Goal: Transaction & Acquisition: Purchase product/service

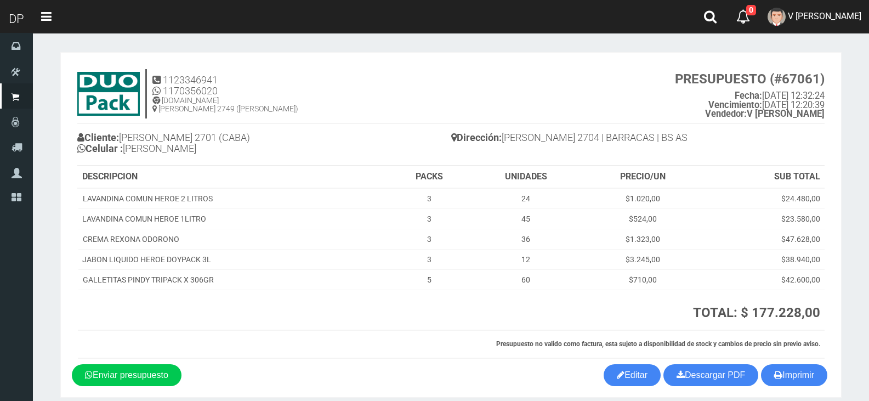
click at [821, 21] on span "V GERARDO" at bounding box center [824, 16] width 73 height 10
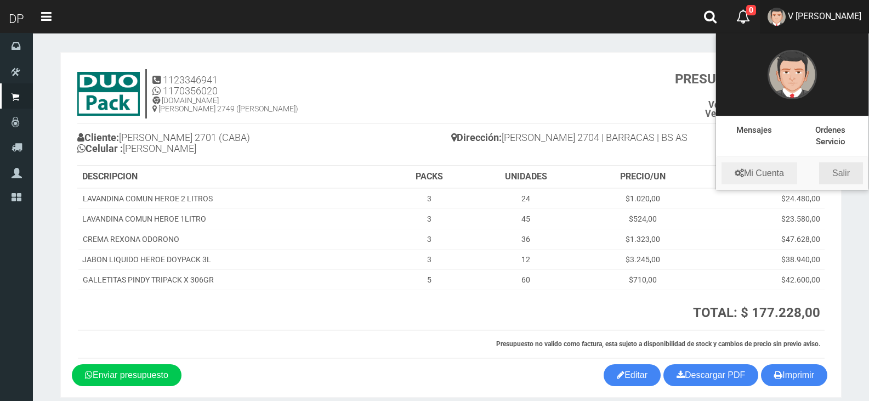
click at [850, 179] on link "Salir" at bounding box center [841, 173] width 44 height 22
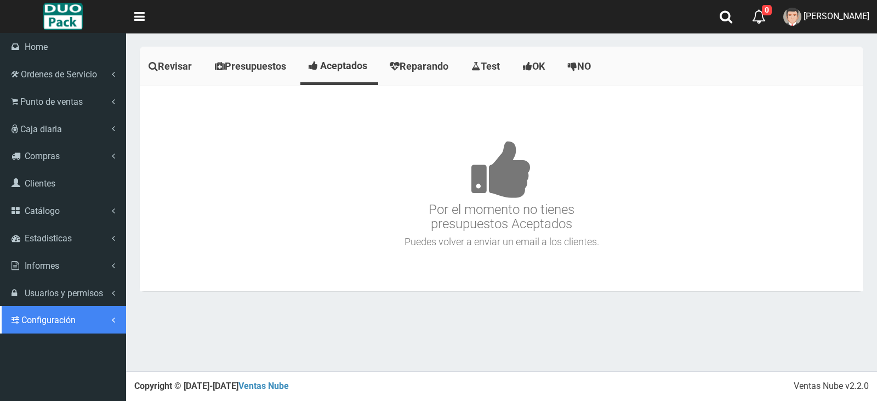
click at [49, 320] on span "Configuración" at bounding box center [48, 320] width 54 height 10
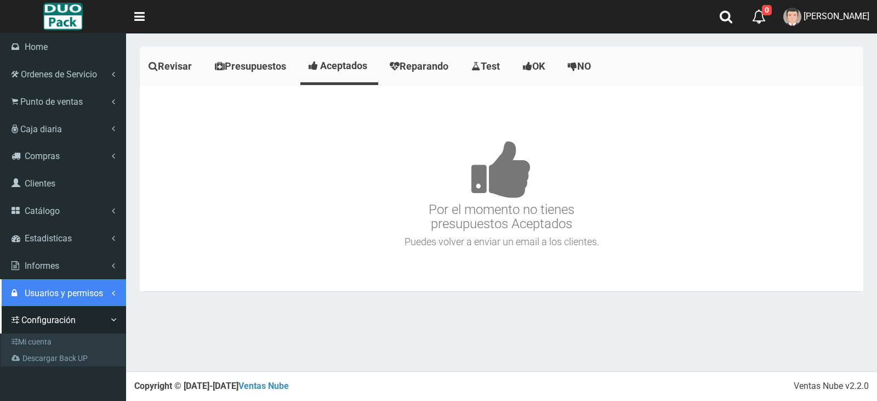
click at [69, 289] on span "Usuarios y permisos" at bounding box center [64, 293] width 78 height 10
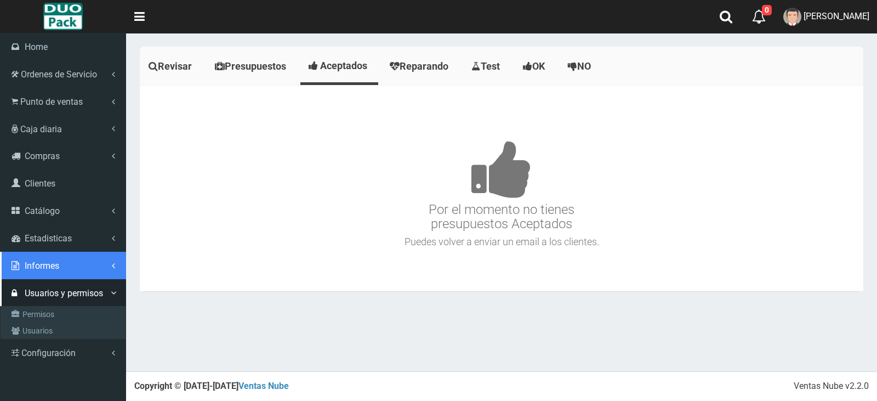
click at [65, 260] on link "Informes" at bounding box center [63, 265] width 126 height 27
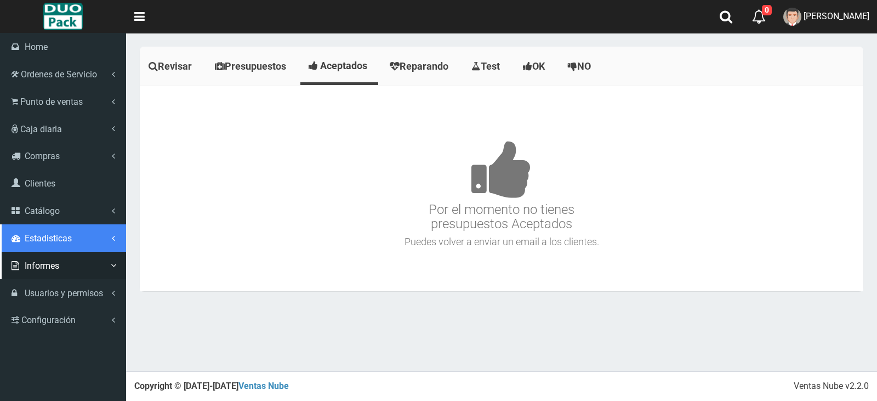
click at [73, 236] on link "Estadisticas" at bounding box center [63, 237] width 126 height 27
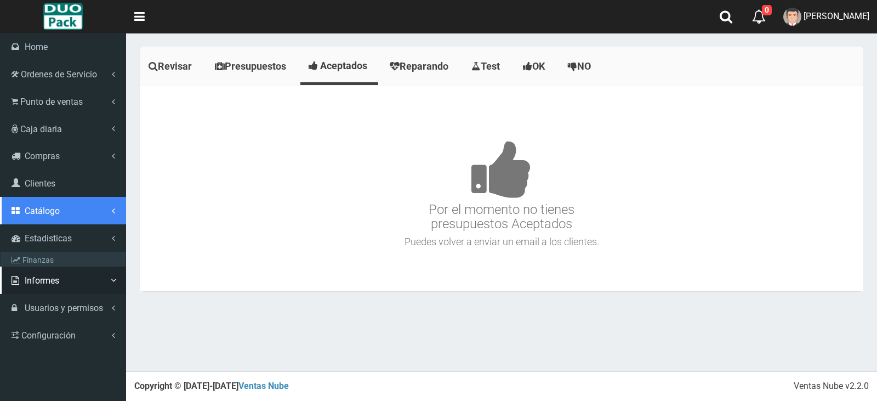
click at [73, 203] on link "Catálogo" at bounding box center [63, 210] width 126 height 27
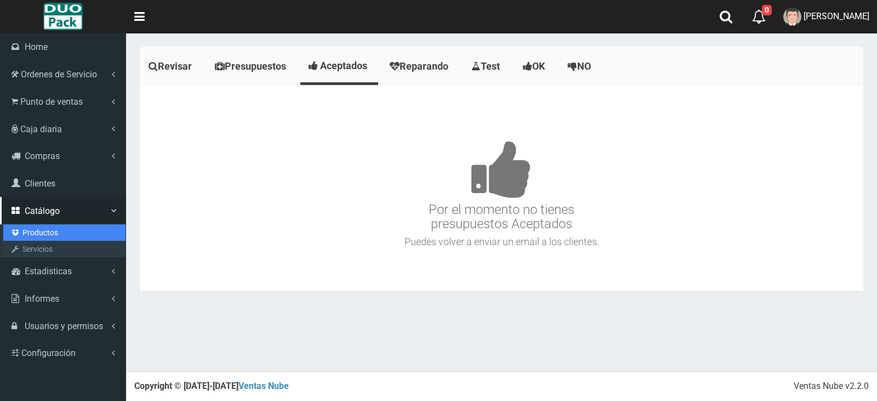
click at [54, 233] on link "Productos" at bounding box center [64, 232] width 122 height 16
click at [41, 228] on link "Productos" at bounding box center [64, 232] width 122 height 16
click at [42, 231] on link "Productos" at bounding box center [64, 232] width 122 height 16
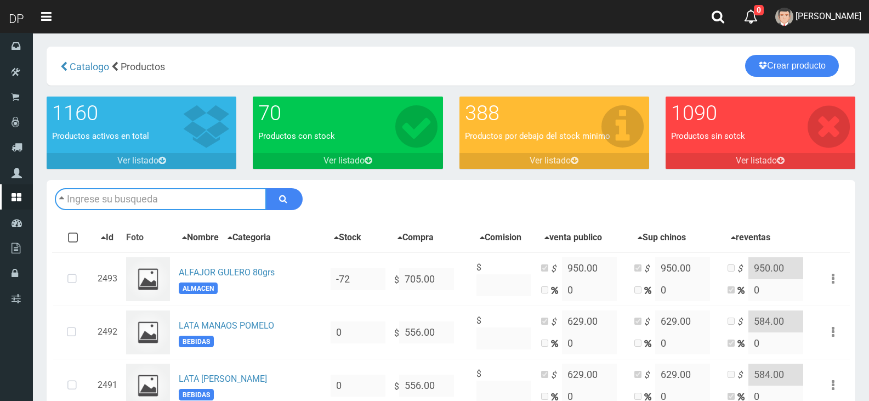
click at [166, 200] on input "text" at bounding box center [161, 199] width 212 height 22
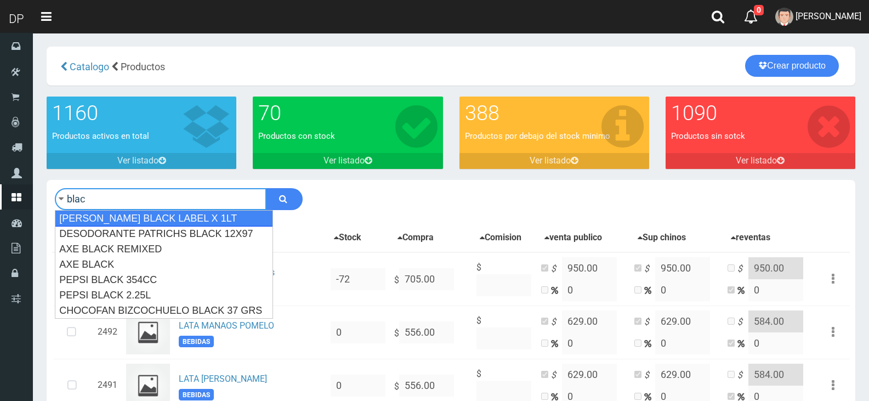
click at [165, 218] on div "JOHNNIE WALKER BLACK LABEL X 1LT" at bounding box center [164, 218] width 218 height 16
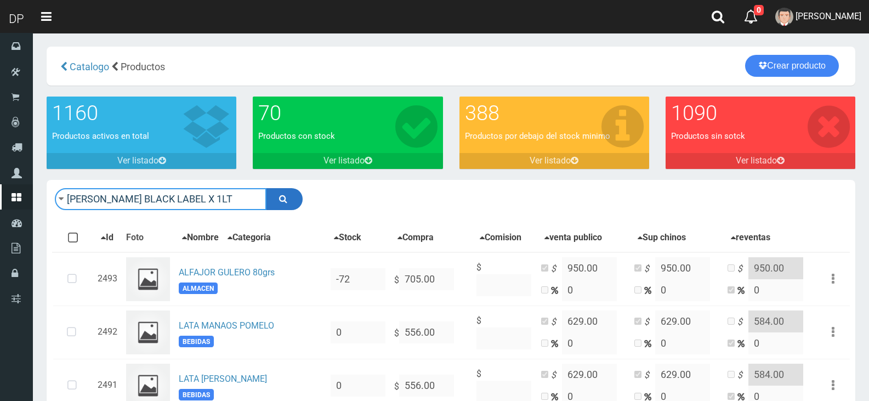
type input "JOHNNIE WALKER BLACK LABEL X 1LT"
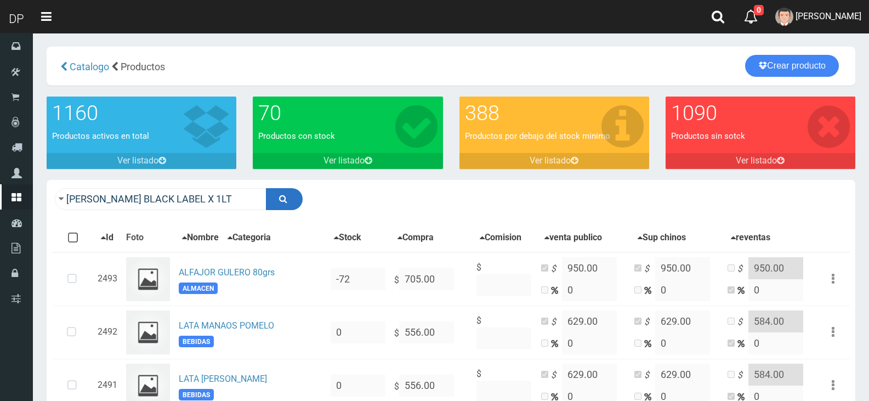
click at [282, 195] on icon "submit" at bounding box center [283, 198] width 8 height 15
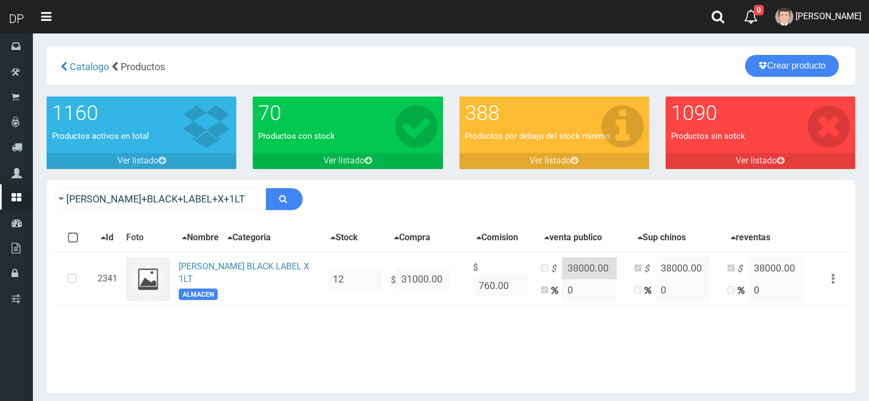
click at [265, 356] on div "Con stock Sin Stock Stock Minimo Todos Ninguno Id 12" at bounding box center [451, 306] width 798 height 165
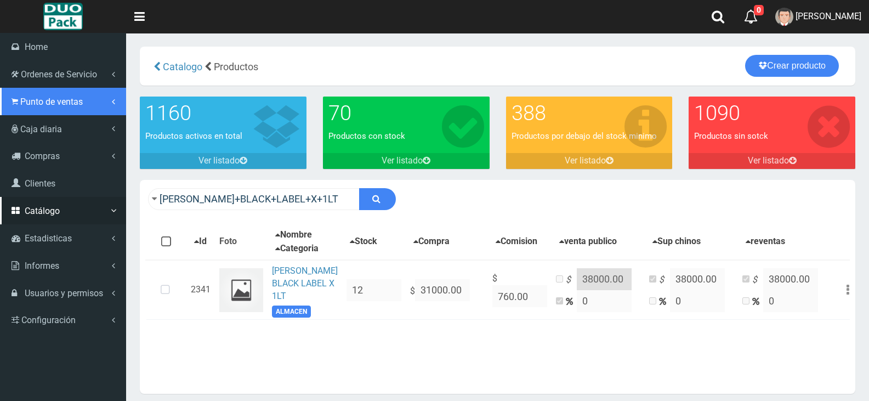
click at [60, 106] on span "Punto de ventas" at bounding box center [51, 102] width 63 height 10
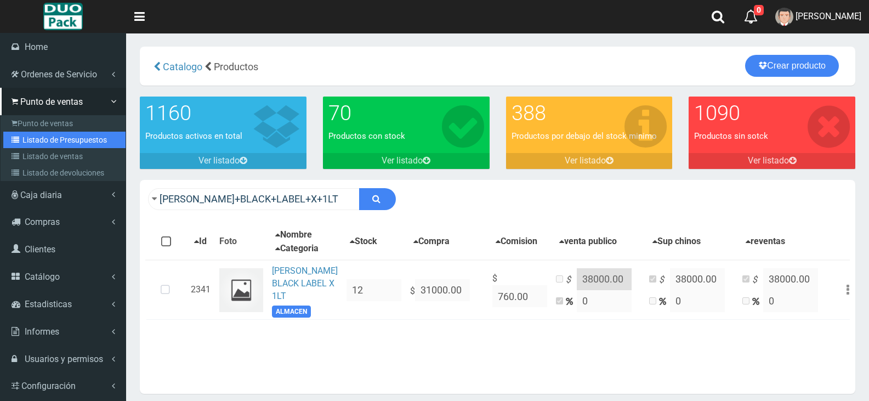
click at [62, 139] on link "Listado de Presupuestos" at bounding box center [64, 140] width 122 height 16
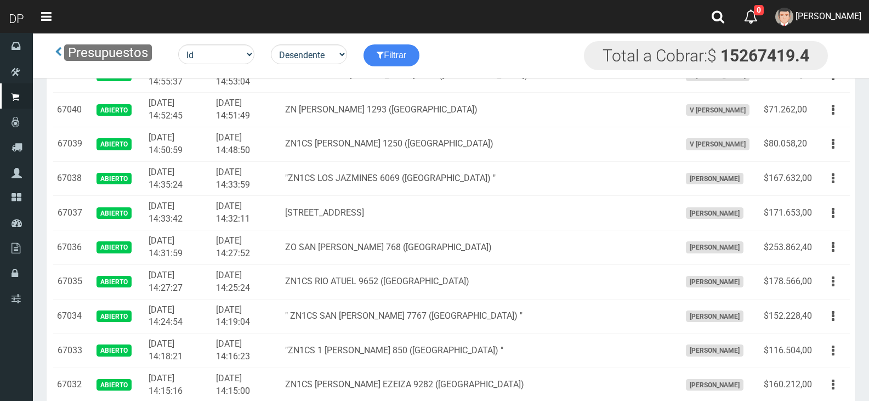
scroll to position [1938, 0]
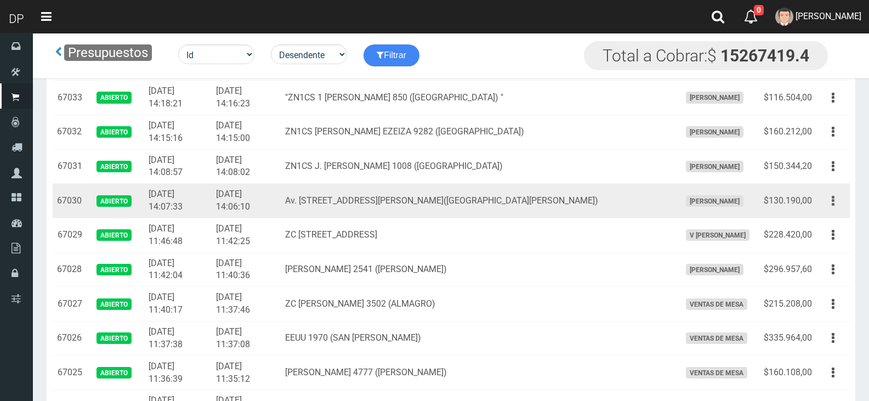
click at [827, 208] on button "button" at bounding box center [833, 200] width 25 height 19
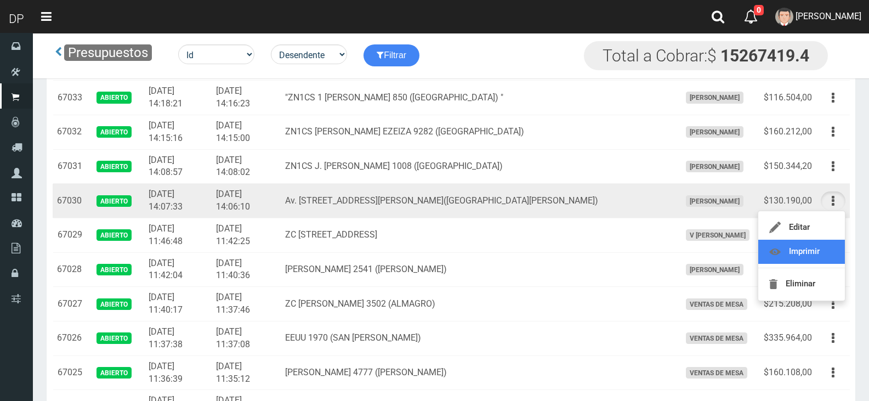
click at [832, 250] on link "Imprimir" at bounding box center [801, 252] width 87 height 24
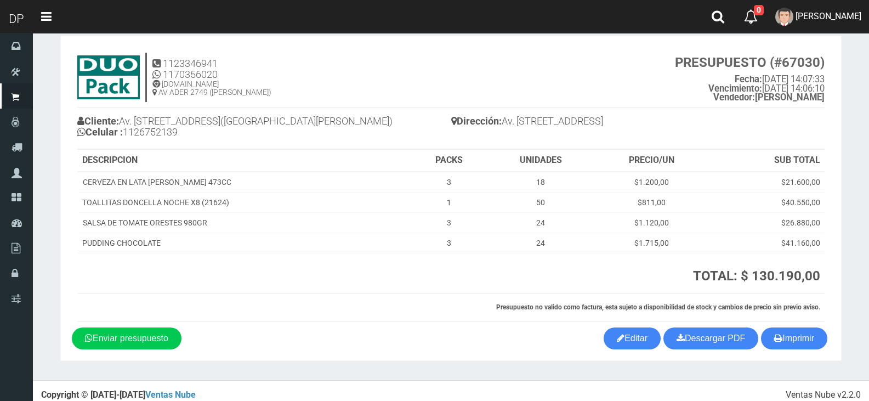
scroll to position [25, 0]
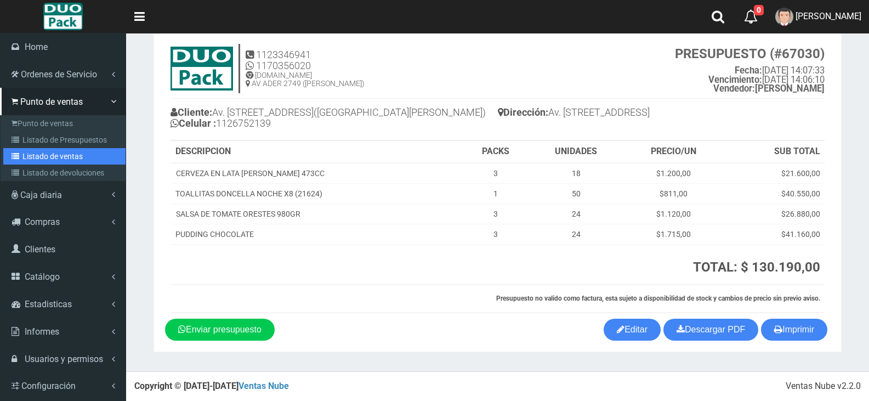
click at [73, 151] on link "Listado de ventas" at bounding box center [64, 156] width 122 height 16
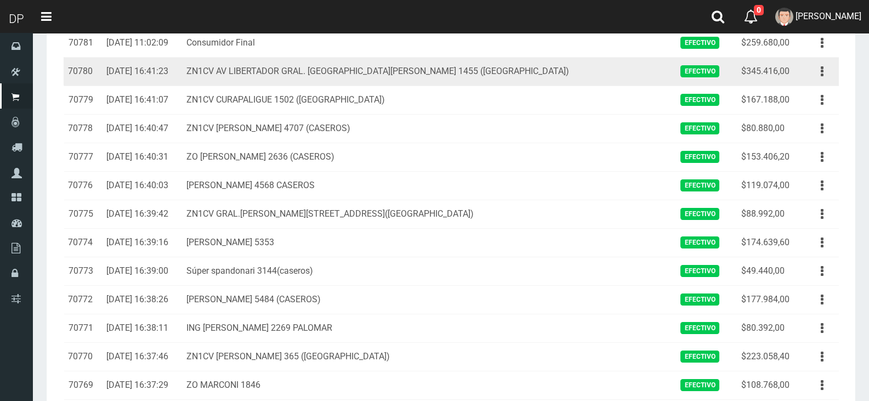
scroll to position [110, 0]
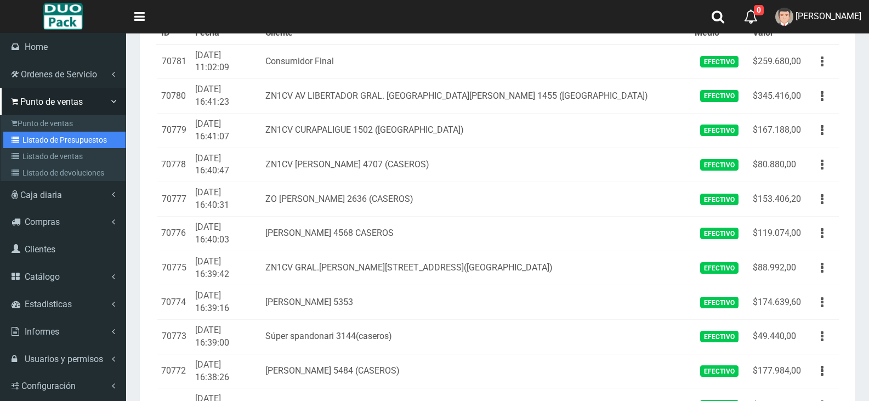
click at [86, 136] on link "Listado de Presupuestos" at bounding box center [64, 140] width 122 height 16
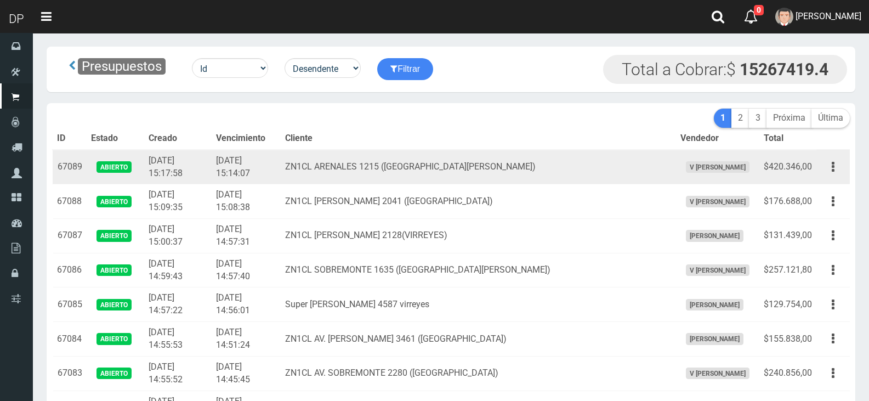
scroll to position [1994, 0]
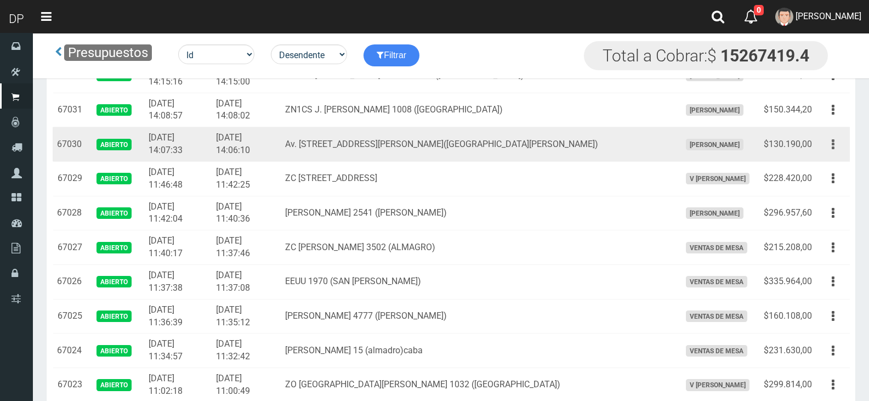
click at [840, 147] on button "button" at bounding box center [833, 144] width 25 height 19
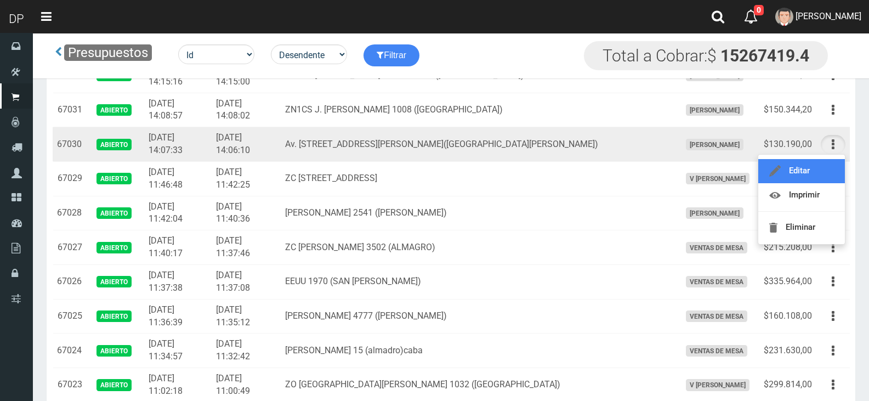
click at [828, 166] on link "Editar" at bounding box center [801, 171] width 87 height 24
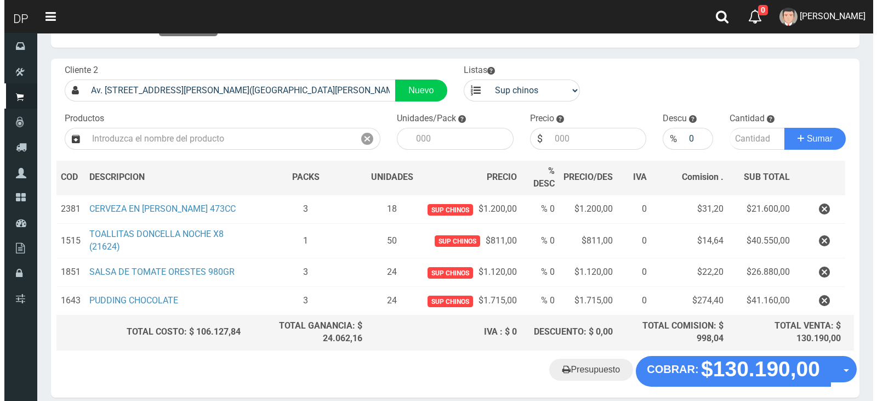
scroll to position [93, 0]
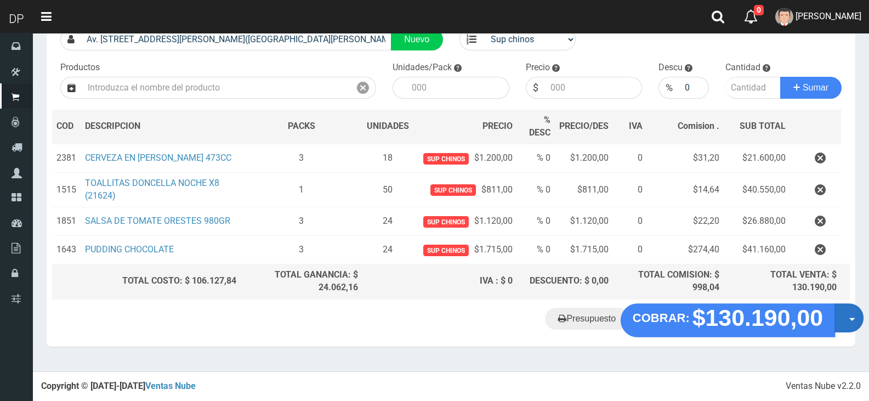
click at [847, 319] on button "Opciones" at bounding box center [849, 317] width 29 height 29
click at [849, 318] on button "Opciones" at bounding box center [849, 317] width 29 height 29
click at [841, 311] on button "Opciones" at bounding box center [849, 317] width 29 height 29
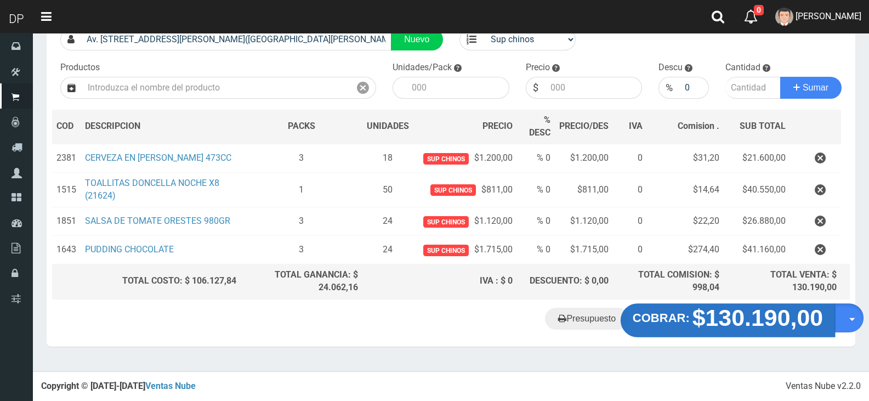
click at [782, 313] on strong "$130.190,00" at bounding box center [758, 317] width 131 height 26
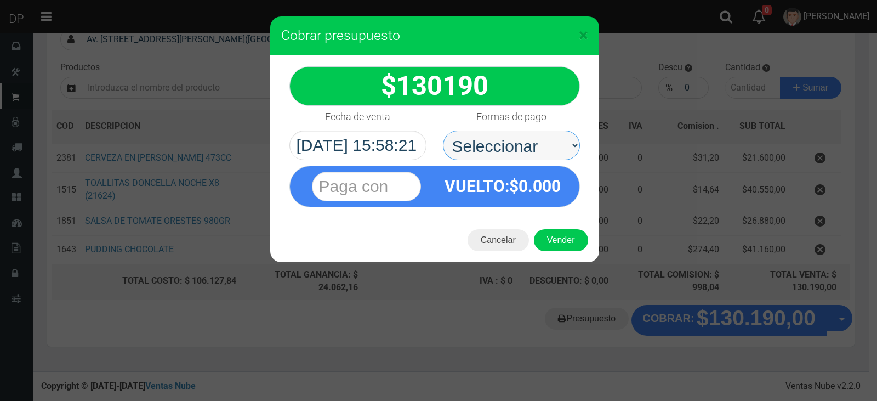
click at [517, 152] on select "Seleccionar Efectivo Tarjeta de Crédito Depósito Débito" at bounding box center [511, 146] width 137 height 30
select select "Efectivo"
click at [443, 131] on select "Seleccionar Efectivo Tarjeta de Crédito Depósito Débito" at bounding box center [511, 146] width 137 height 30
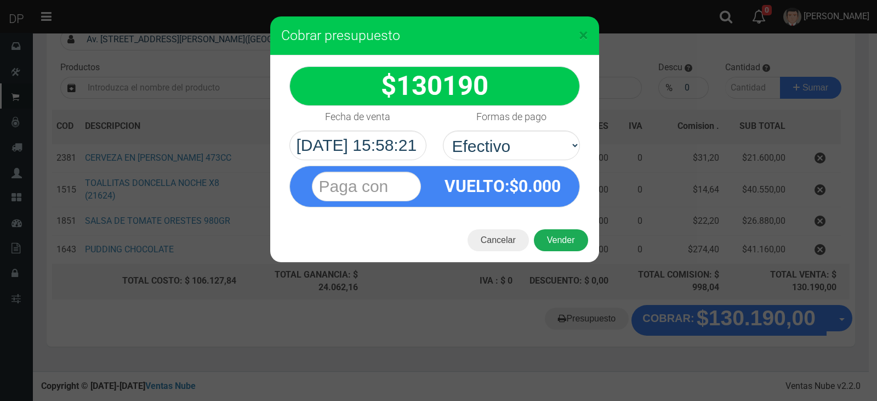
click at [570, 236] on button "Vender" at bounding box center [561, 240] width 54 height 22
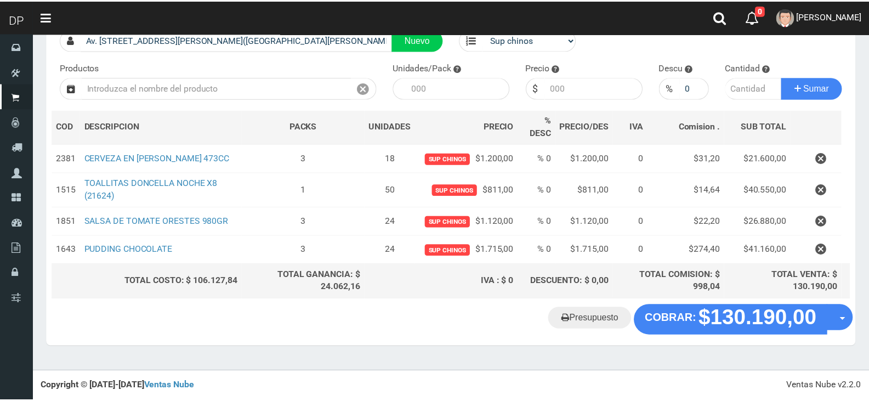
scroll to position [88, 0]
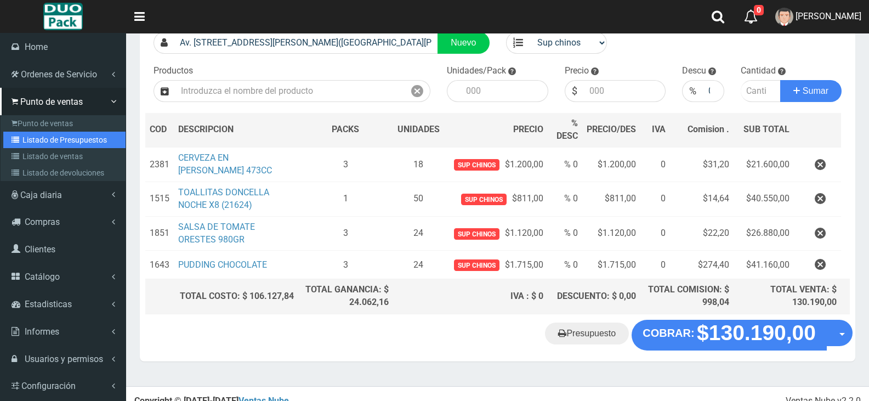
click at [67, 143] on link "Listado de Presupuestos" at bounding box center [64, 140] width 122 height 16
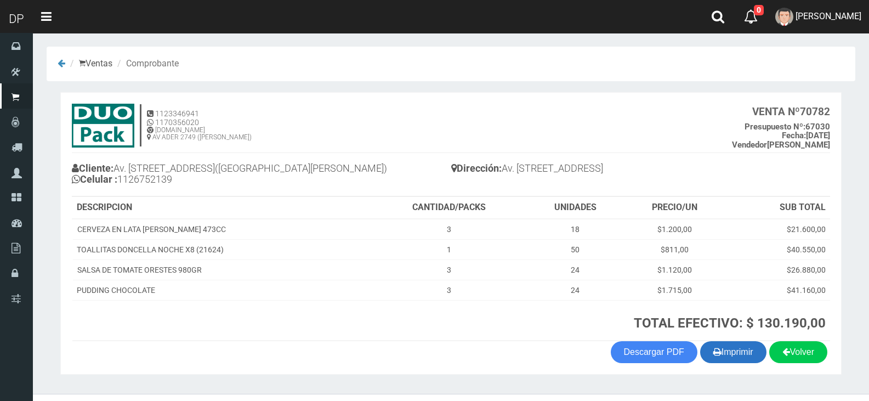
click at [735, 353] on button "Imprimir" at bounding box center [733, 352] width 66 height 22
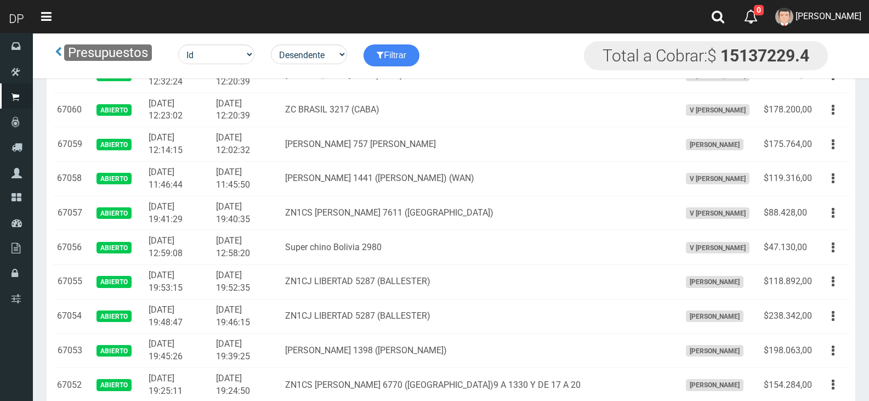
scroll to position [1216, 0]
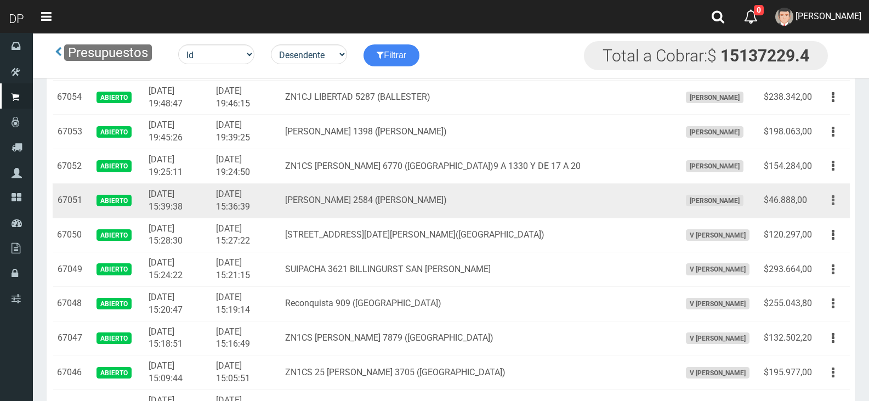
click at [834, 202] on icon "button" at bounding box center [833, 200] width 3 height 19
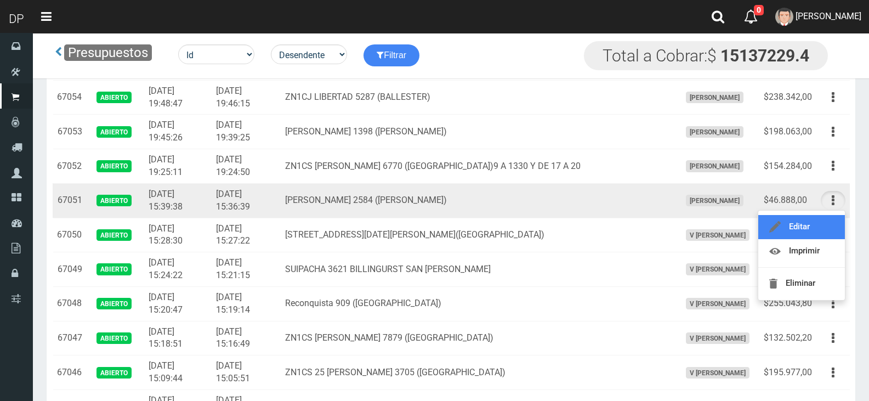
click at [817, 223] on link "Editar" at bounding box center [801, 227] width 87 height 24
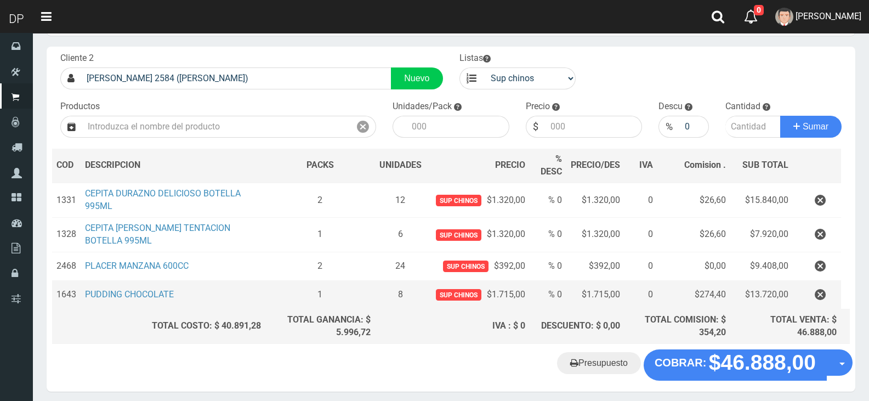
scroll to position [93, 0]
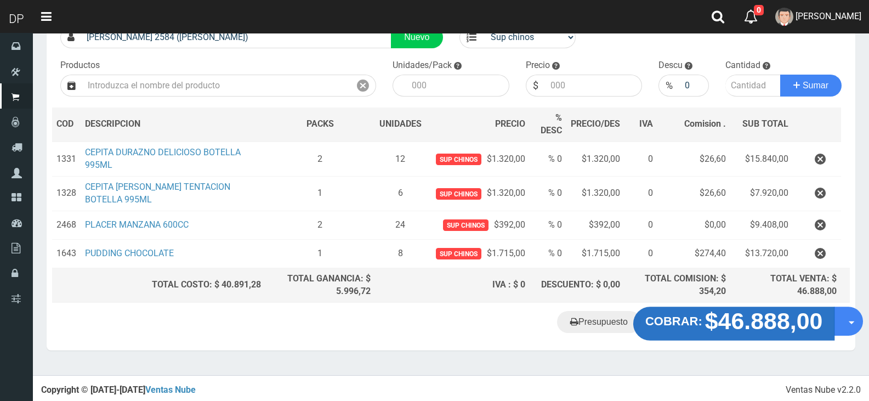
click at [763, 319] on strong "$46.888,00" at bounding box center [764, 321] width 118 height 26
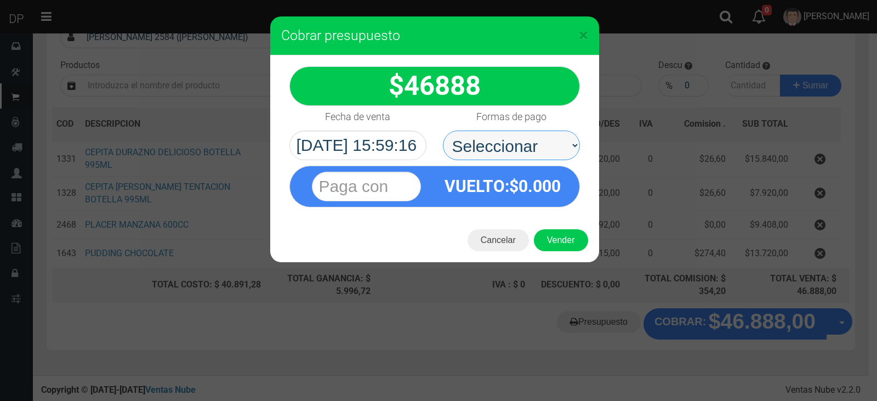
drag, startPoint x: 537, startPoint y: 136, endPoint x: 541, endPoint y: 142, distance: 7.1
click at [537, 136] on select "Seleccionar Efectivo Tarjeta de Crédito Depósito Débito" at bounding box center [511, 146] width 137 height 30
select select "Efectivo"
click at [443, 131] on select "Seleccionar Efectivo Tarjeta de Crédito Depósito Débito" at bounding box center [511, 146] width 137 height 30
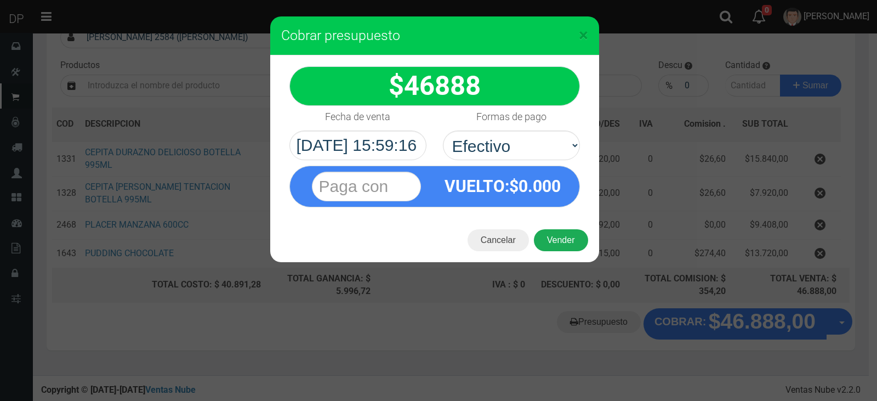
click at [565, 241] on button "Vender" at bounding box center [561, 240] width 54 height 22
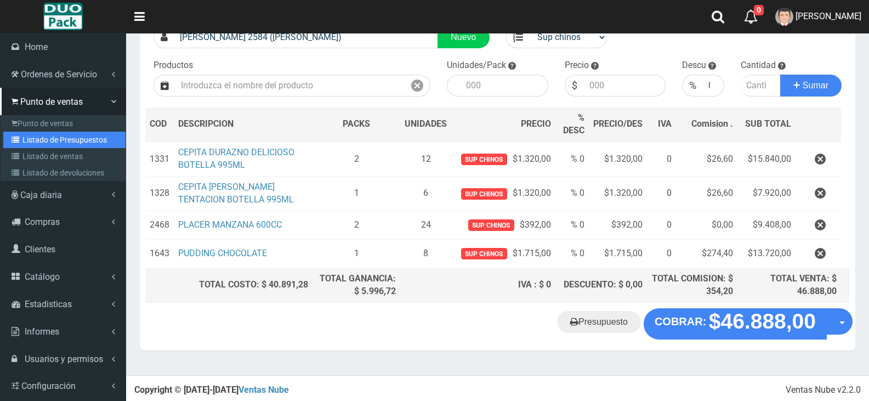
click at [69, 140] on link "Listado de Presupuestos" at bounding box center [64, 140] width 122 height 16
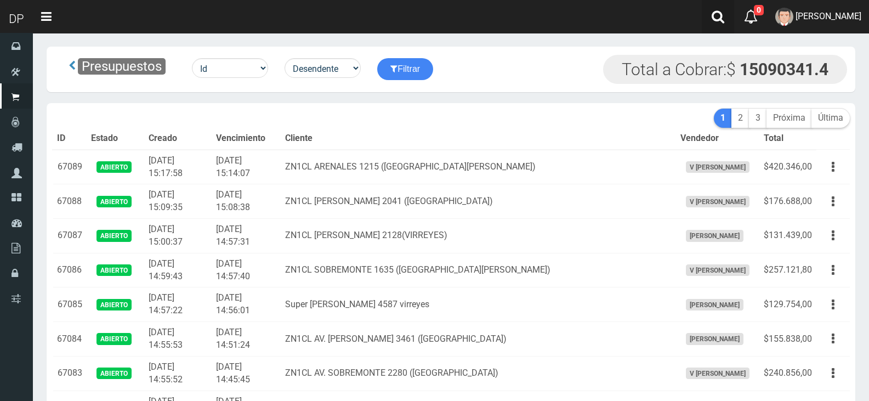
scroll to position [1273, 0]
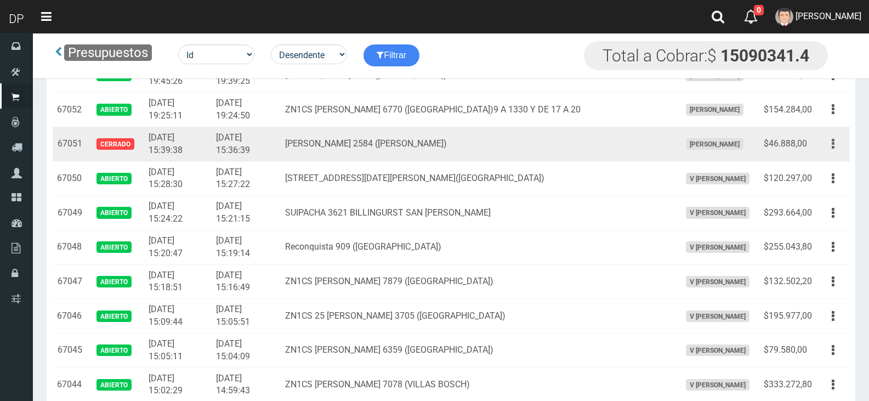
click at [833, 146] on icon "button" at bounding box center [833, 143] width 3 height 19
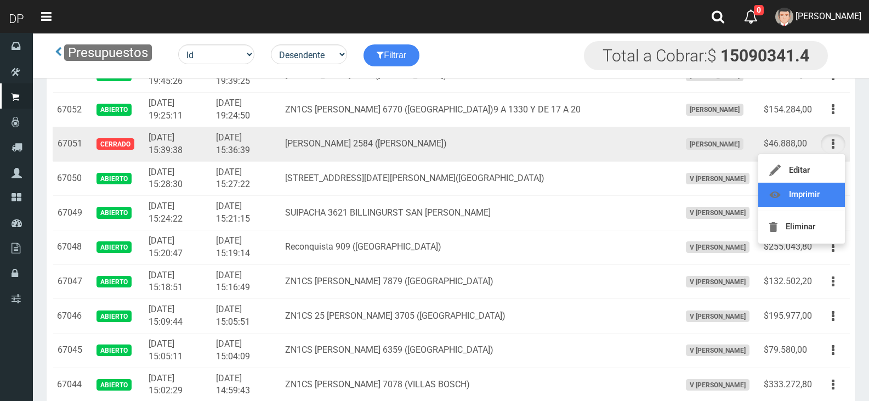
click at [830, 197] on link "Imprimir" at bounding box center [801, 195] width 87 height 24
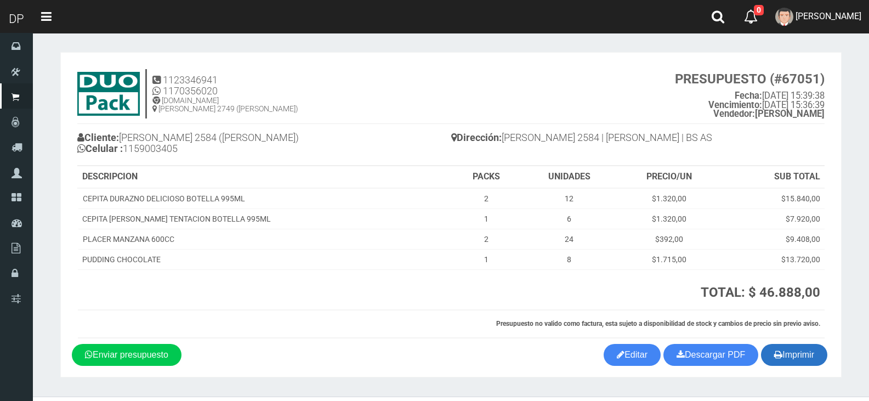
click at [778, 356] on icon "button" at bounding box center [778, 354] width 8 height 15
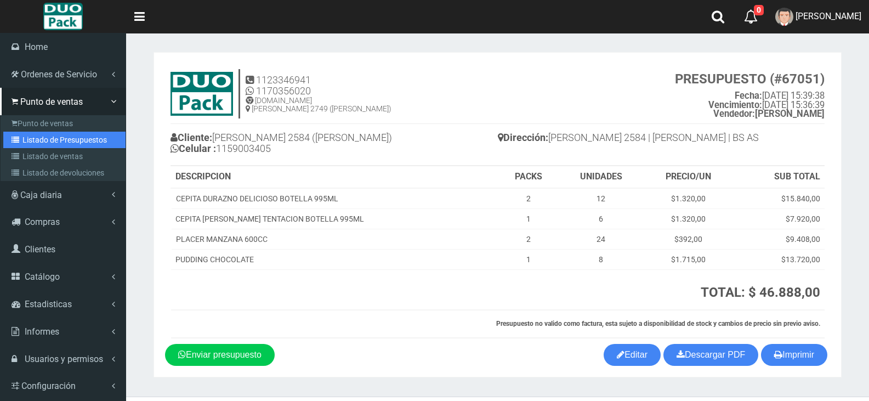
click at [53, 138] on link "Listado de Presupuestos" at bounding box center [64, 140] width 122 height 16
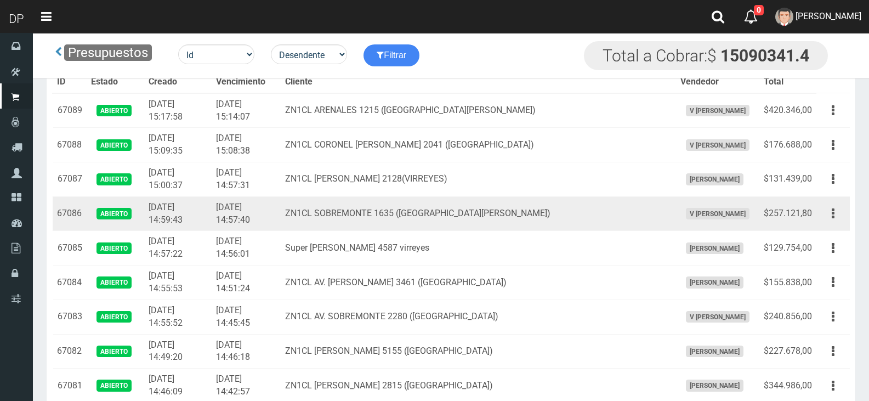
scroll to position [1341, 0]
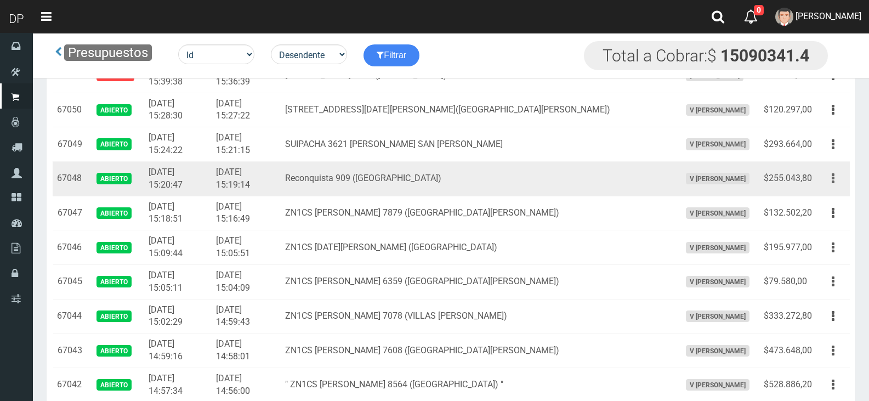
click at [834, 185] on icon "button" at bounding box center [833, 178] width 3 height 19
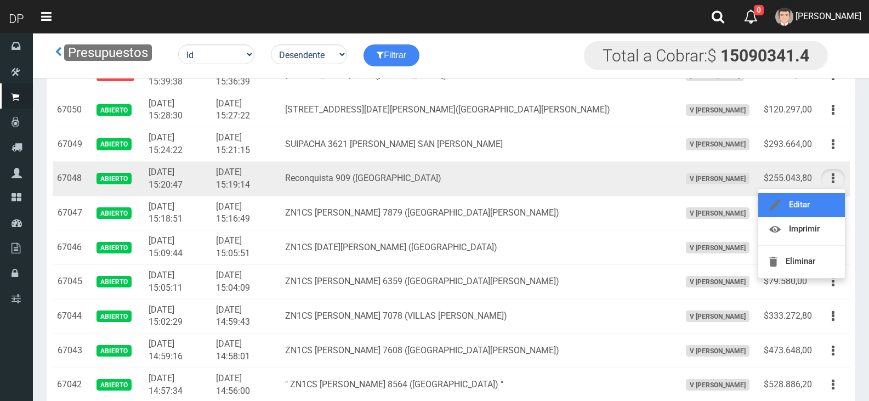
click at [829, 207] on link "Editar" at bounding box center [801, 205] width 87 height 24
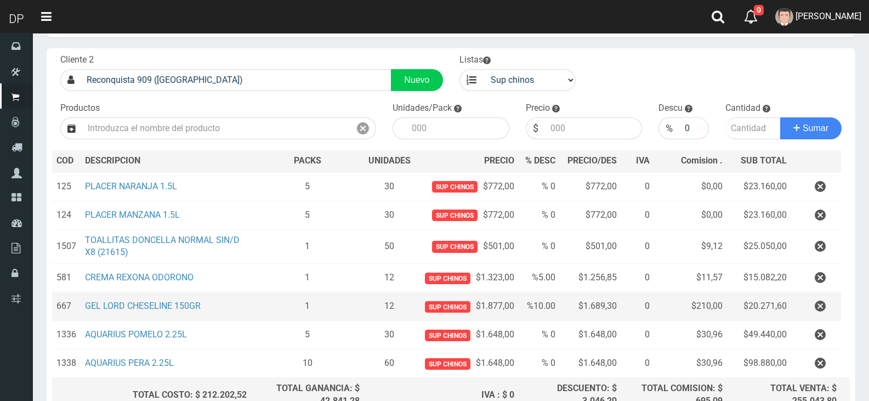
scroll to position [161, 0]
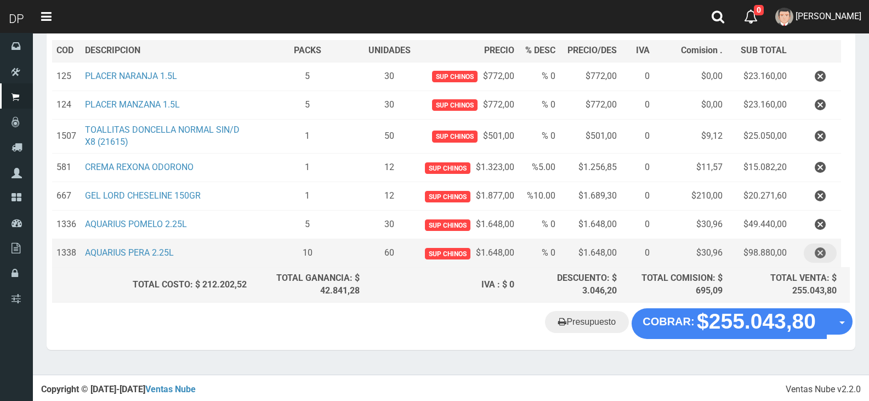
click at [819, 254] on icon "button" at bounding box center [820, 252] width 11 height 19
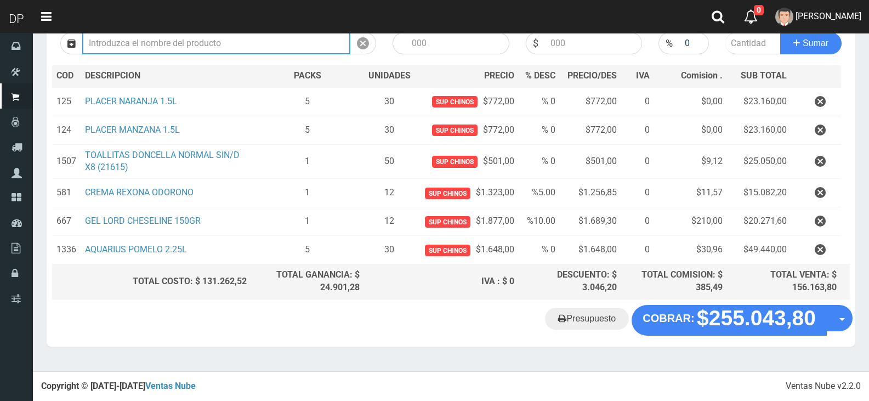
scroll to position [132, 0]
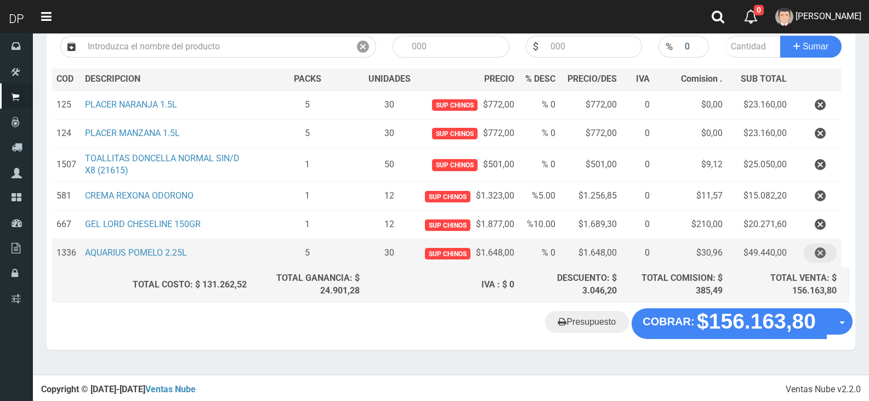
click at [818, 253] on icon "button" at bounding box center [820, 252] width 11 height 19
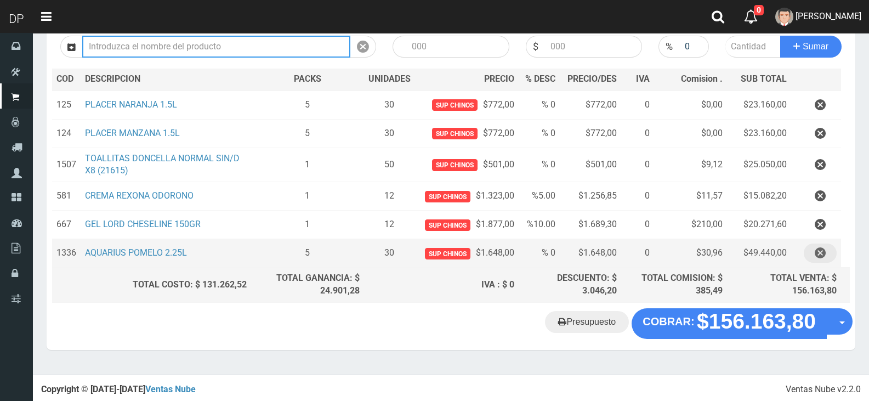
scroll to position [104, 0]
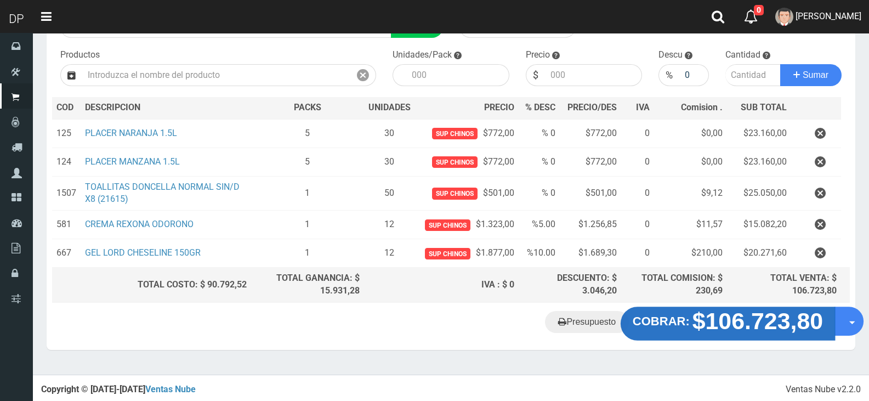
click at [700, 330] on strong "$106.723,80" at bounding box center [758, 321] width 131 height 26
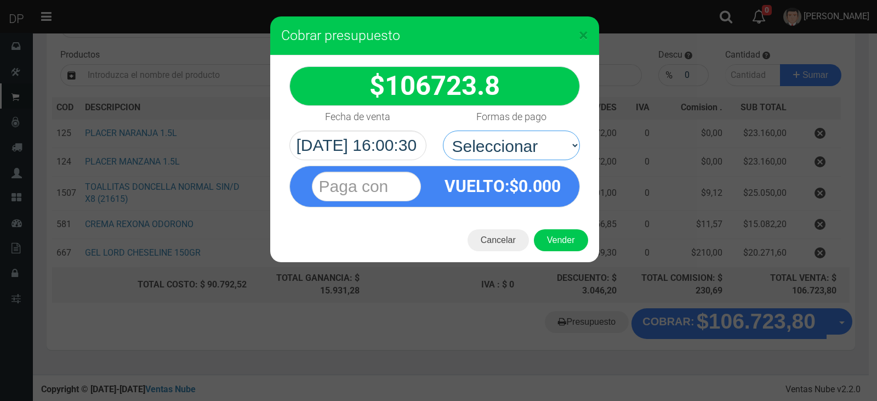
drag, startPoint x: 502, startPoint y: 149, endPoint x: 507, endPoint y: 163, distance: 14.9
click at [502, 149] on select "Seleccionar Efectivo Tarjeta de Crédito Depósito Débito" at bounding box center [511, 146] width 137 height 30
drag, startPoint x: 523, startPoint y: 131, endPoint x: 526, endPoint y: 144, distance: 13.6
click at [525, 131] on select "Seleccionar Efectivo Tarjeta de Crédito Depósito Débito" at bounding box center [511, 146] width 137 height 30
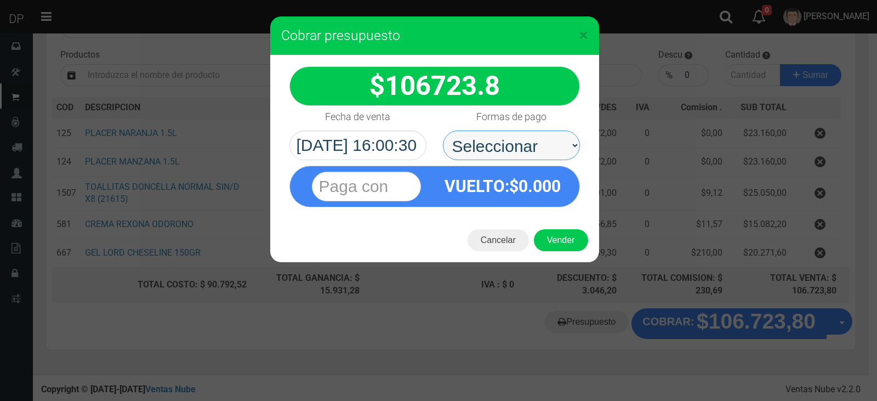
select select "Efectivo"
click at [443, 131] on select "Seleccionar Efectivo Tarjeta de Crédito Depósito Débito" at bounding box center [511, 146] width 137 height 30
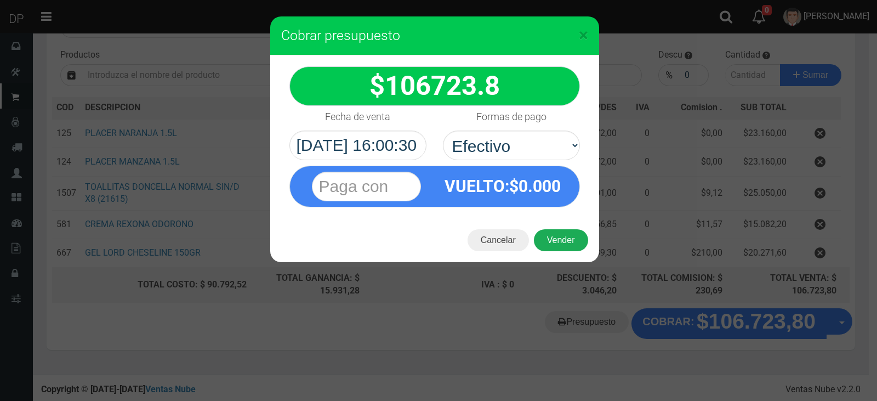
click at [567, 240] on button "Vender" at bounding box center [561, 240] width 54 height 22
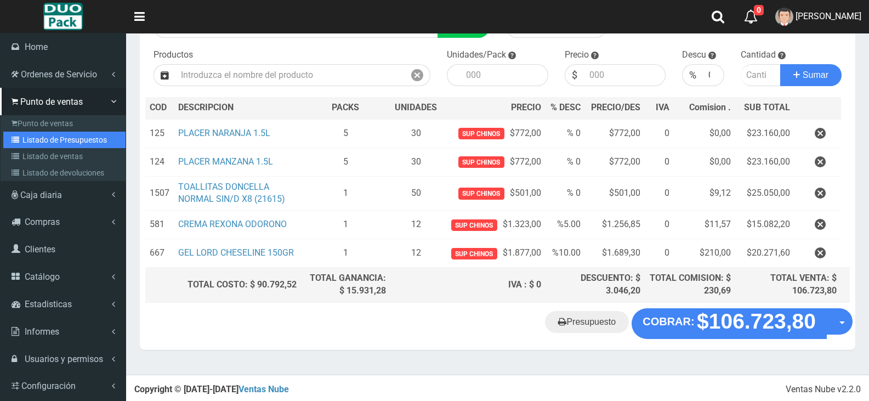
click at [84, 140] on link "Listado de Presupuestos" at bounding box center [64, 140] width 122 height 16
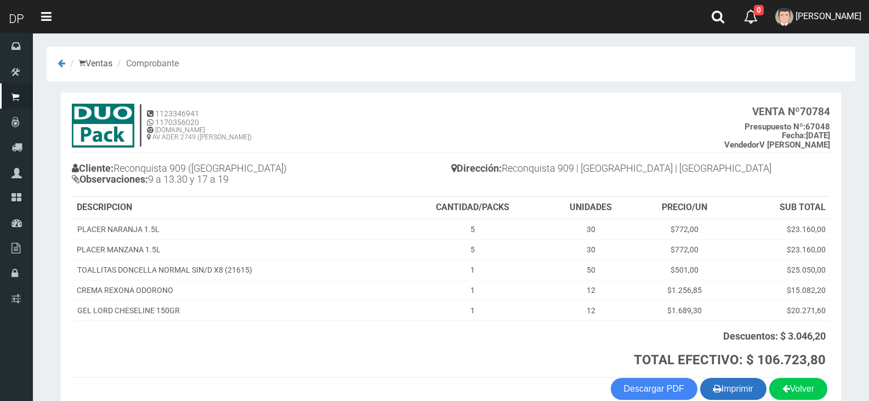
click at [732, 388] on button "Imprimir" at bounding box center [733, 389] width 66 height 22
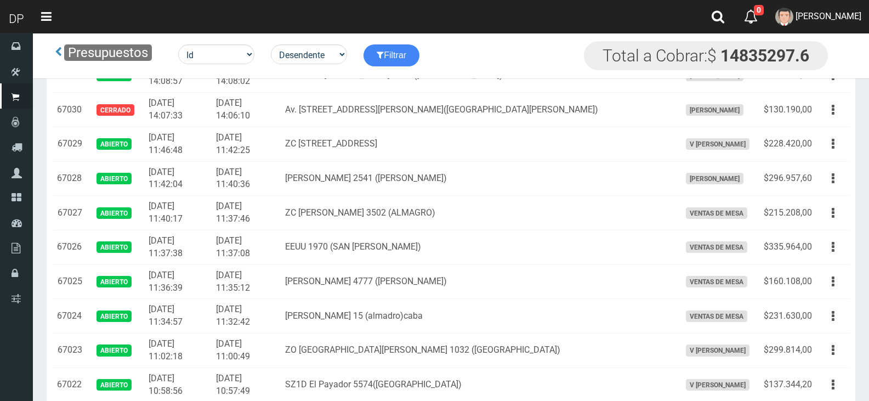
scroll to position [2282, 0]
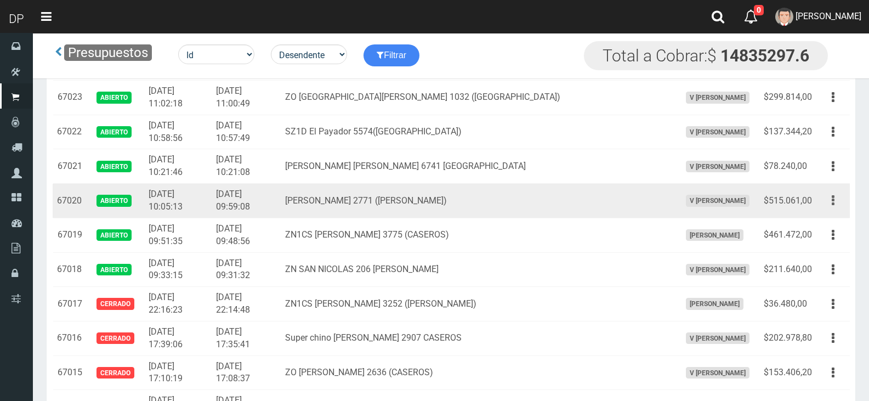
click at [832, 199] on icon "button" at bounding box center [833, 200] width 3 height 19
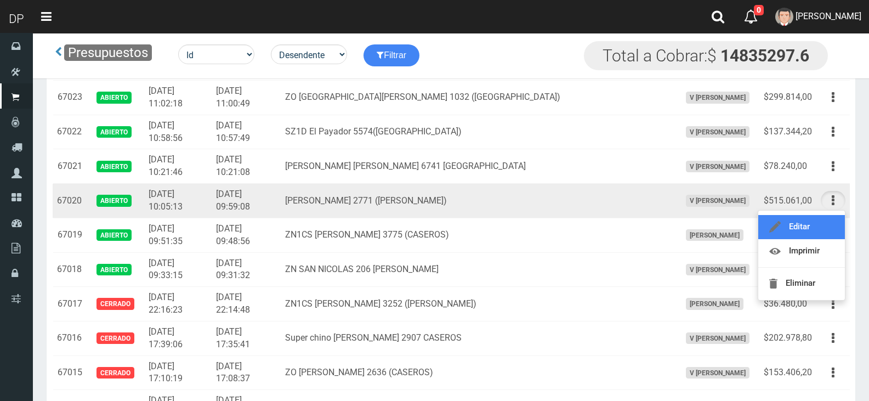
click at [822, 218] on link "Editar" at bounding box center [801, 227] width 87 height 24
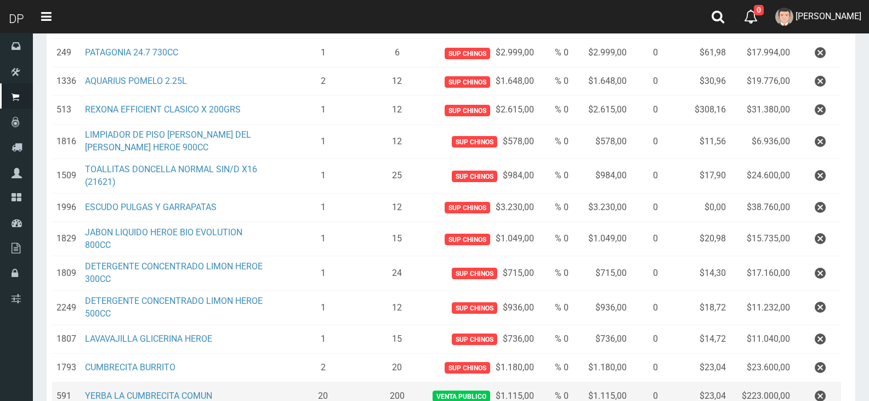
scroll to position [41, 0]
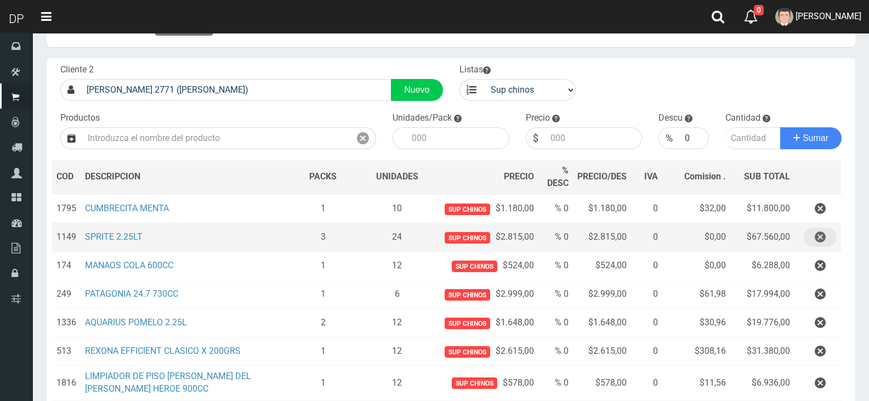
click at [819, 234] on icon "button" at bounding box center [820, 237] width 11 height 19
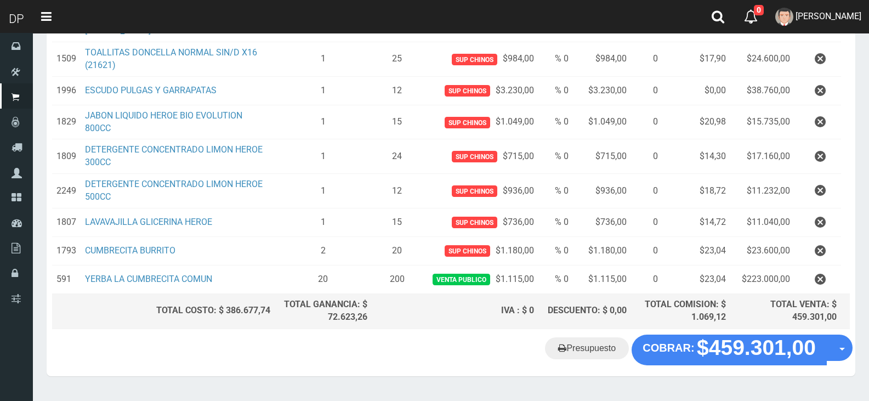
scroll to position [396, 0]
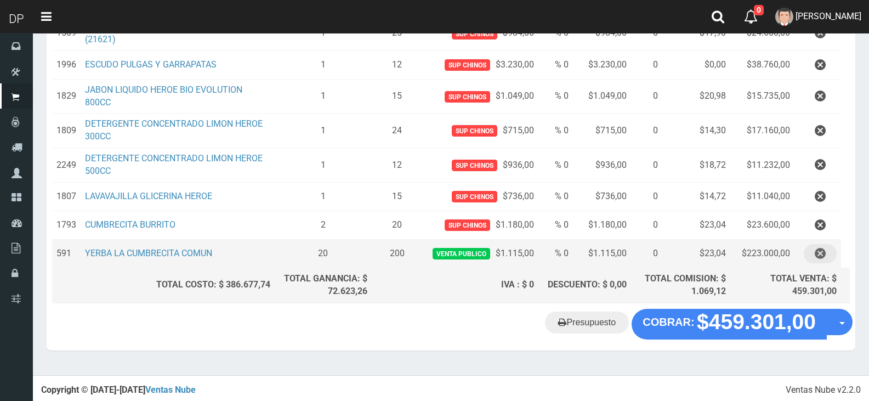
click at [820, 251] on icon "button" at bounding box center [820, 253] width 11 height 19
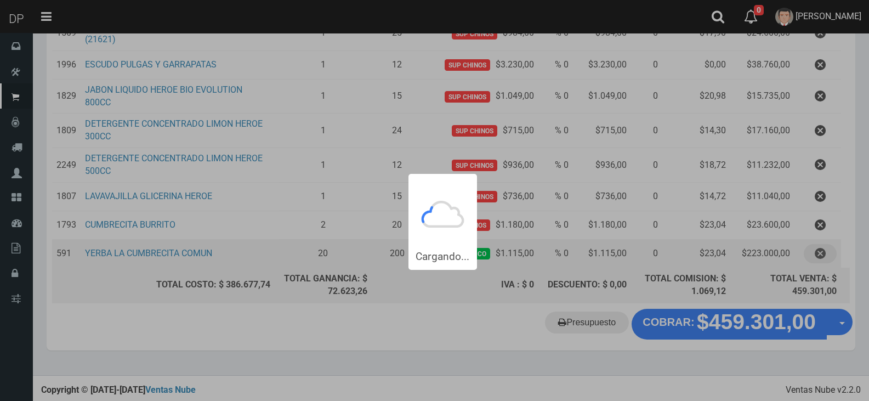
scroll to position [0, 0]
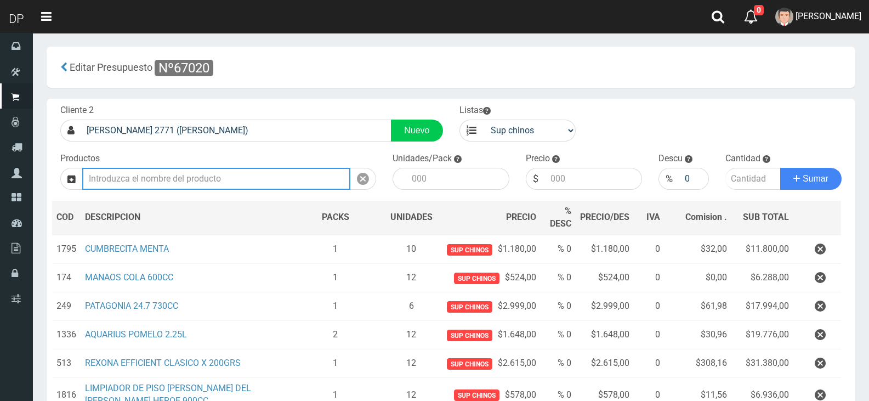
click at [212, 182] on input "text" at bounding box center [216, 179] width 268 height 22
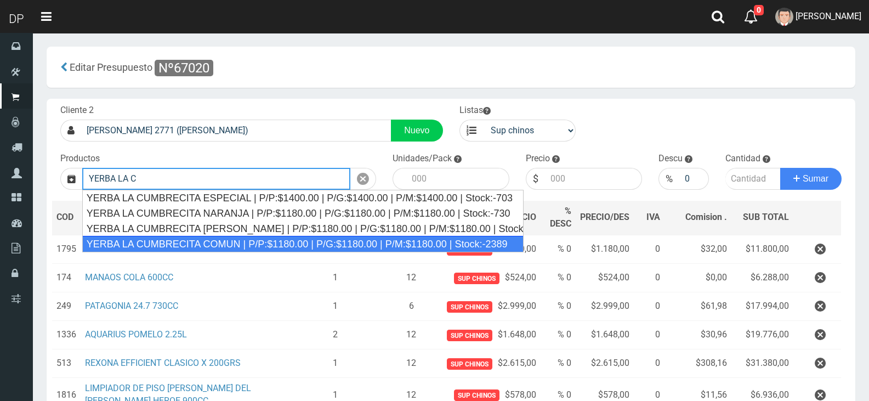
click at [231, 240] on div "YERBA LA CUMBRECITA COMUN | P/P:$1180.00 | P/G:$1180.00 | P/M:$1180.00 | Stock:…" at bounding box center [302, 244] width 441 height 16
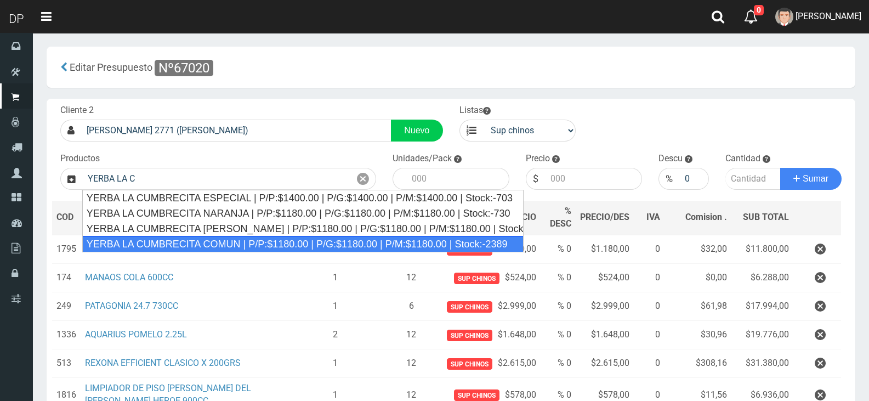
type input "YERBA LA CUMBRECITA COMUN | P/P:$1180.00 | P/G:$1180.00 | P/M:$1180.00 | Stock:…"
type input "10"
click at [231, 240] on td "CUMBRECITA MENTA" at bounding box center [183, 249] width 205 height 29
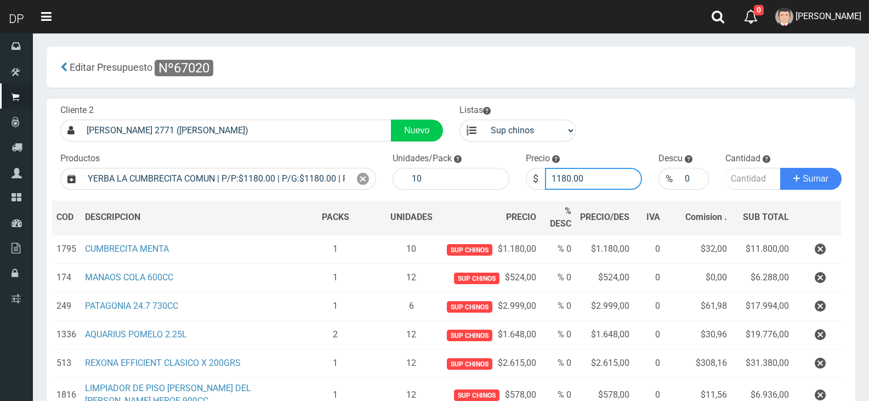
click at [603, 177] on input "1180.00" at bounding box center [594, 179] width 98 height 22
type input "1115"
type input "1115.00"
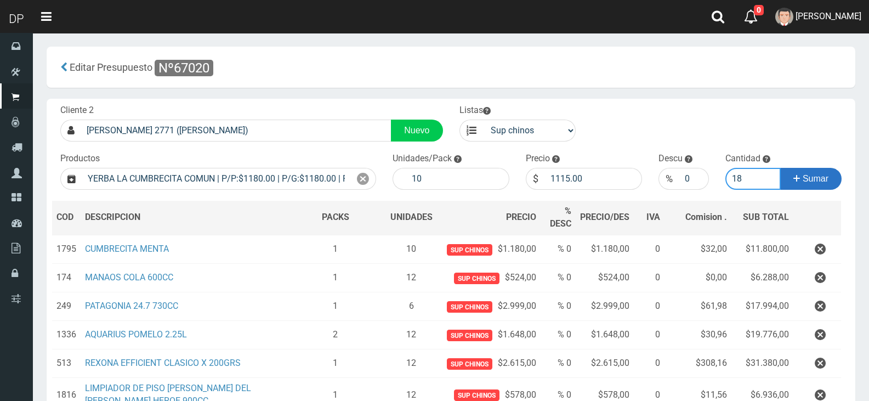
type input "18"
click at [822, 182] on span "Sumar" at bounding box center [816, 178] width 26 height 9
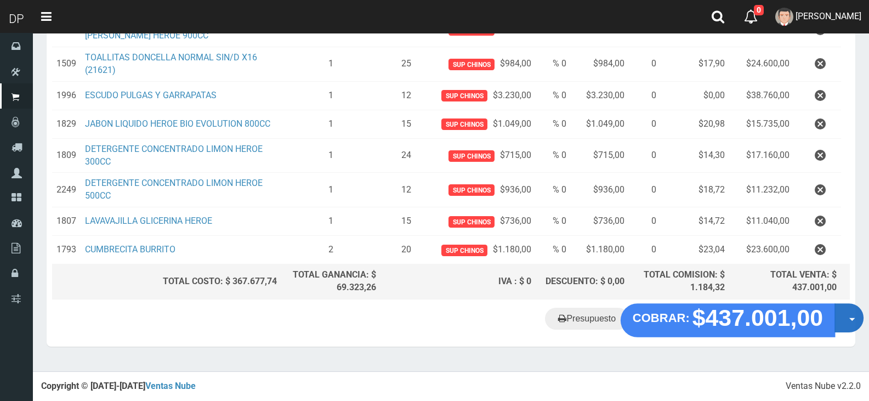
scroll to position [396, 0]
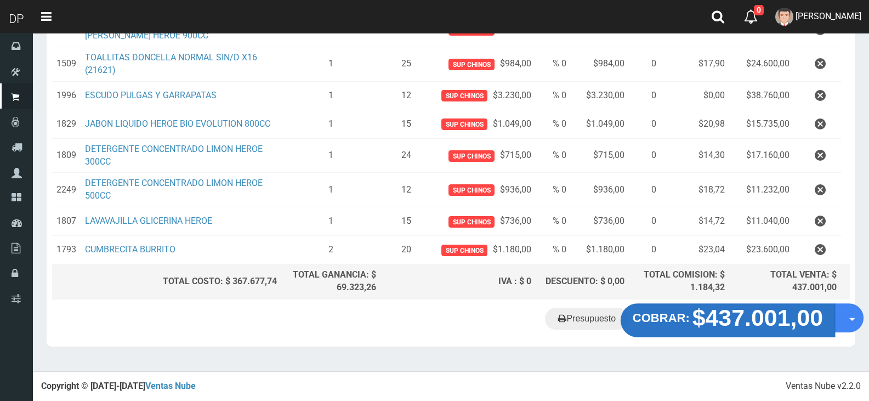
click at [794, 321] on strong "$437.001,00" at bounding box center [758, 318] width 131 height 26
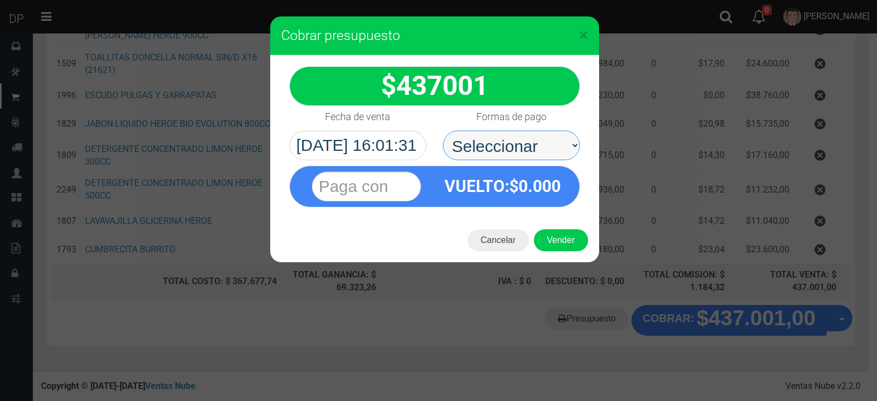
click at [528, 154] on select "Seleccionar Efectivo Tarjeta de Crédito Depósito Débito" at bounding box center [511, 146] width 137 height 30
select select "Efectivo"
click at [443, 131] on select "Seleccionar Efectivo Tarjeta de Crédito Depósito Débito" at bounding box center [511, 146] width 137 height 30
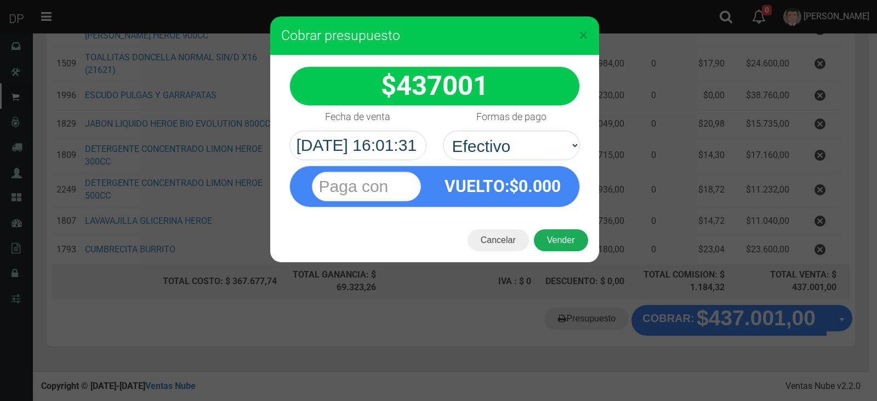
click at [562, 239] on button "Vender" at bounding box center [561, 240] width 54 height 22
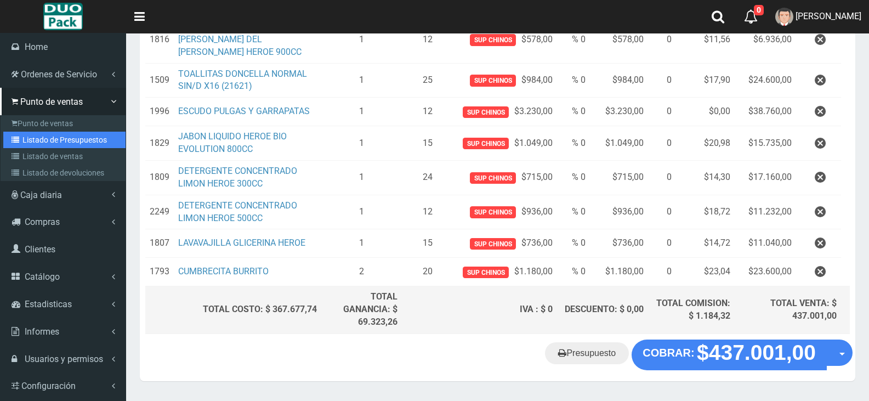
click at [53, 138] on link "Listado de Presupuestos" at bounding box center [64, 140] width 122 height 16
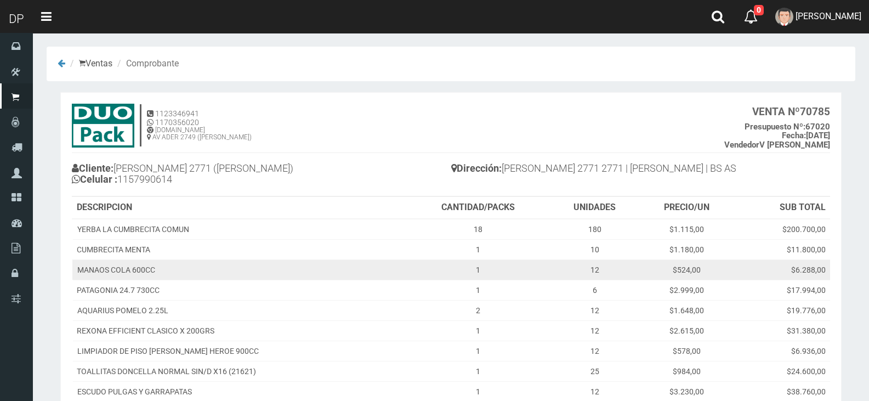
scroll to position [225, 0]
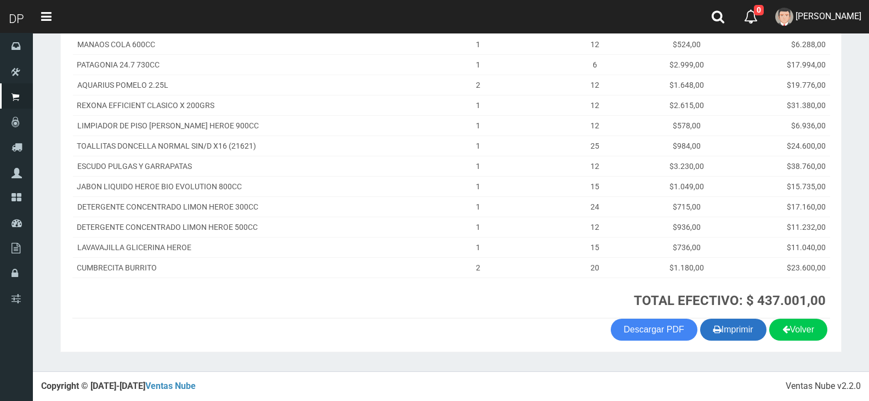
click at [746, 325] on button "Imprimir" at bounding box center [733, 330] width 66 height 22
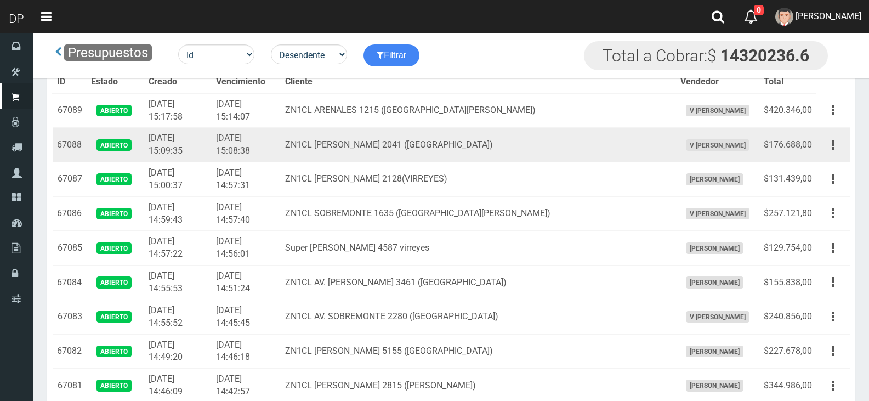
scroll to position [998, 0]
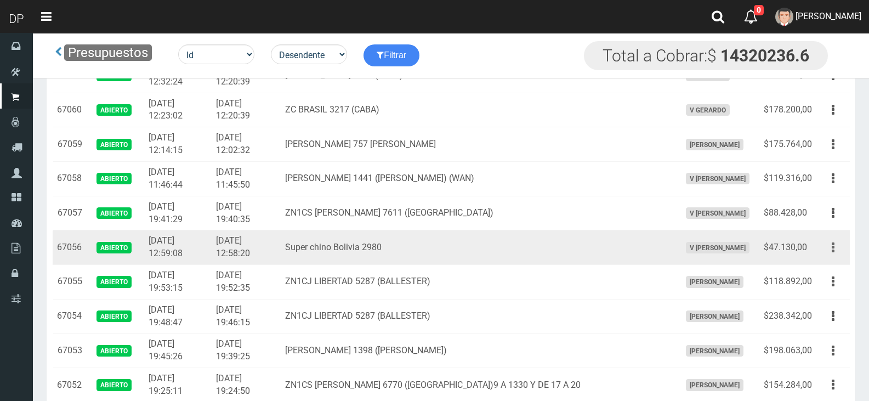
click at [841, 245] on button "button" at bounding box center [833, 247] width 25 height 19
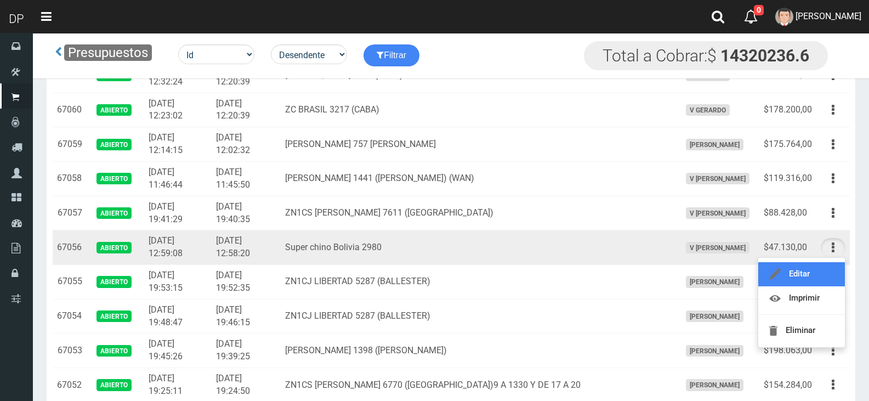
click at [810, 275] on link "Editar" at bounding box center [801, 274] width 87 height 24
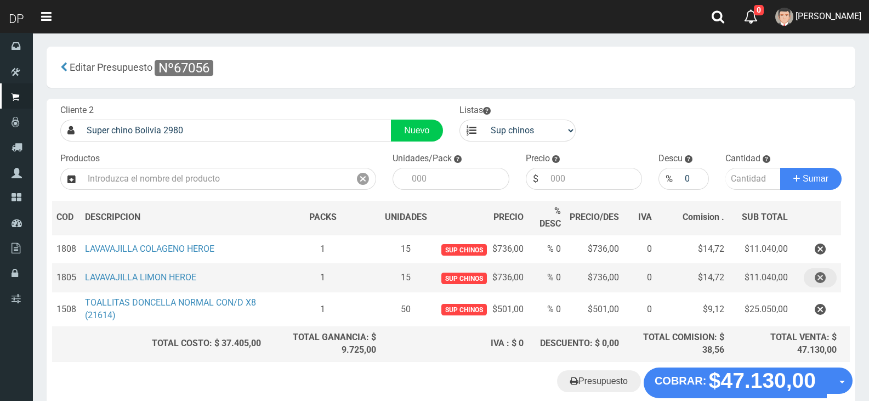
click at [820, 277] on icon "button" at bounding box center [820, 277] width 11 height 19
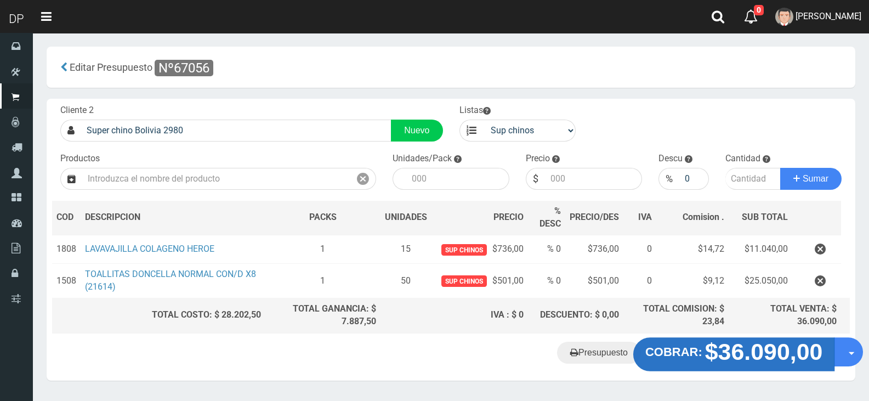
click at [736, 359] on strong "$36.090,00" at bounding box center [764, 351] width 118 height 26
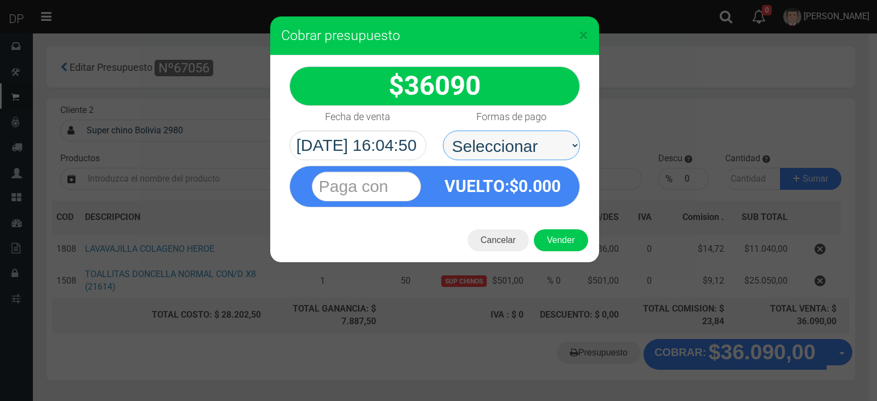
click at [513, 144] on select "Seleccionar Efectivo Tarjeta de Crédito Depósito Débito" at bounding box center [511, 146] width 137 height 30
select select "Efectivo"
click at [443, 131] on select "Seleccionar Efectivo Tarjeta de Crédito Depósito Débito" at bounding box center [511, 146] width 137 height 30
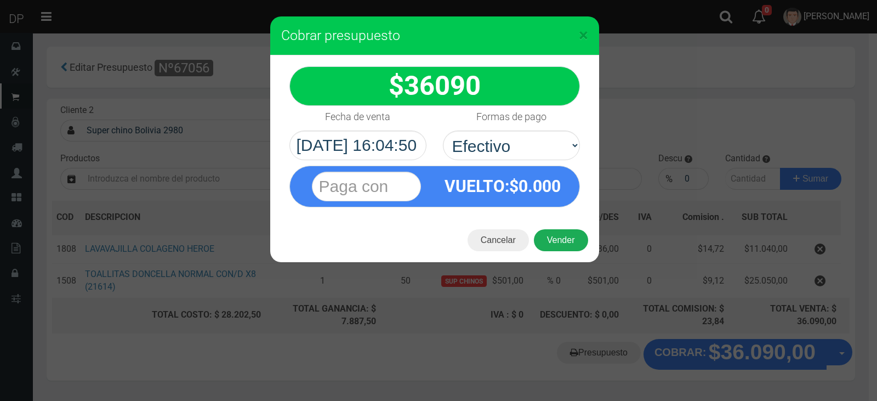
click at [565, 240] on button "Vender" at bounding box center [561, 240] width 54 height 22
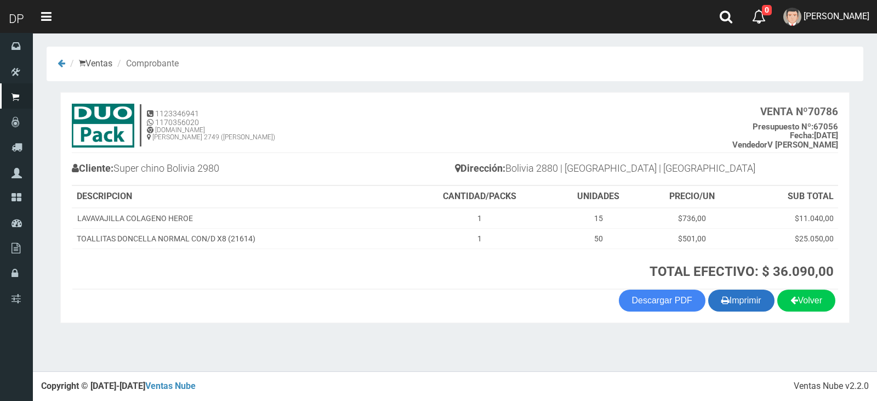
click at [738, 305] on button "Imprimir" at bounding box center [742, 301] width 66 height 22
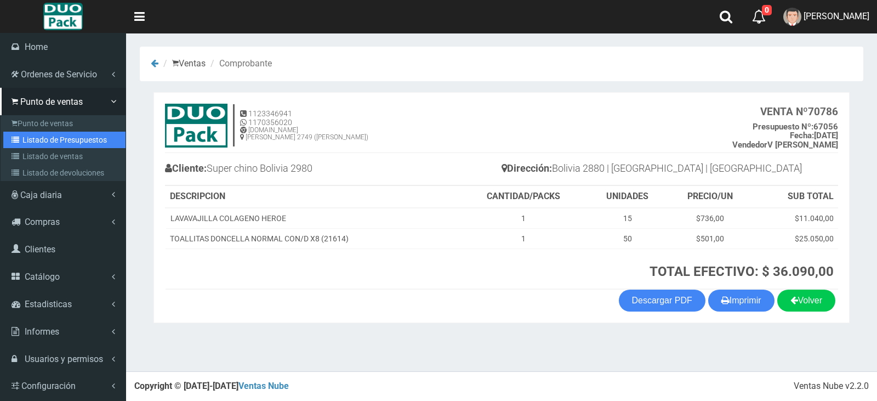
click at [58, 138] on link "Listado de Presupuestos" at bounding box center [64, 140] width 122 height 16
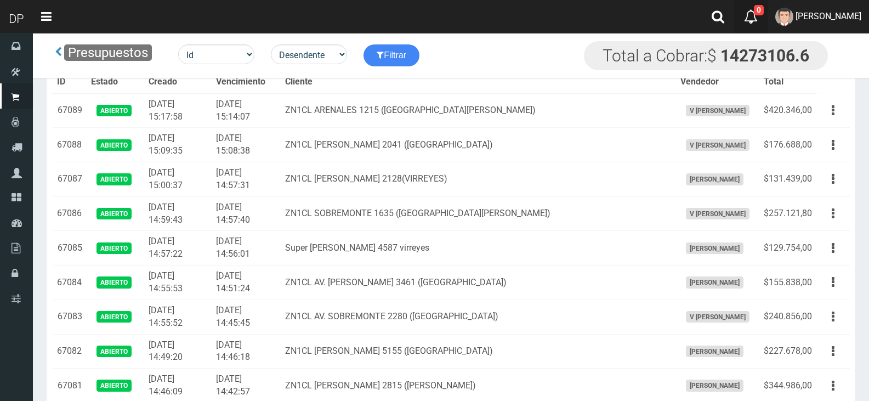
scroll to position [2373, 0]
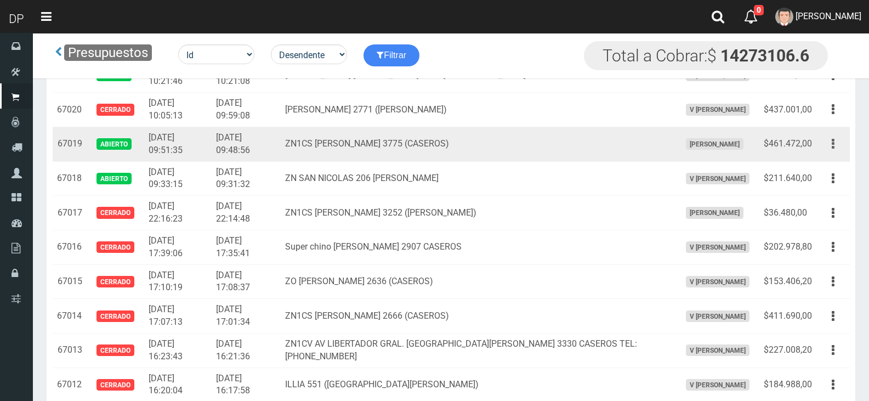
click at [831, 140] on button "button" at bounding box center [833, 143] width 25 height 19
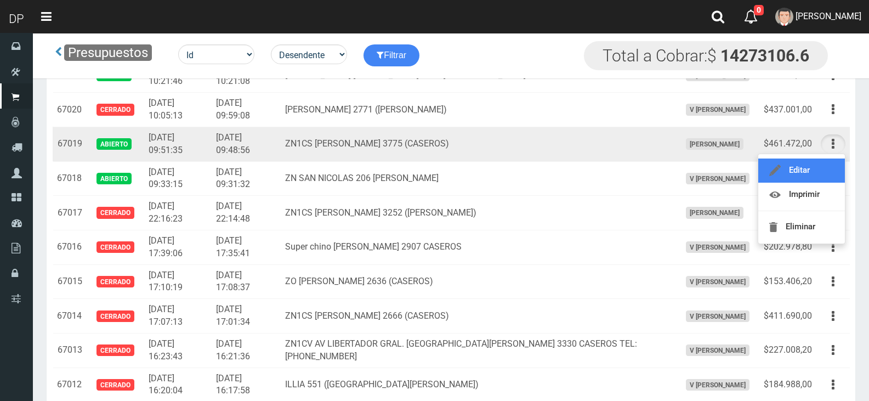
click at [826, 164] on link "Editar" at bounding box center [801, 170] width 87 height 24
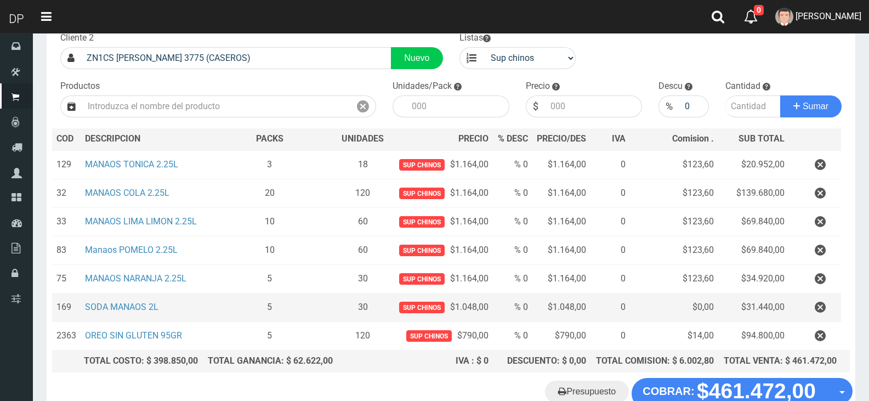
scroll to position [142, 0]
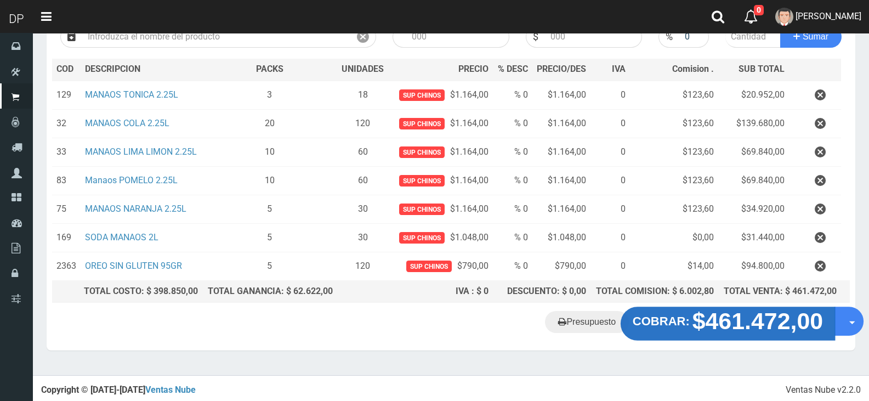
click at [736, 327] on strong "$461.472,00" at bounding box center [758, 321] width 131 height 26
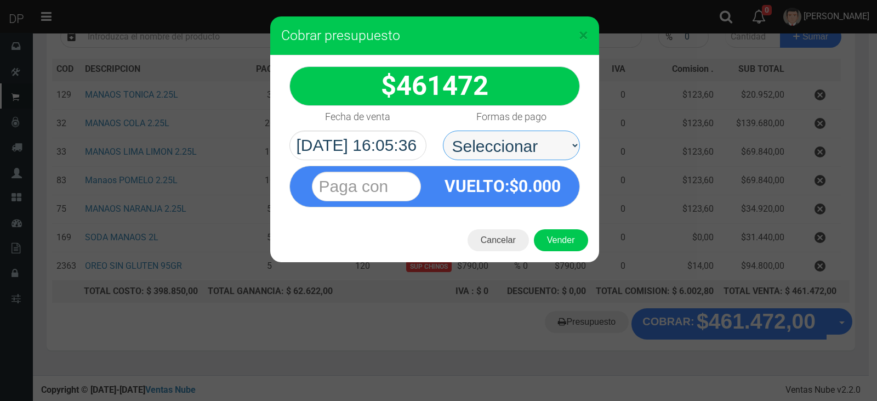
drag, startPoint x: 478, startPoint y: 138, endPoint x: 493, endPoint y: 154, distance: 21.7
click at [480, 139] on select "Seleccionar Efectivo Tarjeta de Crédito Depósito Débito" at bounding box center [511, 146] width 137 height 30
select select "Efectivo"
click at [443, 131] on select "Seleccionar Efectivo Tarjeta de Crédito Depósito Débito" at bounding box center [511, 146] width 137 height 30
click at [509, 203] on div "VUELTO :$ 0.000" at bounding box center [503, 186] width 137 height 40
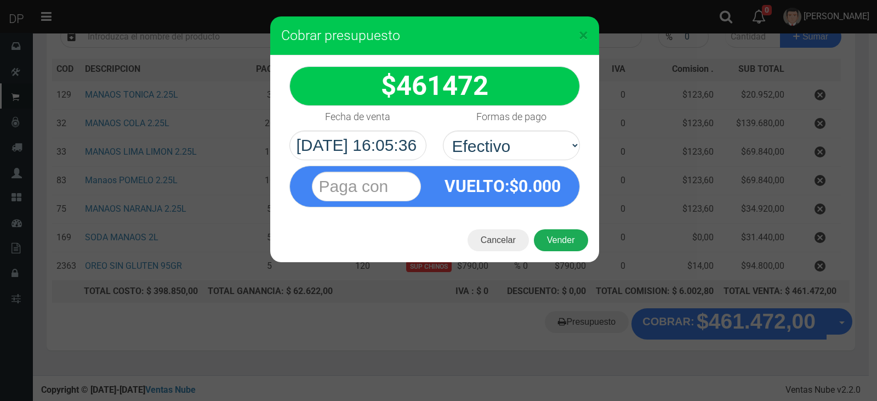
click at [579, 237] on button "Vender" at bounding box center [561, 240] width 54 height 22
click at [0, 0] on div "Cargando..." at bounding box center [0, 0] width 0 height 0
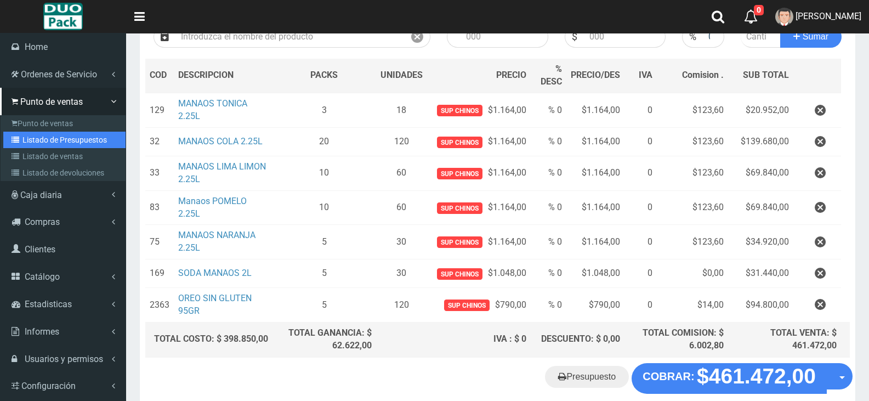
click at [64, 132] on link "Listado de Presupuestos" at bounding box center [64, 140] width 122 height 16
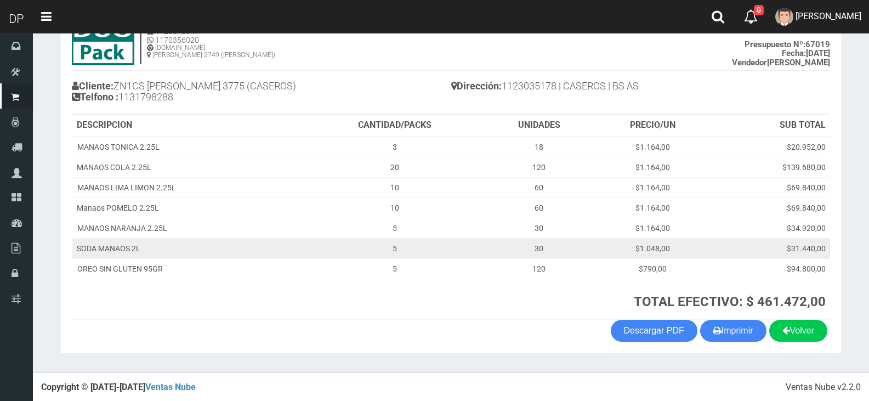
scroll to position [83, 0]
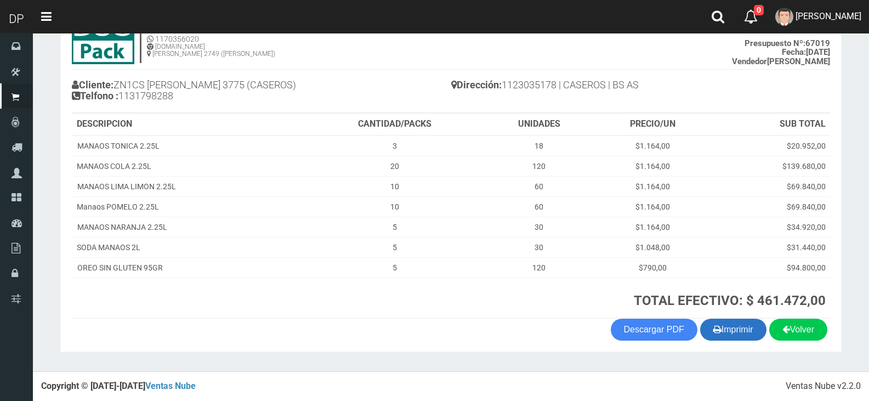
click at [736, 325] on button "Imprimir" at bounding box center [733, 330] width 66 height 22
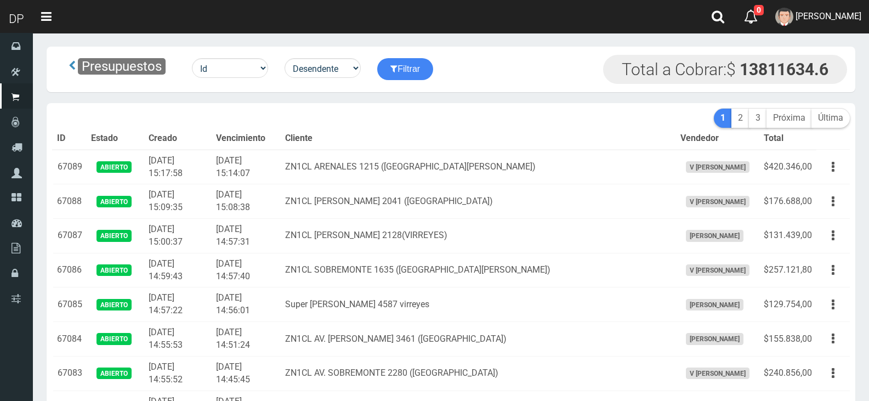
scroll to position [2029, 0]
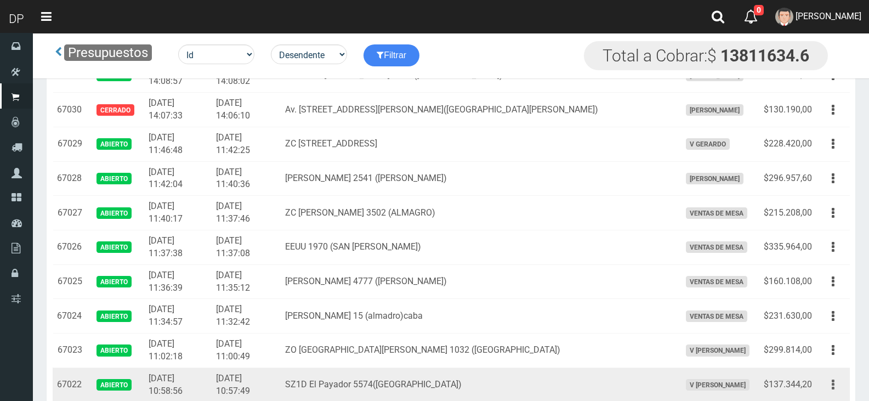
click at [830, 381] on button "button" at bounding box center [833, 384] width 25 height 19
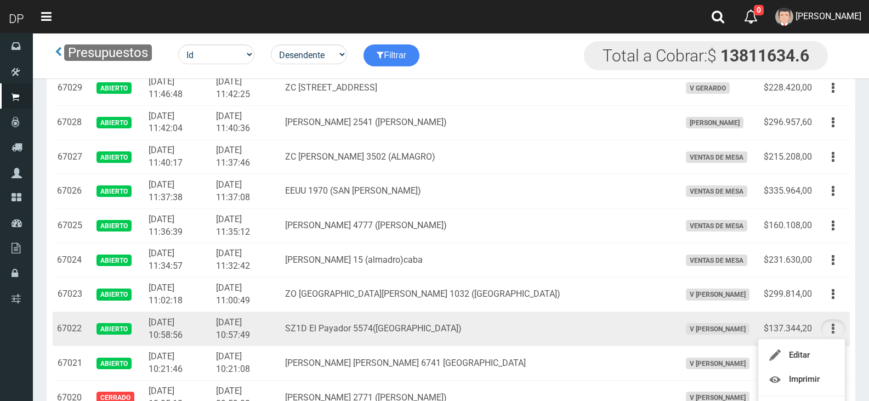
scroll to position [2139, 0]
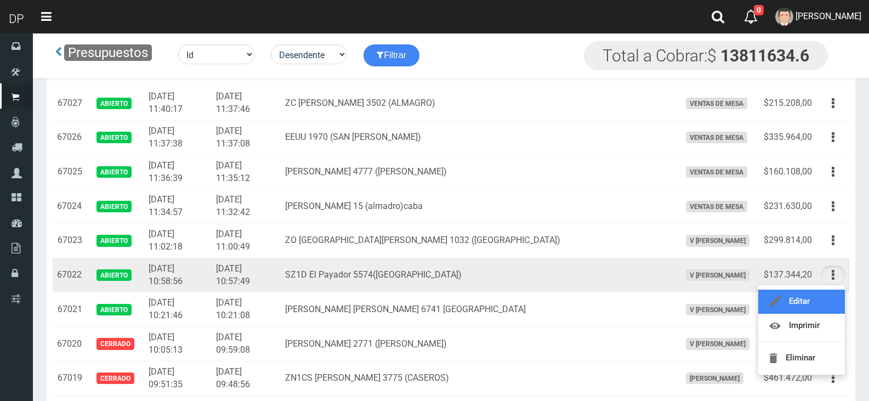
click at [811, 303] on link "Editar" at bounding box center [801, 302] width 87 height 24
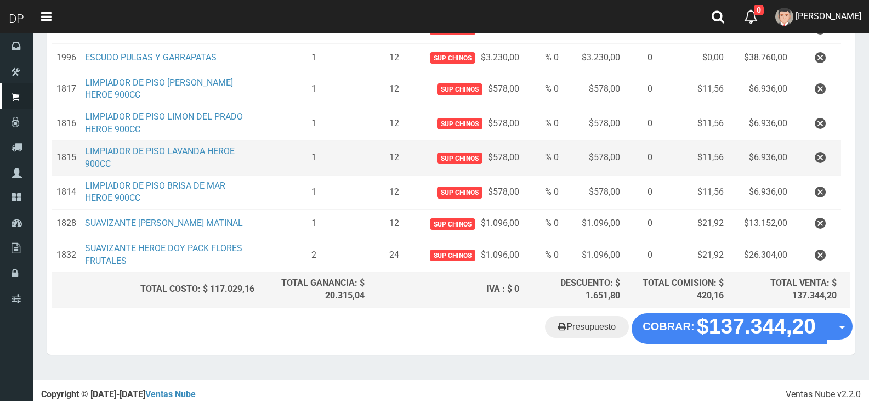
scroll to position [213, 0]
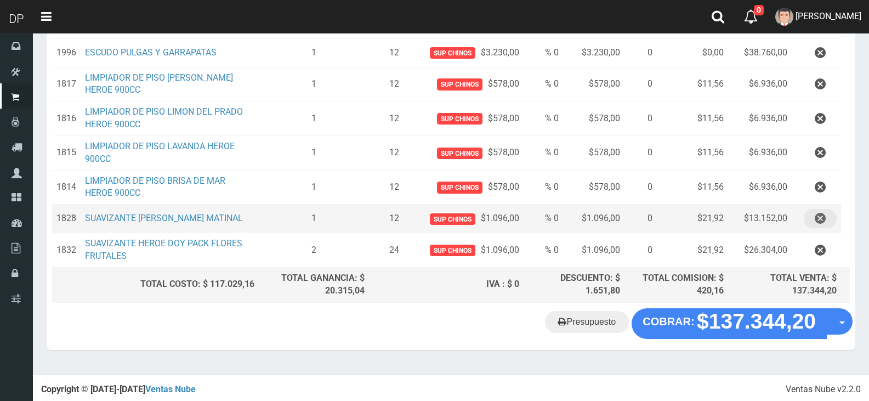
click at [821, 216] on icon "button" at bounding box center [820, 218] width 11 height 19
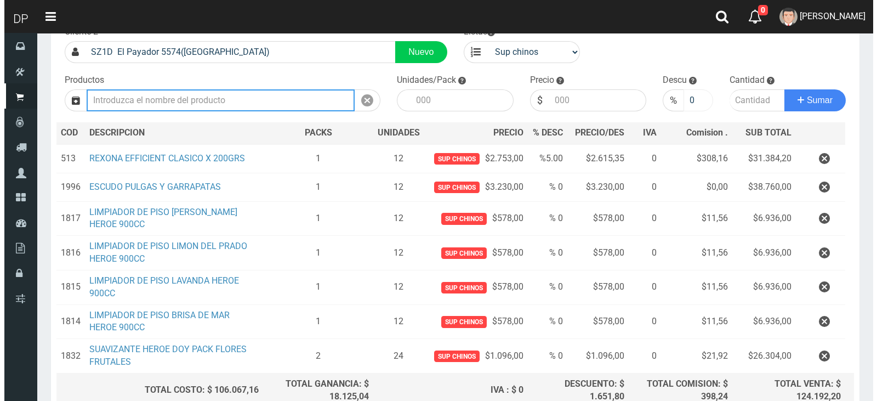
scroll to position [184, 0]
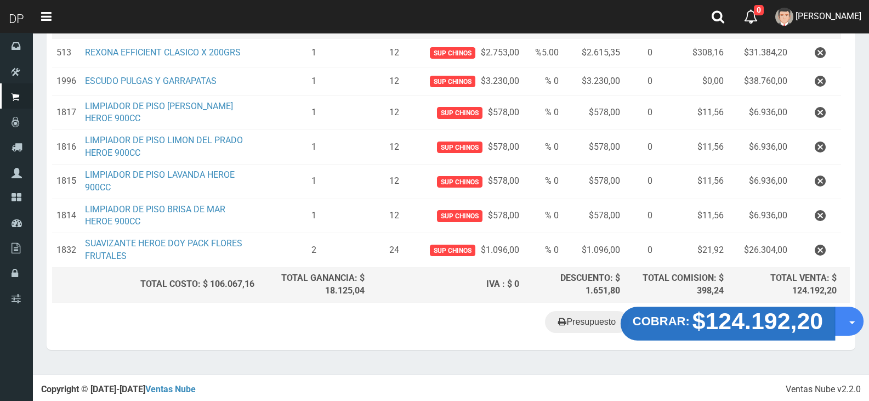
click at [724, 322] on strong "$124.192,20" at bounding box center [758, 321] width 131 height 26
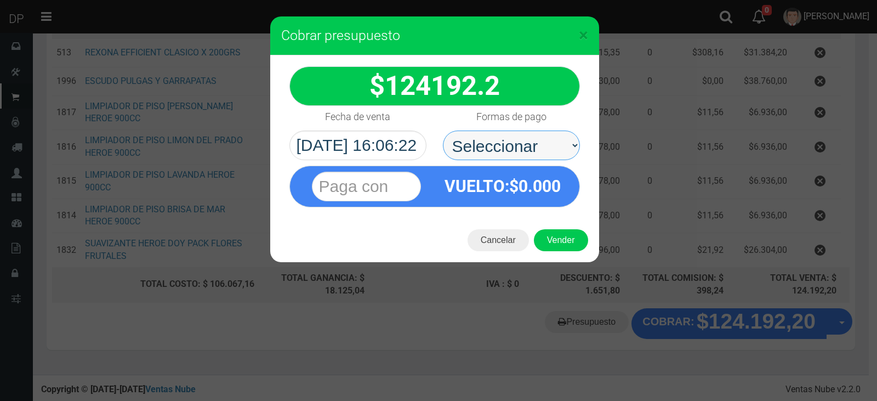
click at [530, 134] on select "Seleccionar Efectivo Tarjeta de Crédito Depósito Débito" at bounding box center [511, 146] width 137 height 30
select select "Efectivo"
click at [443, 131] on select "Seleccionar Efectivo Tarjeta de Crédito Depósito Débito" at bounding box center [511, 146] width 137 height 30
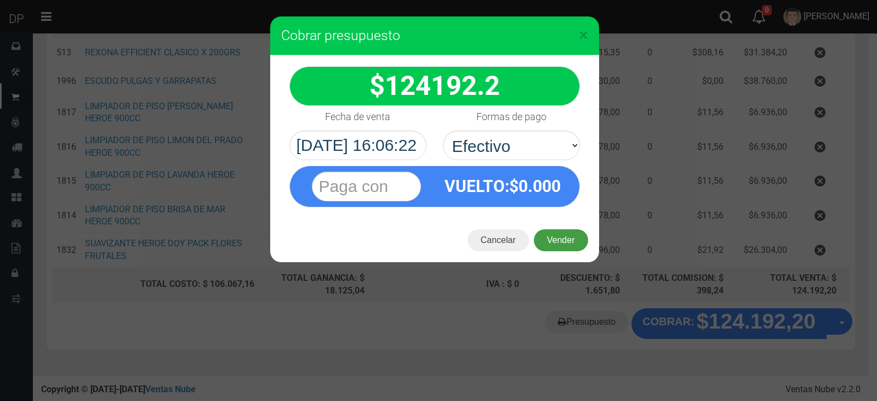
click at [575, 245] on button "Vender" at bounding box center [561, 240] width 54 height 22
click at [0, 0] on div "Cargando..." at bounding box center [0, 0] width 0 height 0
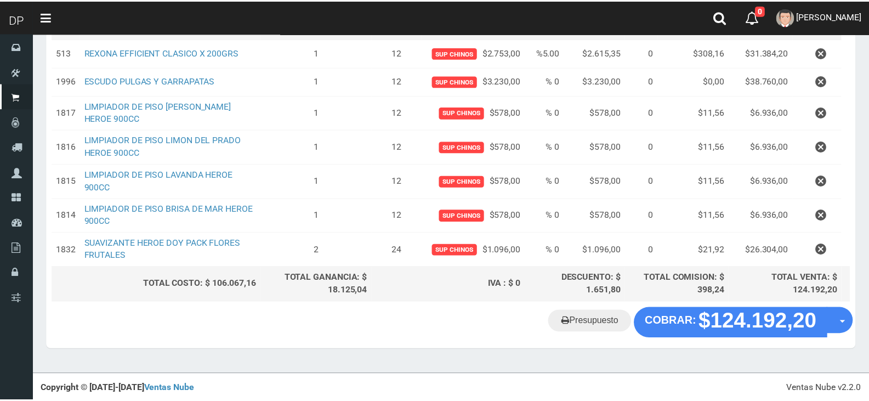
scroll to position [168, 0]
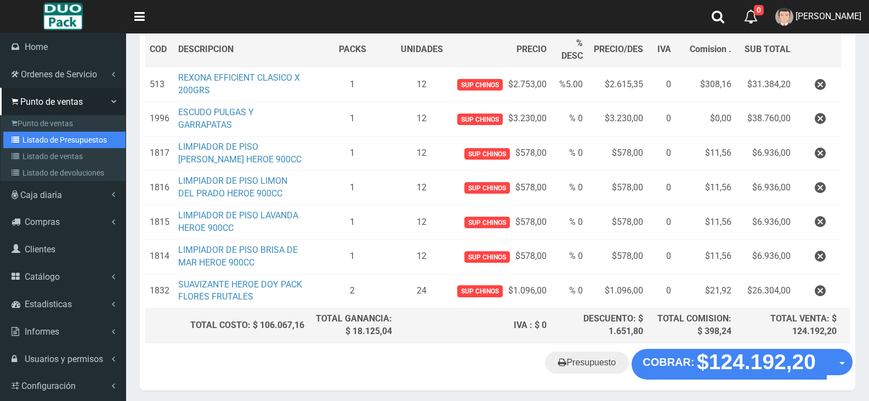
click at [61, 142] on link "Listado de Presupuestos" at bounding box center [64, 140] width 122 height 16
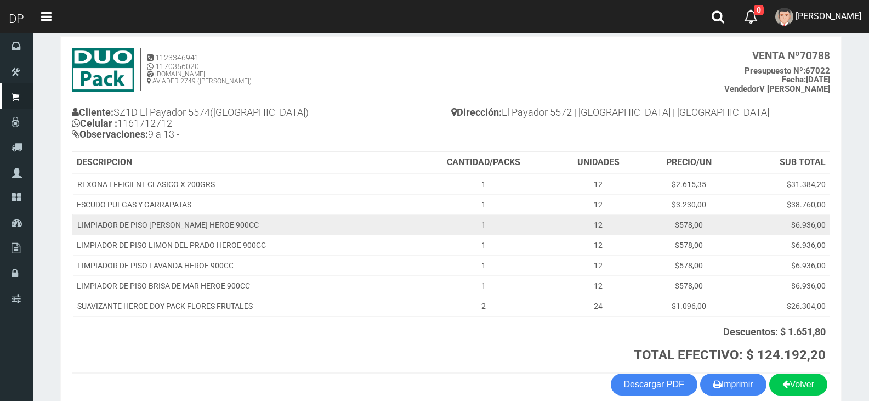
scroll to position [111, 0]
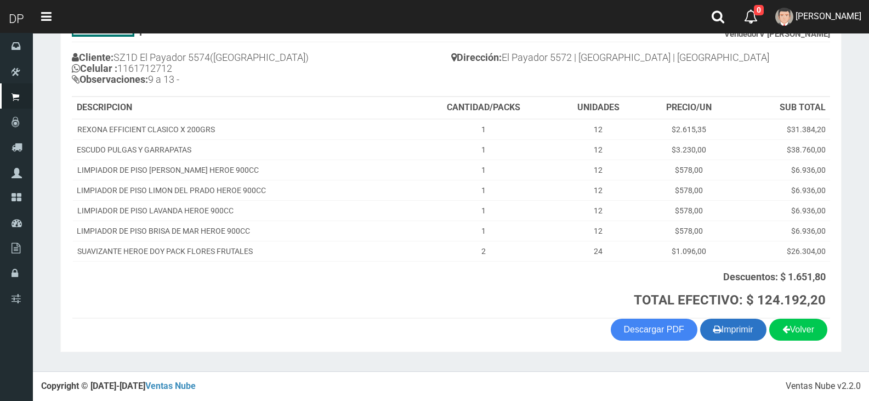
click at [738, 336] on button "Imprimir" at bounding box center [733, 330] width 66 height 22
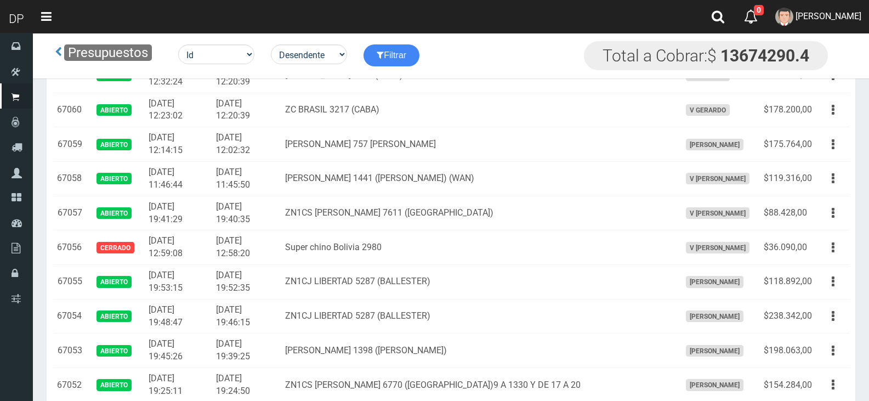
scroll to position [1250, 0]
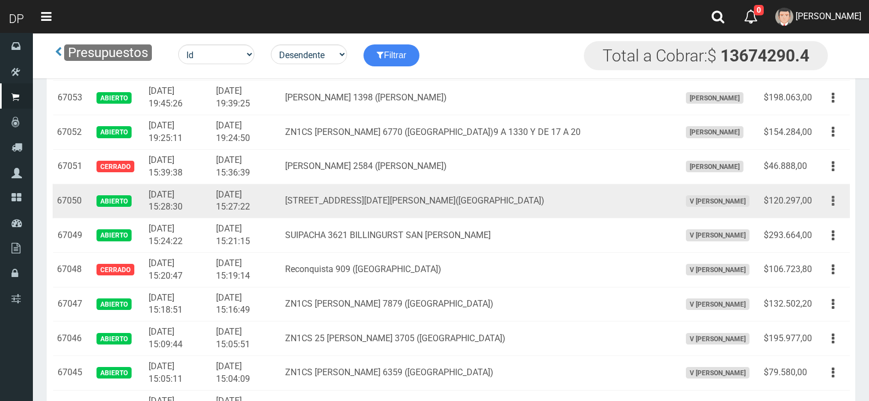
click at [834, 200] on icon "button" at bounding box center [833, 200] width 3 height 19
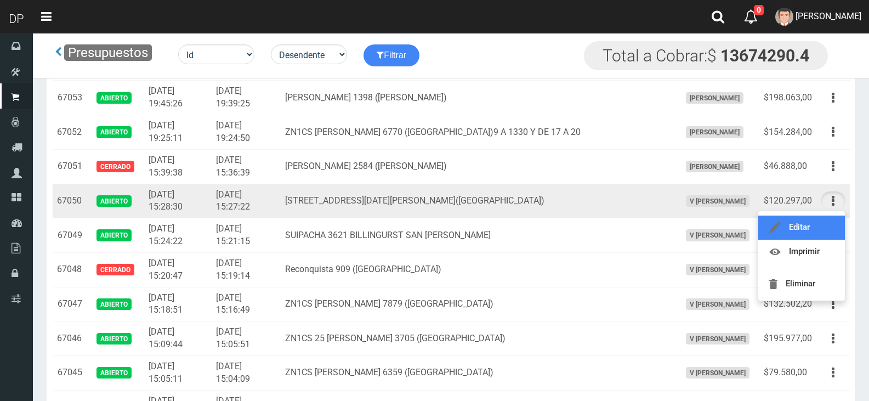
click at [825, 220] on link "Editar" at bounding box center [801, 228] width 87 height 24
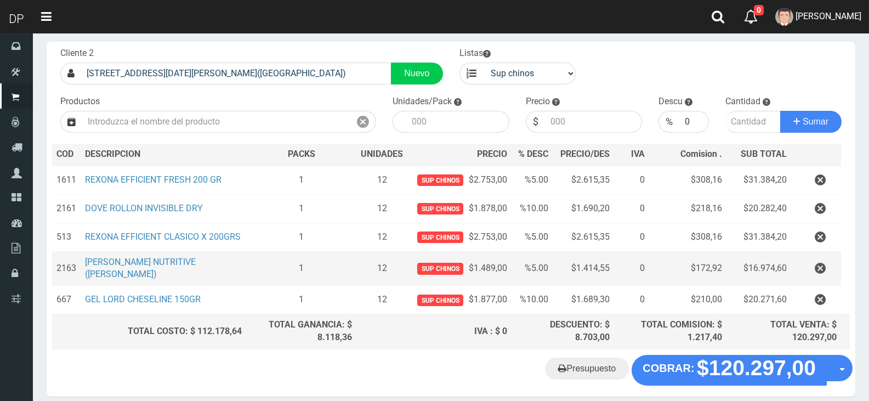
scroll to position [109, 0]
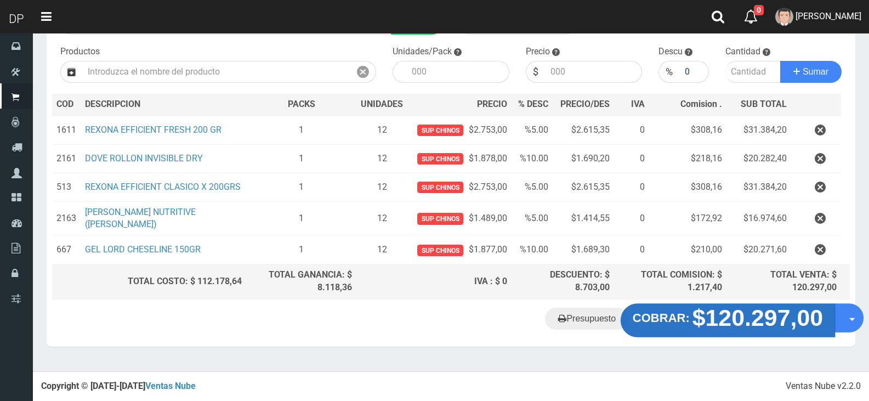
click at [725, 322] on strong "$120.297,00" at bounding box center [758, 318] width 131 height 26
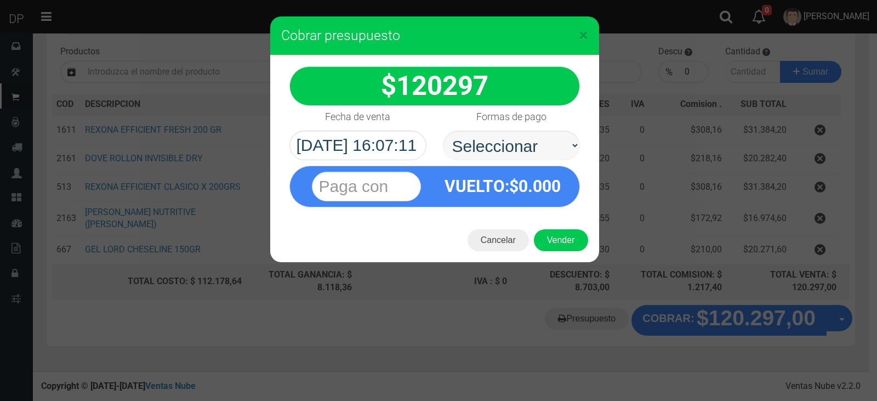
select select "Efectivo"
click at [443, 131] on select "Seleccionar Efectivo Tarjeta de Crédito Depósito Débito" at bounding box center [511, 146] width 137 height 30
click at [571, 250] on button "Vender" at bounding box center [561, 240] width 54 height 22
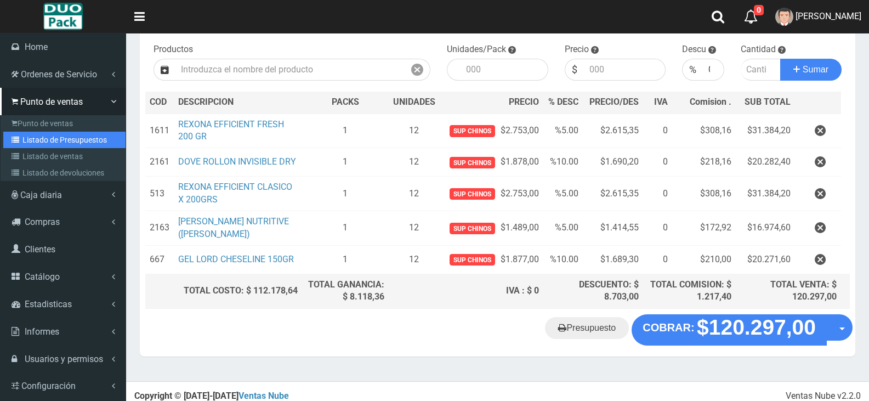
click at [46, 138] on link "Listado de Presupuestos" at bounding box center [64, 140] width 122 height 16
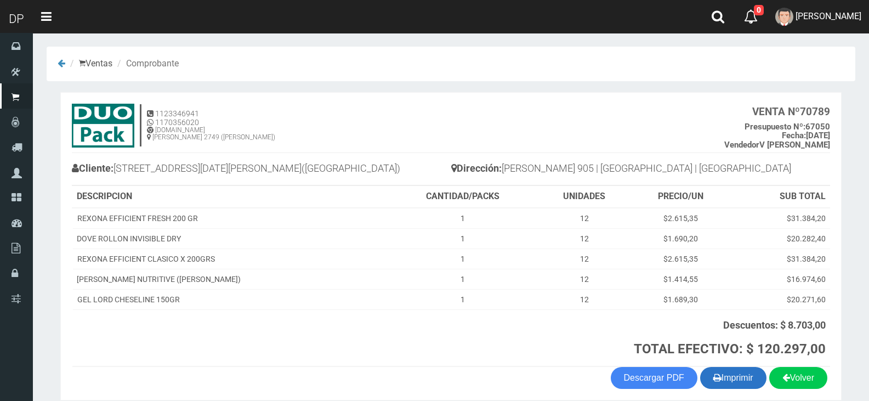
click at [736, 376] on button "Imprimir" at bounding box center [733, 378] width 66 height 22
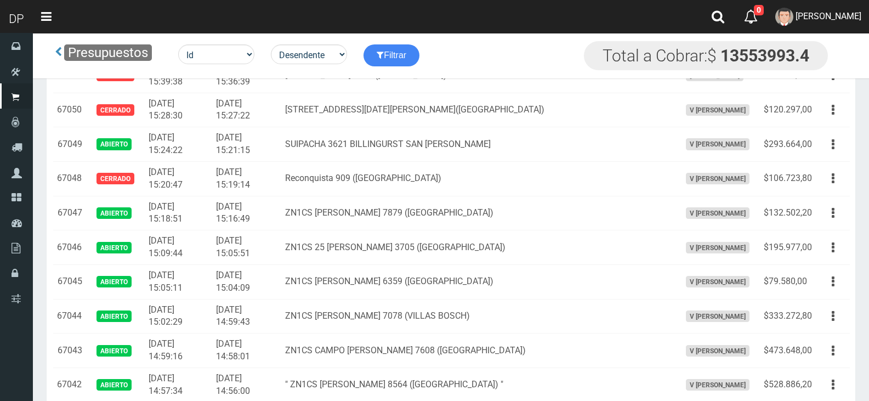
scroll to position [1594, 0]
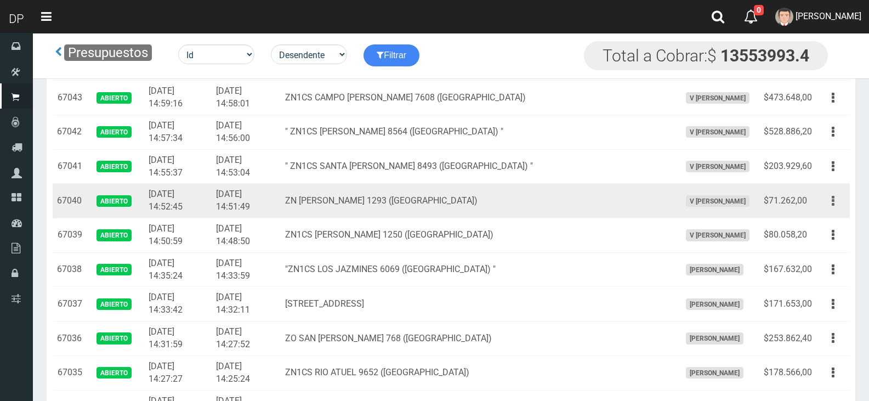
click at [832, 200] on icon "button" at bounding box center [833, 200] width 3 height 19
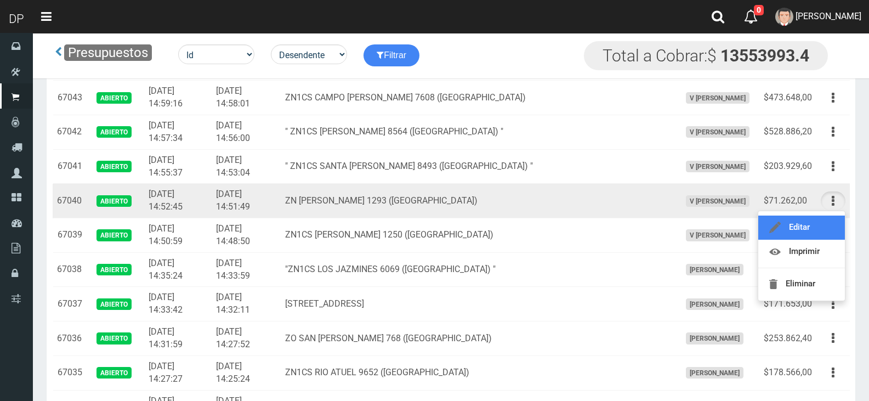
click at [825, 220] on link "Editar" at bounding box center [801, 228] width 87 height 24
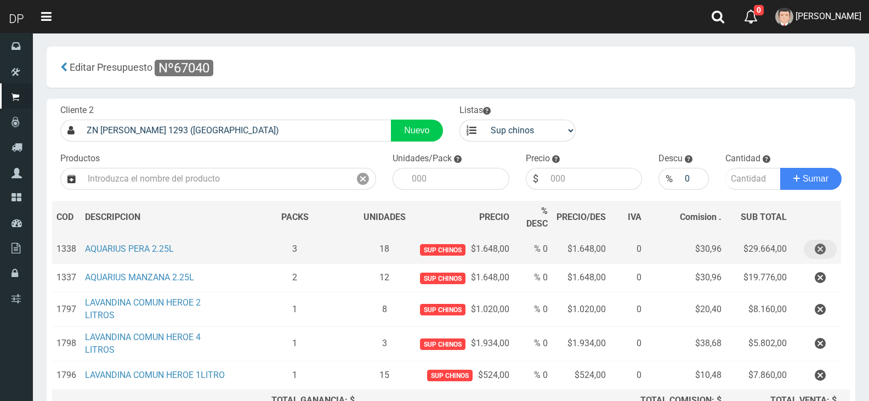
click at [816, 246] on icon "button" at bounding box center [820, 249] width 11 height 19
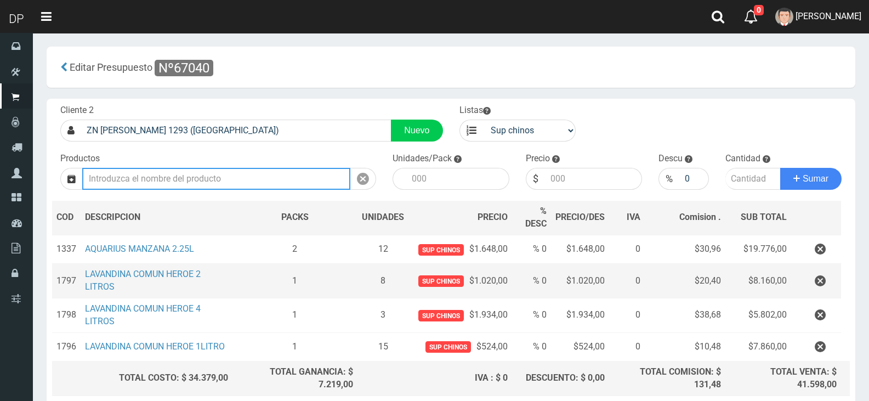
scroll to position [93, 0]
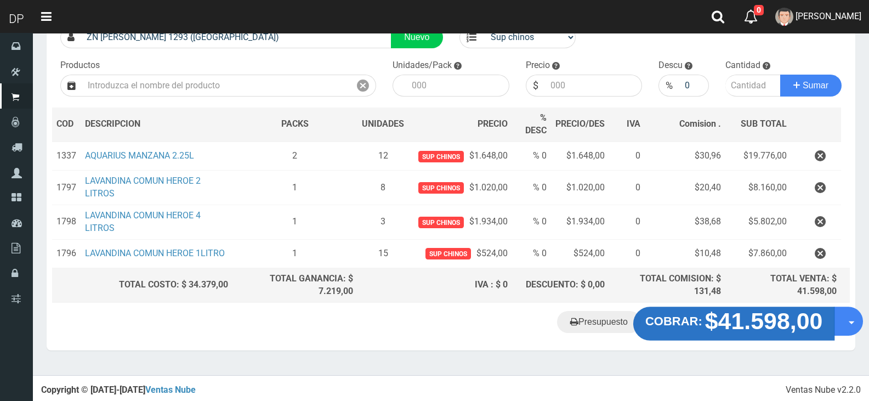
click at [743, 330] on strong "$41.598,00" at bounding box center [764, 321] width 118 height 26
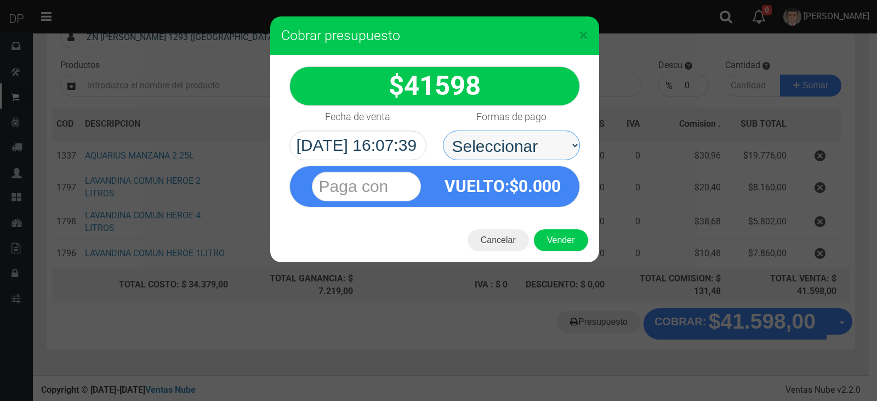
click at [496, 144] on select "Seleccionar Efectivo Tarjeta de Crédito Depósito Débito" at bounding box center [511, 146] width 137 height 30
select select "Efectivo"
click at [443, 131] on select "Seleccionar Efectivo Tarjeta de Crédito Depósito Débito" at bounding box center [511, 146] width 137 height 30
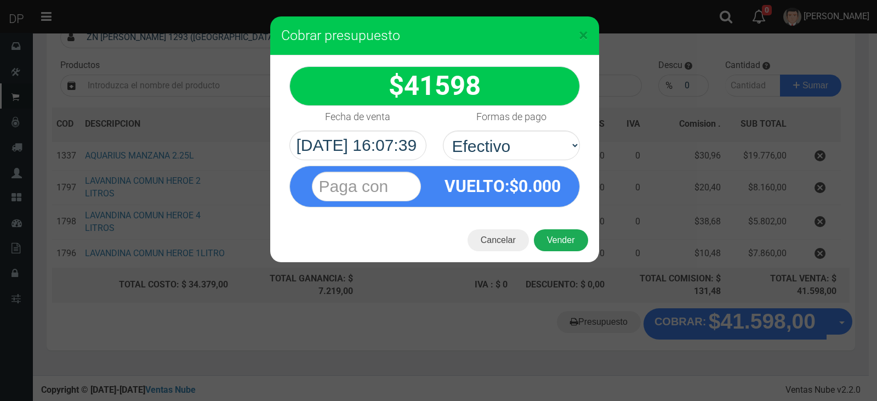
click at [568, 246] on button "Vender" at bounding box center [561, 240] width 54 height 22
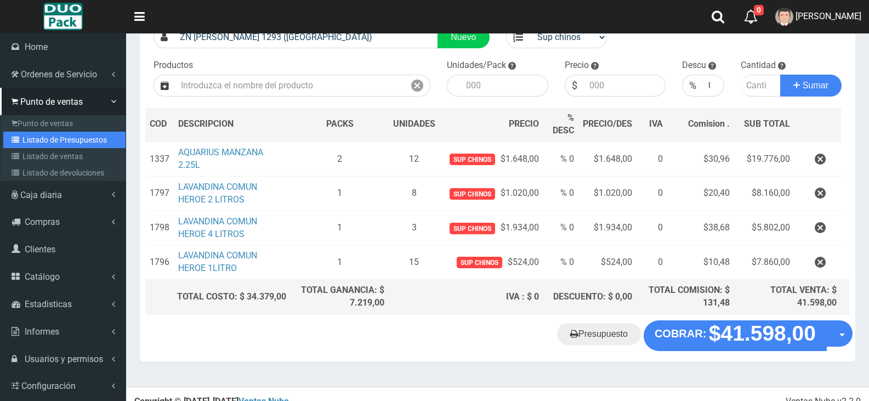
click at [61, 139] on link "Listado de Presupuestos" at bounding box center [64, 140] width 122 height 16
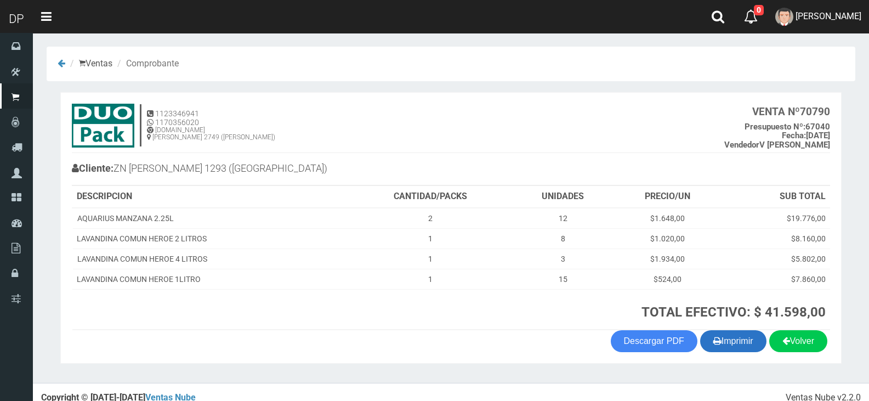
drag, startPoint x: 729, startPoint y: 335, endPoint x: 721, endPoint y: 338, distance: 8.2
click at [729, 335] on button "Imprimir" at bounding box center [733, 341] width 66 height 22
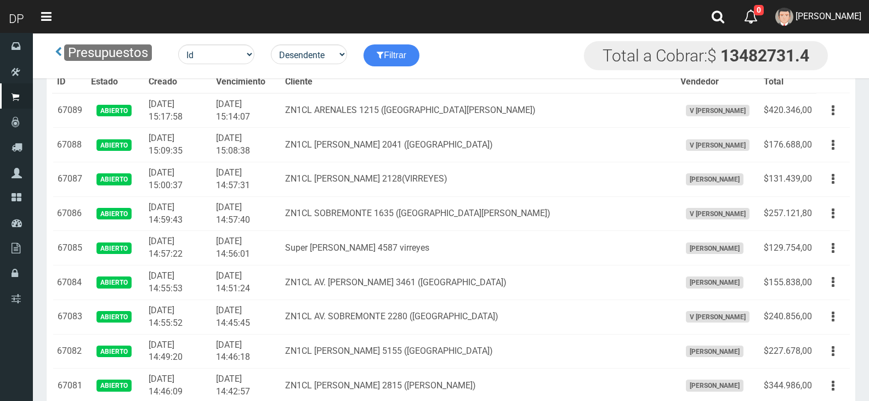
scroll to position [1341, 0]
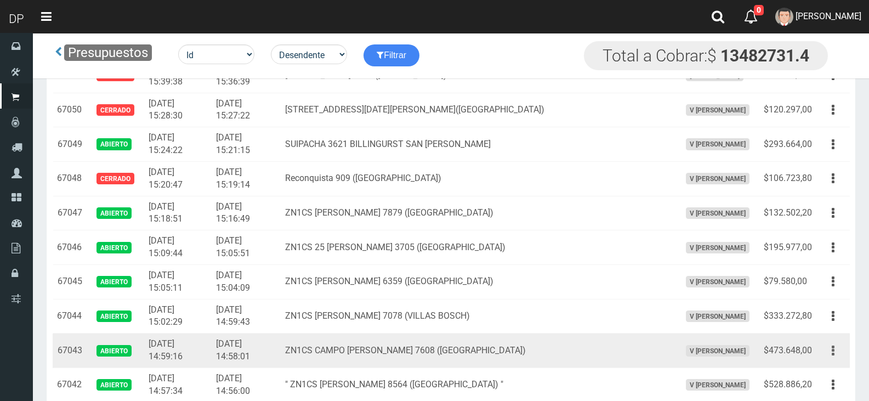
click at [836, 352] on button "button" at bounding box center [833, 350] width 25 height 19
click at [806, 381] on link "Editar" at bounding box center [801, 377] width 87 height 24
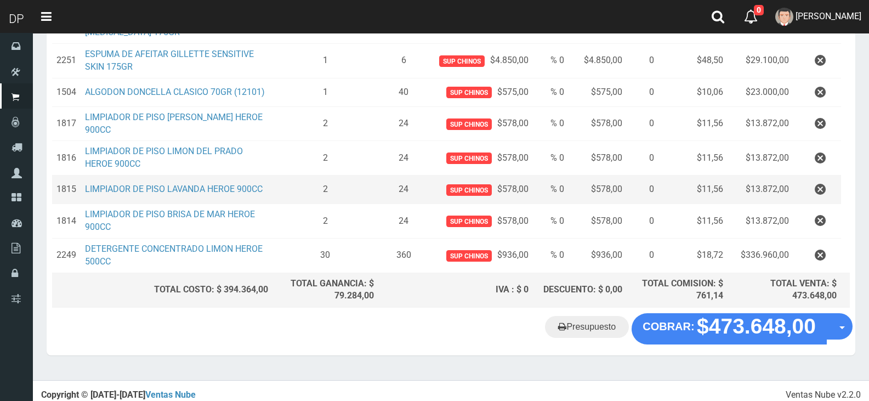
scroll to position [242, 0]
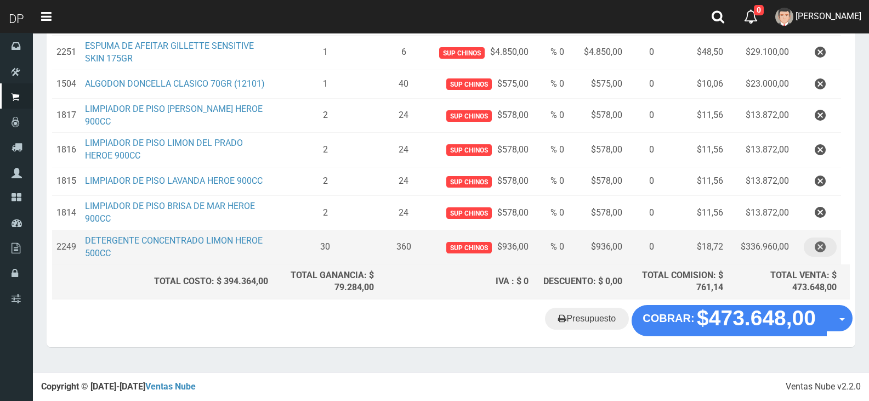
click at [822, 250] on icon "button" at bounding box center [820, 246] width 11 height 19
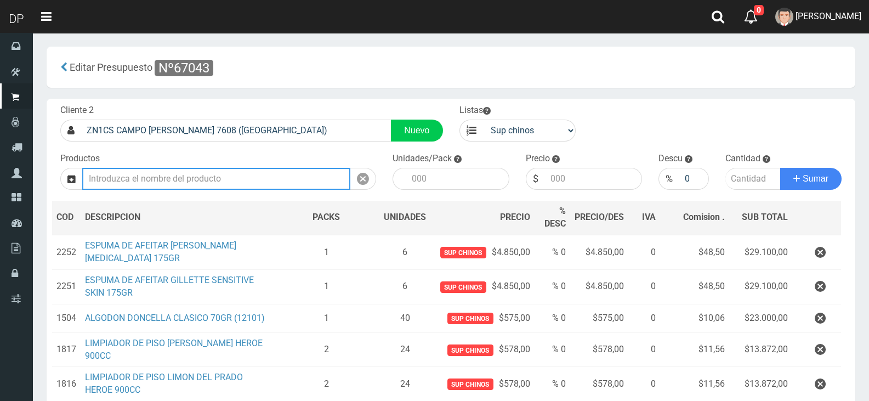
click at [279, 184] on input "text" at bounding box center [216, 179] width 268 height 22
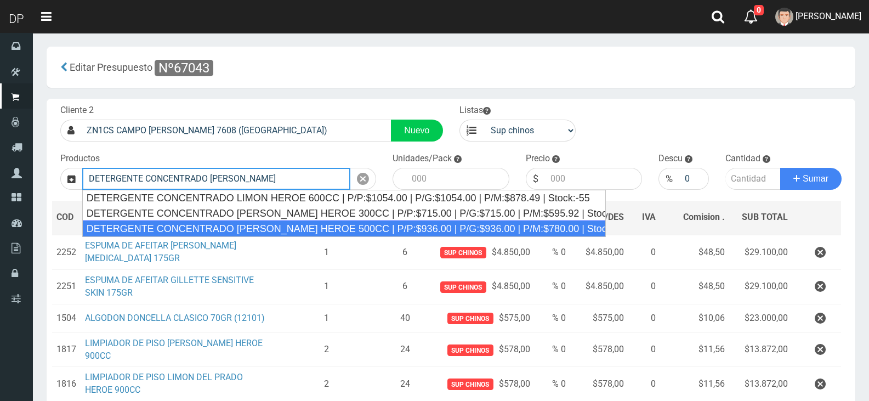
click at [300, 225] on div "DETERGENTE CONCENTRADO LIMON HEROE 500CC | P/P:$936.00 | P/G:$936.00 | P/M:$780…" at bounding box center [344, 228] width 524 height 16
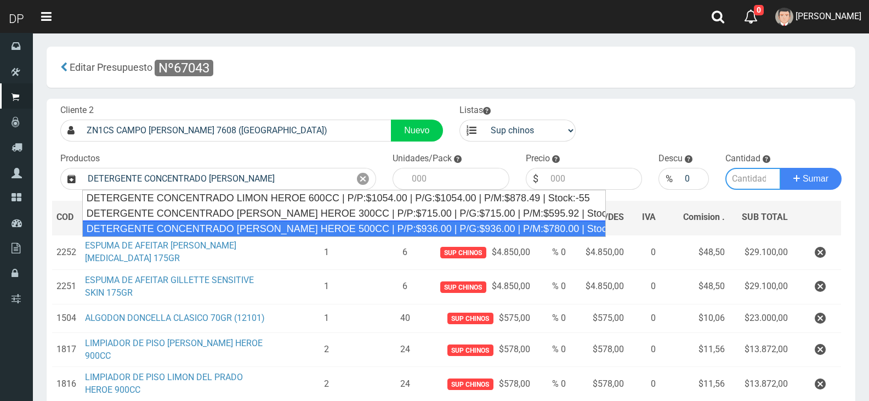
type input "DETERGENTE CONCENTRADO LIMON HEROE 500CC | P/P:$936.00 | P/G:$936.00 | P/M:$780…"
type input "12"
type input "936.00"
click at [300, 225] on th "PACKS" at bounding box center [327, 218] width 106 height 35
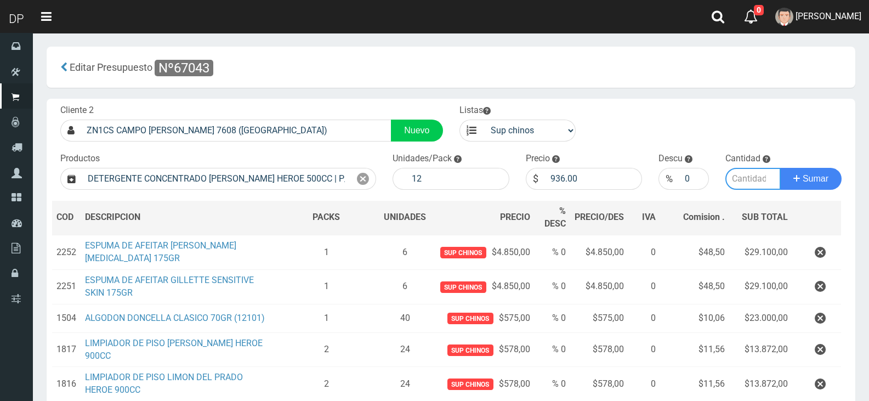
click at [752, 180] on input "number" at bounding box center [754, 179] width 56 height 22
type input "15"
click at [780, 168] on button "Sumar" at bounding box center [810, 179] width 61 height 22
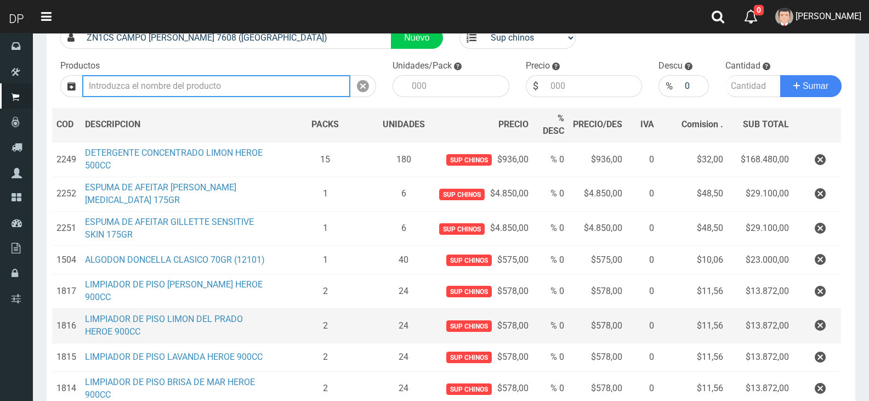
scroll to position [242, 0]
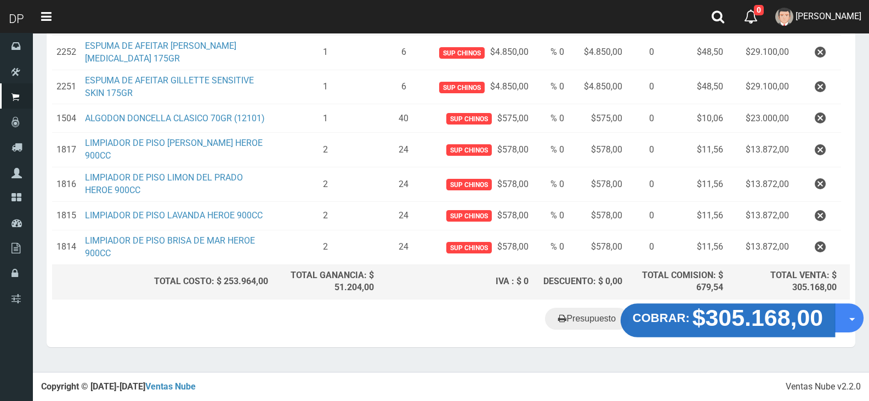
click at [726, 320] on strong "$305.168,00" at bounding box center [758, 318] width 131 height 26
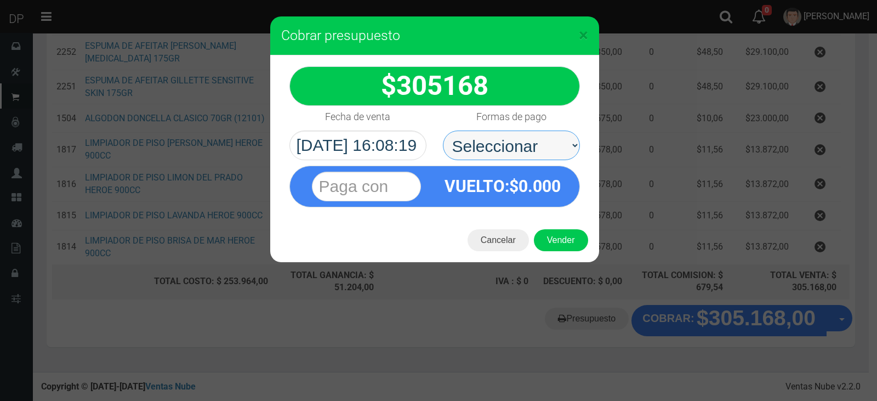
click at [537, 152] on select "Seleccionar Efectivo Tarjeta de Crédito Depósito Débito" at bounding box center [511, 146] width 137 height 30
select select "Efectivo"
click at [443, 131] on select "Seleccionar Efectivo Tarjeta de Crédito Depósito Débito" at bounding box center [511, 146] width 137 height 30
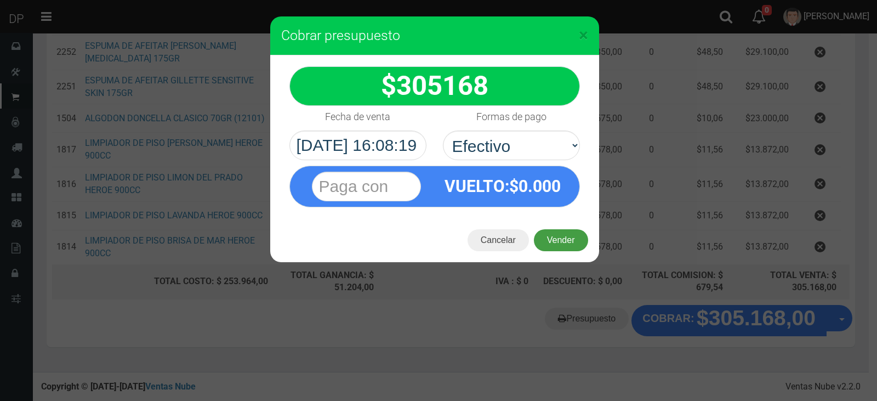
click at [562, 240] on button "Vender" at bounding box center [561, 240] width 54 height 22
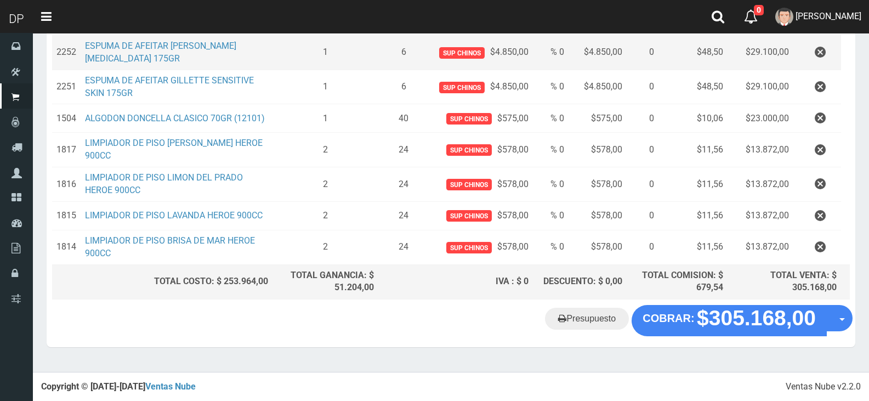
scroll to position [0, 0]
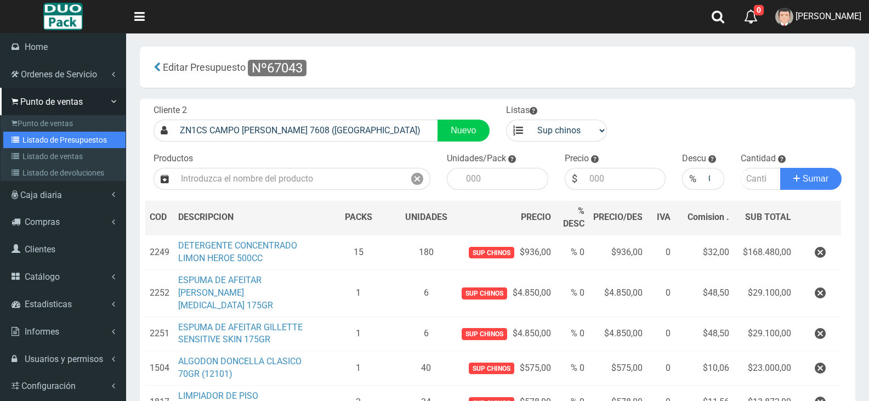
click at [81, 139] on link "Listado de Presupuestos" at bounding box center [64, 140] width 122 height 16
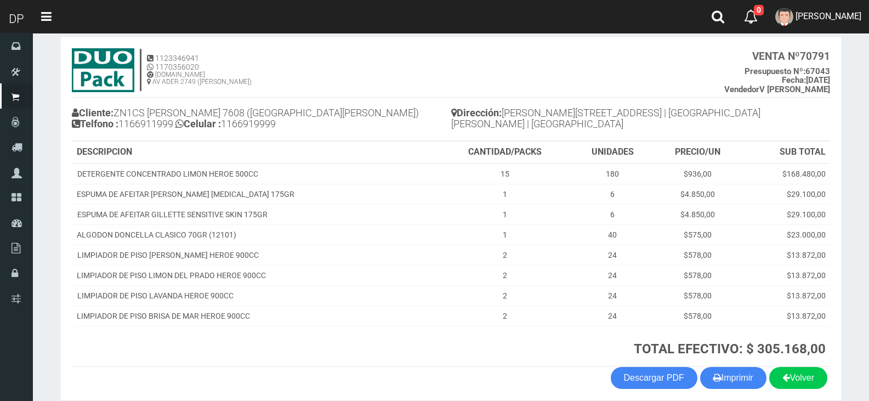
scroll to position [104, 0]
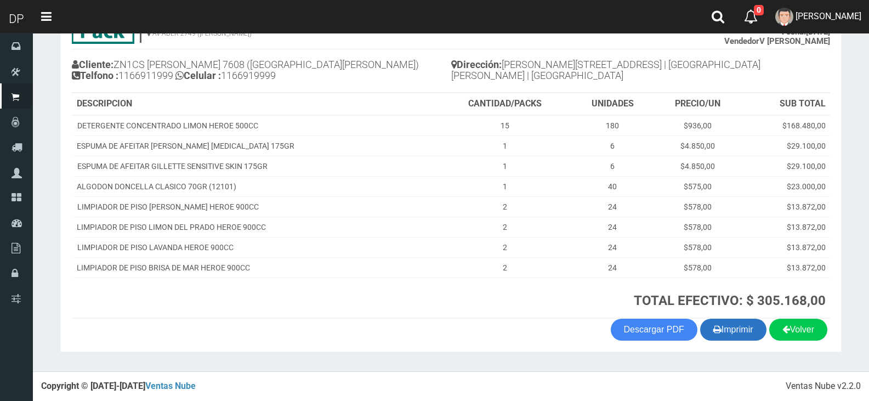
click at [751, 326] on button "Imprimir" at bounding box center [733, 330] width 66 height 22
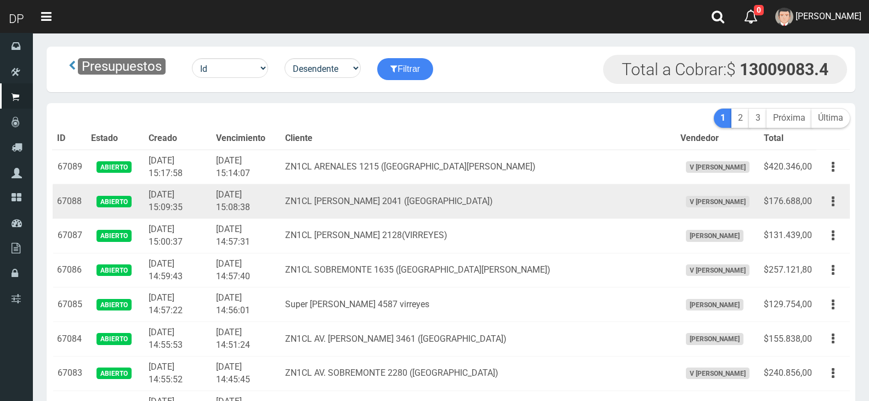
scroll to position [1410, 0]
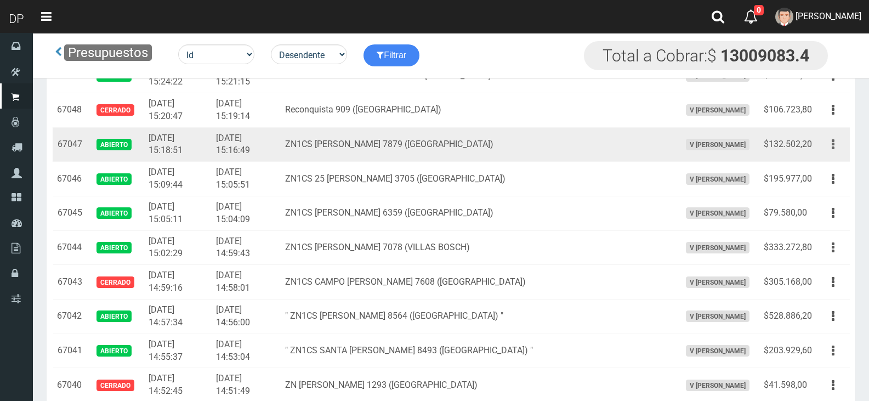
click at [831, 146] on button "button" at bounding box center [833, 144] width 25 height 19
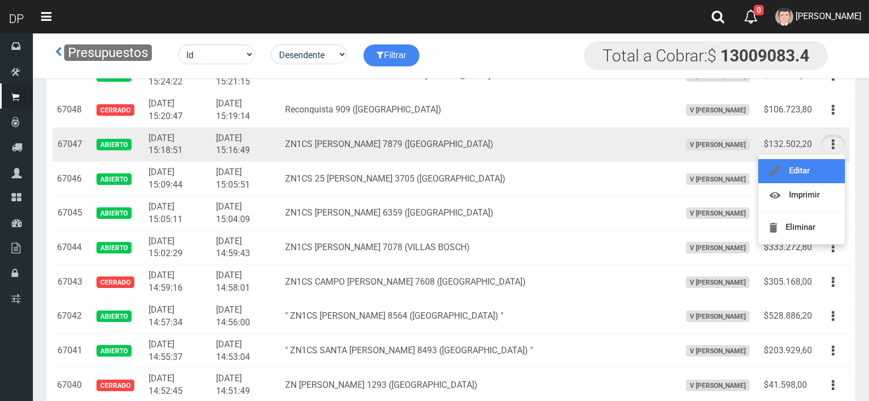
click at [805, 168] on link "Editar" at bounding box center [801, 171] width 87 height 24
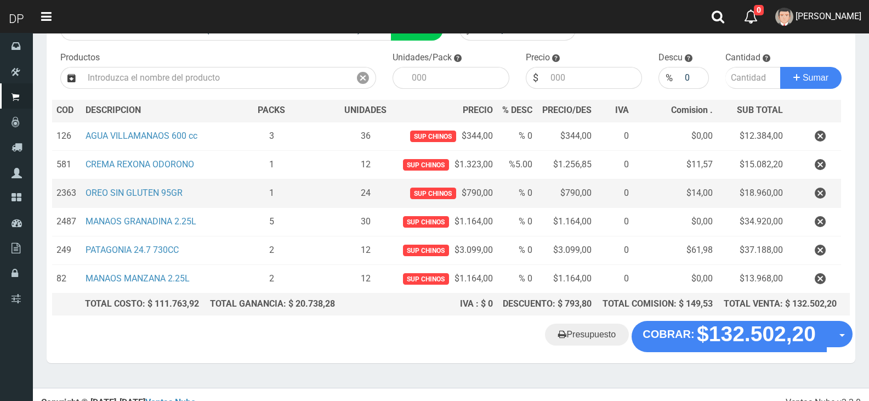
scroll to position [114, 0]
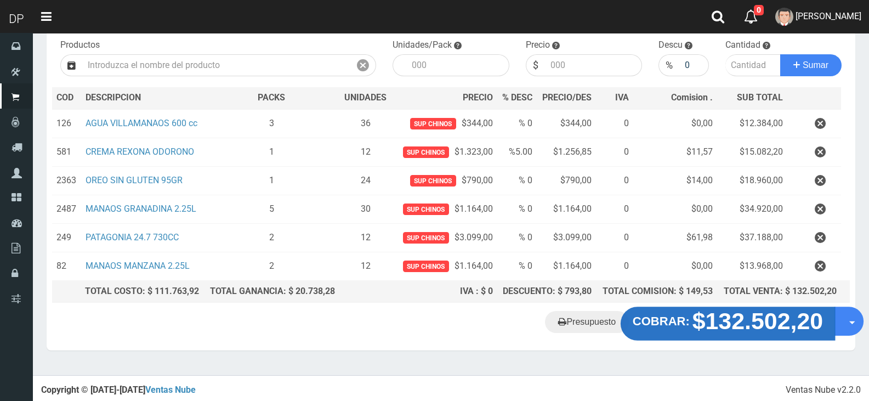
click at [728, 321] on strong "$132.502,20" at bounding box center [758, 321] width 131 height 26
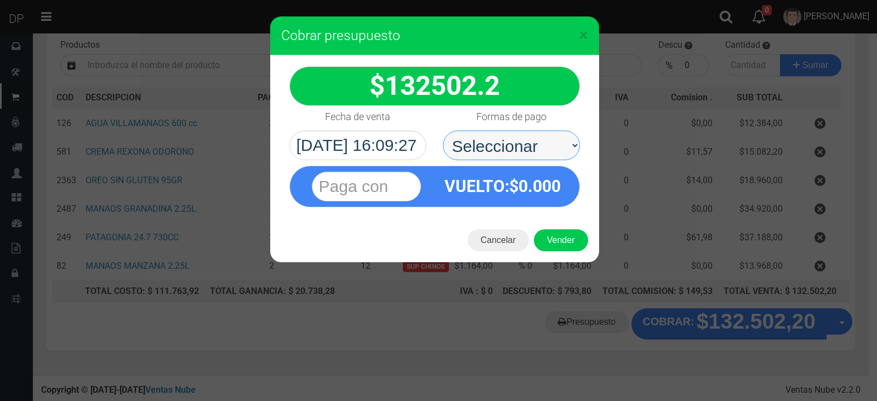
click at [547, 148] on select "Seleccionar Efectivo Tarjeta de Crédito Depósito Débito" at bounding box center [511, 146] width 137 height 30
select select "Efectivo"
click at [443, 131] on select "Seleccionar Efectivo Tarjeta de Crédito Depósito Débito" at bounding box center [511, 146] width 137 height 30
click at [570, 253] on div "Cancelar Vender" at bounding box center [434, 240] width 329 height 44
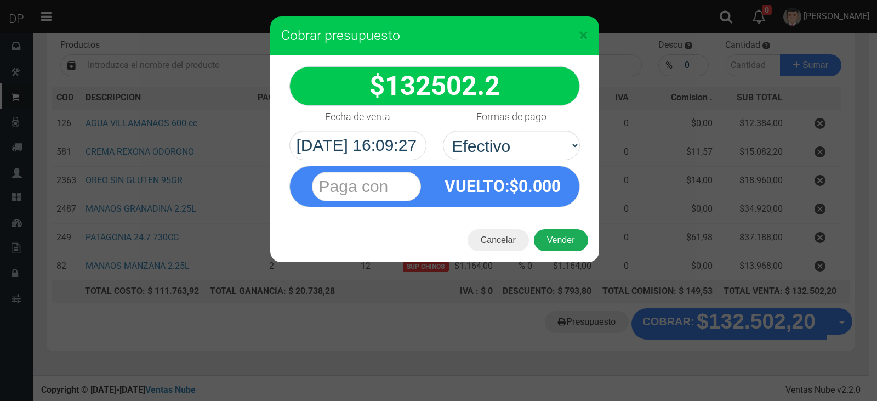
click at [570, 241] on button "Vender" at bounding box center [561, 240] width 54 height 22
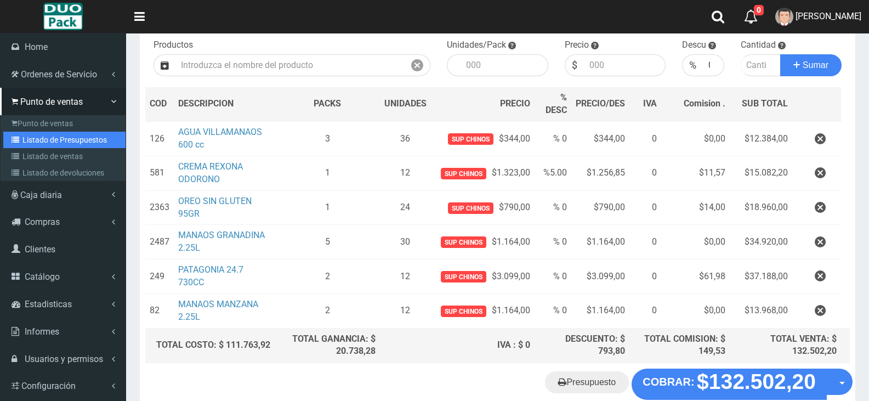
click at [46, 134] on link "Listado de Presupuestos" at bounding box center [64, 140] width 122 height 16
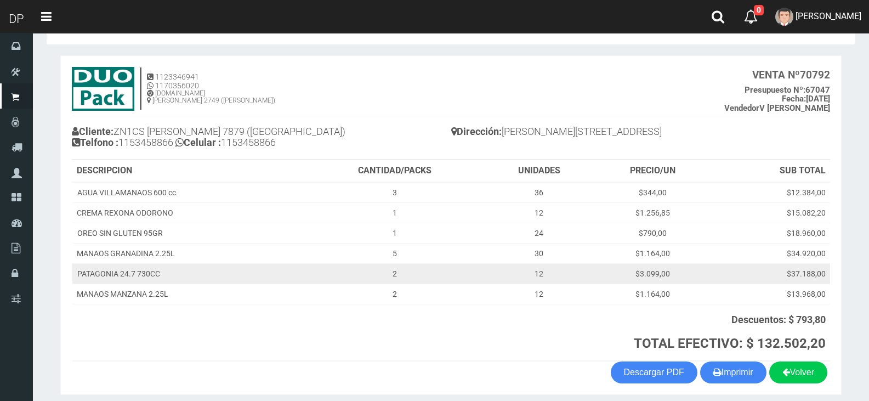
scroll to position [80, 0]
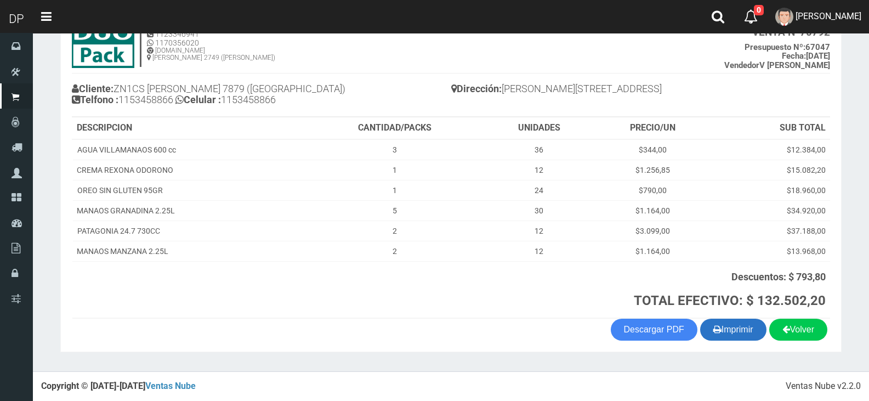
click at [744, 326] on button "Imprimir" at bounding box center [733, 330] width 66 height 22
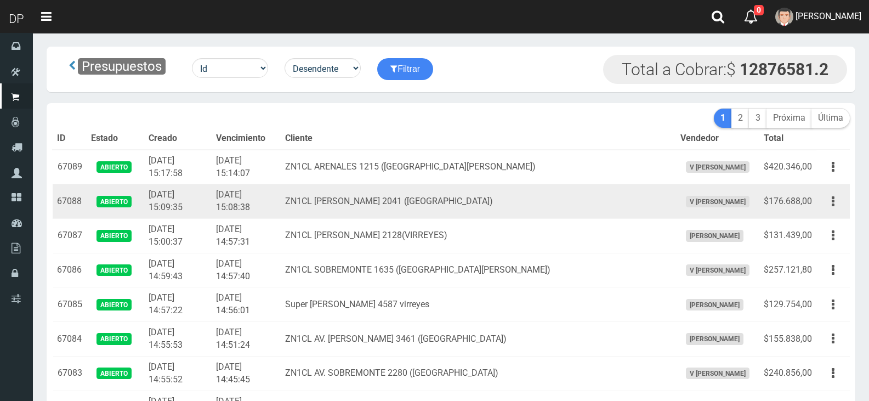
scroll to position [998, 0]
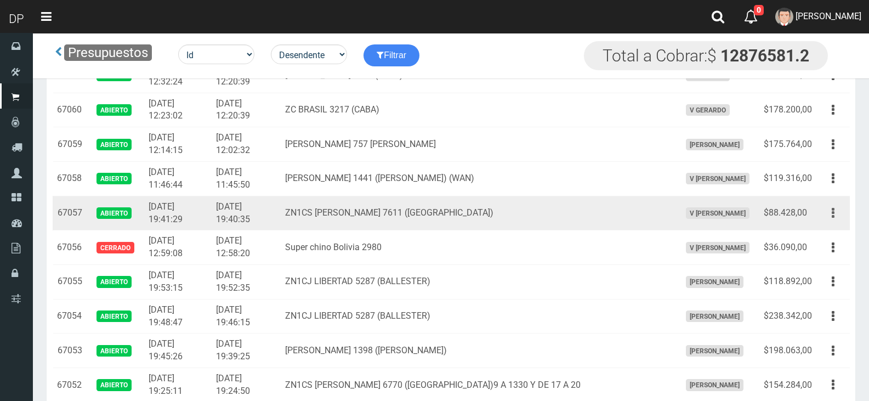
click at [840, 209] on button "button" at bounding box center [833, 212] width 25 height 19
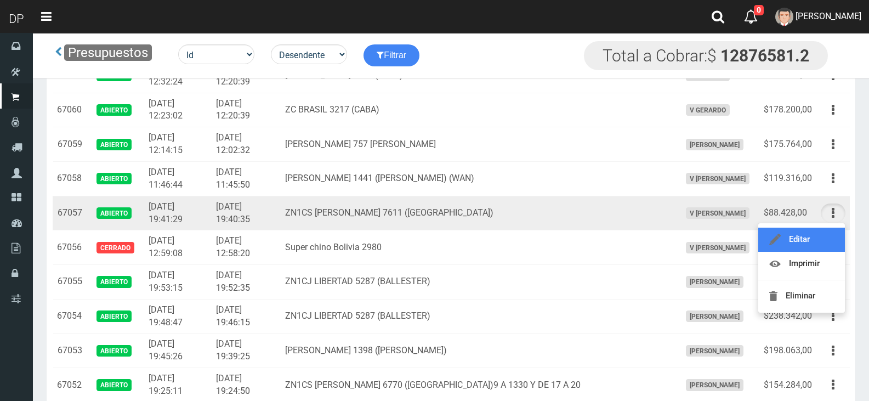
click at [823, 232] on link "Editar" at bounding box center [801, 240] width 87 height 24
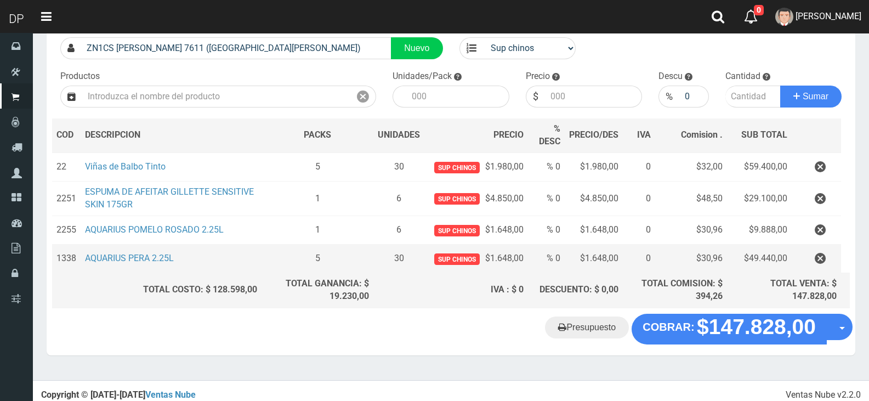
scroll to position [88, 0]
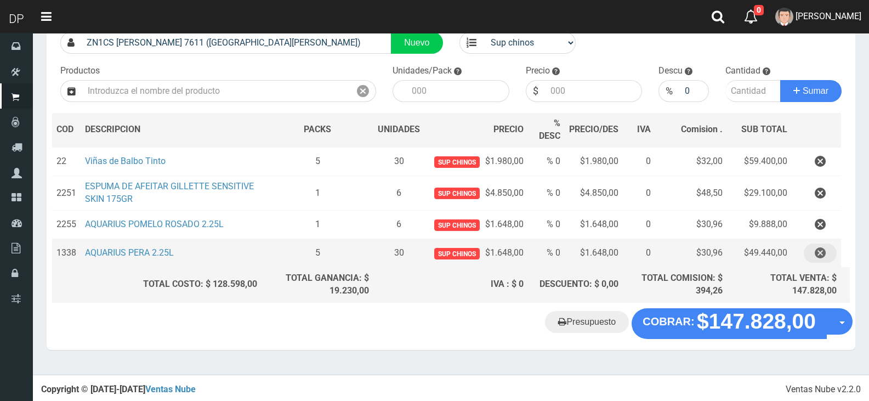
click at [822, 253] on icon "button" at bounding box center [820, 252] width 11 height 19
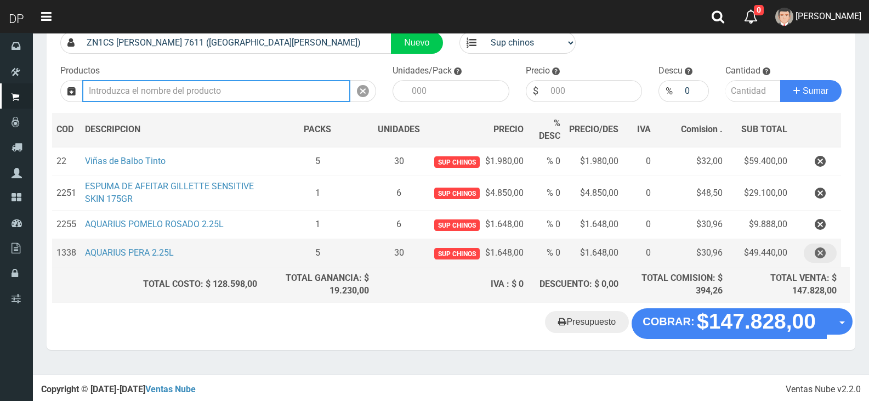
scroll to position [59, 0]
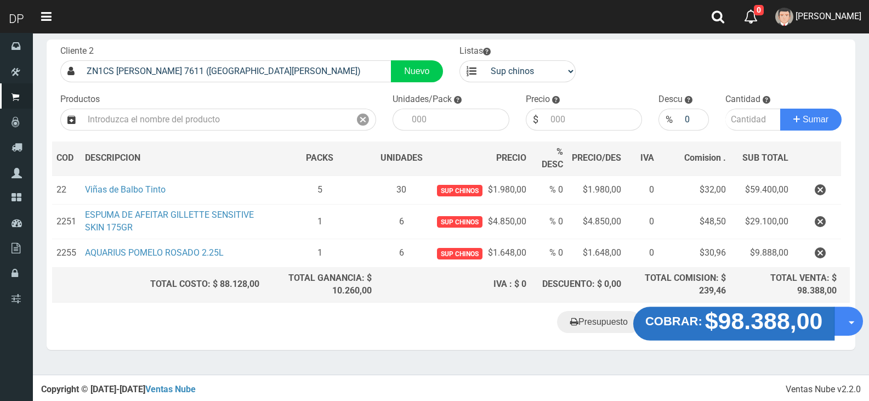
click at [738, 321] on strong "$98.388,00" at bounding box center [764, 321] width 118 height 26
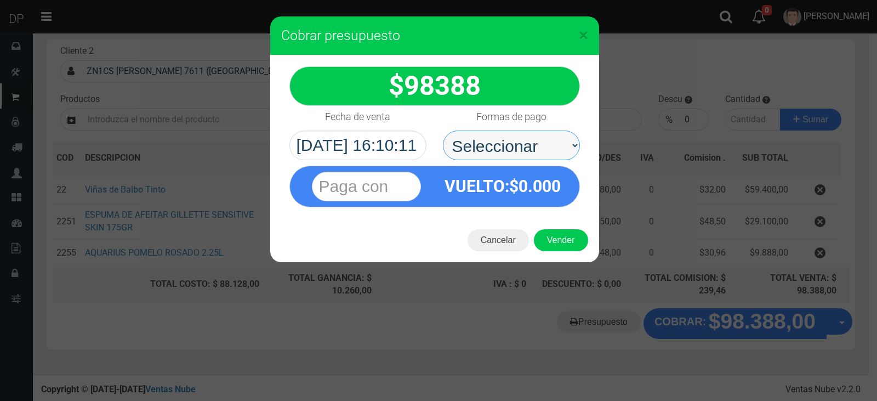
click at [480, 144] on select "Seleccionar Efectivo Tarjeta de Crédito Depósito Débito" at bounding box center [511, 146] width 137 height 30
select select "Efectivo"
click at [443, 131] on select "Seleccionar Efectivo Tarjeta de Crédito Depósito Débito" at bounding box center [511, 146] width 137 height 30
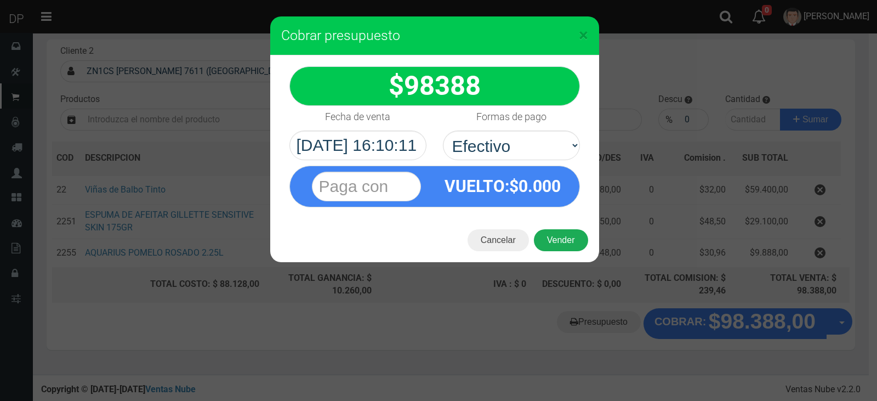
click at [567, 241] on button "Vender" at bounding box center [561, 240] width 54 height 22
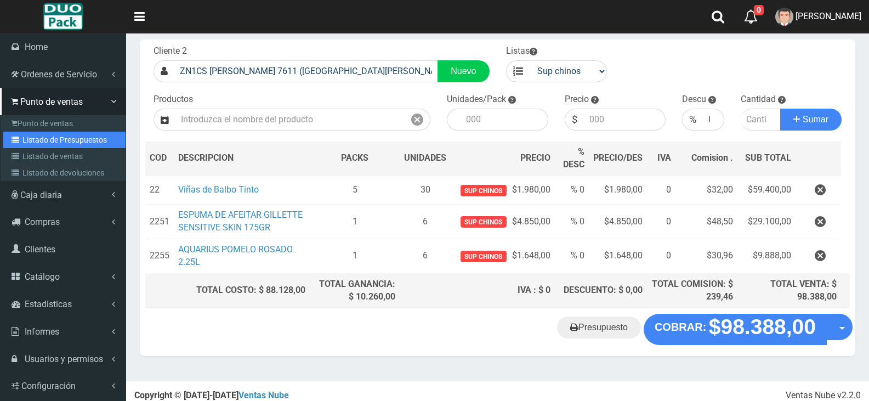
click at [52, 144] on link "Listado de Presupuestos" at bounding box center [64, 140] width 122 height 16
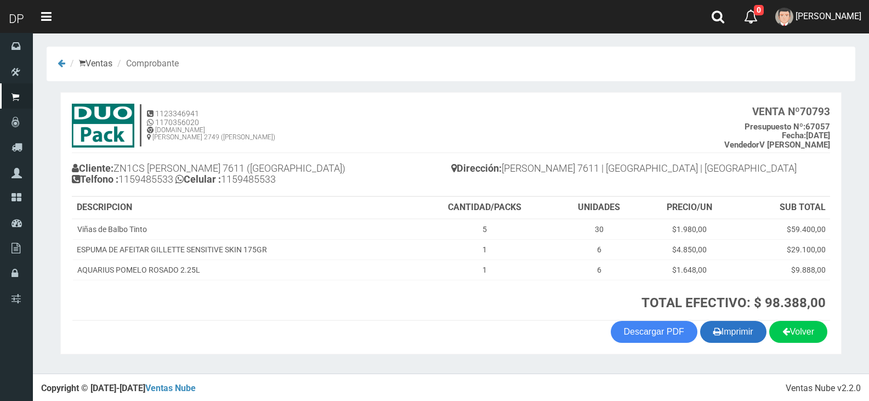
click at [737, 326] on button "Imprimir" at bounding box center [733, 332] width 66 height 22
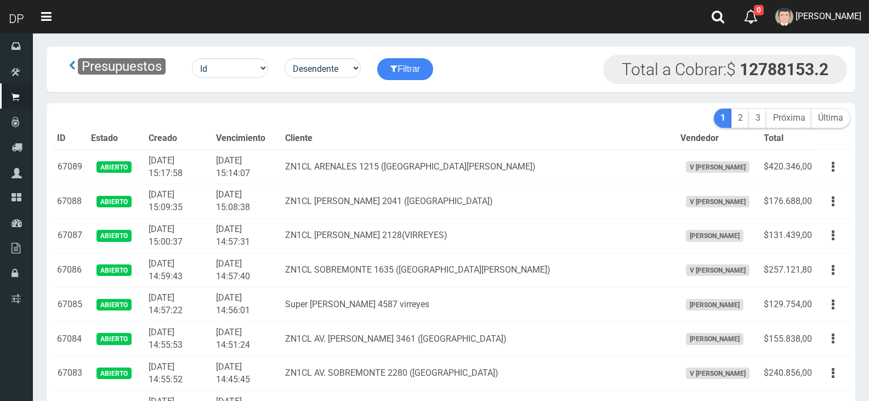
scroll to position [1341, 0]
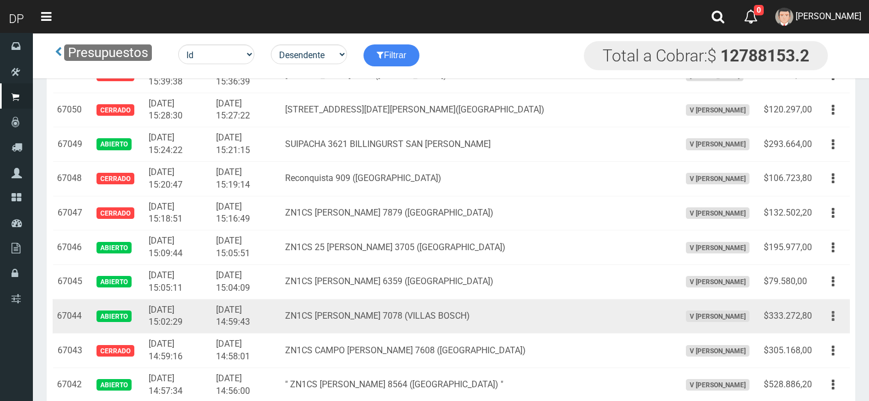
click at [835, 318] on button "button" at bounding box center [833, 316] width 25 height 19
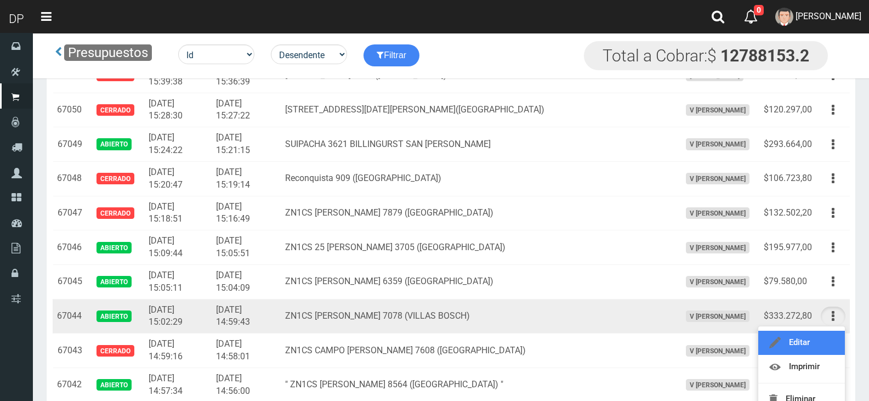
click at [814, 341] on link "Editar" at bounding box center [801, 343] width 87 height 24
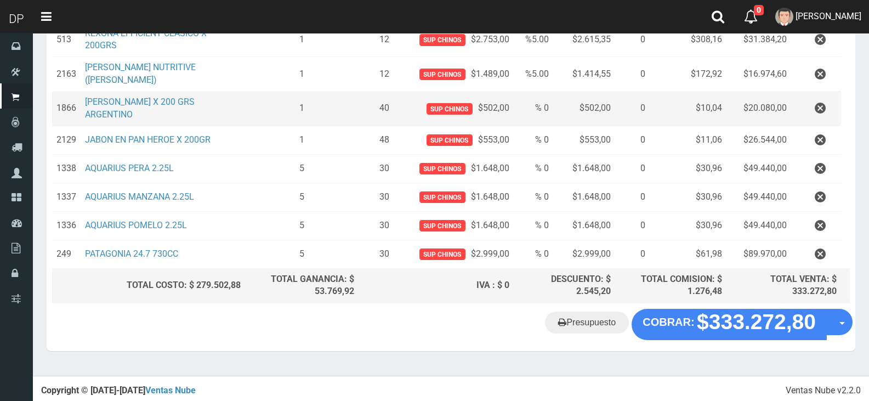
scroll to position [201, 0]
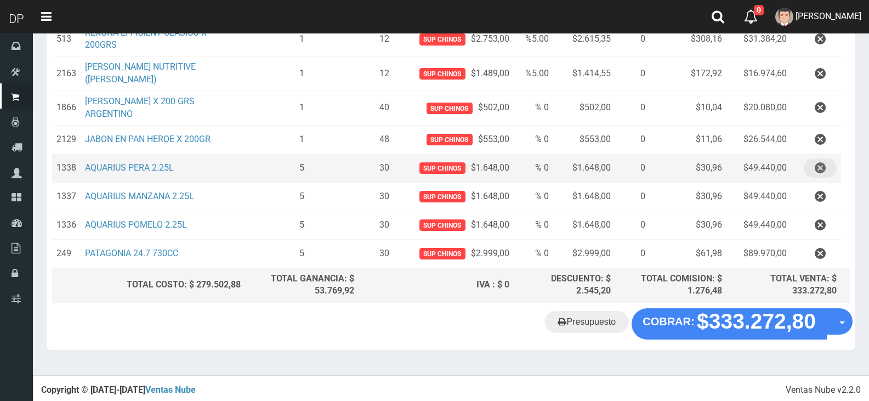
click at [819, 166] on icon "button" at bounding box center [820, 167] width 11 height 19
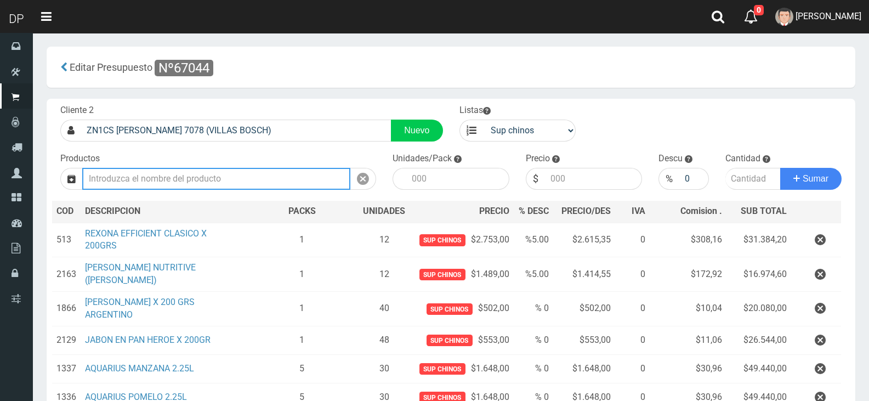
scroll to position [172, 0]
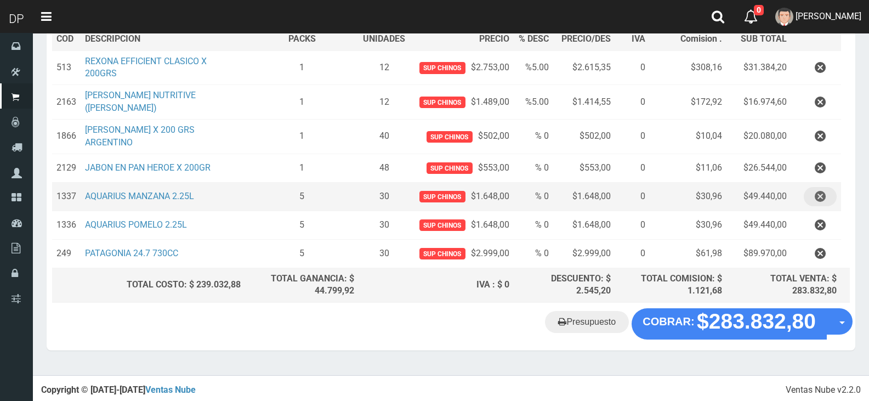
click at [822, 194] on icon "button" at bounding box center [820, 196] width 11 height 19
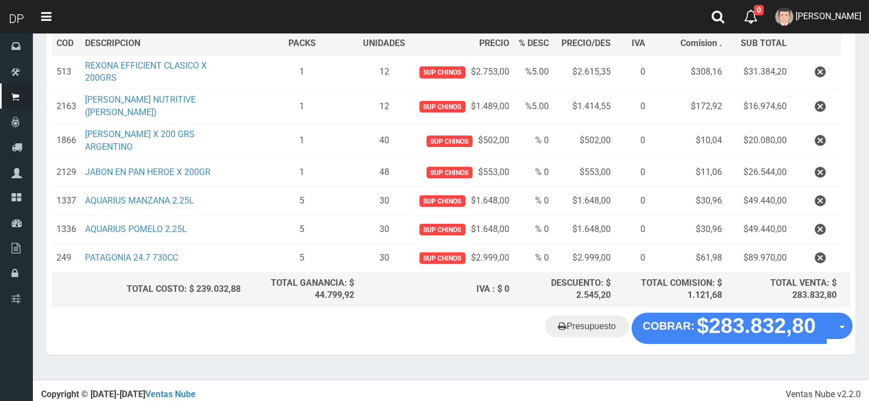
scroll to position [144, 0]
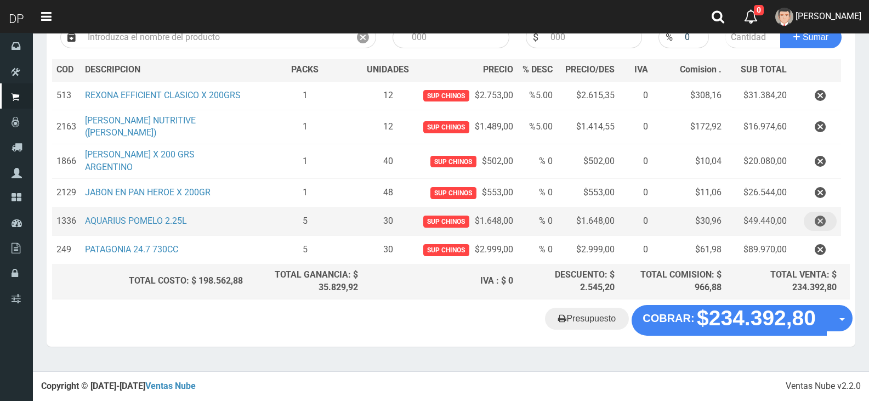
click at [826, 223] on button "button" at bounding box center [820, 221] width 33 height 19
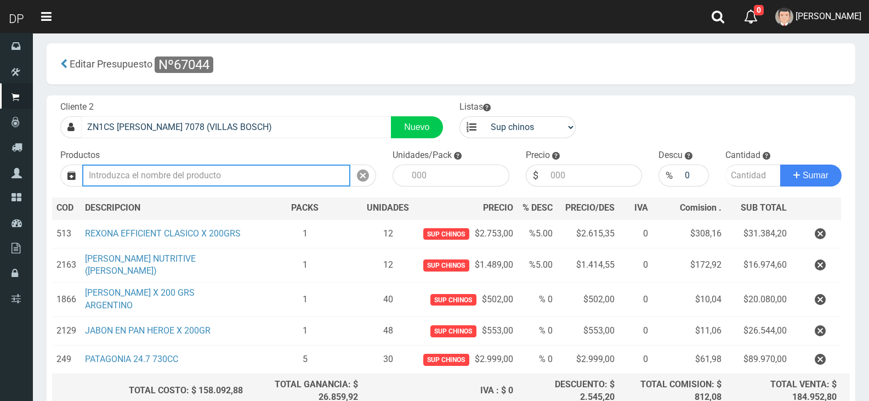
scroll to position [0, 0]
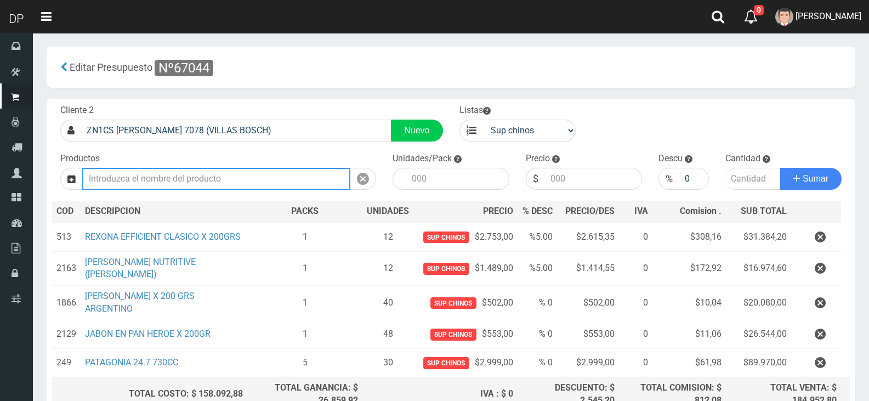
click at [176, 183] on input "text" at bounding box center [216, 179] width 268 height 22
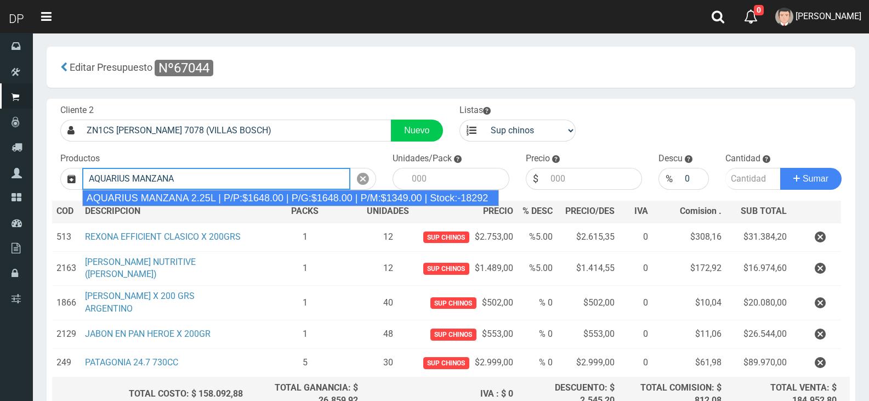
click at [224, 192] on div "AQUARIUS MANZANA 2.25L | P/P:$1648.00 | P/G:$1648.00 | P/M:$1349.00 | Stock:-18…" at bounding box center [290, 198] width 417 height 16
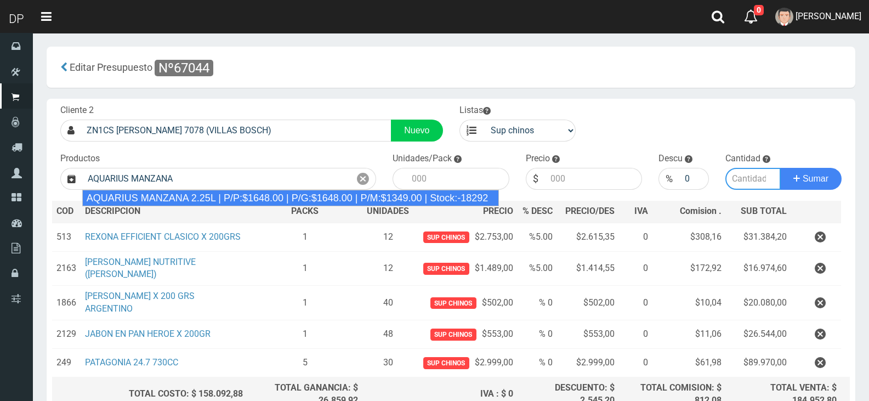
type input "AQUARIUS MANZANA 2.25L | P/P:$1648.00 | P/G:$1648.00 | P/M:$1349.00 | Stock:-18…"
type input "6"
type input "1648.00"
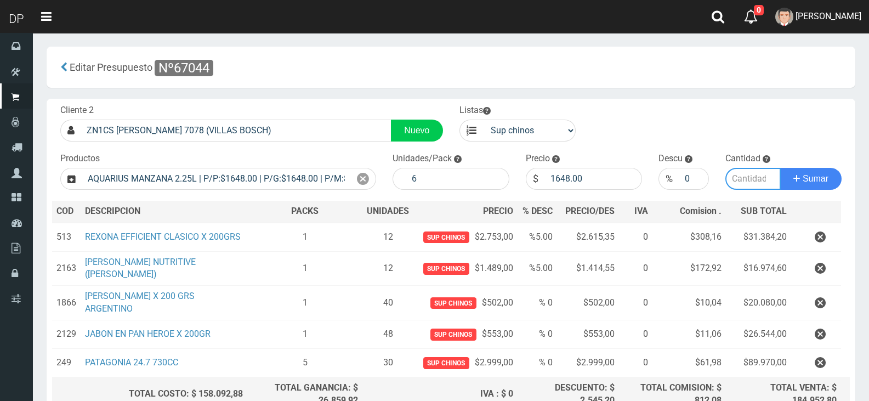
click at [748, 179] on input "number" at bounding box center [754, 179] width 56 height 22
type input "3"
click at [780, 168] on button "Sumar" at bounding box center [810, 179] width 61 height 22
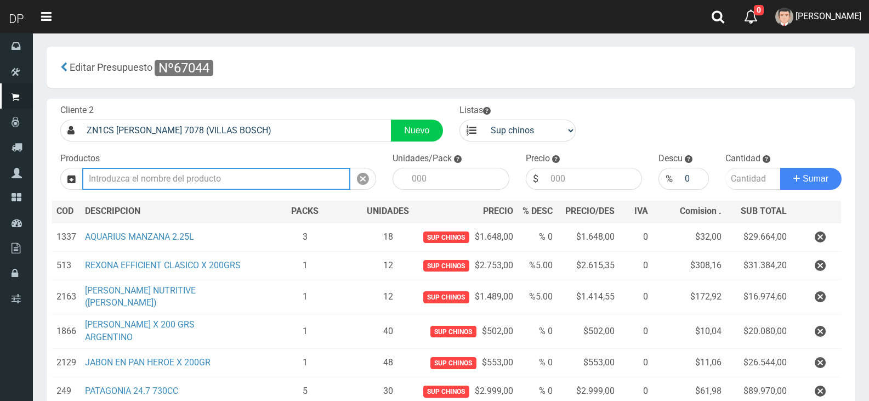
click at [284, 186] on input "text" at bounding box center [216, 179] width 268 height 22
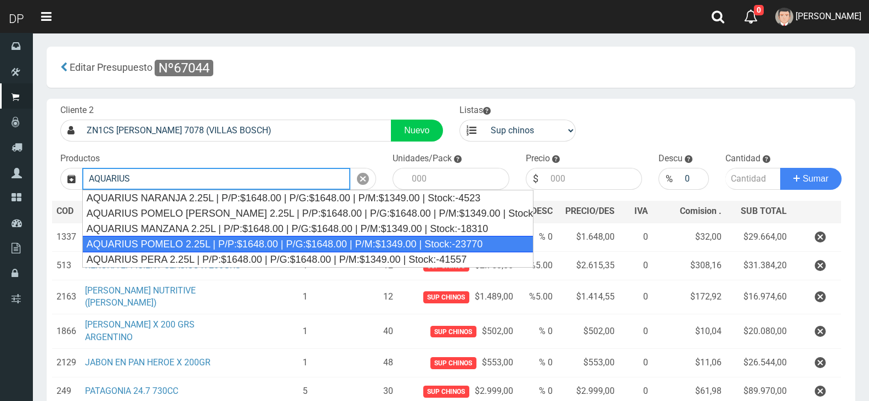
click at [260, 243] on div "AQUARIUS POMELO 2.25L | P/P:$1648.00 | P/G:$1648.00 | P/M:$1349.00 | Stock:-237…" at bounding box center [308, 244] width 452 height 16
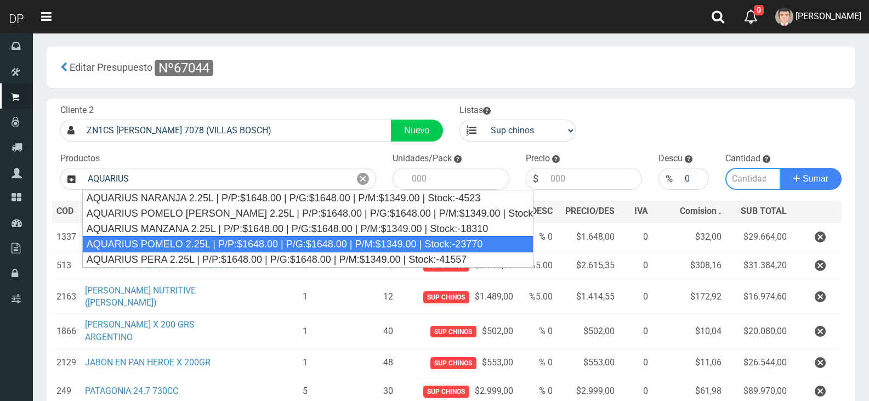
type input "AQUARIUS POMELO 2.25L | P/P:$1648.00 | P/G:$1648.00 | P/M:$1349.00 | Stock:-237…"
type input "6"
type input "1648.00"
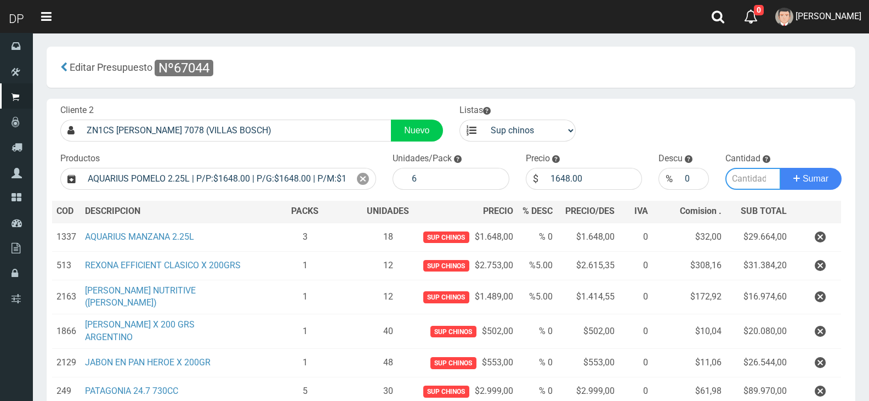
click at [752, 180] on input "number" at bounding box center [754, 179] width 56 height 22
type input "1"
click at [780, 168] on button "Sumar" at bounding box center [810, 179] width 61 height 22
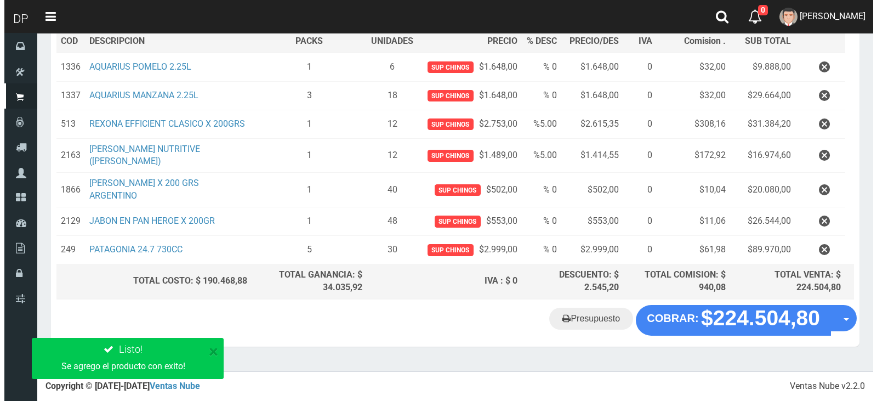
scroll to position [172, 0]
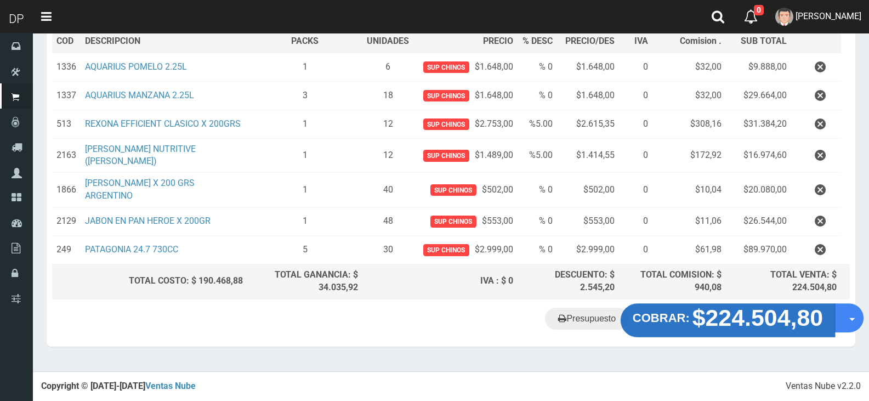
click at [724, 310] on strong "$224.504,80" at bounding box center [758, 317] width 131 height 26
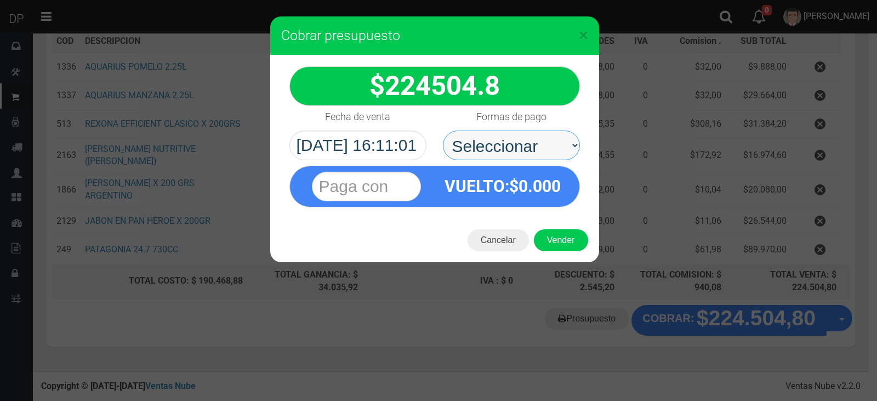
click at [495, 159] on select "Seleccionar Efectivo Tarjeta de Crédito Depósito Débito" at bounding box center [511, 146] width 137 height 30
select select "Efectivo"
click at [443, 131] on select "Seleccionar Efectivo Tarjeta de Crédito Depósito Débito" at bounding box center [511, 146] width 137 height 30
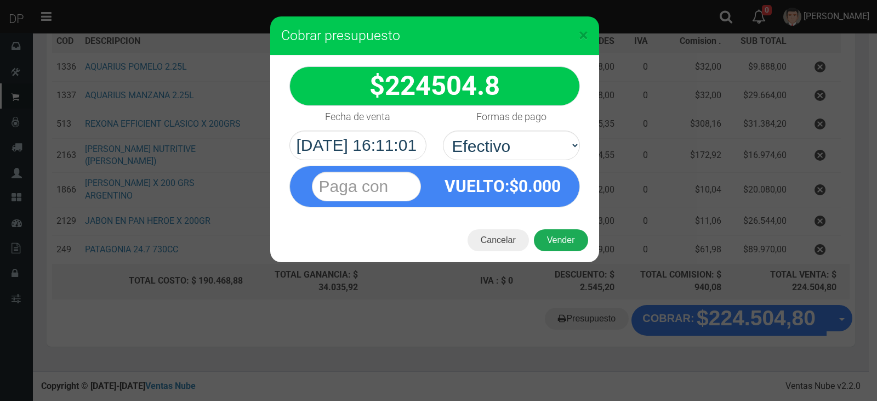
click at [561, 245] on button "Vender" at bounding box center [561, 240] width 54 height 22
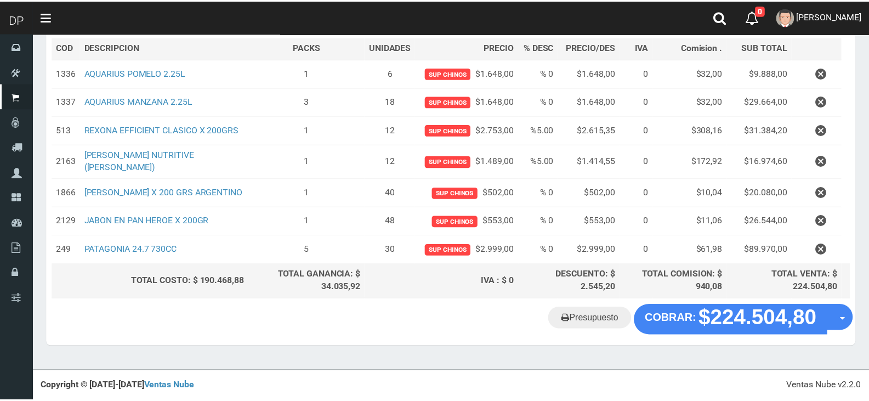
scroll to position [166, 0]
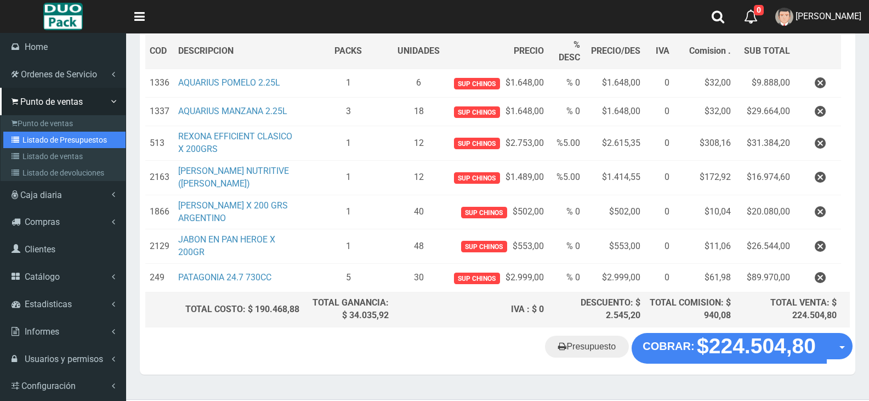
click at [46, 138] on link "Listado de Presupuestos" at bounding box center [64, 140] width 122 height 16
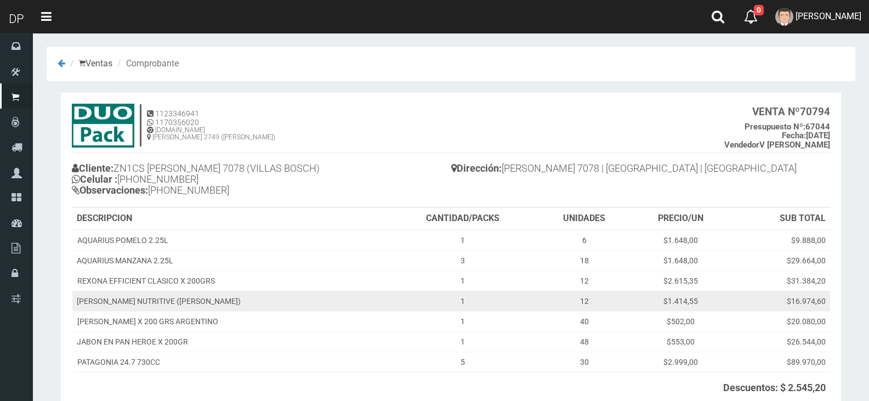
scroll to position [111, 0]
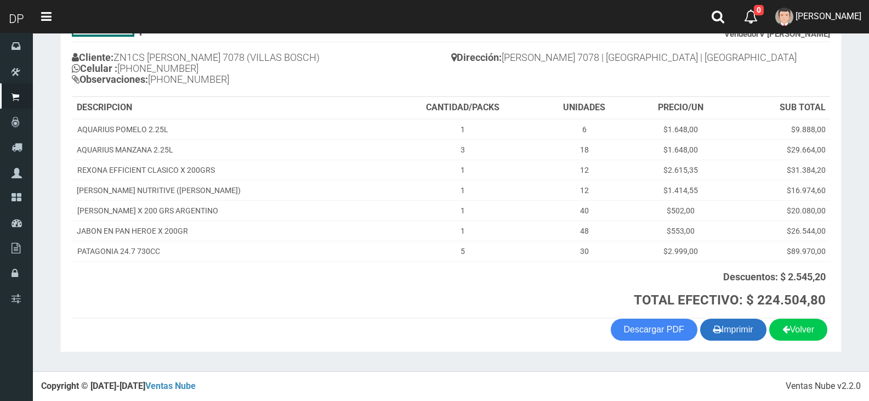
click at [724, 329] on button "Imprimir" at bounding box center [733, 330] width 66 height 22
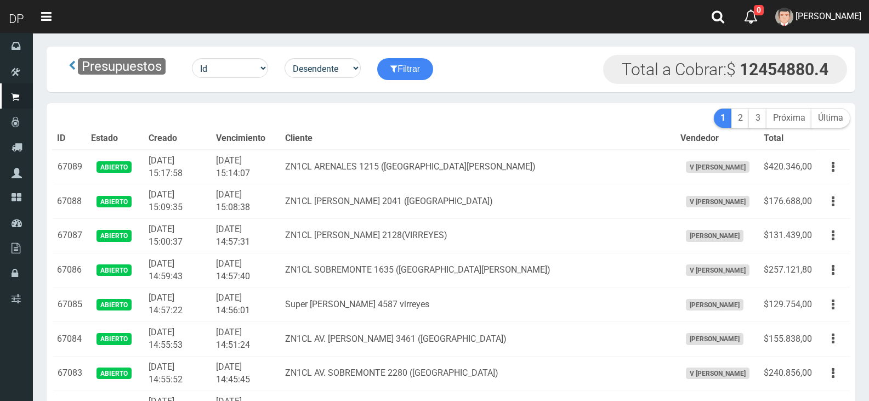
scroll to position [2029, 0]
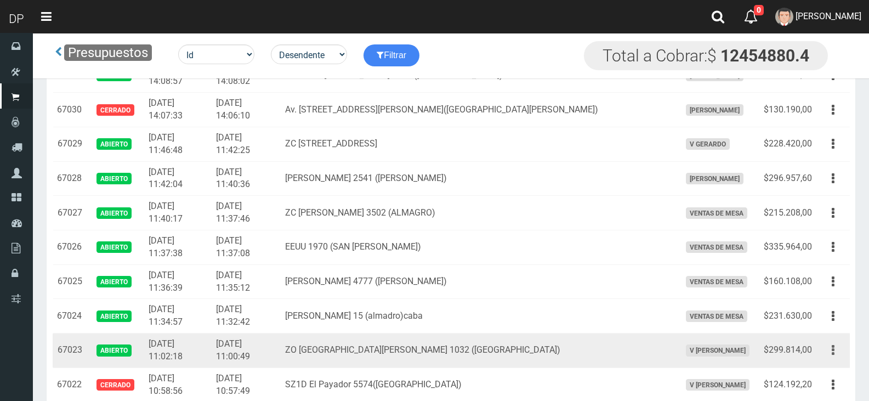
click at [835, 351] on button "button" at bounding box center [833, 350] width 25 height 19
click at [813, 370] on link "Editar" at bounding box center [801, 377] width 87 height 24
click at [813, 370] on td "$124.192,20" at bounding box center [788, 384] width 57 height 35
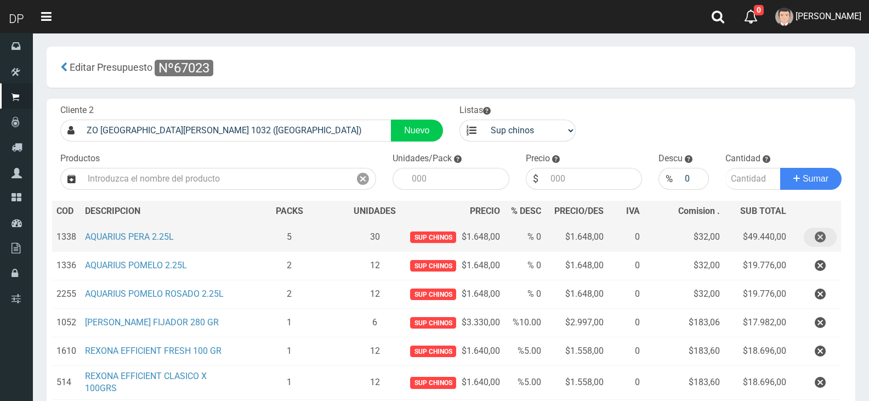
click at [824, 238] on icon "button" at bounding box center [820, 237] width 11 height 19
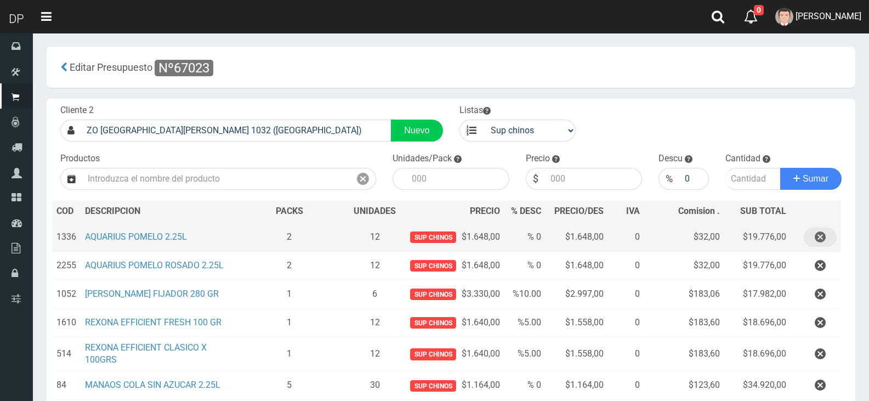
click at [824, 238] on icon "button" at bounding box center [820, 237] width 11 height 19
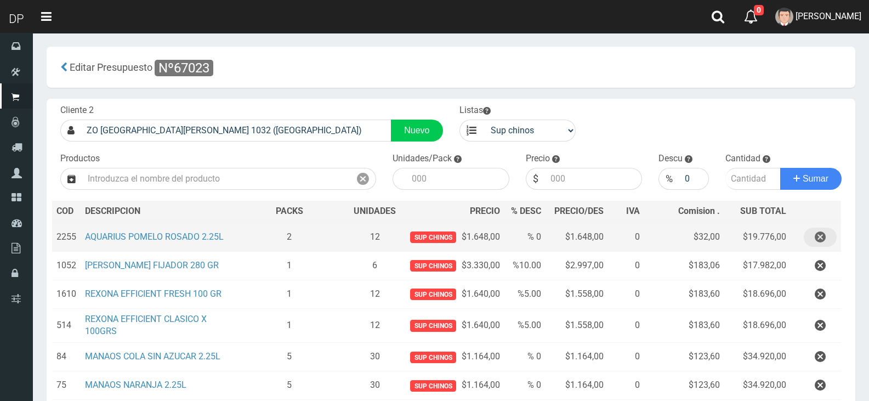
click at [824, 238] on icon "button" at bounding box center [820, 237] width 11 height 19
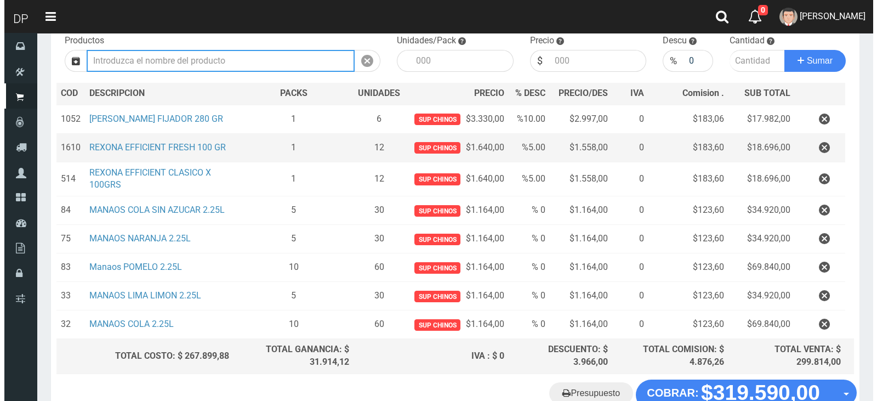
scroll to position [189, 0]
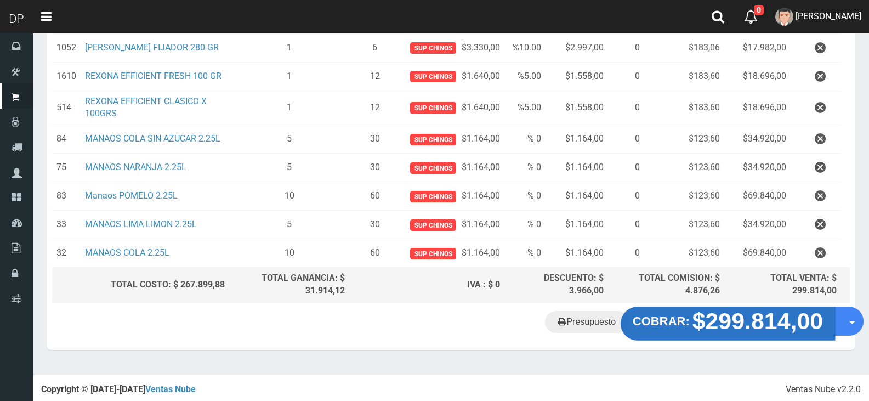
click at [720, 326] on strong "$299.814,00" at bounding box center [758, 321] width 131 height 26
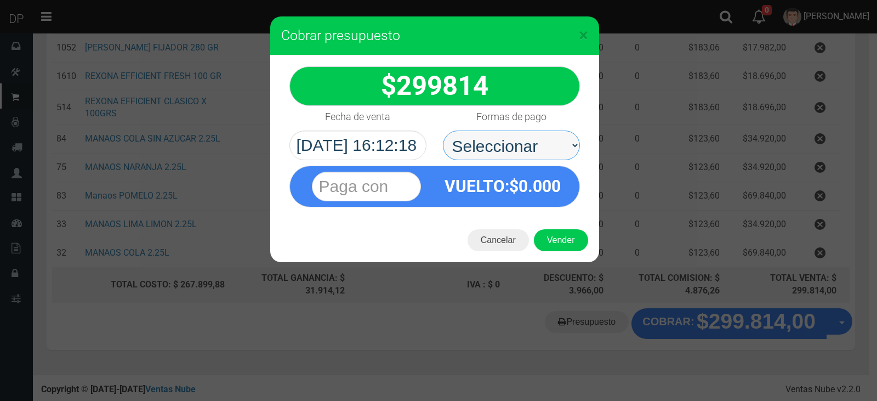
click at [512, 137] on select "Seleccionar Efectivo Tarjeta de Crédito Depósito Débito" at bounding box center [511, 146] width 137 height 30
select select "Efectivo"
click at [443, 131] on select "Seleccionar Efectivo Tarjeta de Crédito Depósito Débito" at bounding box center [511, 146] width 137 height 30
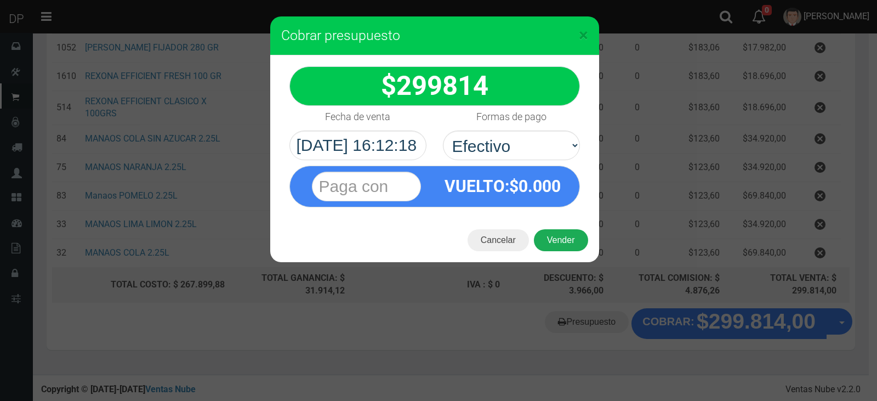
click at [561, 235] on button "Vender" at bounding box center [561, 240] width 54 height 22
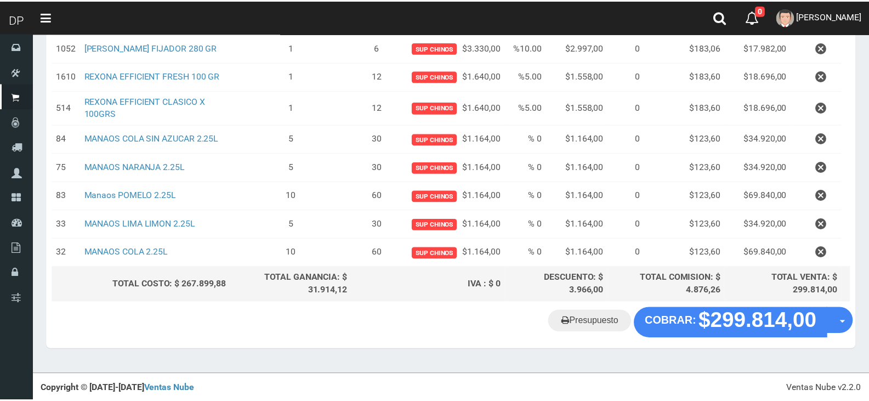
scroll to position [168, 0]
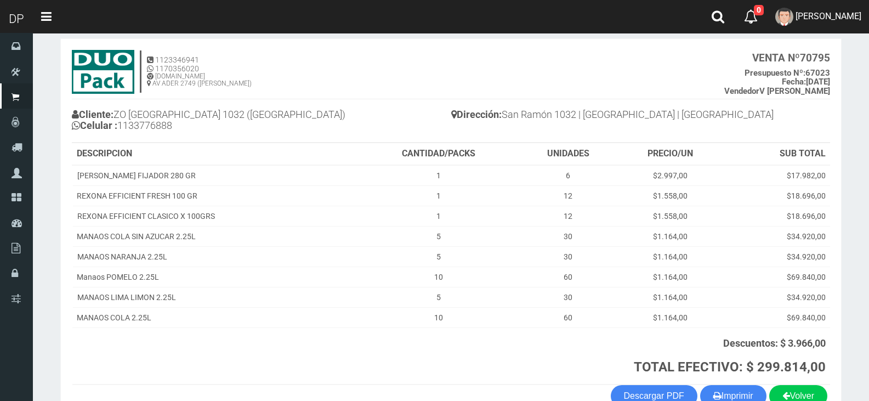
scroll to position [120, 0]
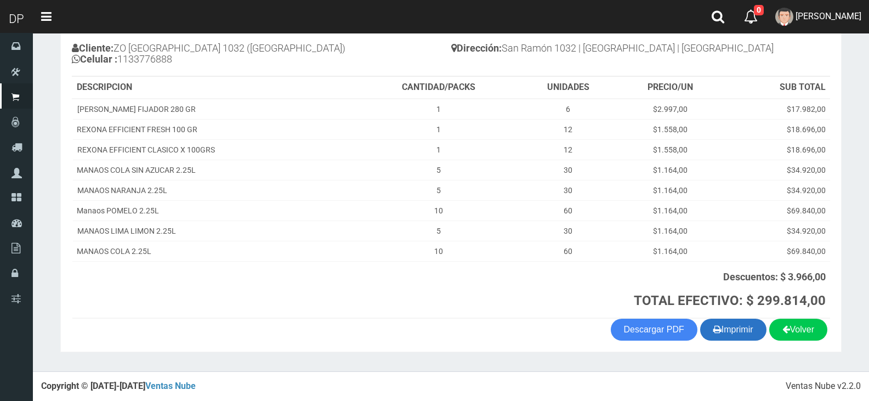
click at [718, 321] on button "Imprimir" at bounding box center [733, 330] width 66 height 22
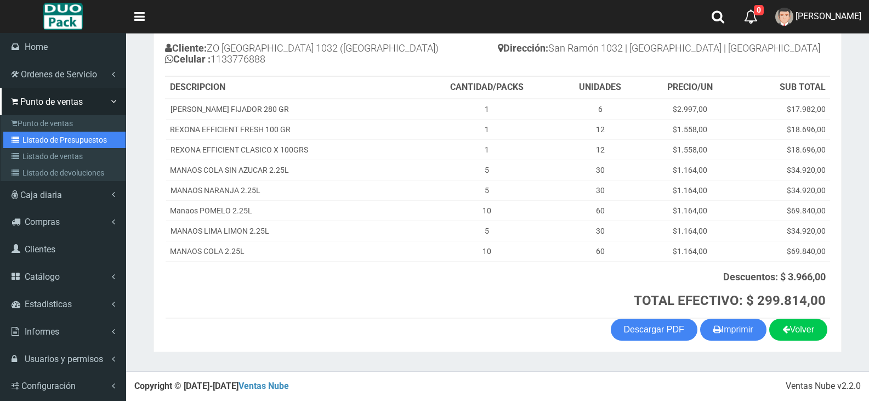
click at [58, 142] on link "Listado de Presupuestos" at bounding box center [64, 140] width 122 height 16
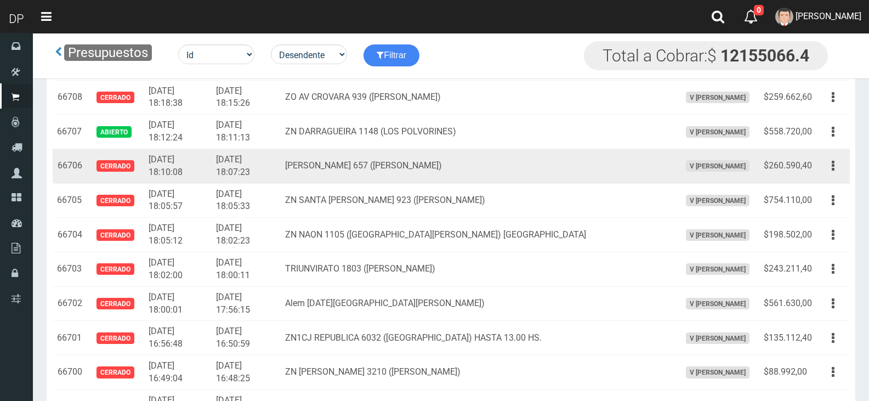
scroll to position [1216, 0]
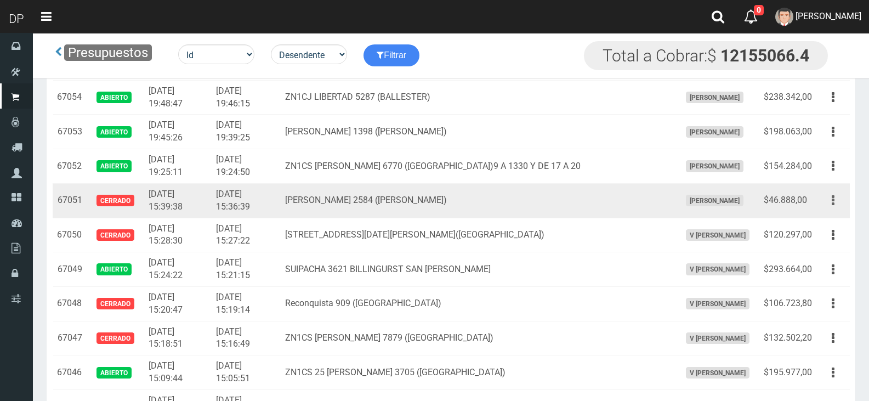
click at [829, 198] on button "button" at bounding box center [833, 200] width 25 height 19
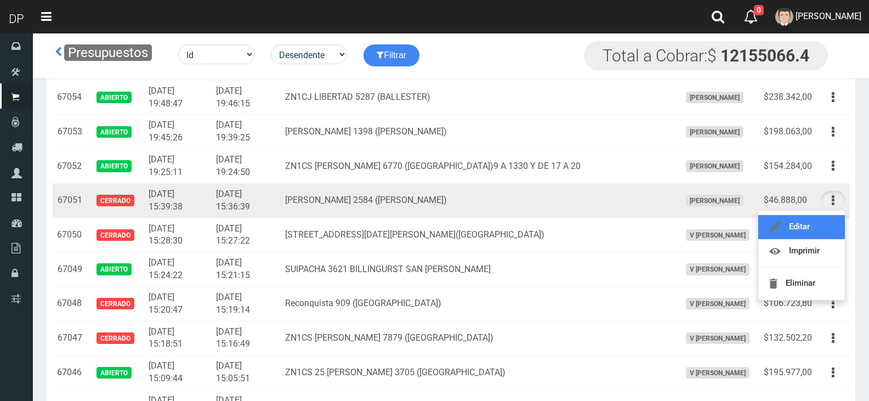
click at [810, 231] on link "Editar" at bounding box center [801, 227] width 87 height 24
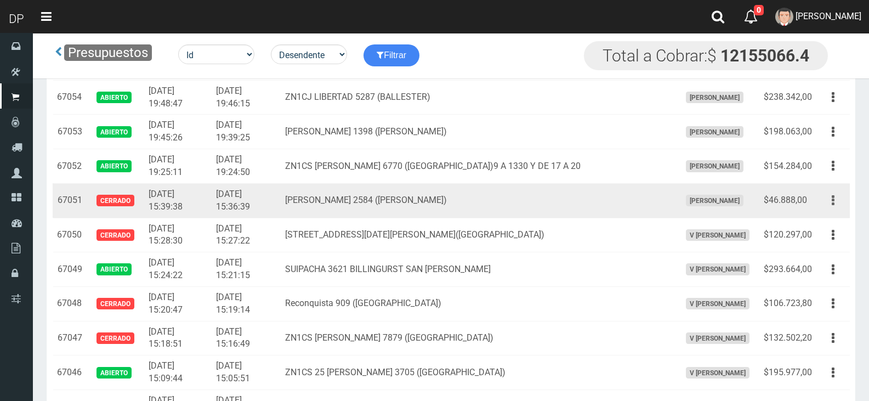
click at [831, 203] on button "button" at bounding box center [833, 200] width 25 height 19
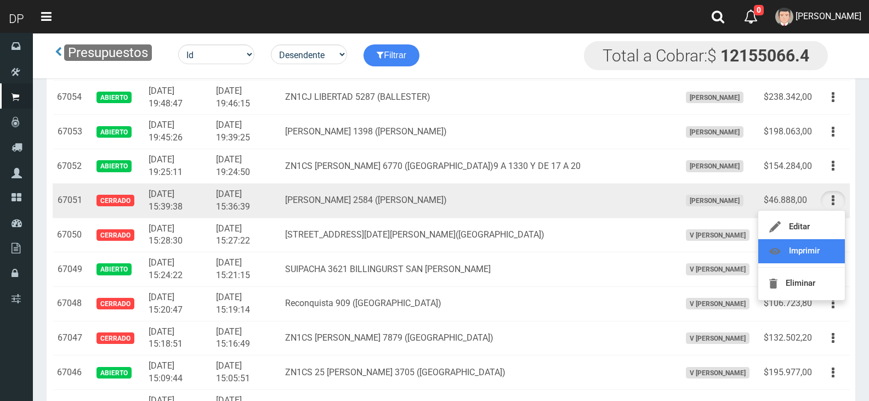
click at [811, 252] on link "Imprimir" at bounding box center [801, 251] width 87 height 24
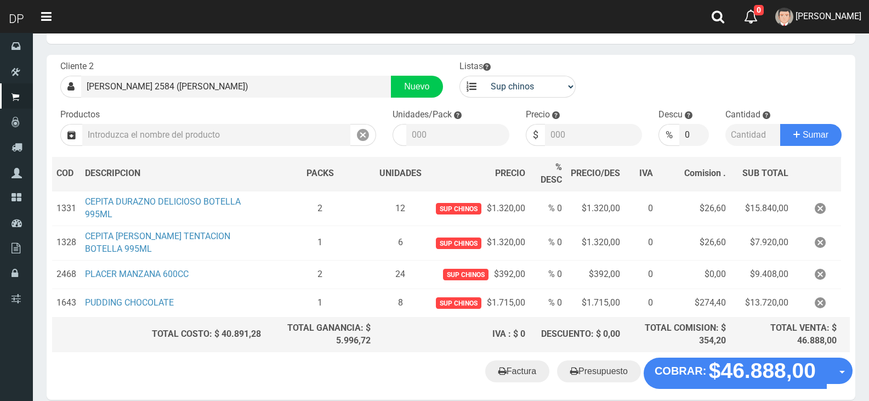
scroll to position [99, 0]
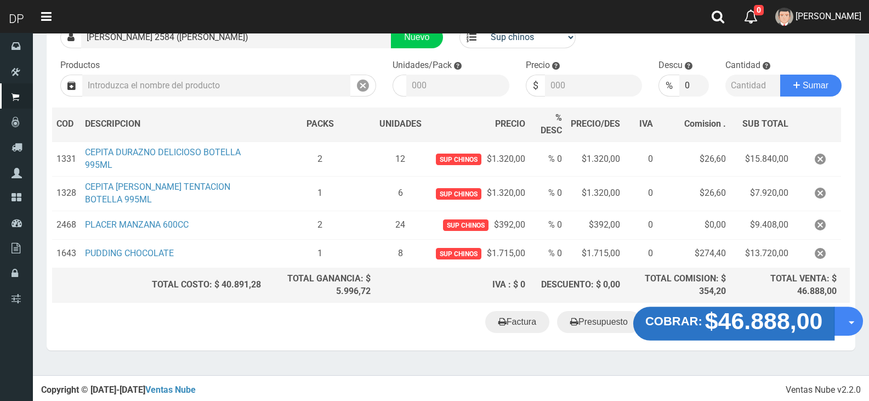
click at [700, 315] on strong "COBRAR:" at bounding box center [673, 321] width 57 height 13
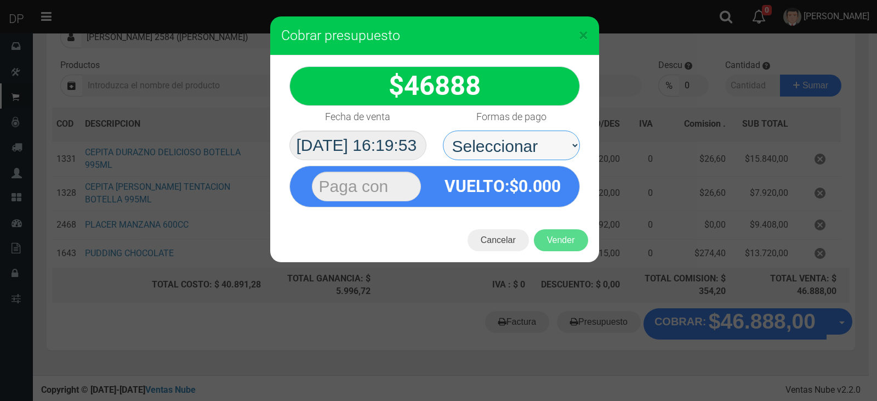
click at [494, 150] on select "Seleccionar Efectivo Tarjeta de Crédito Depósito Débito" at bounding box center [511, 146] width 137 height 30
select select "Efectivo"
click at [443, 131] on select "Seleccionar Efectivo Tarjeta de Crédito Depósito Débito" at bounding box center [511, 146] width 137 height 30
click at [585, 32] on span "×" at bounding box center [583, 35] width 9 height 21
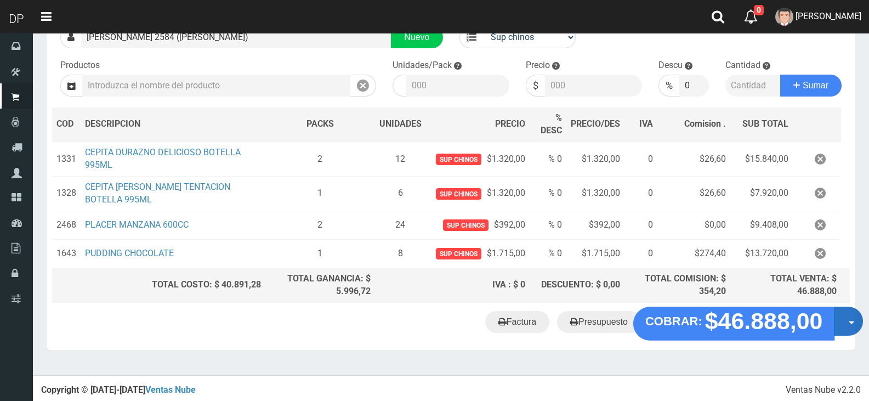
click at [862, 319] on button "Opciones" at bounding box center [848, 321] width 29 height 29
click at [854, 320] on button "Opciones" at bounding box center [848, 321] width 29 height 29
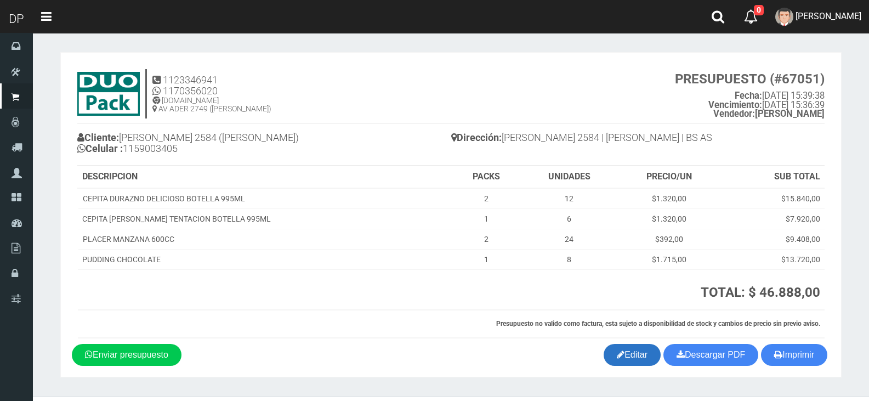
click at [638, 353] on link "Editar" at bounding box center [632, 355] width 57 height 22
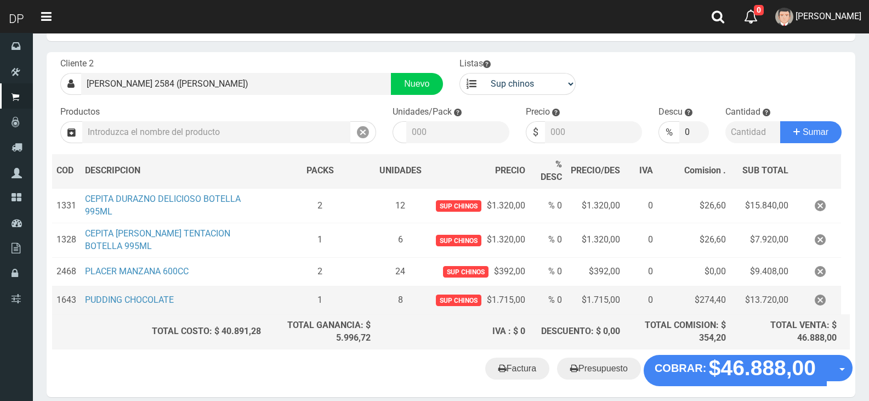
scroll to position [99, 0]
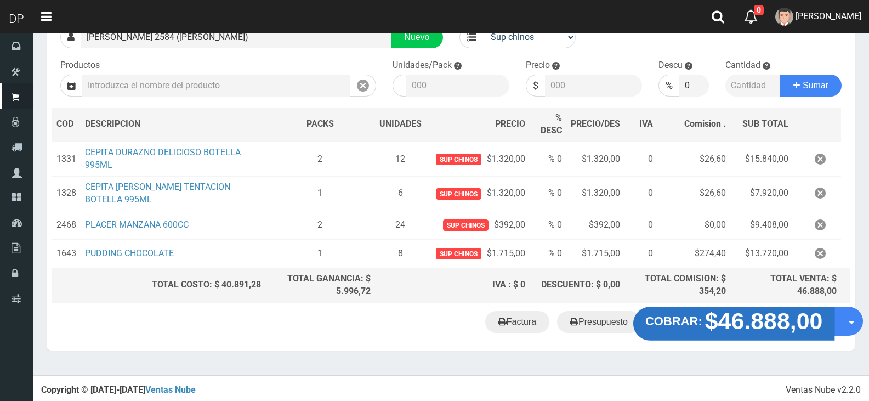
click at [709, 313] on strong "$46.888,00" at bounding box center [764, 321] width 118 height 26
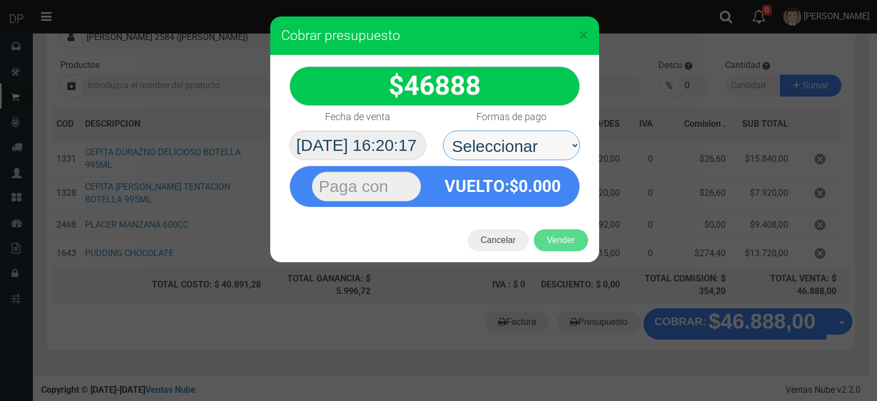
drag, startPoint x: 511, startPoint y: 138, endPoint x: 513, endPoint y: 143, distance: 5.6
click at [511, 138] on select "Seleccionar Efectivo Tarjeta de Crédito Depósito Débito" at bounding box center [511, 146] width 137 height 30
click at [443, 131] on select "Seleccionar Efectivo Tarjeta de Crédito Depósito Débito" at bounding box center [511, 146] width 137 height 30
click at [575, 251] on div "Cancelar Vender" at bounding box center [434, 240] width 329 height 44
click at [316, 172] on div at bounding box center [366, 187] width 109 height 30
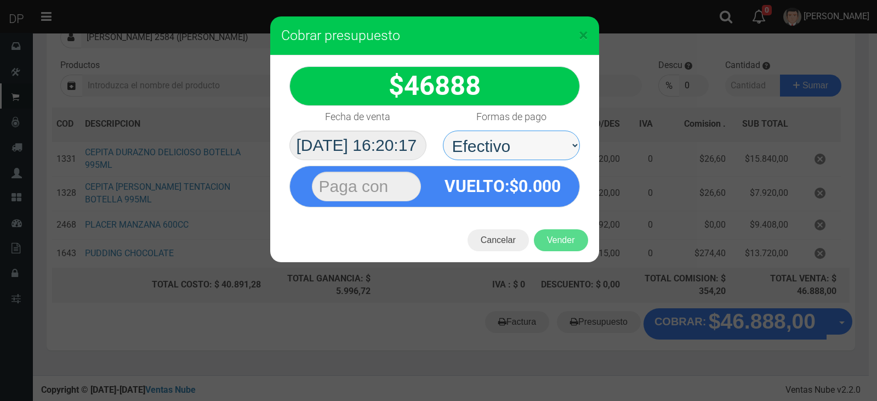
click at [526, 158] on select "Seleccionar Efectivo Tarjeta de Crédito Depósito Débito" at bounding box center [511, 146] width 137 height 30
click at [530, 149] on select "Seleccionar Efectivo Tarjeta de Crédito Depósito Débito" at bounding box center [511, 146] width 137 height 30
click at [443, 131] on select "Seleccionar Efectivo Tarjeta de Crédito Depósito Débito" at bounding box center [511, 146] width 137 height 30
click at [512, 155] on select "Seleccionar Efectivo Tarjeta de Crédito Depósito Débito" at bounding box center [511, 146] width 137 height 30
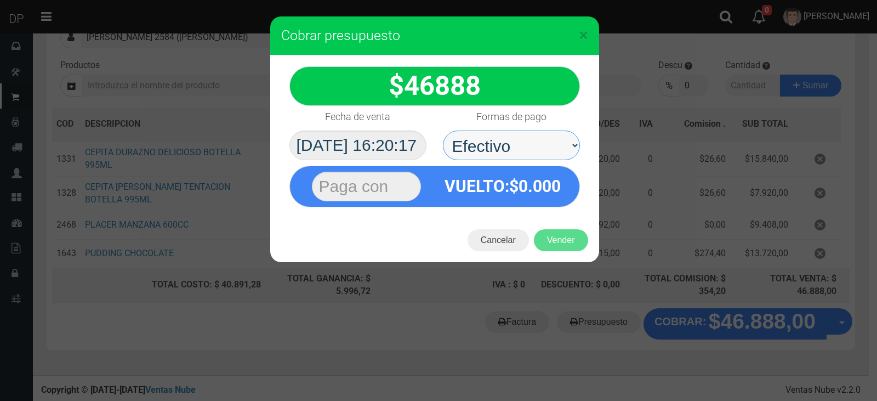
select select "Tarjeta de Crédito"
click at [443, 131] on select "Seleccionar Efectivo Tarjeta de Crédito Depósito Débito" at bounding box center [511, 146] width 137 height 30
click at [509, 141] on select "Seleccionar Efectivo Tarjeta de Crédito Depósito Débito" at bounding box center [511, 146] width 137 height 30
select select
click at [443, 131] on select "Seleccionar Efectivo Tarjeta de Crédito Depósito Débito" at bounding box center [511, 146] width 137 height 30
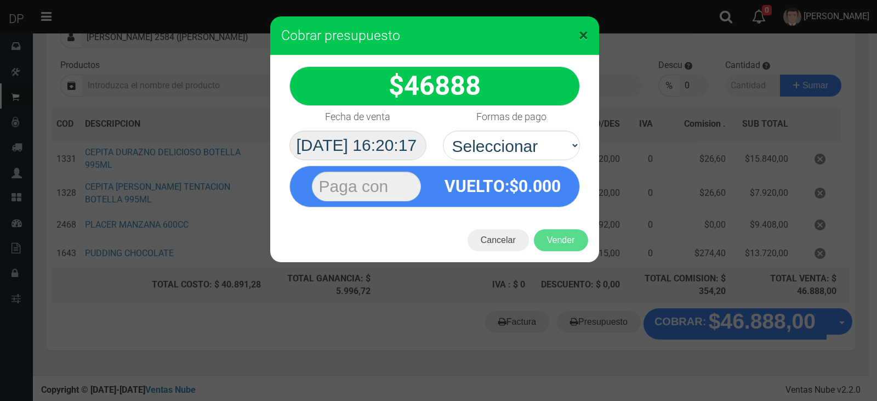
click at [580, 33] on span "×" at bounding box center [583, 35] width 9 height 21
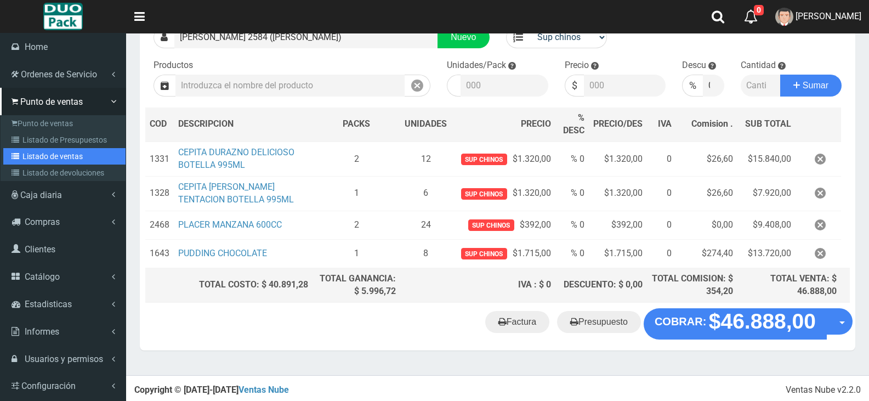
click at [41, 157] on link "Listado de ventas" at bounding box center [64, 156] width 122 height 16
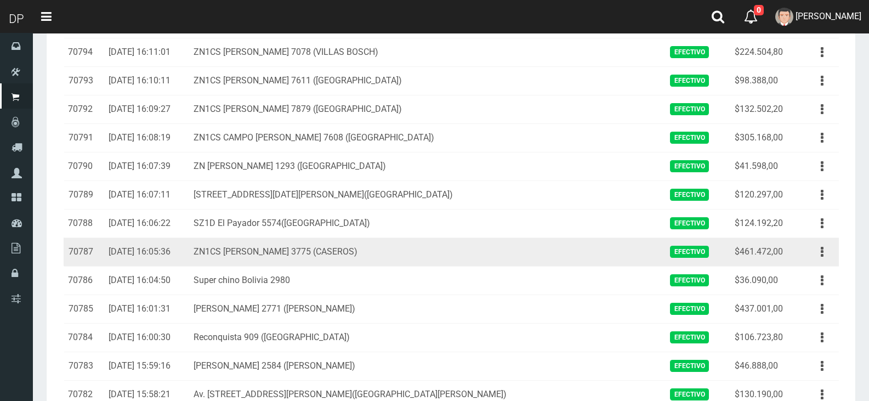
scroll to position [110, 0]
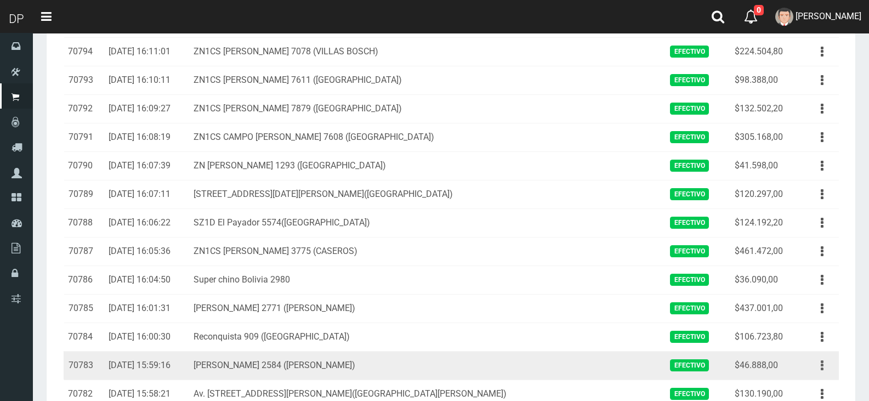
click at [826, 364] on button "button" at bounding box center [822, 365] width 25 height 19
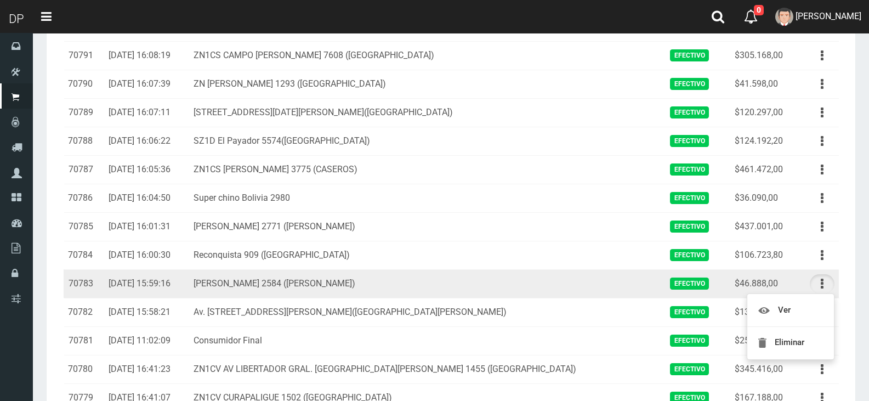
scroll to position [329, 0]
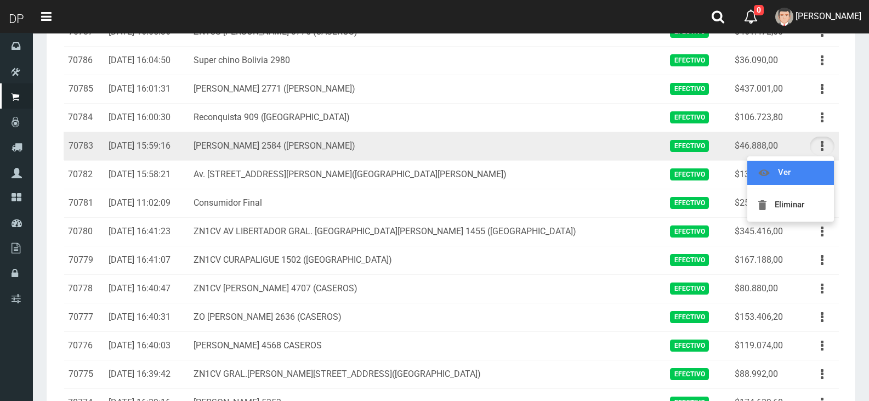
click at [791, 173] on link "Ver" at bounding box center [790, 173] width 87 height 24
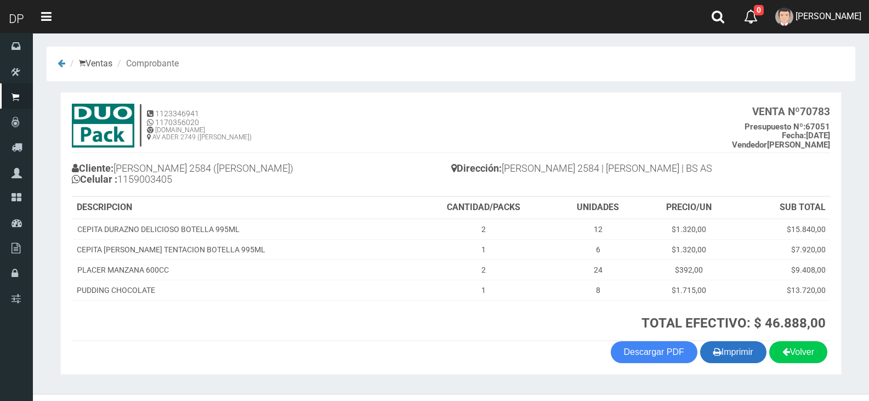
click at [735, 356] on button "Imprimir" at bounding box center [733, 352] width 66 height 22
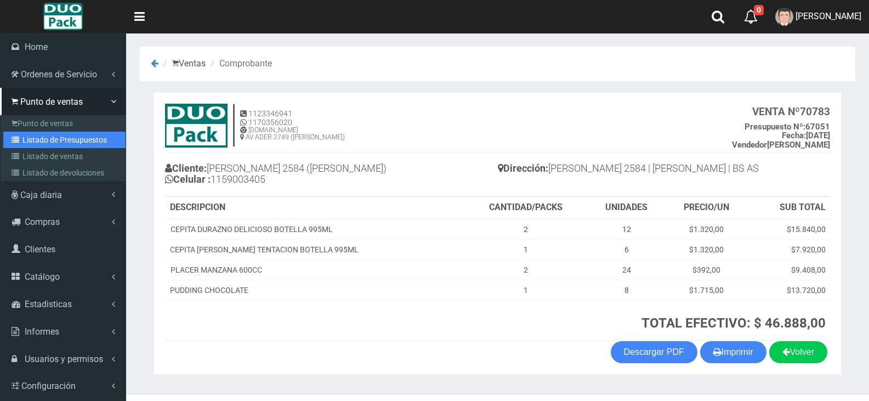
click at [56, 133] on link "Listado de Presupuestos" at bounding box center [64, 140] width 122 height 16
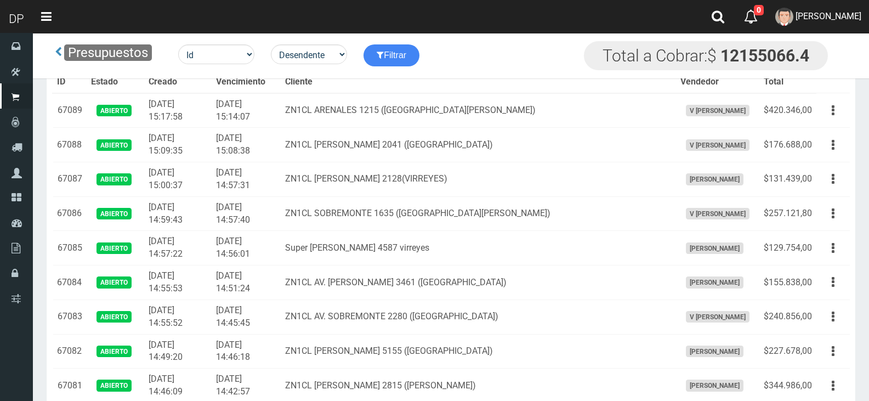
scroll to position [998, 0]
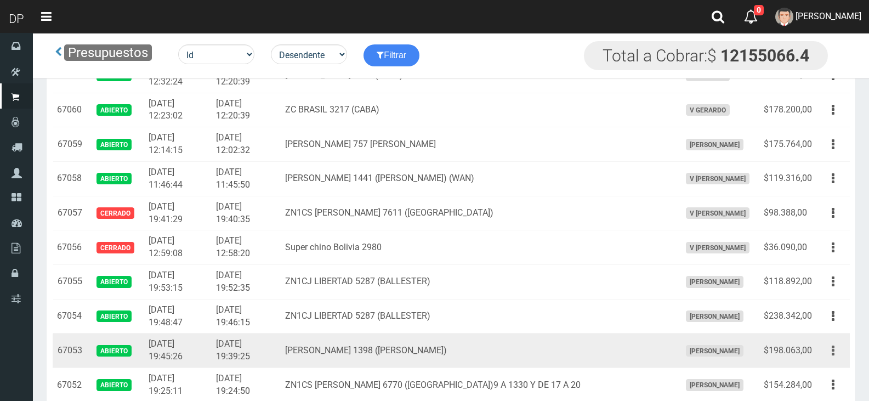
click at [835, 350] on button "button" at bounding box center [833, 350] width 25 height 19
click at [793, 377] on link "Editar" at bounding box center [801, 377] width 87 height 24
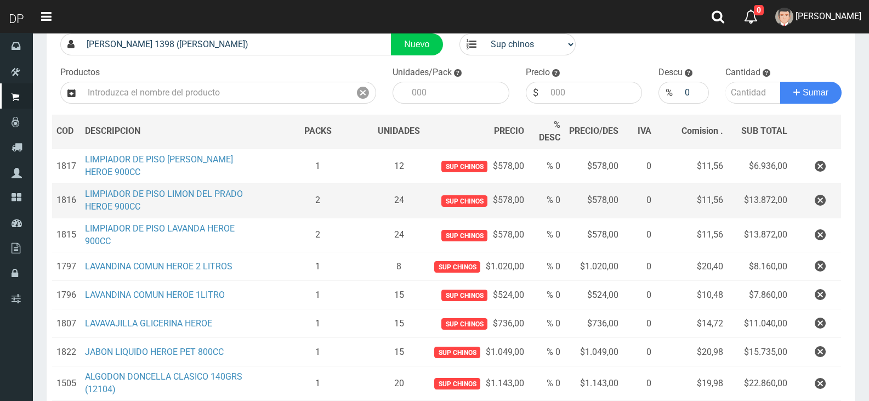
scroll to position [274, 0]
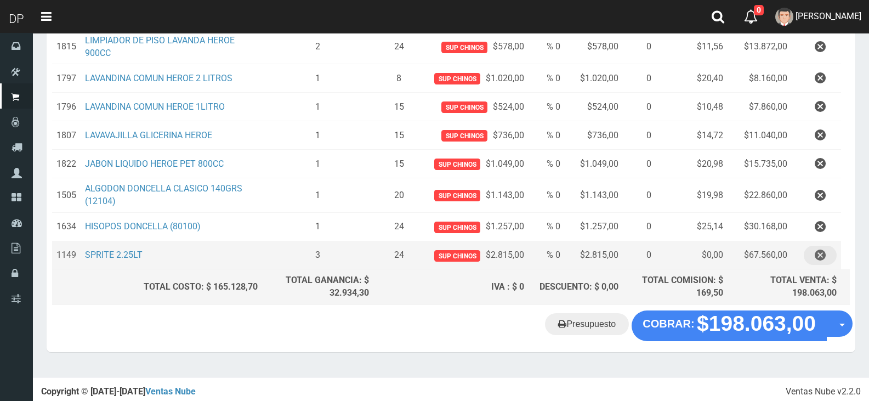
click at [823, 253] on icon "button" at bounding box center [820, 255] width 11 height 19
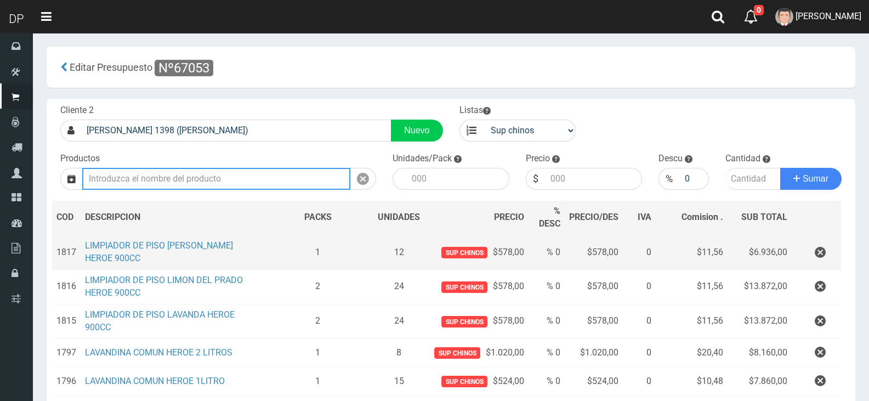
scroll to position [248, 0]
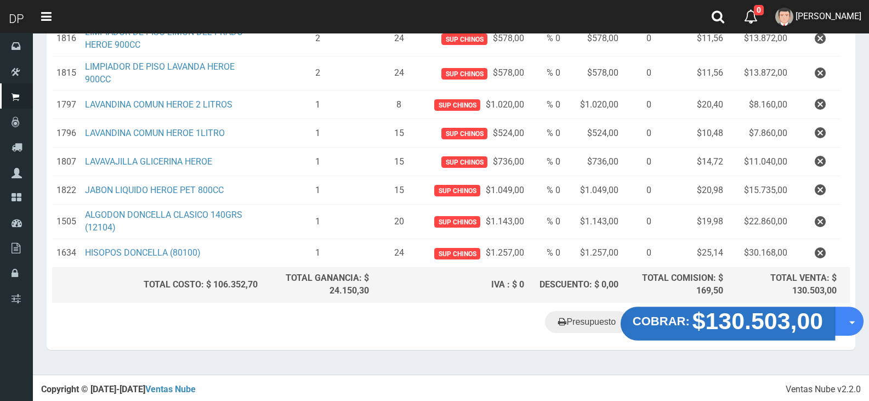
click at [726, 320] on strong "$130.503,00" at bounding box center [758, 321] width 131 height 26
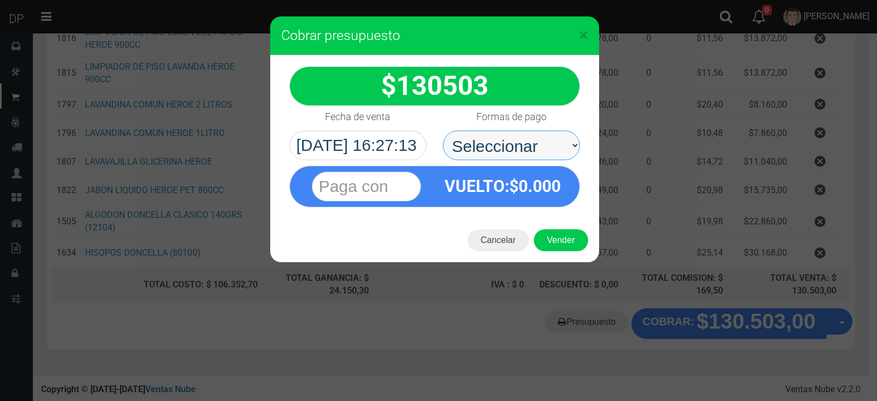
click at [511, 140] on select "Seleccionar Efectivo Tarjeta de Crédito Depósito Débito" at bounding box center [511, 146] width 137 height 30
select select "Efectivo"
click at [443, 131] on select "Seleccionar Efectivo Tarjeta de Crédito Depósito Débito" at bounding box center [511, 146] width 137 height 30
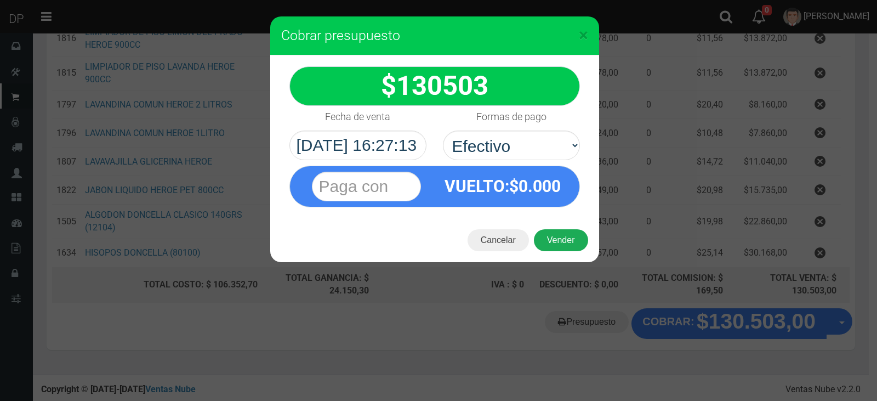
click at [567, 238] on button "Vender" at bounding box center [561, 240] width 54 height 22
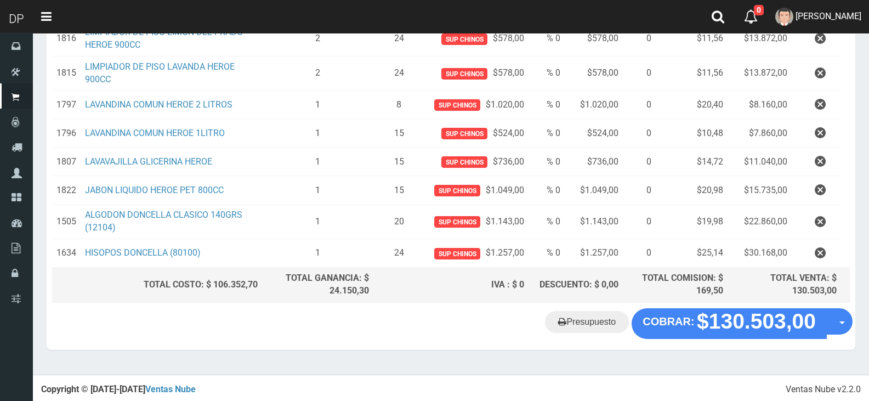
scroll to position [0, 0]
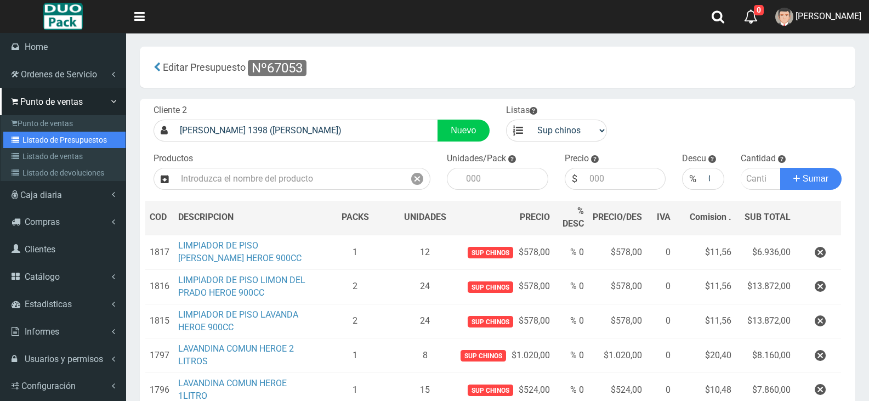
click at [45, 144] on link "Listado de Presupuestos" at bounding box center [64, 140] width 122 height 16
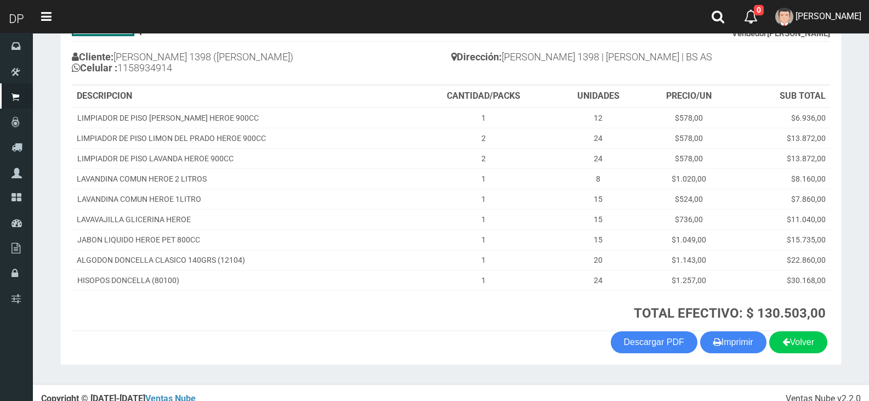
scroll to position [124, 0]
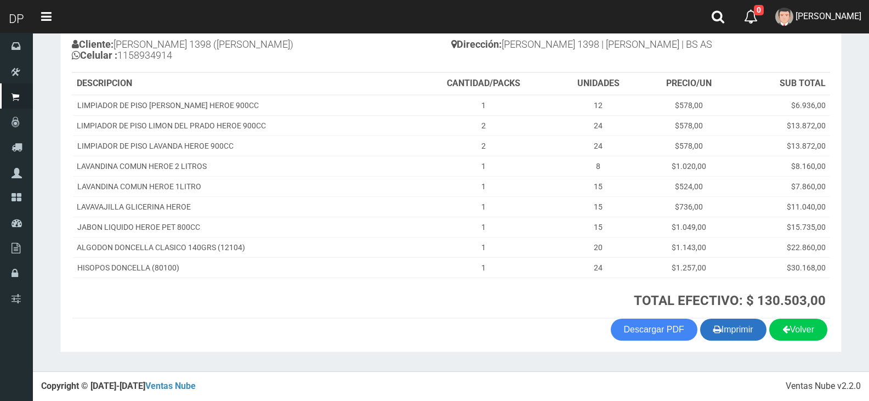
click at [728, 327] on button "Imprimir" at bounding box center [733, 330] width 66 height 22
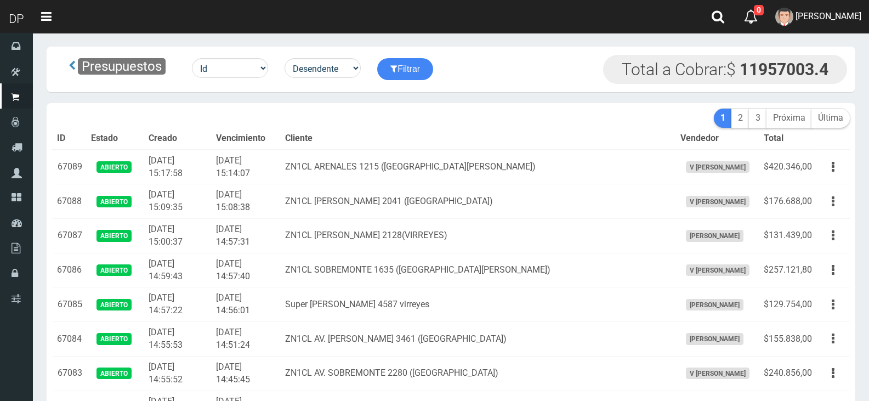
scroll to position [1170, 0]
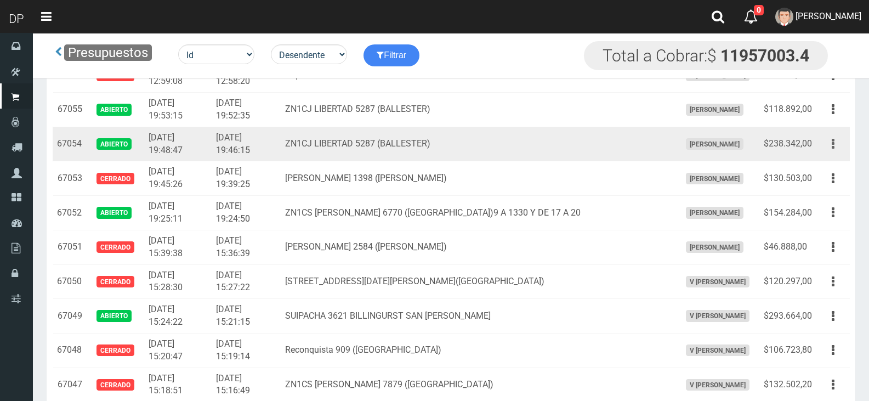
click at [838, 145] on button "button" at bounding box center [833, 143] width 25 height 19
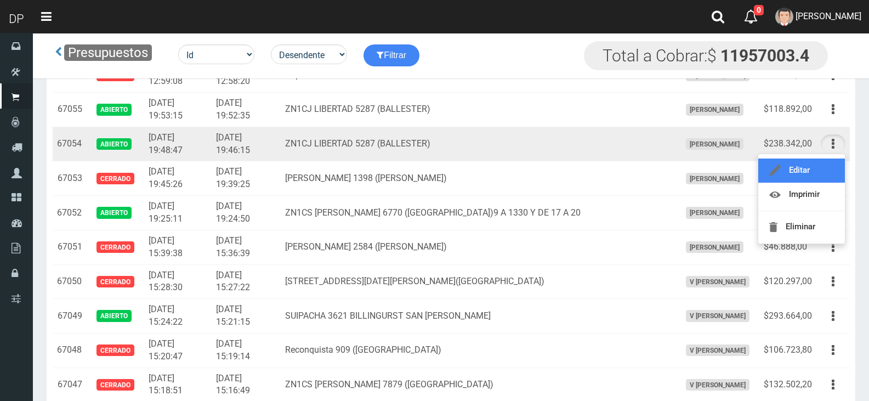
click at [817, 174] on link "Editar" at bounding box center [801, 170] width 87 height 24
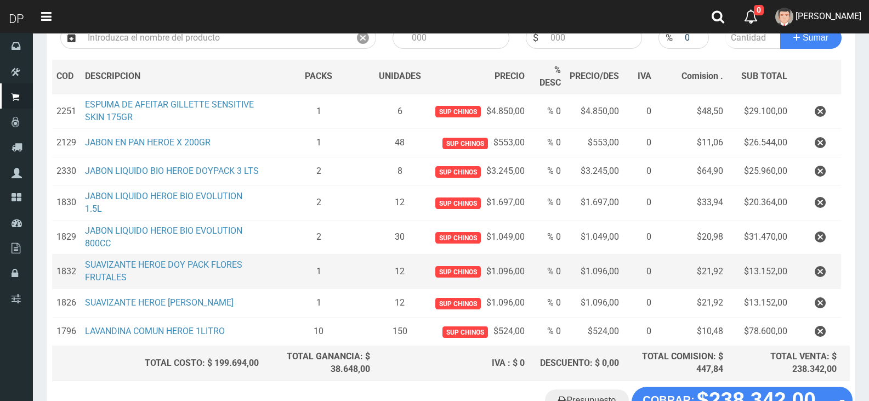
scroll to position [225, 0]
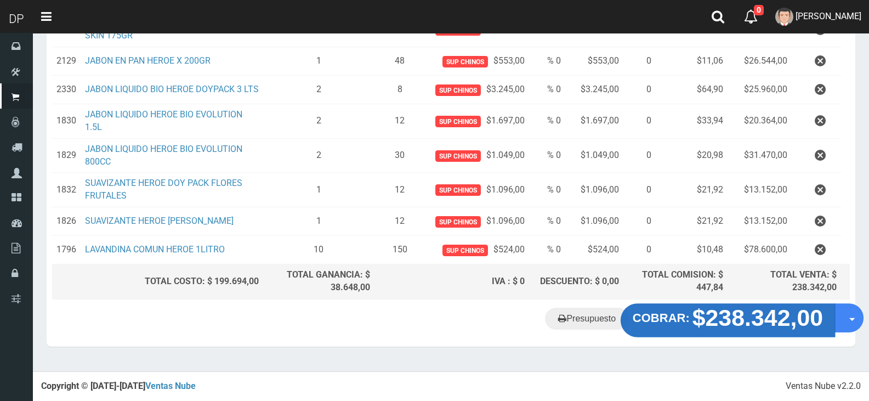
click at [753, 319] on strong "$238.342,00" at bounding box center [758, 318] width 131 height 26
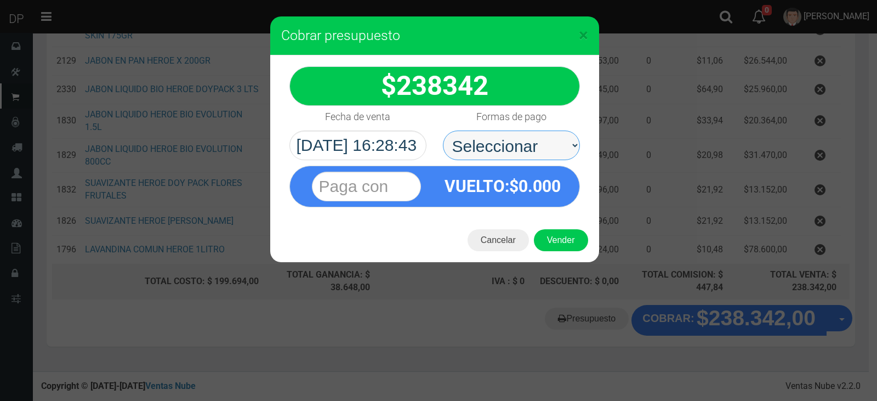
click at [535, 141] on select "Seleccionar Efectivo Tarjeta de Crédito Depósito Débito" at bounding box center [511, 146] width 137 height 30
select select "Efectivo"
click at [443, 131] on select "Seleccionar Efectivo Tarjeta de Crédito Depósito Débito" at bounding box center [511, 146] width 137 height 30
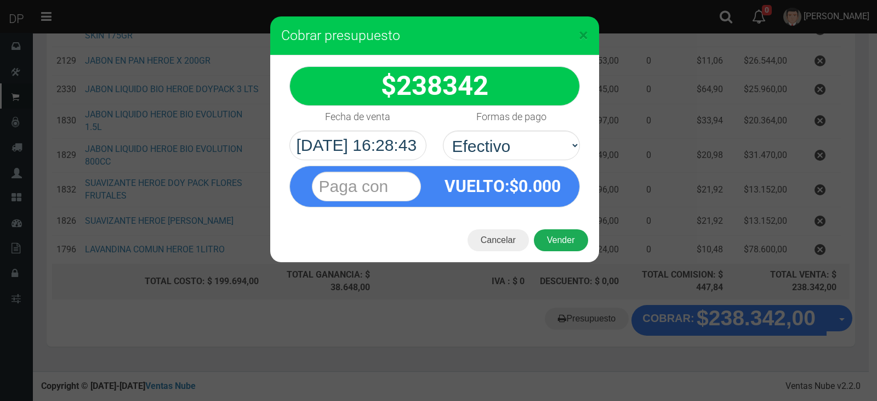
click at [572, 241] on button "Vender" at bounding box center [561, 240] width 54 height 22
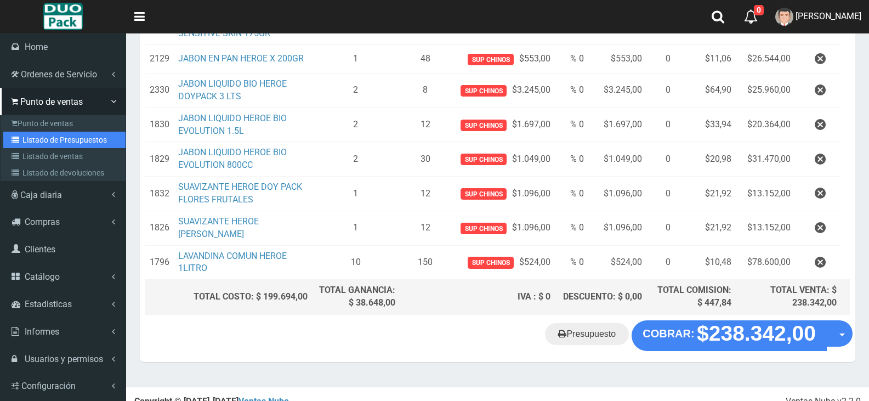
click at [88, 139] on link "Listado de Presupuestos" at bounding box center [64, 140] width 122 height 16
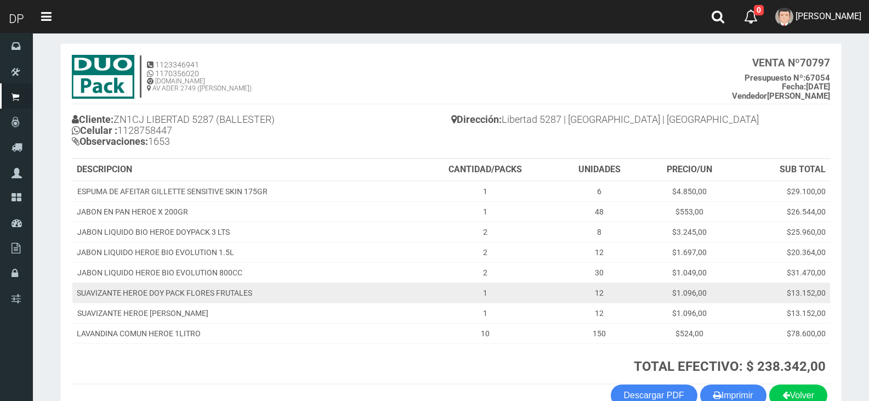
scroll to position [115, 0]
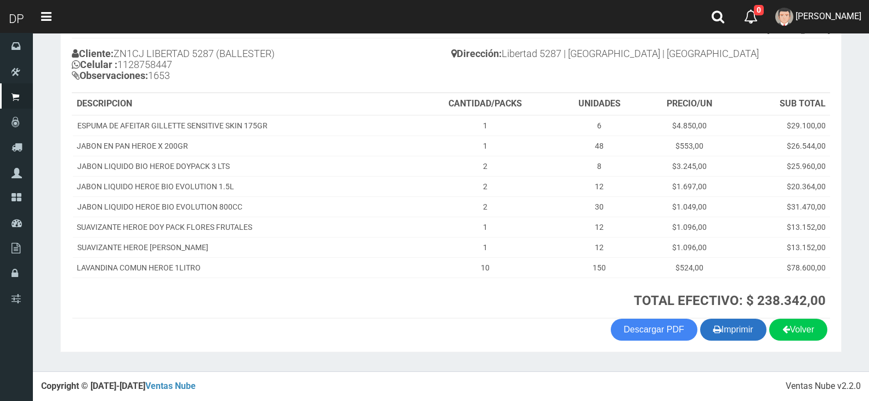
click at [735, 326] on button "Imprimir" at bounding box center [733, 330] width 66 height 22
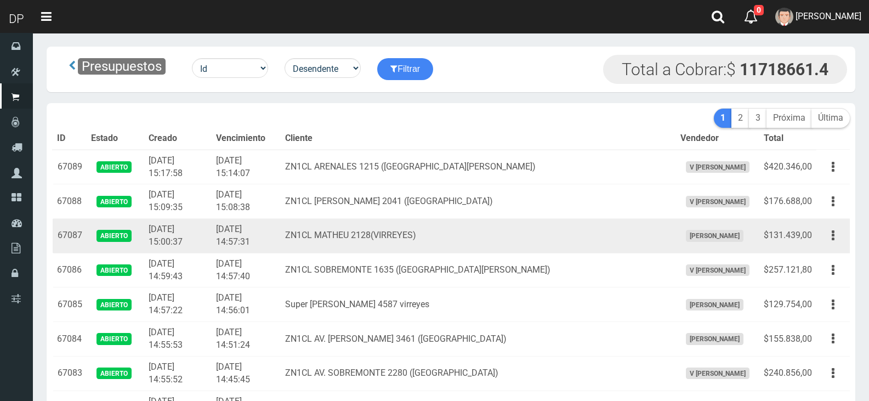
scroll to position [998, 0]
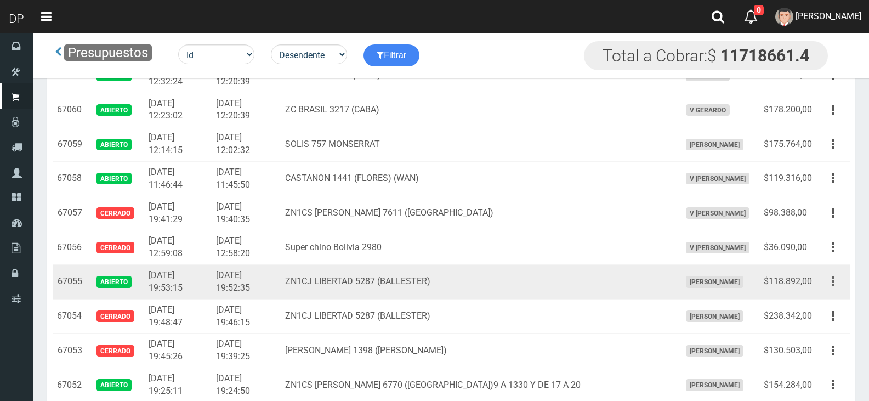
click at [835, 279] on button "button" at bounding box center [833, 281] width 25 height 19
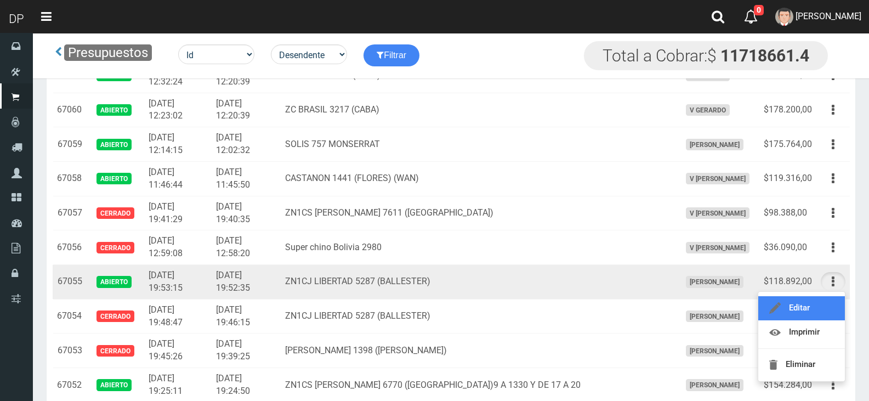
click at [802, 310] on link "Editar" at bounding box center [801, 308] width 87 height 24
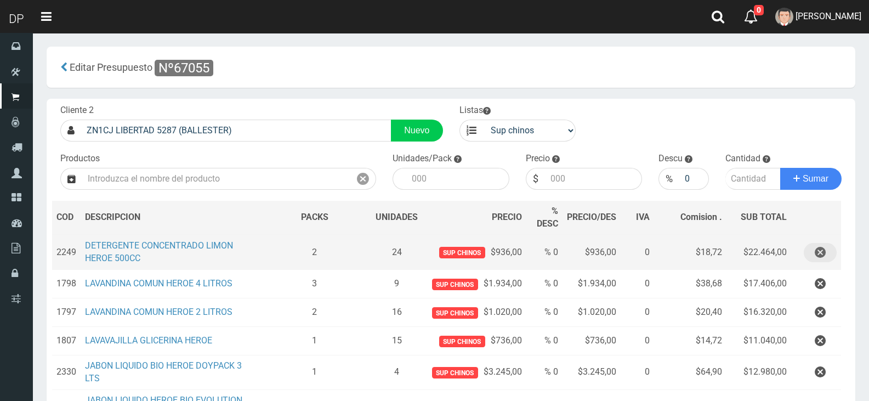
click at [821, 251] on icon "button" at bounding box center [820, 252] width 11 height 19
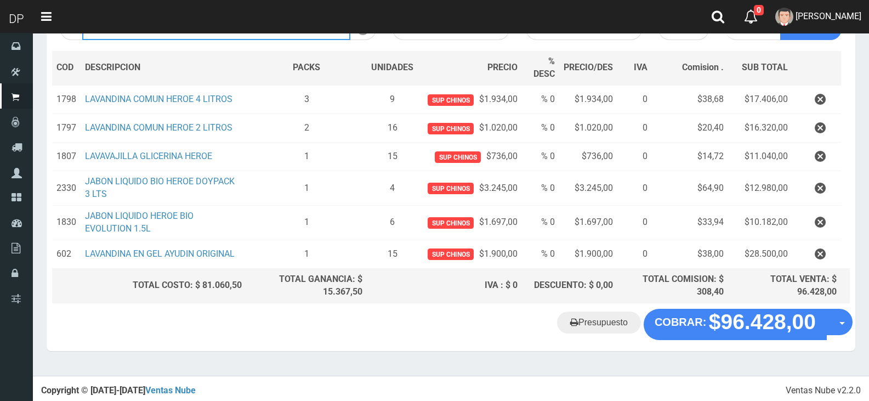
scroll to position [150, 0]
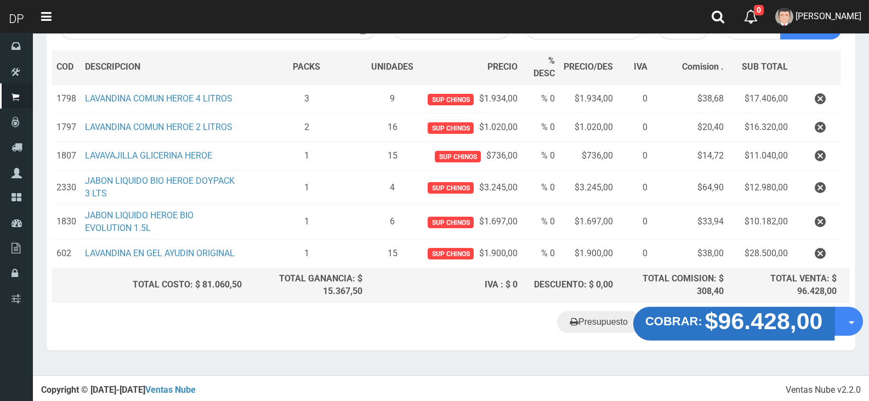
click at [700, 325] on strong "COBRAR:" at bounding box center [673, 321] width 57 height 13
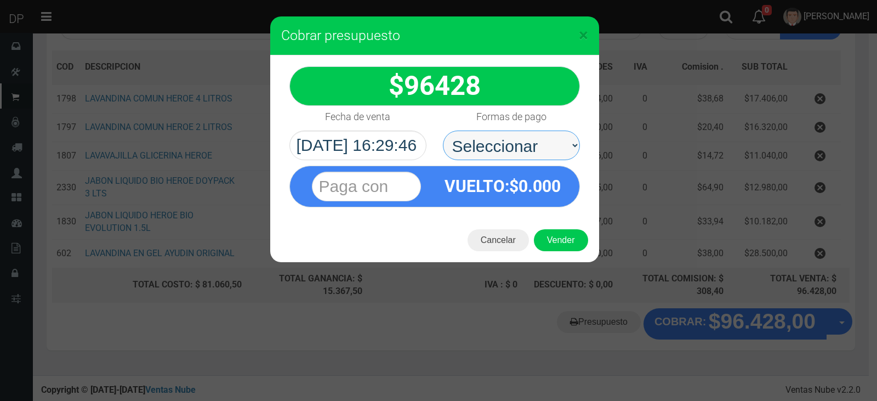
click at [550, 138] on select "Seleccionar Efectivo Tarjeta de Crédito Depósito Débito" at bounding box center [511, 146] width 137 height 30
select select "Efectivo"
click at [443, 131] on select "Seleccionar Efectivo Tarjeta de Crédito Depósito Débito" at bounding box center [511, 146] width 137 height 30
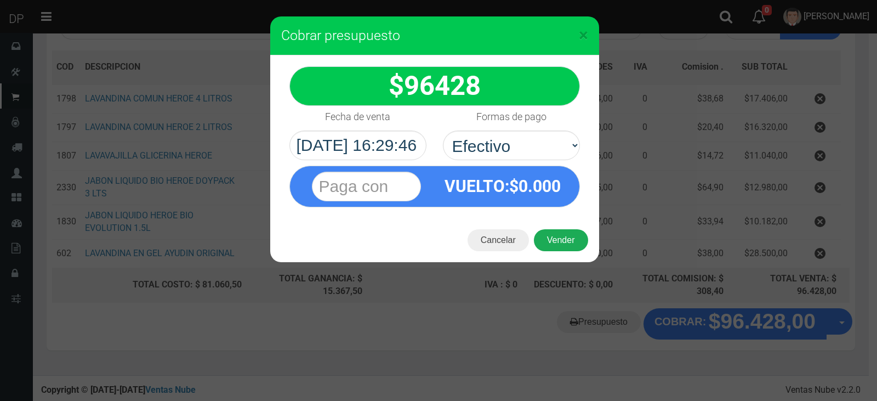
click at [573, 242] on button "Vender" at bounding box center [561, 240] width 54 height 22
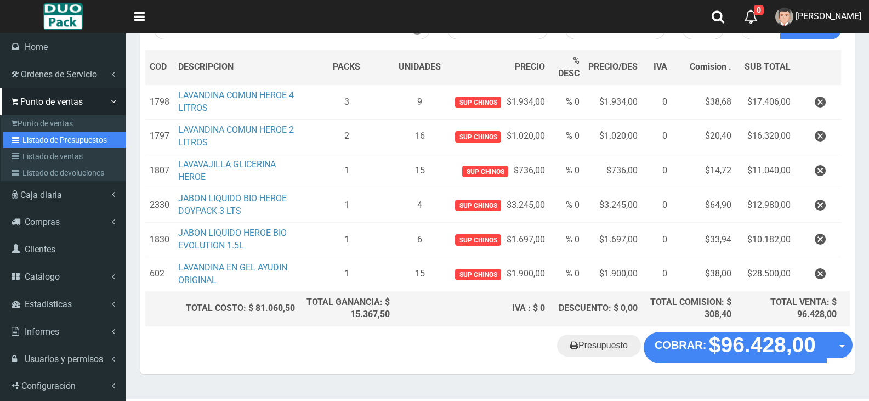
click at [51, 139] on link "Listado de Presupuestos" at bounding box center [64, 140] width 122 height 16
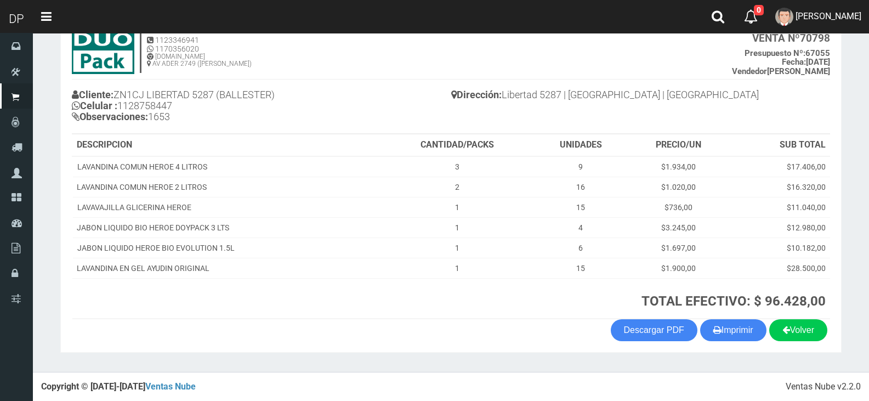
scroll to position [74, 0]
click at [723, 333] on button "Imprimir" at bounding box center [733, 330] width 66 height 22
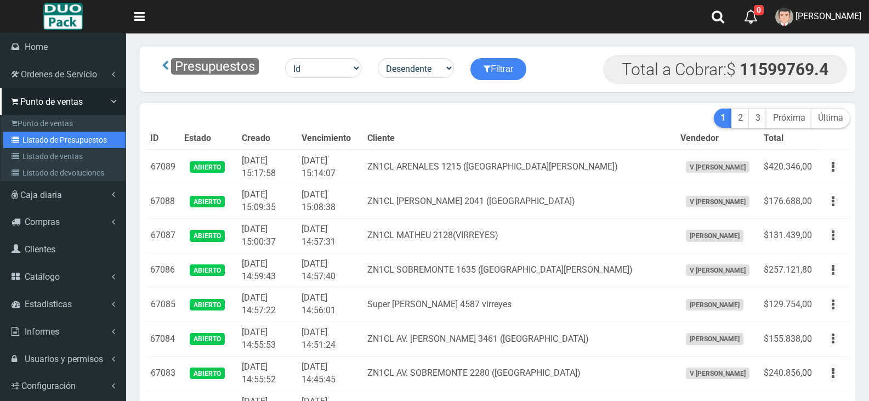
click at [56, 146] on link "Listado de Presupuestos" at bounding box center [64, 140] width 122 height 16
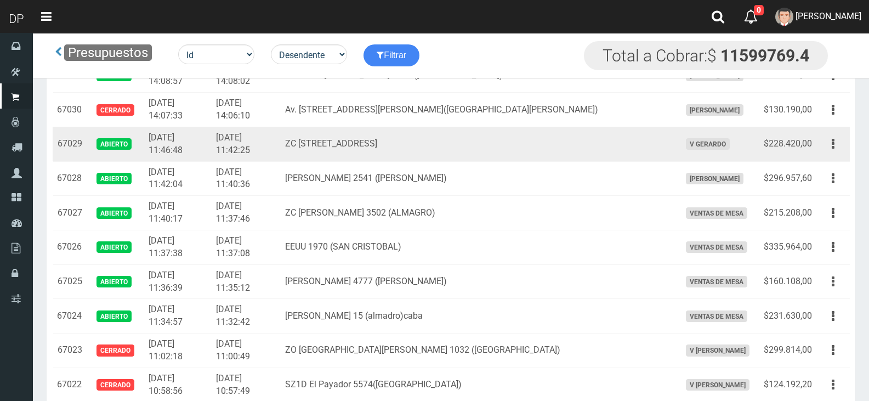
scroll to position [2247, 0]
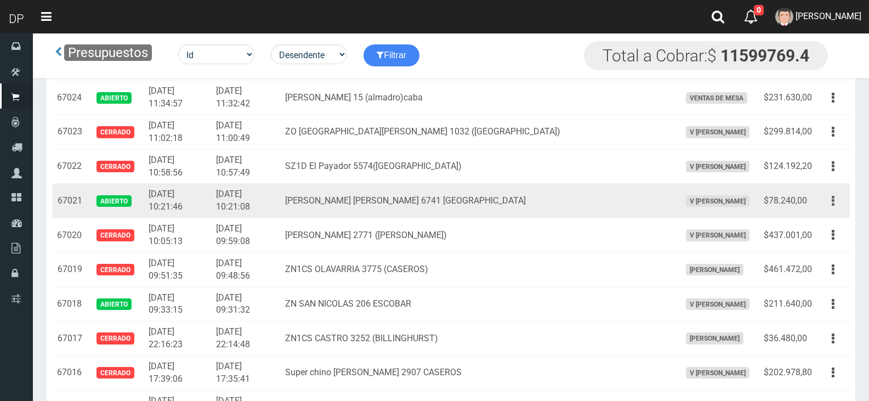
click at [837, 202] on button "button" at bounding box center [833, 200] width 25 height 19
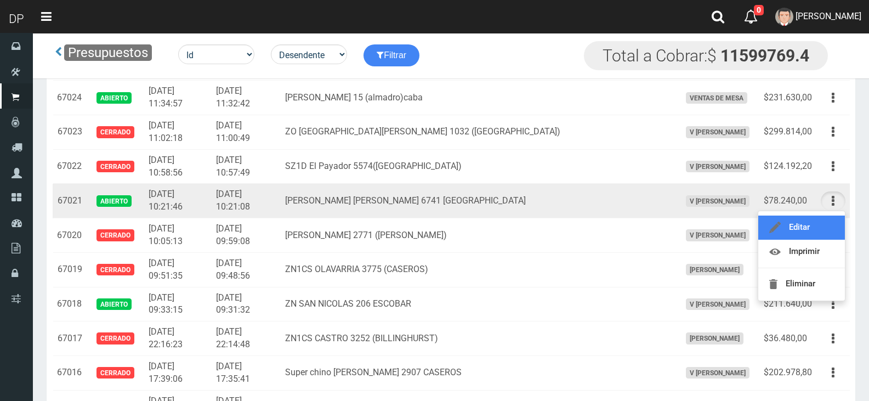
click at [821, 224] on link "Editar" at bounding box center [801, 228] width 87 height 24
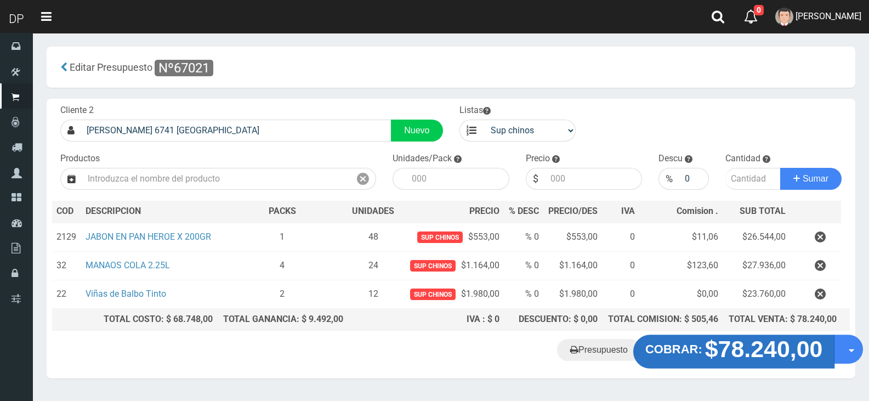
click at [739, 344] on strong "$78.240,00" at bounding box center [764, 349] width 118 height 26
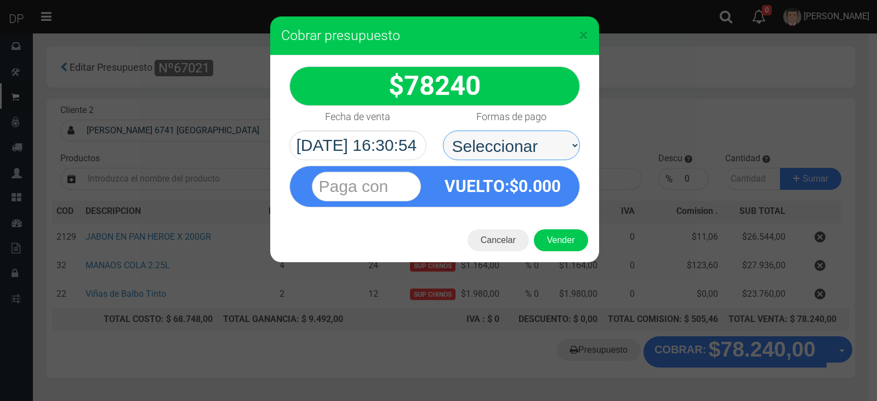
drag, startPoint x: 536, startPoint y: 164, endPoint x: 526, endPoint y: 157, distance: 12.2
click at [525, 149] on select "Seleccionar Efectivo Tarjeta de Crédito Depósito Débito" at bounding box center [511, 146] width 137 height 30
select select "Efectivo"
click at [443, 131] on select "Seleccionar Efectivo Tarjeta de Crédito Depósito Débito" at bounding box center [511, 146] width 137 height 30
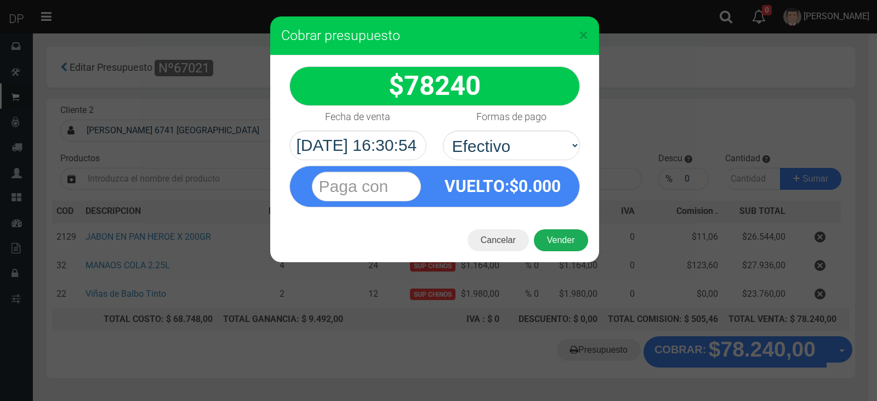
click at [568, 240] on button "Vender" at bounding box center [561, 240] width 54 height 22
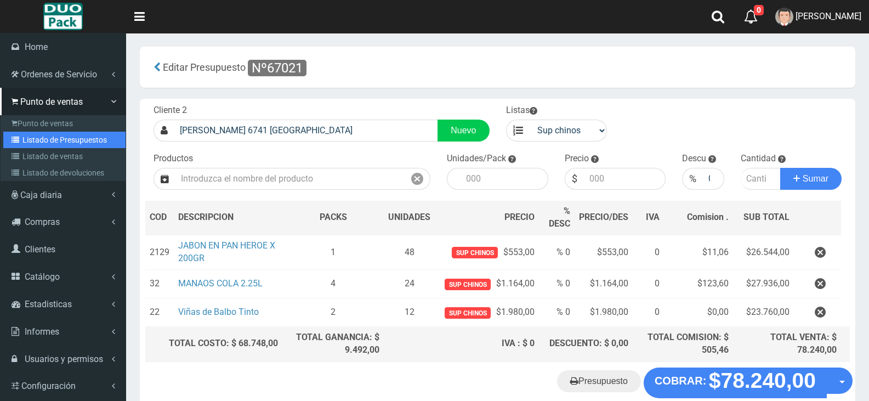
click at [58, 146] on link "Listado de Presupuestos" at bounding box center [64, 140] width 122 height 16
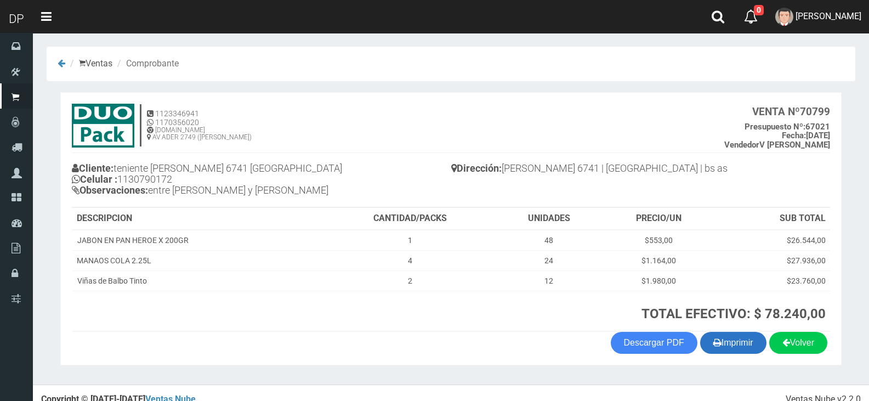
click at [720, 338] on button "Imprimir" at bounding box center [733, 343] width 66 height 22
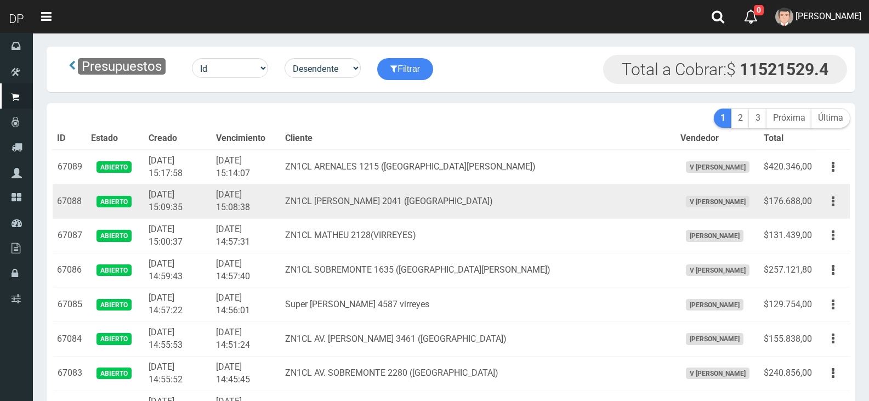
scroll to position [1341, 0]
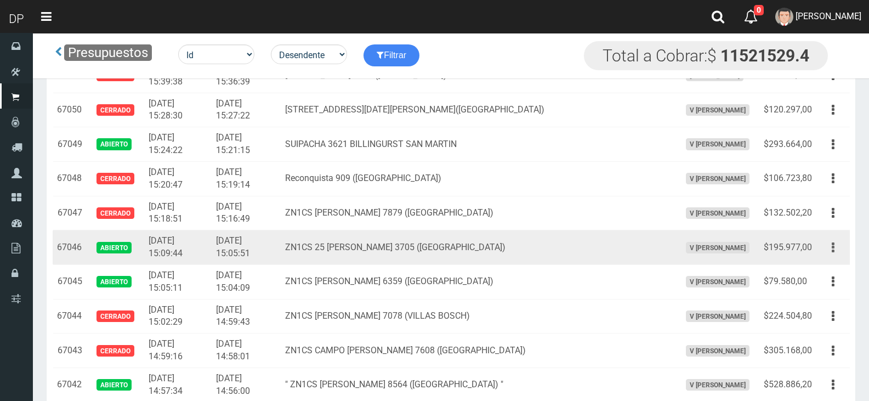
click at [832, 244] on icon "button" at bounding box center [833, 247] width 3 height 19
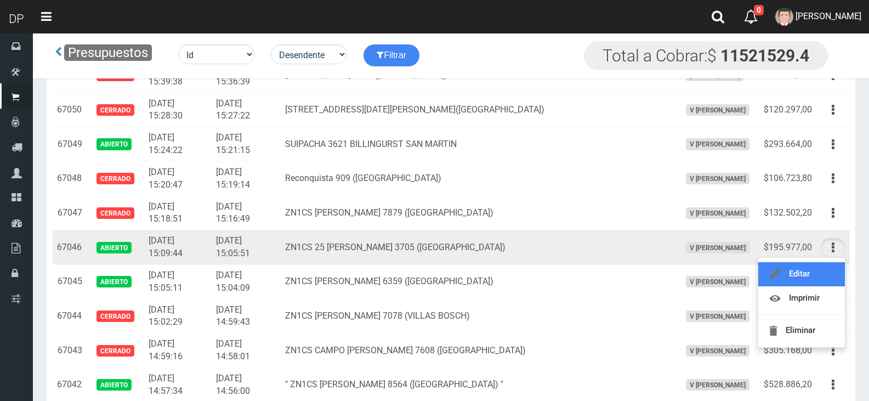
click at [817, 268] on link "Editar" at bounding box center [801, 274] width 87 height 24
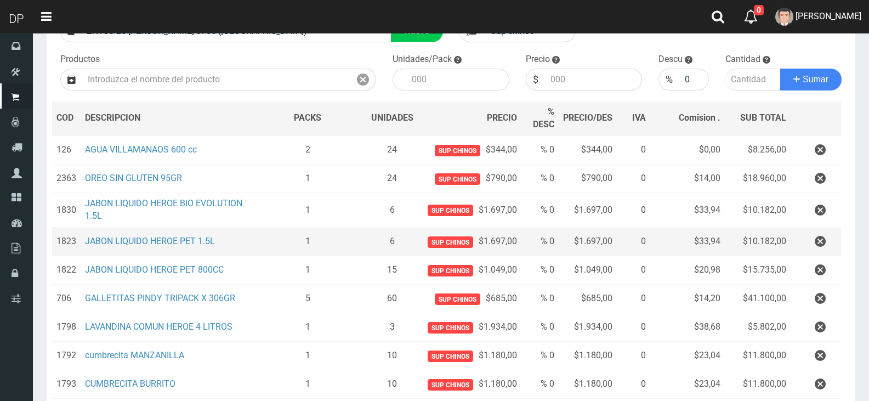
scroll to position [219, 0]
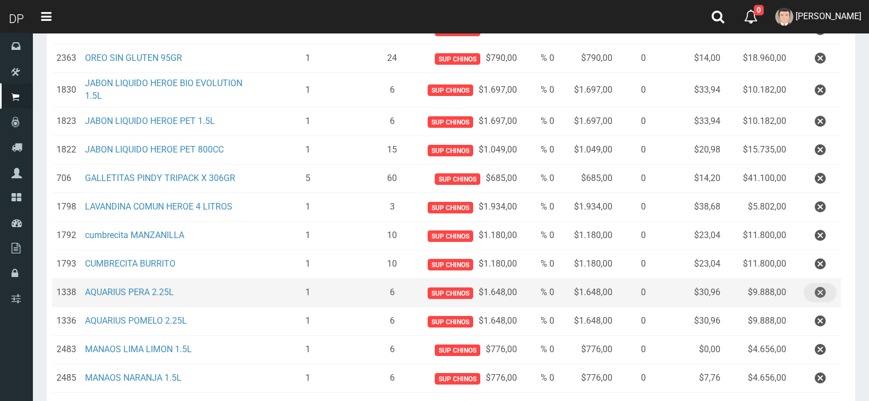
click at [819, 288] on icon "button" at bounding box center [820, 292] width 11 height 19
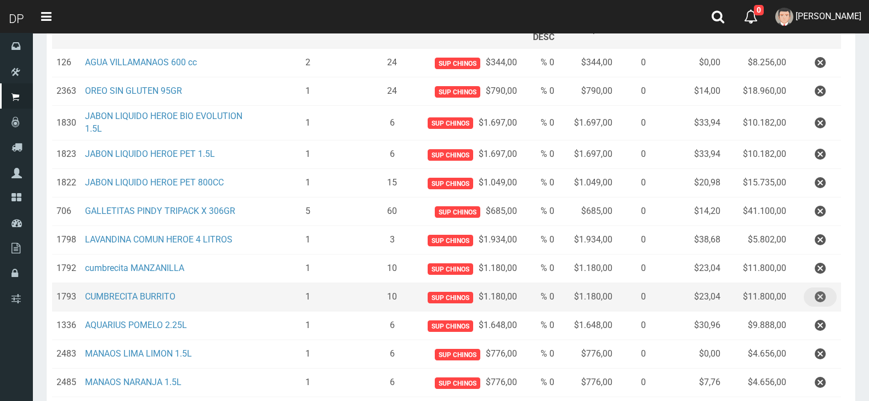
scroll to position [329, 0]
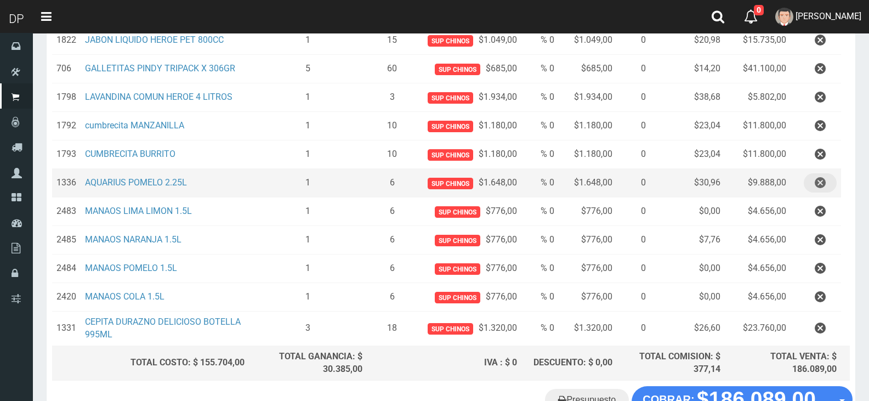
click at [817, 179] on icon "button" at bounding box center [820, 182] width 11 height 19
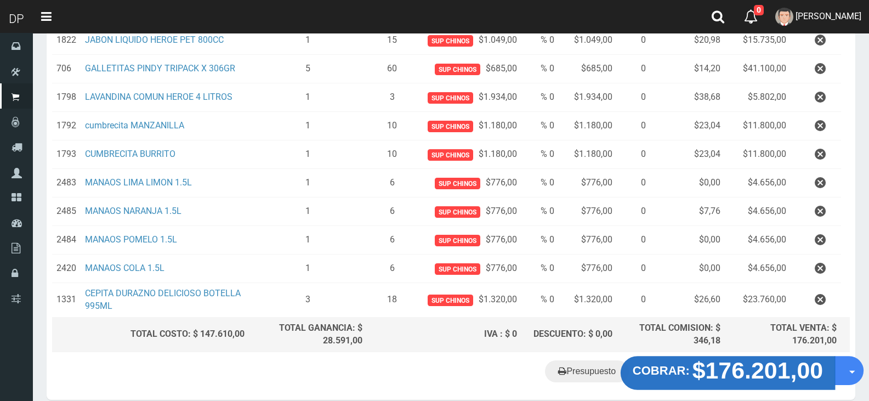
click at [760, 379] on strong "$176.201,00" at bounding box center [758, 371] width 131 height 26
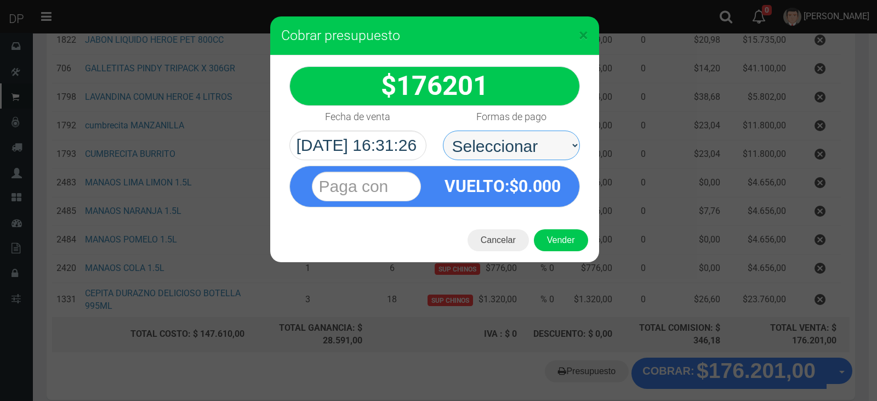
click at [538, 150] on select "Seleccionar Efectivo Tarjeta de Crédito Depósito Débito" at bounding box center [511, 146] width 137 height 30
select select "Efectivo"
click at [443, 131] on select "Seleccionar Efectivo Tarjeta de Crédito Depósito Débito" at bounding box center [511, 146] width 137 height 30
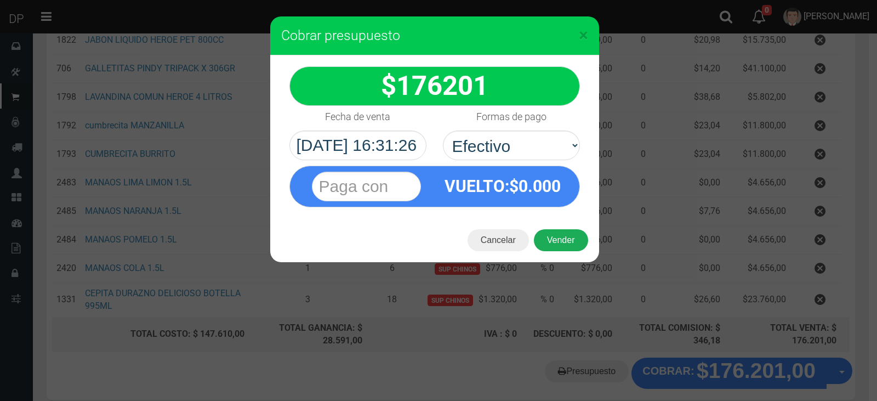
click at [570, 246] on button "Vender" at bounding box center [561, 240] width 54 height 22
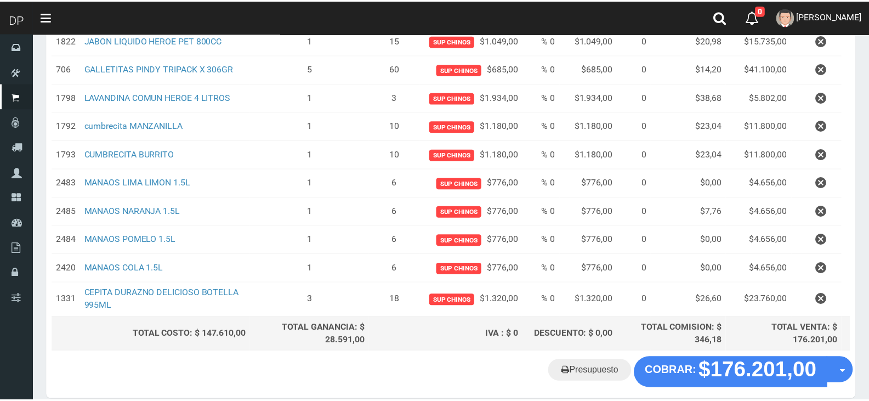
scroll to position [378, 0]
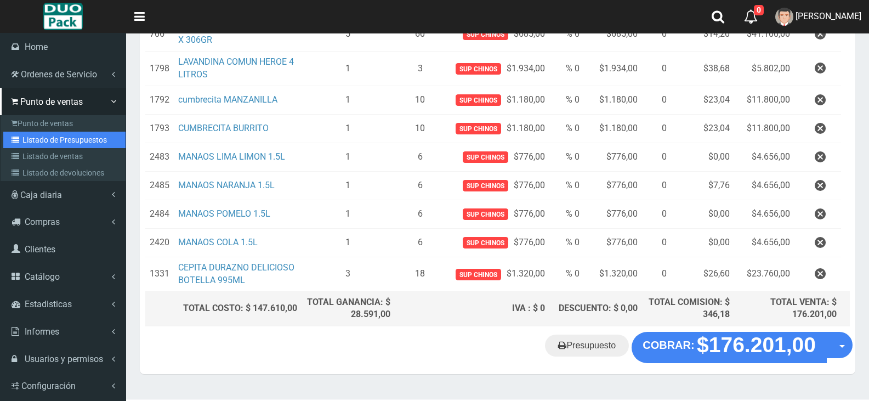
click at [58, 145] on link "Listado de Presupuestos" at bounding box center [64, 140] width 122 height 16
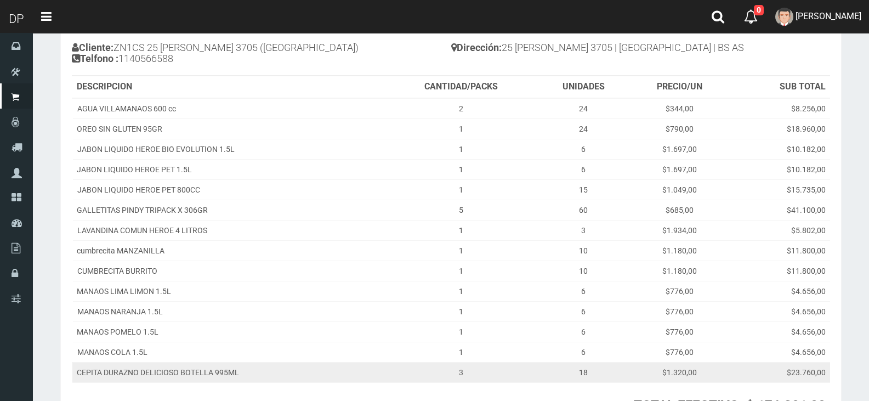
scroll to position [225, 0]
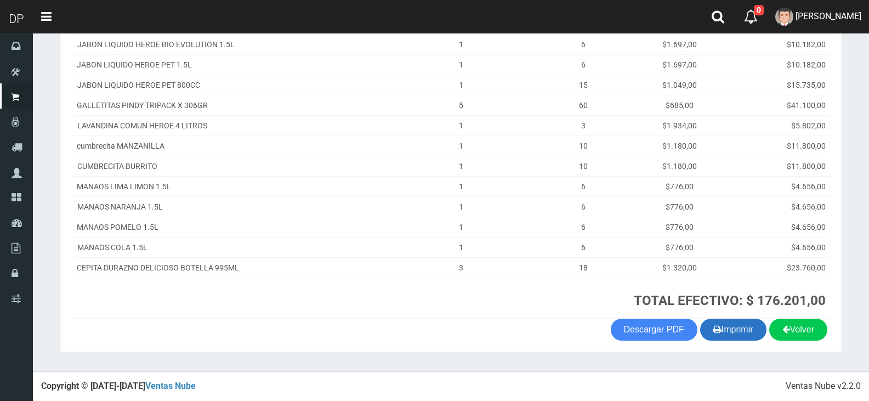
click at [726, 323] on button "Imprimir" at bounding box center [733, 330] width 66 height 22
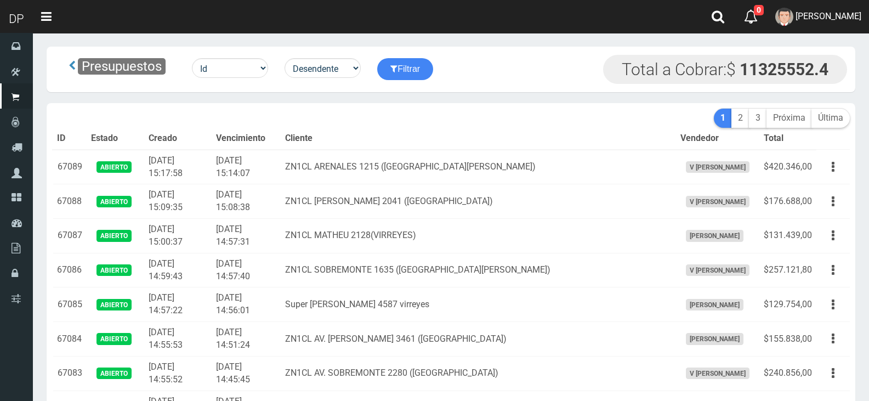
scroll to position [1341, 0]
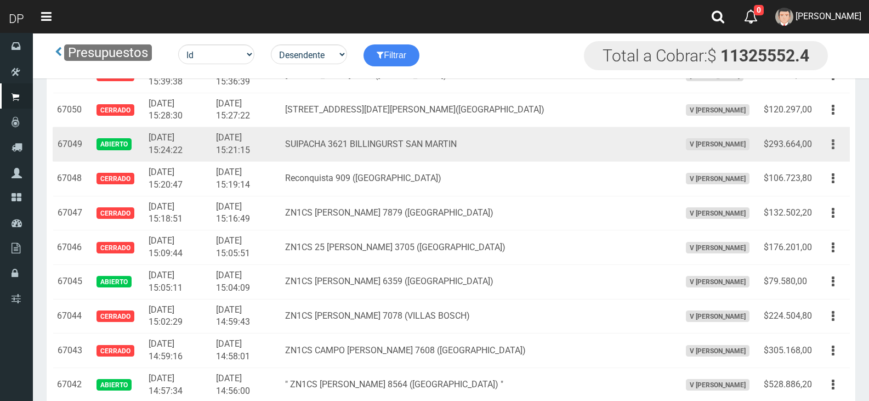
click at [832, 145] on button "button" at bounding box center [833, 144] width 25 height 19
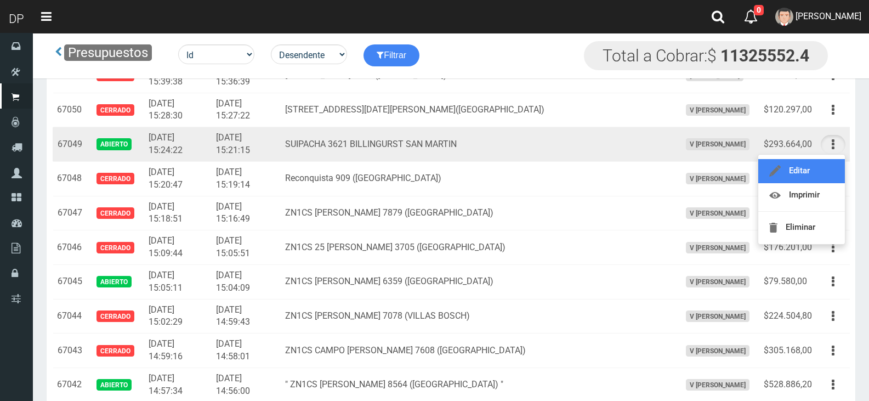
click at [821, 165] on link "Editar" at bounding box center [801, 171] width 87 height 24
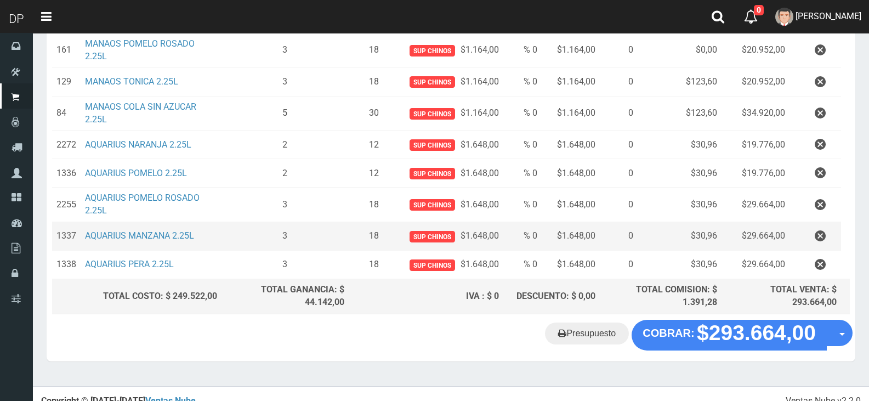
scroll to position [362, 0]
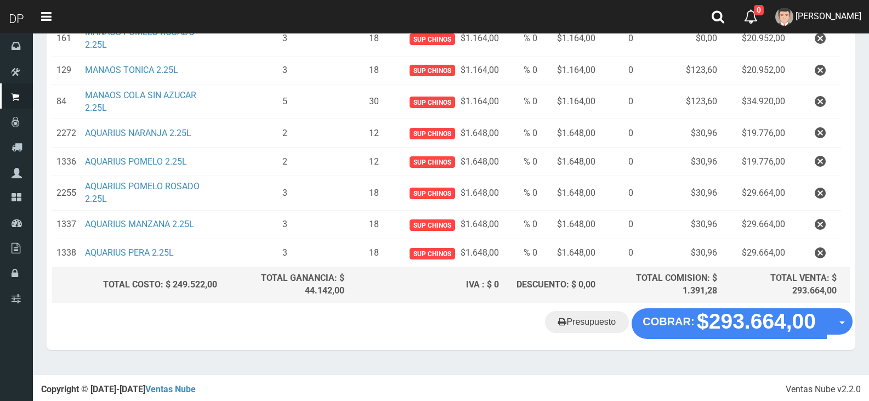
click at [824, 253] on icon "button" at bounding box center [820, 252] width 11 height 19
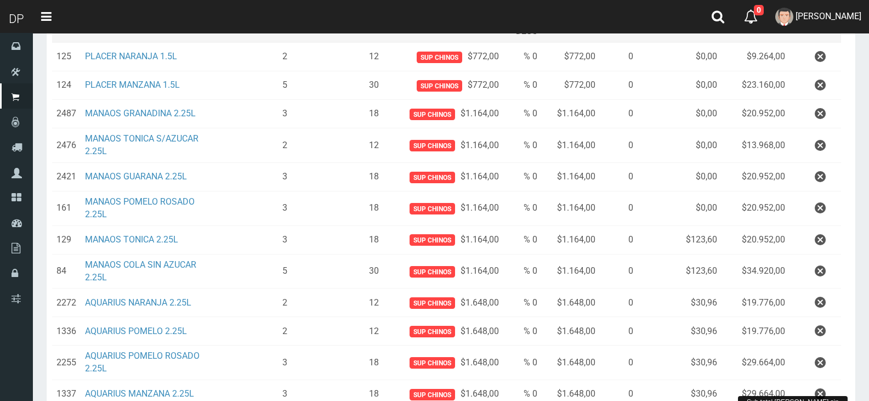
scroll to position [333, 0]
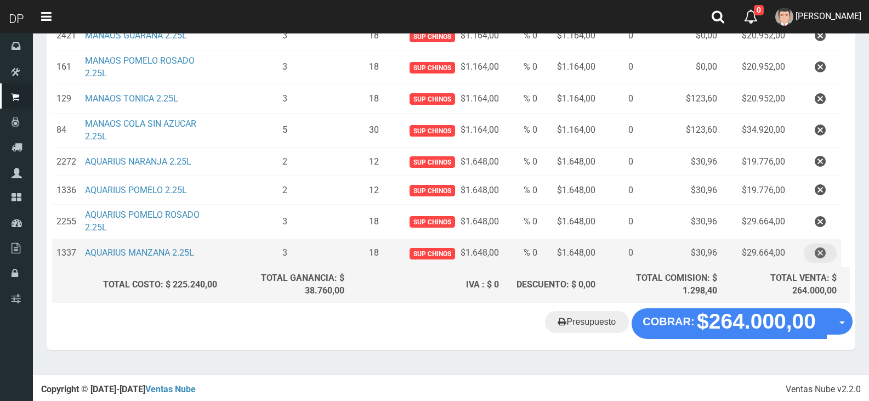
click at [823, 250] on icon "button" at bounding box center [820, 252] width 11 height 19
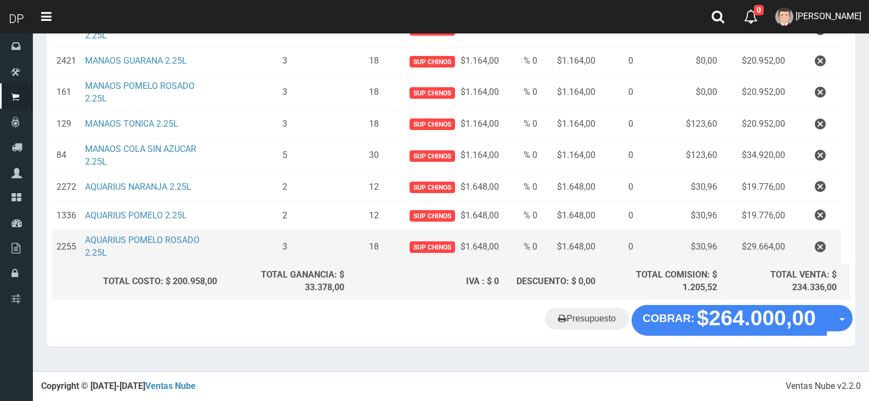
scroll to position [305, 0]
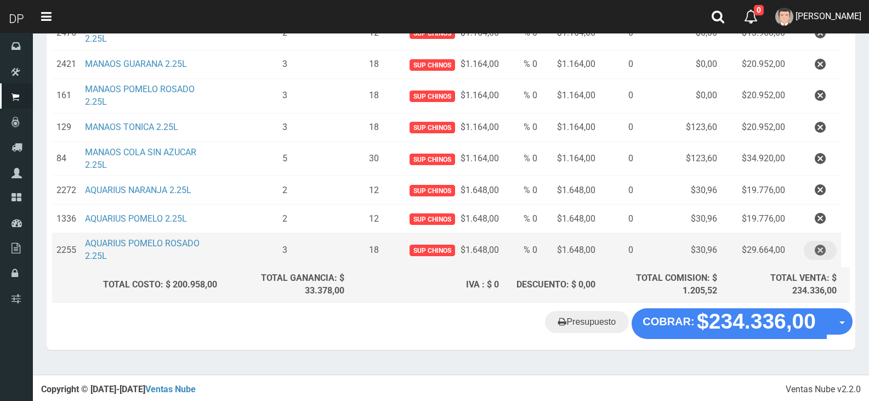
click at [821, 247] on icon "button" at bounding box center [820, 250] width 11 height 19
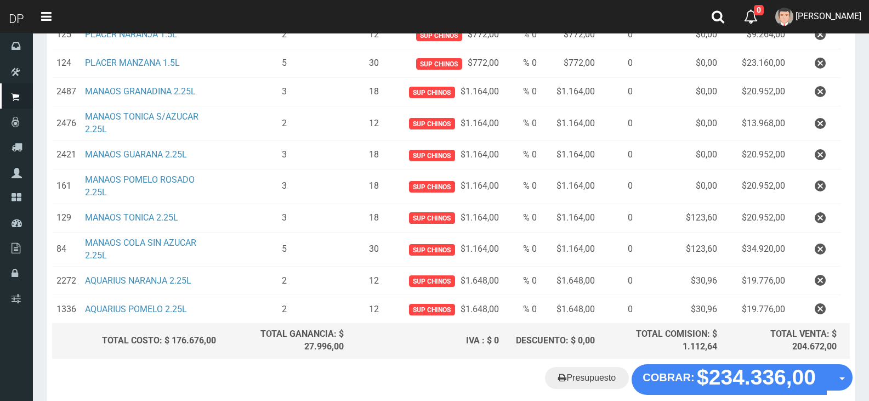
scroll to position [270, 0]
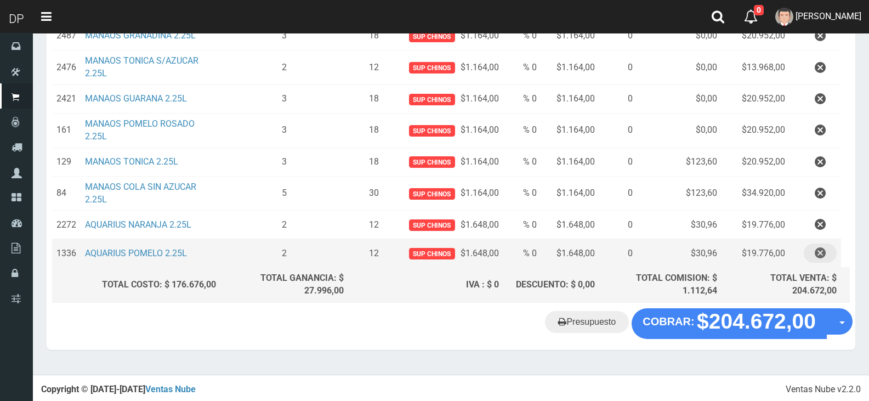
click at [817, 251] on icon "button" at bounding box center [820, 252] width 11 height 19
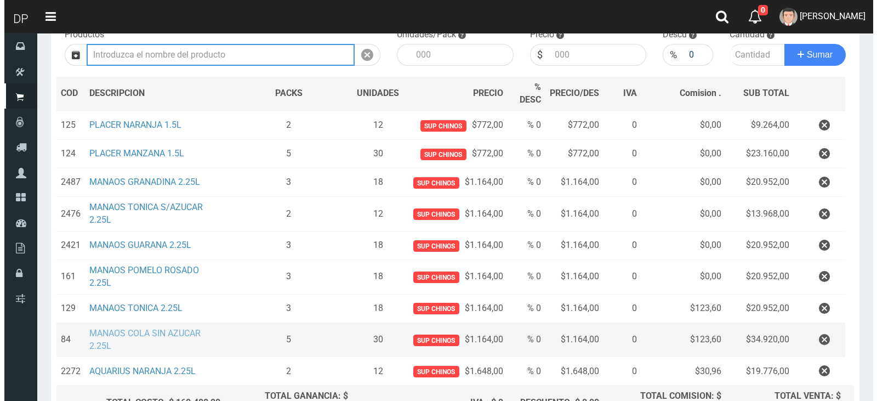
scroll to position [187, 0]
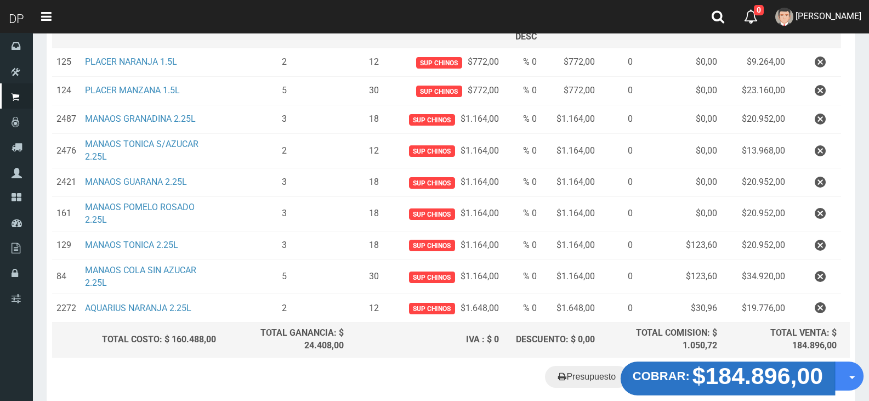
click at [726, 381] on strong "$184.896,00" at bounding box center [758, 376] width 131 height 26
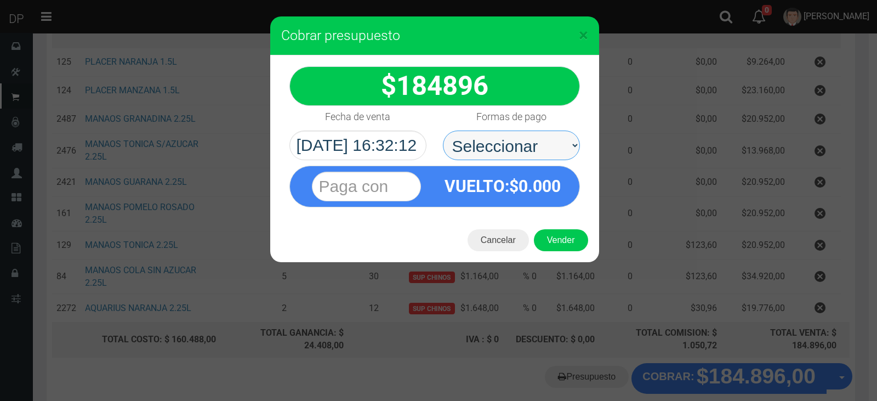
click at [549, 154] on select "Seleccionar Efectivo Tarjeta de Crédito Depósito Débito" at bounding box center [511, 146] width 137 height 30
select select "Efectivo"
click at [443, 131] on select "Seleccionar Efectivo Tarjeta de Crédito Depósito Débito" at bounding box center [511, 146] width 137 height 30
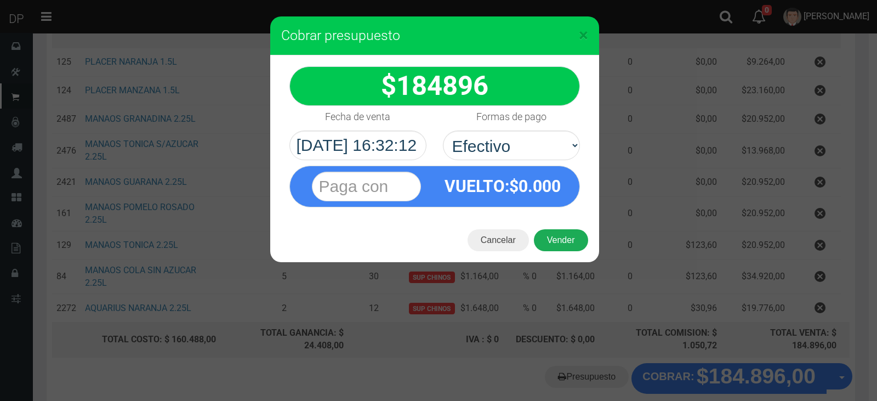
click at [552, 240] on button "Vender" at bounding box center [561, 240] width 54 height 22
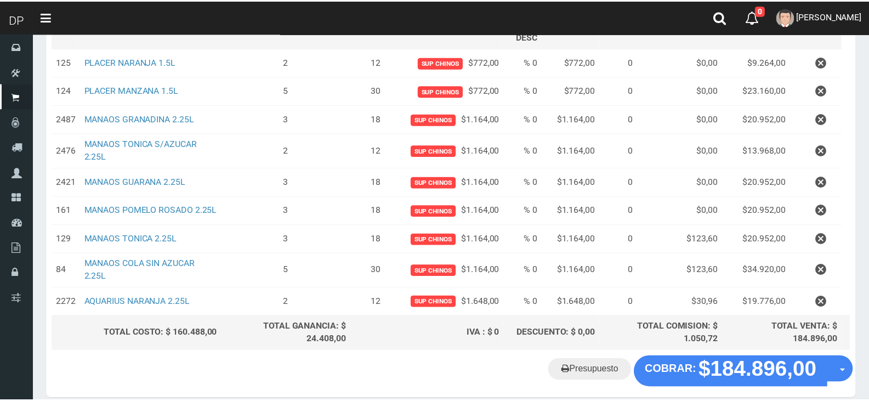
scroll to position [175, 0]
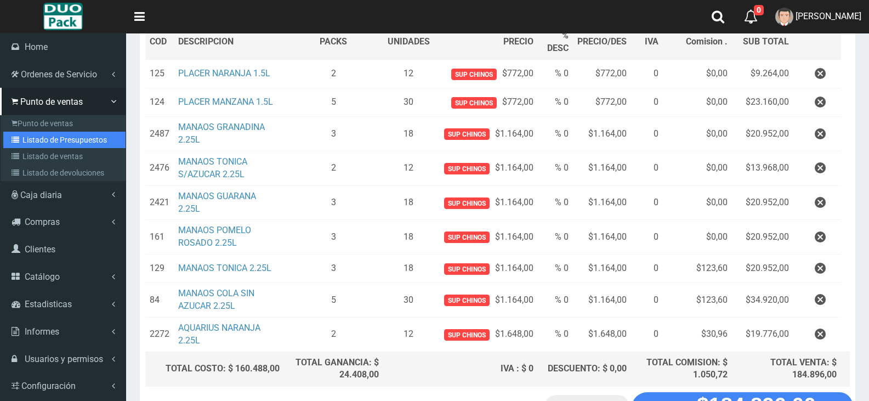
click at [52, 140] on link "Listado de Presupuestos" at bounding box center [64, 140] width 122 height 16
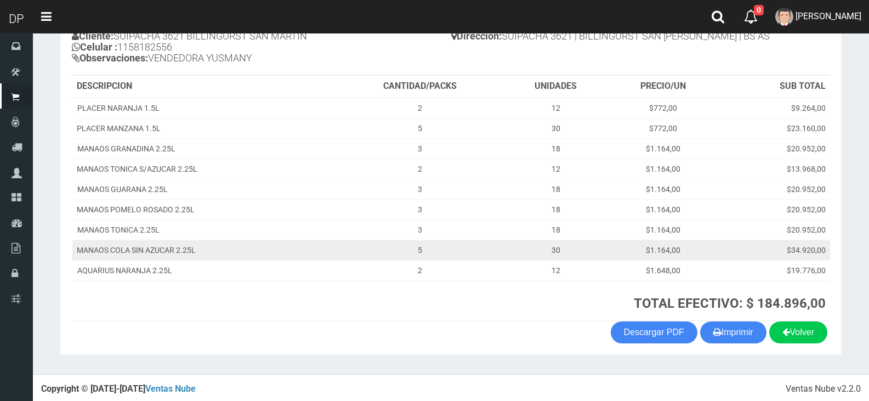
scroll to position [135, 0]
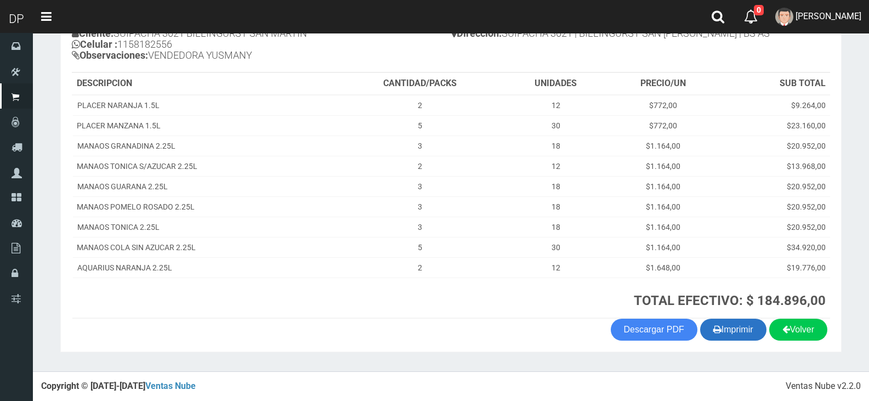
click at [739, 329] on button "Imprimir" at bounding box center [733, 330] width 66 height 22
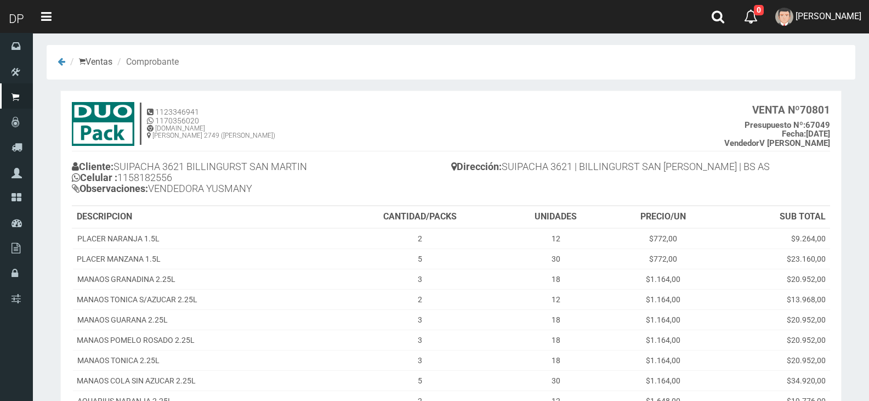
scroll to position [0, 0]
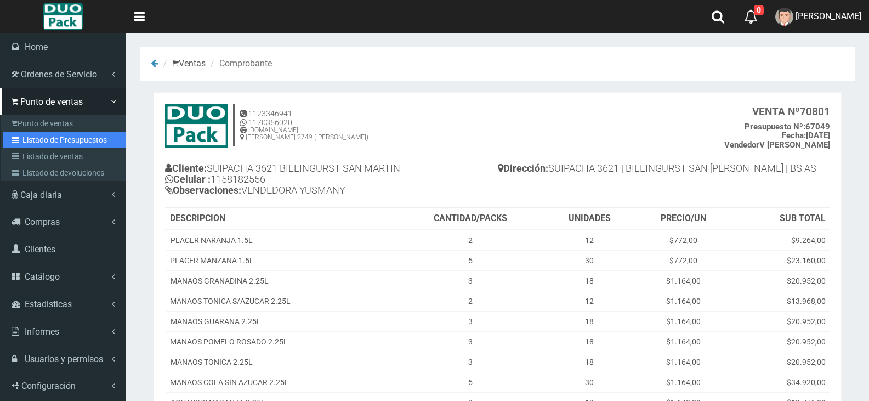
click at [63, 140] on link "Listado de Presupuestos" at bounding box center [64, 140] width 122 height 16
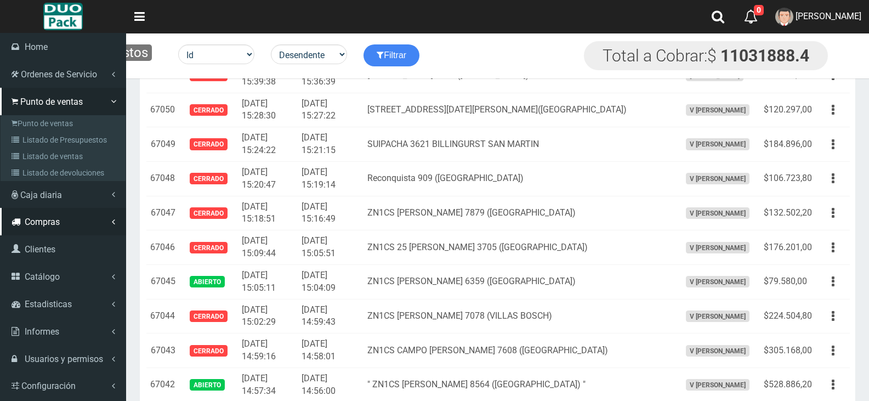
scroll to position [1560, 0]
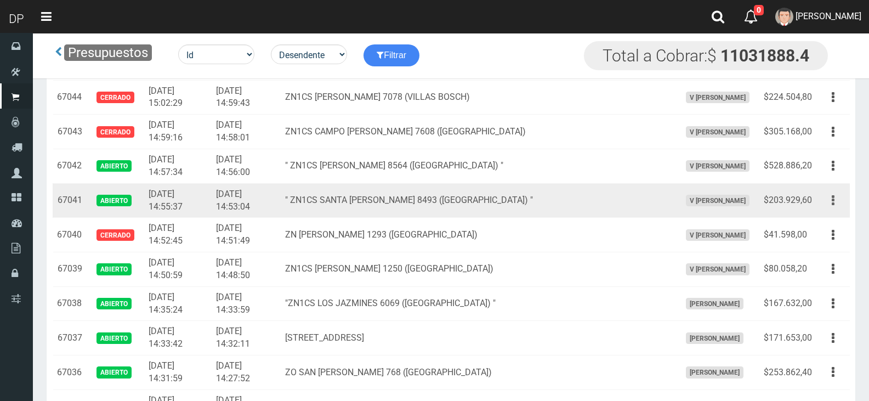
click at [835, 199] on button "button" at bounding box center [833, 200] width 25 height 19
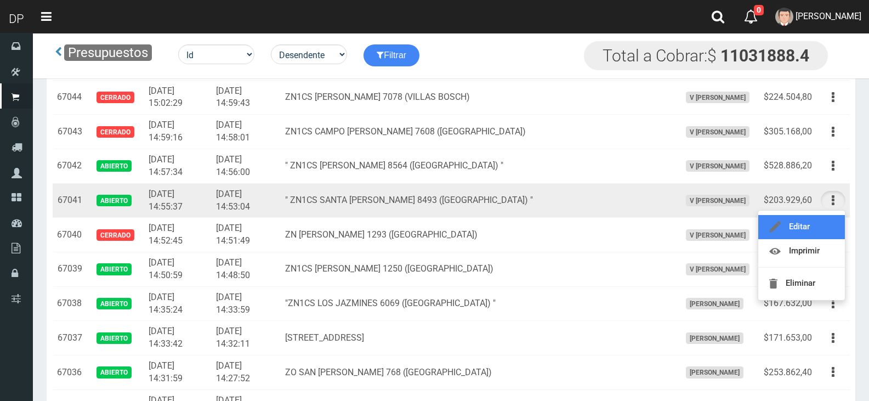
click at [823, 225] on link "Editar" at bounding box center [801, 227] width 87 height 24
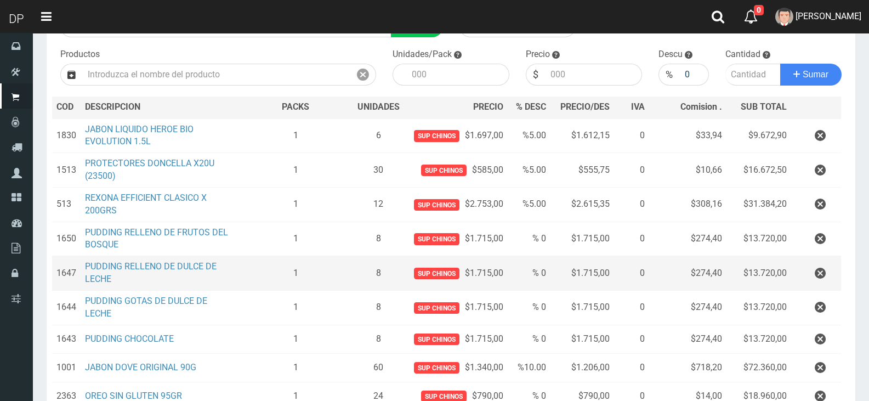
scroll to position [247, 0]
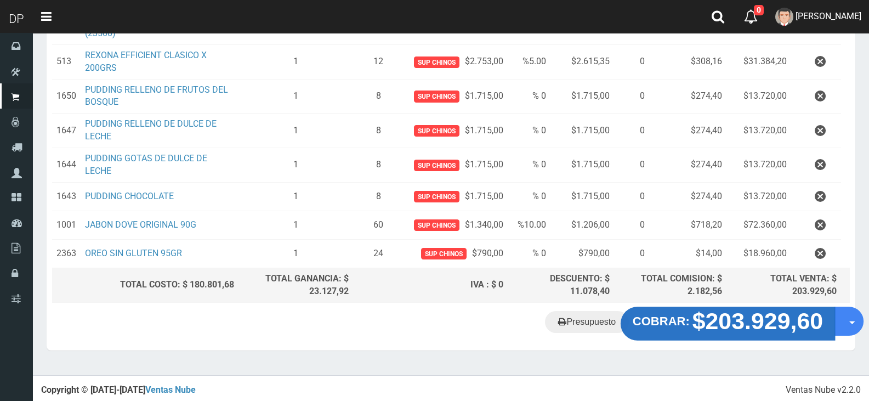
click at [751, 321] on strong "$203.929,60" at bounding box center [758, 321] width 131 height 26
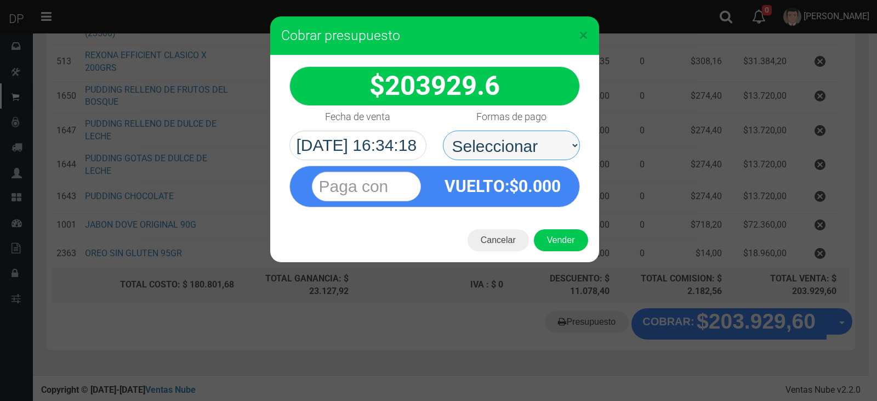
click at [546, 145] on select "Seleccionar Efectivo Tarjeta de Crédito Depósito Débito" at bounding box center [511, 146] width 137 height 30
select select "Efectivo"
click at [443, 131] on select "Seleccionar Efectivo Tarjeta de Crédito Depósito Débito" at bounding box center [511, 146] width 137 height 30
click at [546, 188] on span "0.000" at bounding box center [540, 186] width 42 height 19
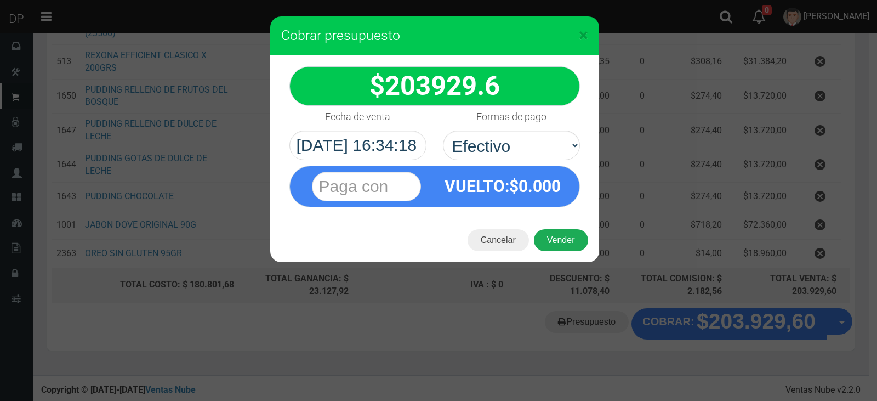
click at [573, 242] on button "Vender" at bounding box center [561, 240] width 54 height 22
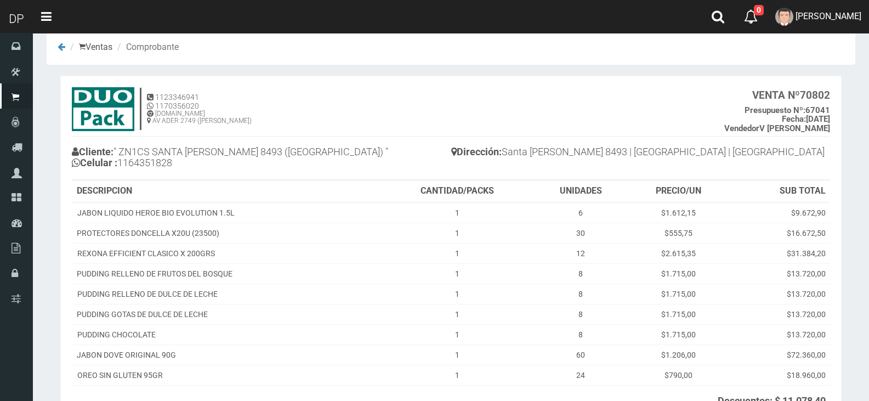
scroll to position [140, 0]
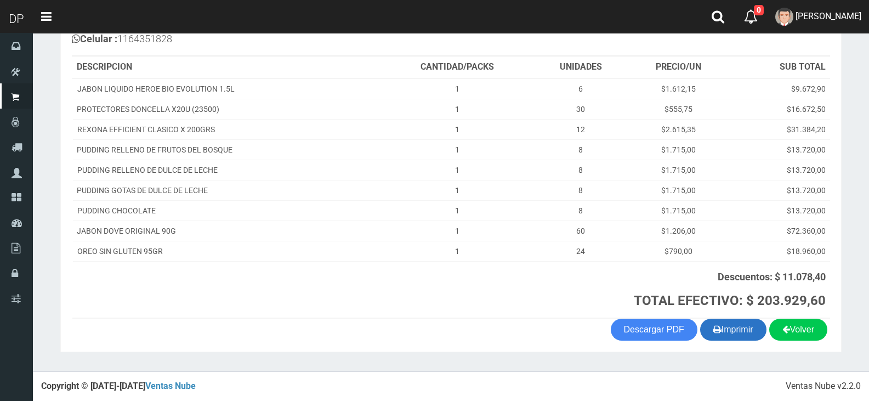
click at [738, 331] on button "Imprimir" at bounding box center [733, 330] width 66 height 22
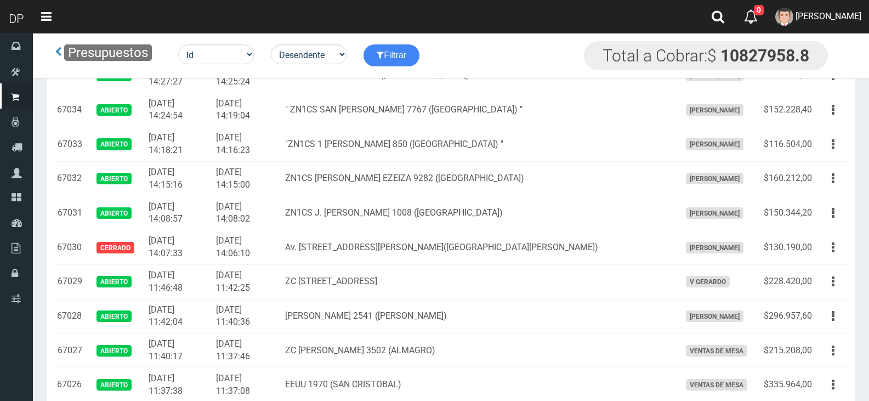
scroll to position [1629, 0]
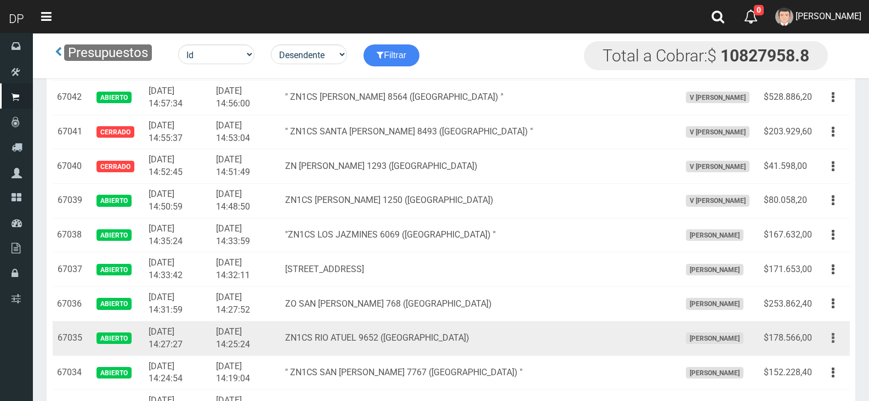
click at [831, 336] on button "button" at bounding box center [833, 337] width 25 height 19
click at [821, 361] on link "Editar" at bounding box center [801, 365] width 87 height 24
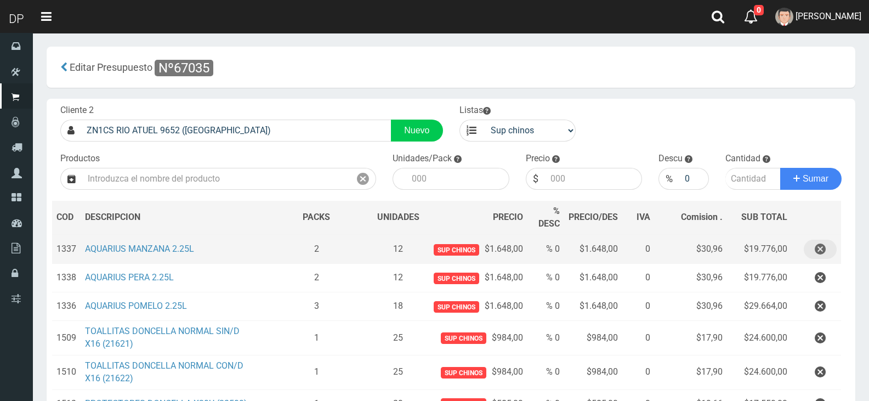
click at [820, 249] on icon "button" at bounding box center [820, 249] width 11 height 19
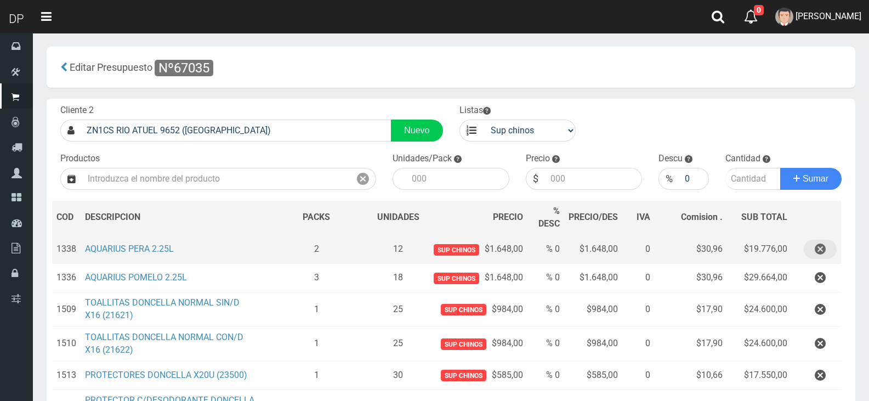
click at [821, 252] on icon "button" at bounding box center [820, 249] width 11 height 19
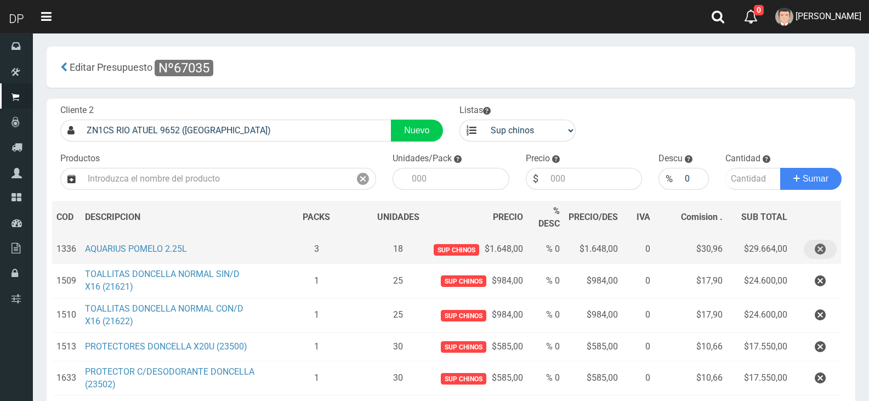
click at [821, 249] on icon "button" at bounding box center [820, 249] width 11 height 19
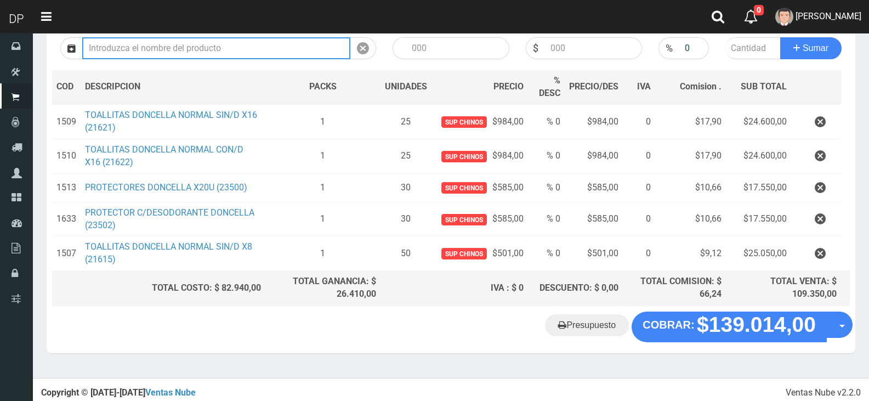
scroll to position [134, 0]
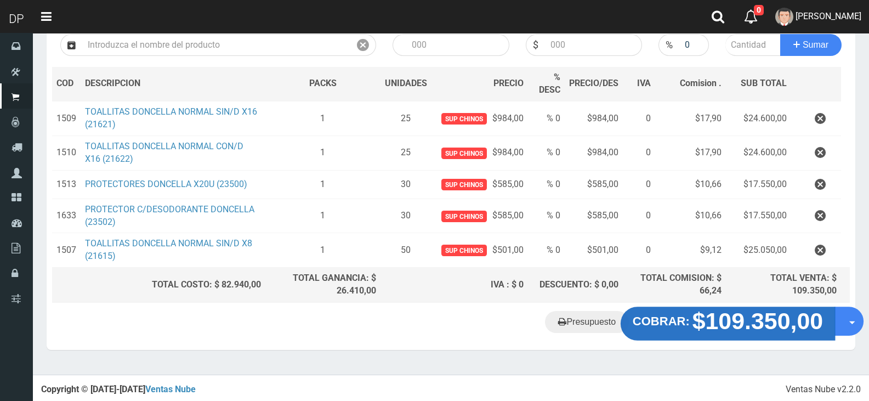
click at [722, 324] on strong "$109.350,00" at bounding box center [758, 321] width 131 height 26
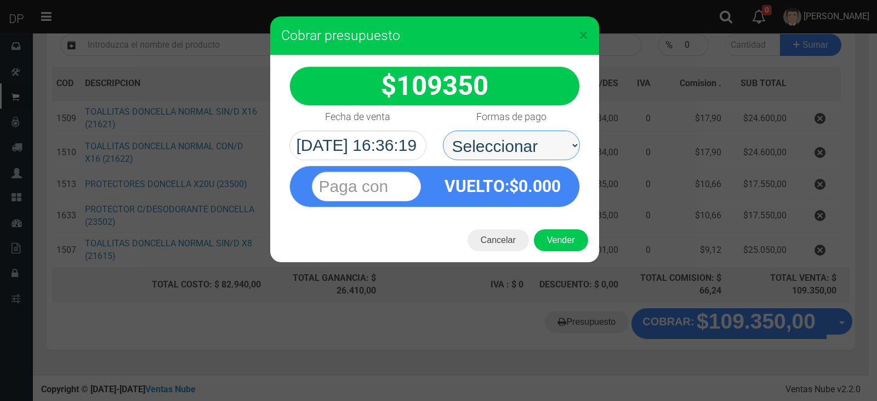
click at [490, 138] on select "Seleccionar Efectivo Tarjeta de Crédito Depósito Débito" at bounding box center [511, 146] width 137 height 30
select select "Efectivo"
click at [443, 131] on select "Seleccionar Efectivo Tarjeta de Crédito Depósito Débito" at bounding box center [511, 146] width 137 height 30
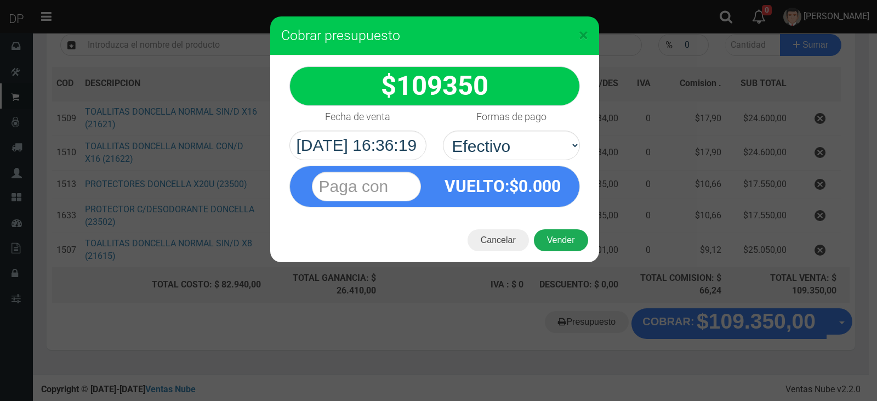
click at [579, 245] on button "Vender" at bounding box center [561, 240] width 54 height 22
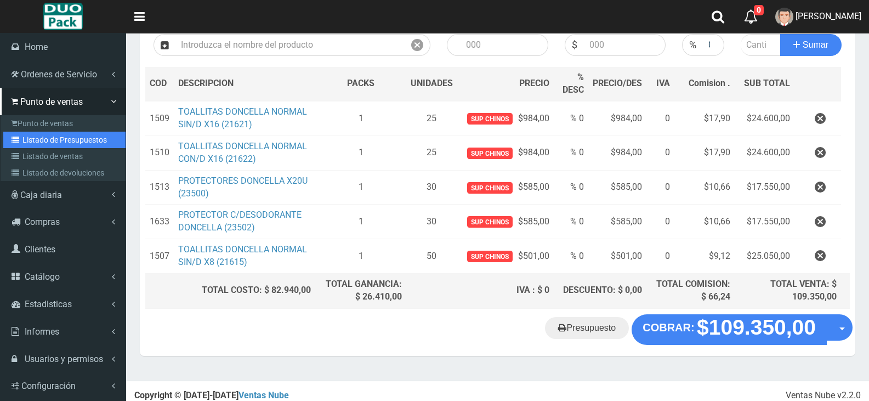
click at [41, 141] on link "Listado de Presupuestos" at bounding box center [64, 140] width 122 height 16
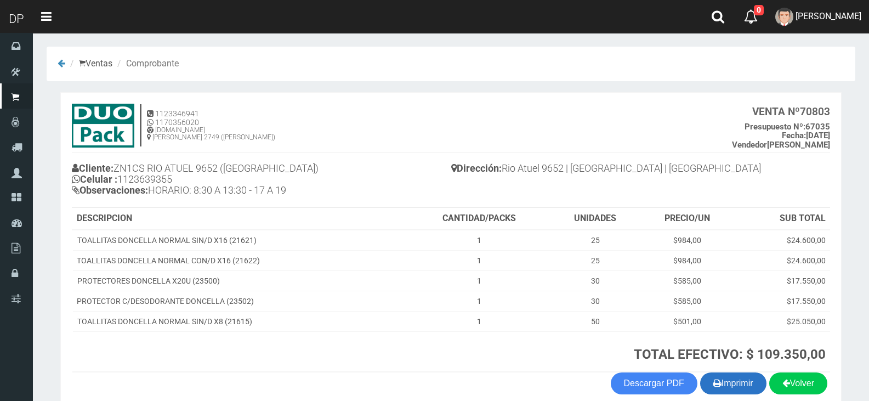
click at [742, 382] on button "Imprimir" at bounding box center [733, 383] width 66 height 22
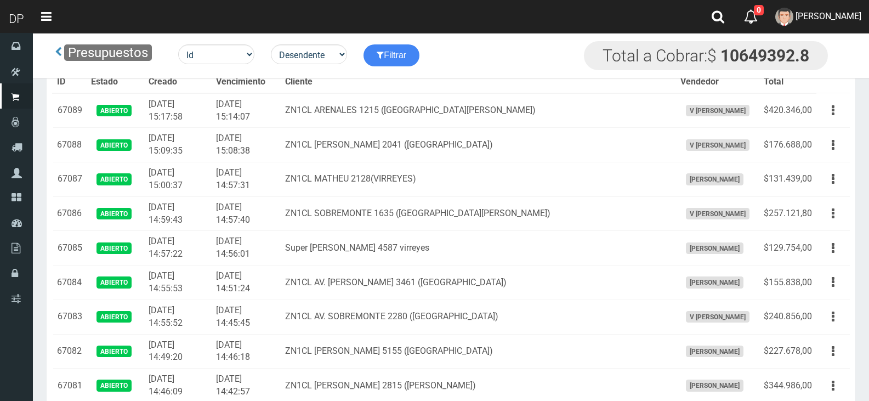
scroll to position [1685, 0]
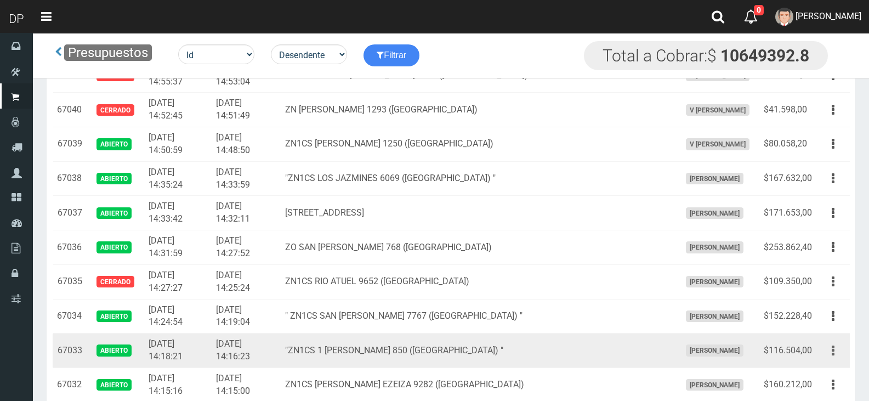
click at [833, 350] on icon "button" at bounding box center [833, 350] width 3 height 19
click at [820, 370] on link "Editar" at bounding box center [801, 377] width 87 height 24
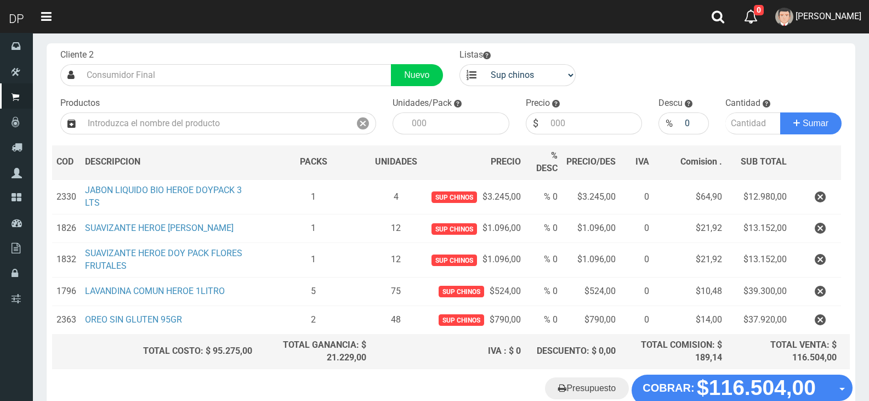
scroll to position [122, 0]
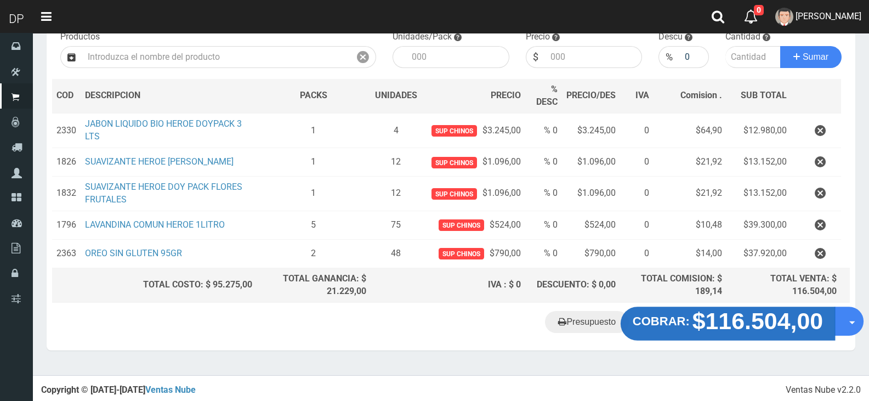
click at [744, 325] on strong "$116.504,00" at bounding box center [758, 321] width 131 height 26
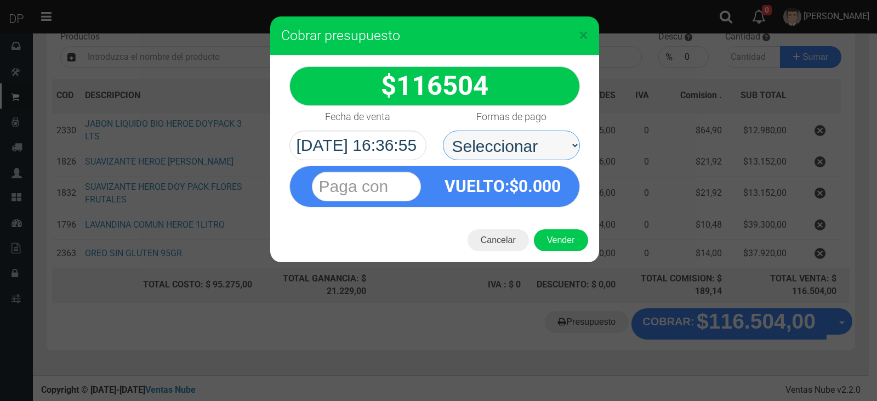
click at [513, 154] on select "Seleccionar Efectivo Tarjeta de Crédito Depósito Débito" at bounding box center [511, 146] width 137 height 30
click at [443, 131] on select "Seleccionar Efectivo Tarjeta de Crédito Depósito Débito" at bounding box center [511, 146] width 137 height 30
drag, startPoint x: 515, startPoint y: 149, endPoint x: 517, endPoint y: 156, distance: 7.9
click at [515, 149] on select "Seleccionar Efectivo Tarjeta de Crédito Depósito Débito" at bounding box center [511, 146] width 137 height 30
select select "Efectivo"
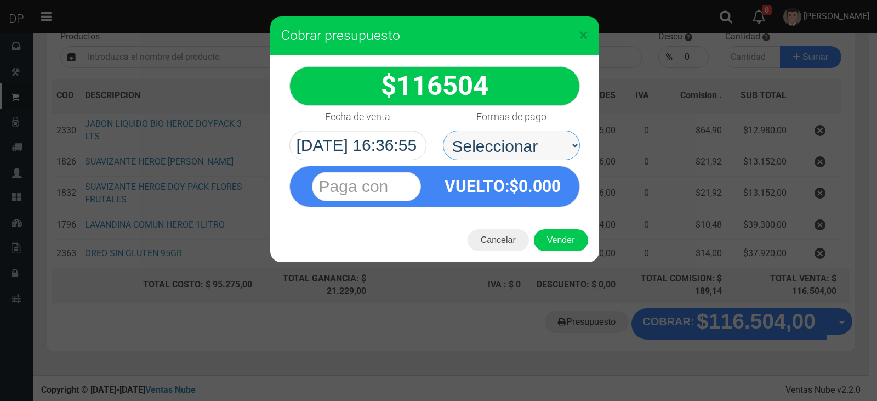
click at [443, 131] on select "Seleccionar Efectivo Tarjeta de Crédito Depósito Débito" at bounding box center [511, 146] width 137 height 30
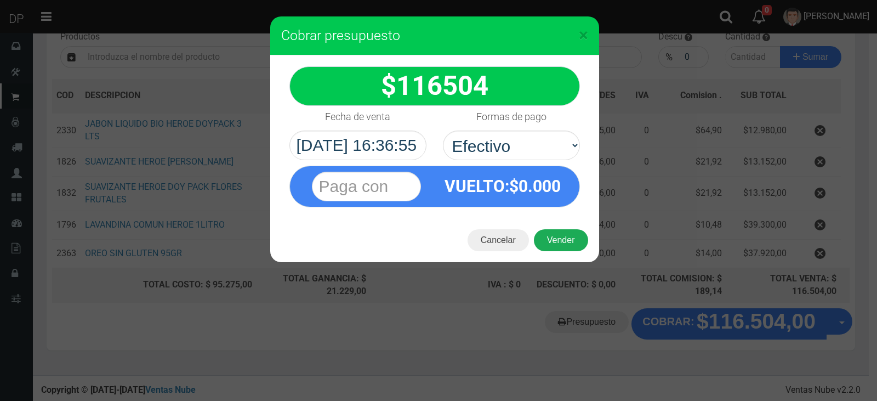
click at [564, 239] on button "Vender" at bounding box center [561, 240] width 54 height 22
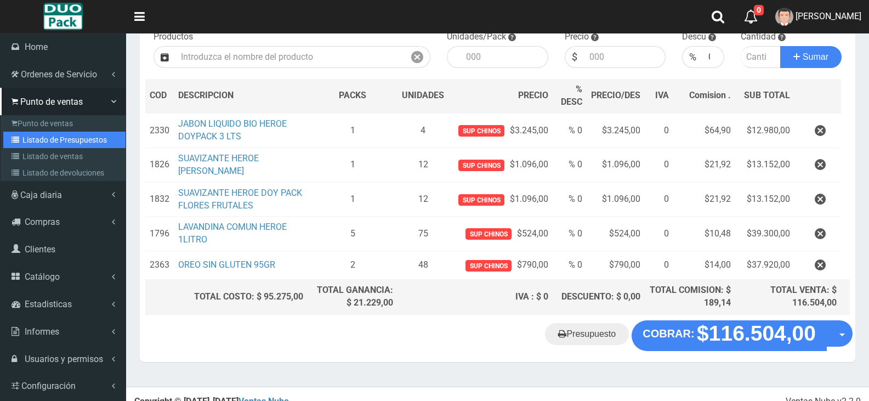
click at [49, 141] on link "Listado de Presupuestos" at bounding box center [64, 140] width 122 height 16
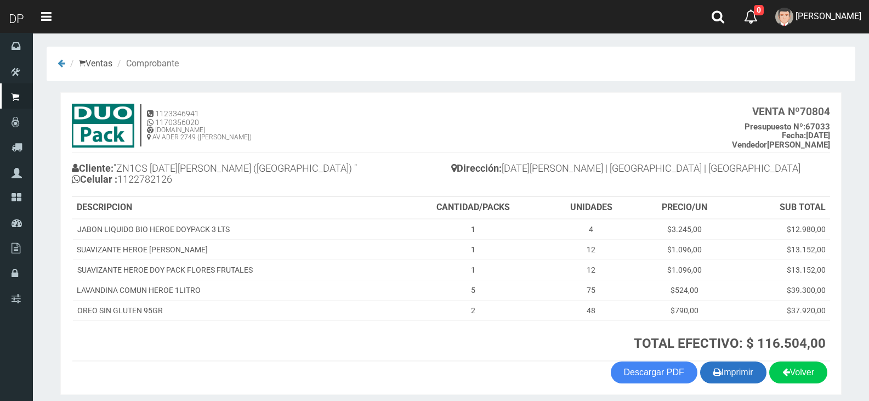
click at [739, 365] on button "Imprimir" at bounding box center [733, 372] width 66 height 22
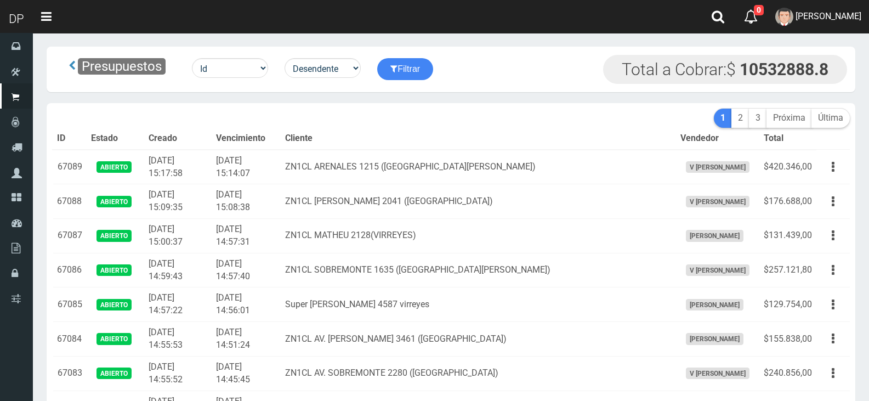
scroll to position [1685, 0]
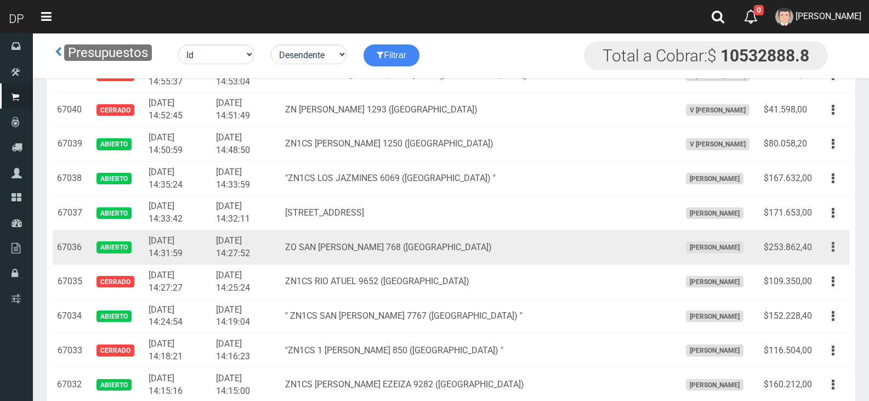
click at [829, 252] on button "button" at bounding box center [833, 246] width 25 height 19
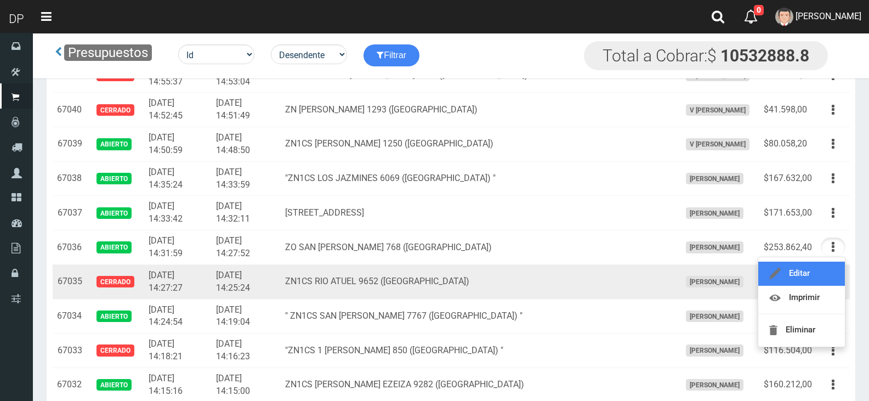
click at [809, 273] on link "Editar" at bounding box center [801, 274] width 87 height 24
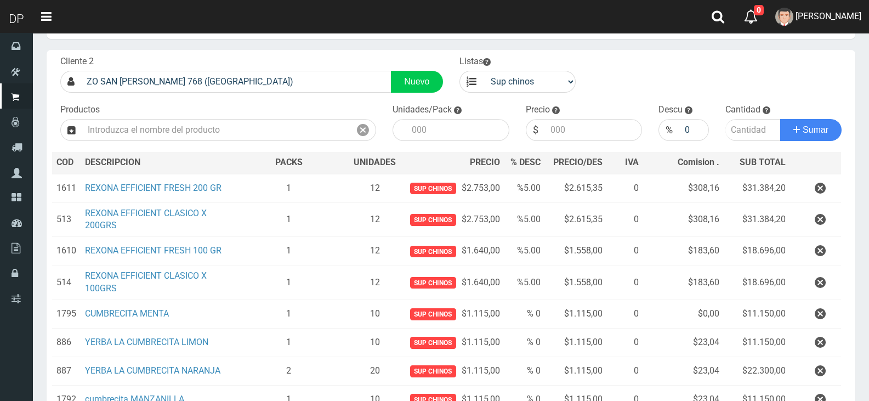
scroll to position [165, 0]
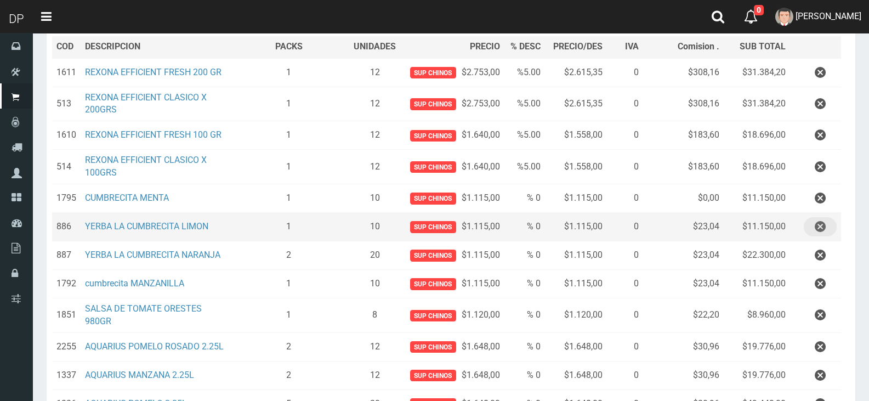
click at [818, 226] on icon "button" at bounding box center [820, 226] width 11 height 19
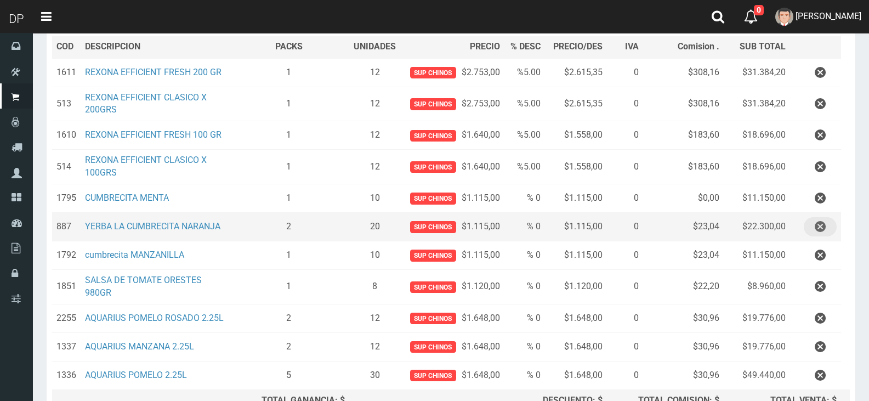
click at [820, 224] on icon "button" at bounding box center [820, 226] width 11 height 19
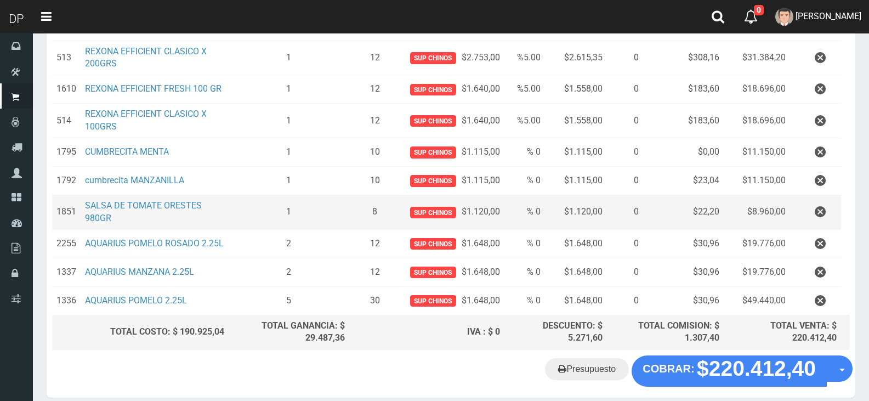
scroll to position [258, 0]
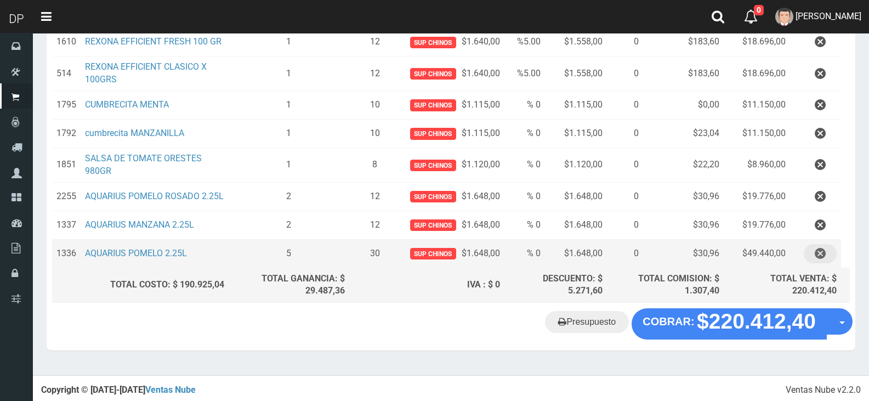
click at [819, 252] on icon "button" at bounding box center [820, 253] width 11 height 19
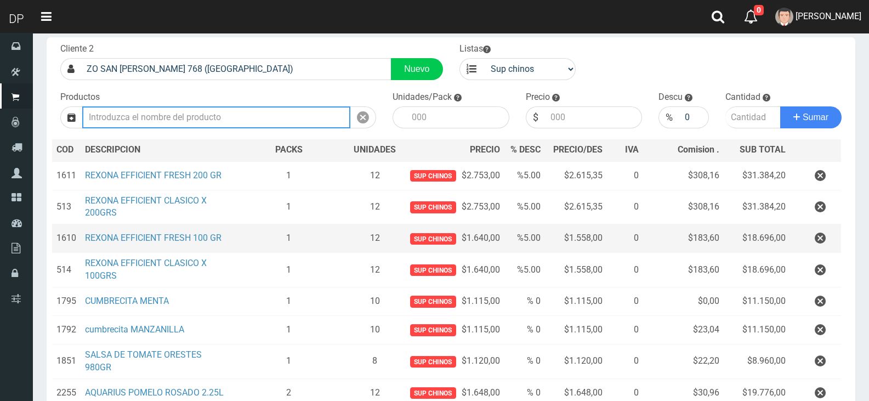
scroll to position [229, 0]
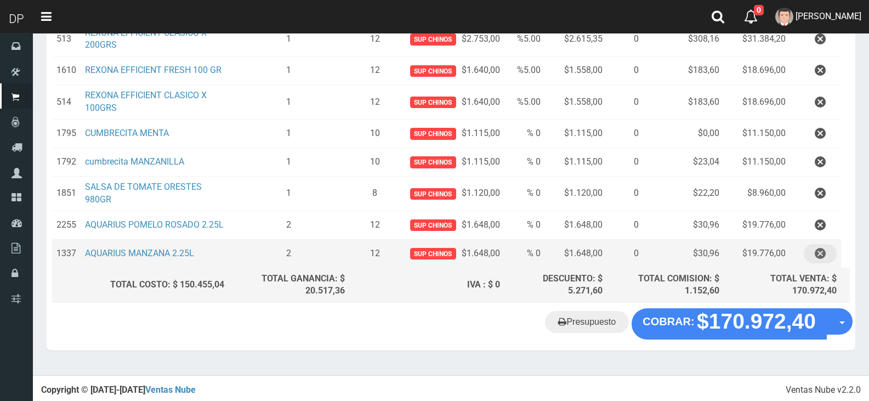
click at [818, 253] on icon "button" at bounding box center [820, 253] width 11 height 19
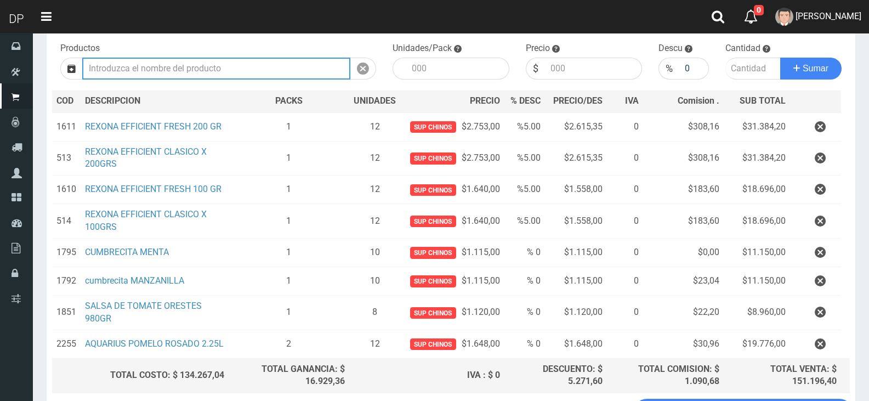
scroll to position [201, 0]
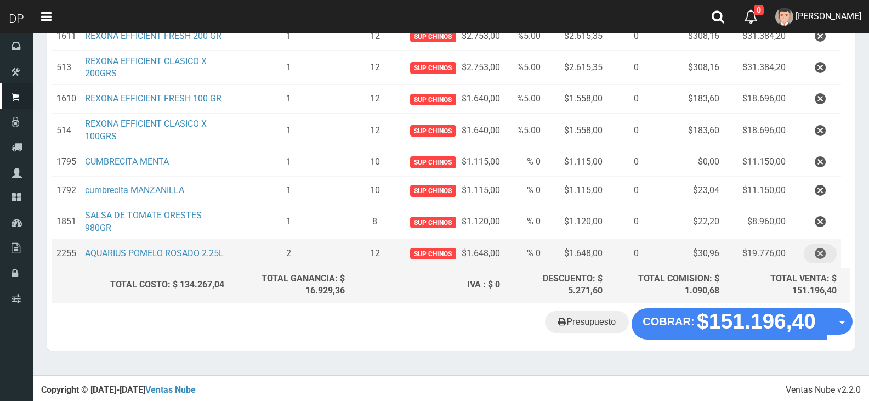
click at [821, 250] on icon "button" at bounding box center [820, 253] width 11 height 19
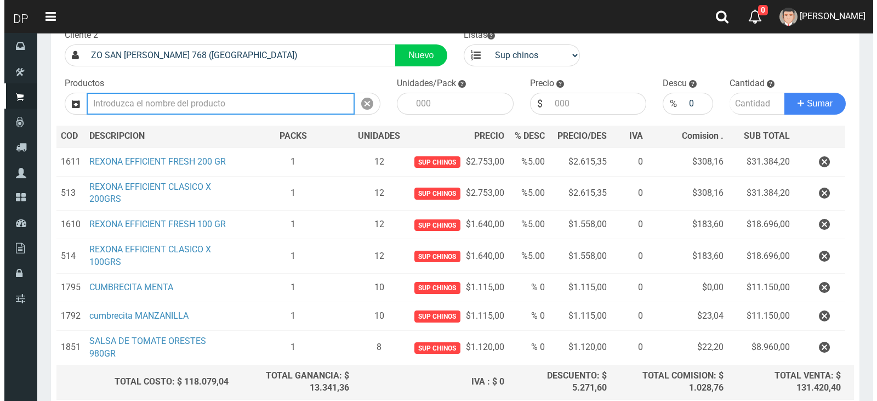
scroll to position [172, 0]
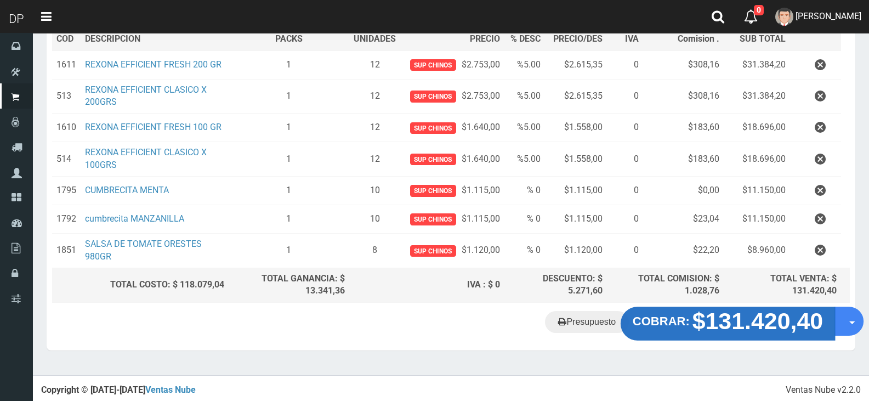
click at [740, 332] on strong "$131.420,40" at bounding box center [758, 321] width 131 height 26
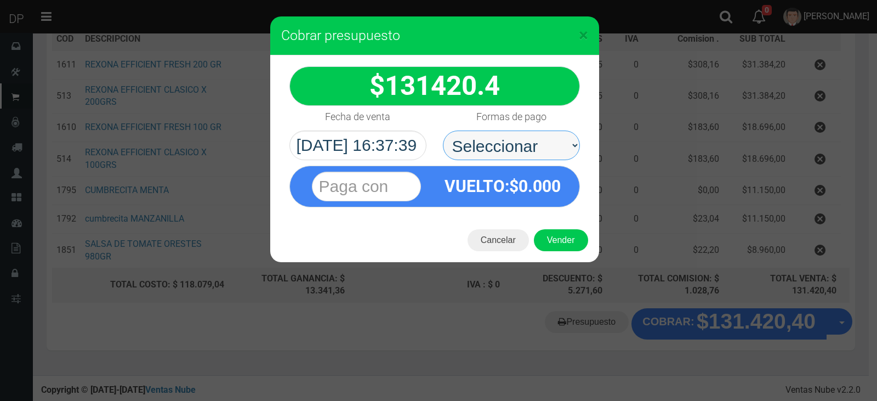
drag, startPoint x: 488, startPoint y: 146, endPoint x: 495, endPoint y: 157, distance: 12.8
click at [488, 146] on select "Seleccionar Efectivo Tarjeta de Crédito Depósito Débito" at bounding box center [511, 146] width 137 height 30
select select "Efectivo"
click at [443, 131] on select "Seleccionar Efectivo Tarjeta de Crédito Depósito Débito" at bounding box center [511, 146] width 137 height 30
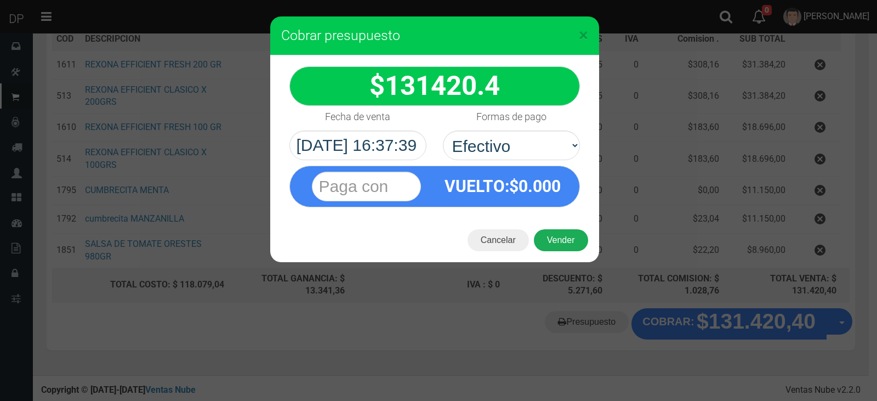
click at [569, 240] on button "Vender" at bounding box center [561, 240] width 54 height 22
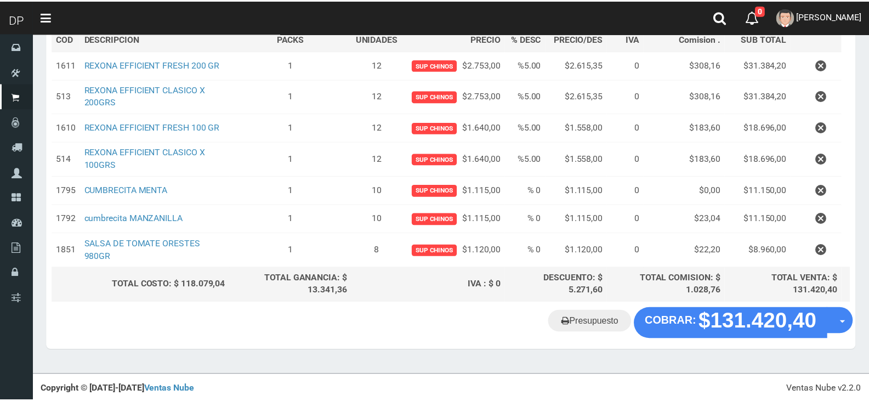
scroll to position [168, 0]
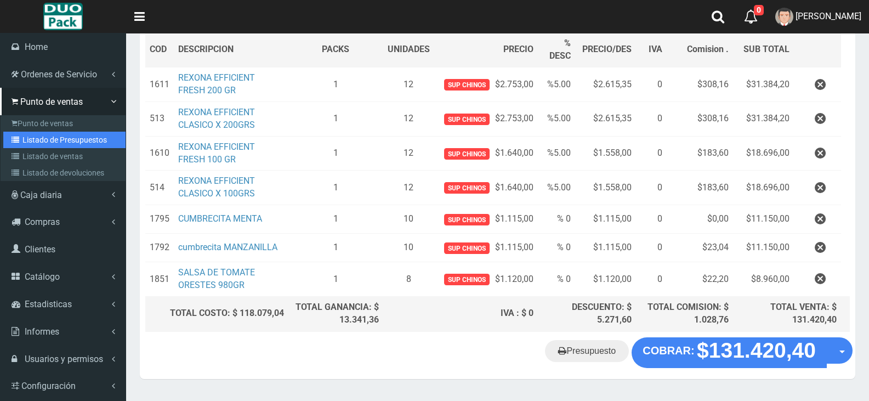
click at [64, 135] on link "Listado de Presupuestos" at bounding box center [64, 140] width 122 height 16
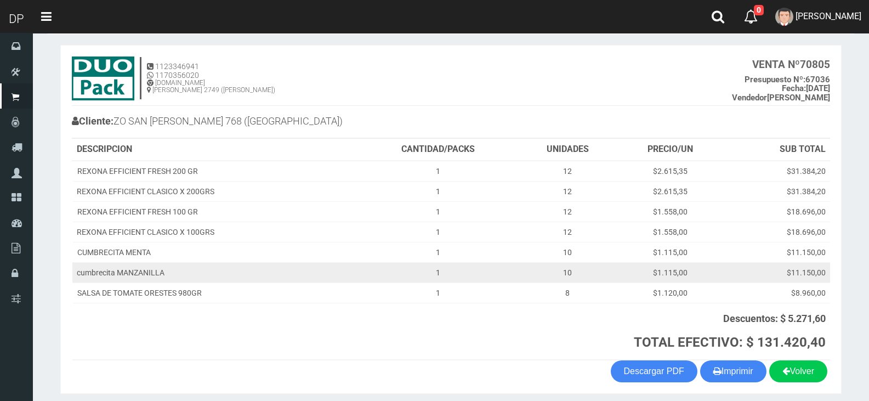
scroll to position [89, 0]
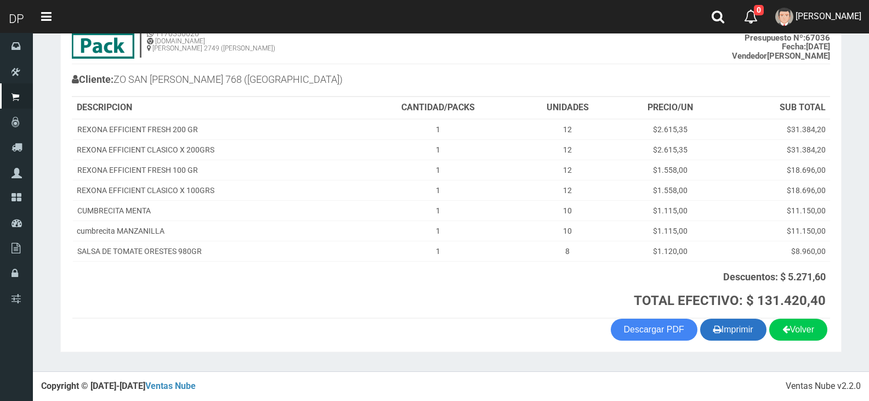
click at [747, 329] on button "Imprimir" at bounding box center [733, 330] width 66 height 22
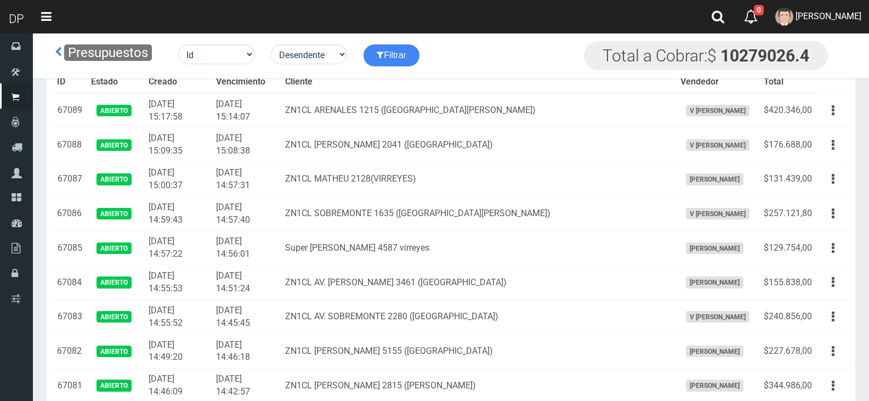
scroll to position [1685, 0]
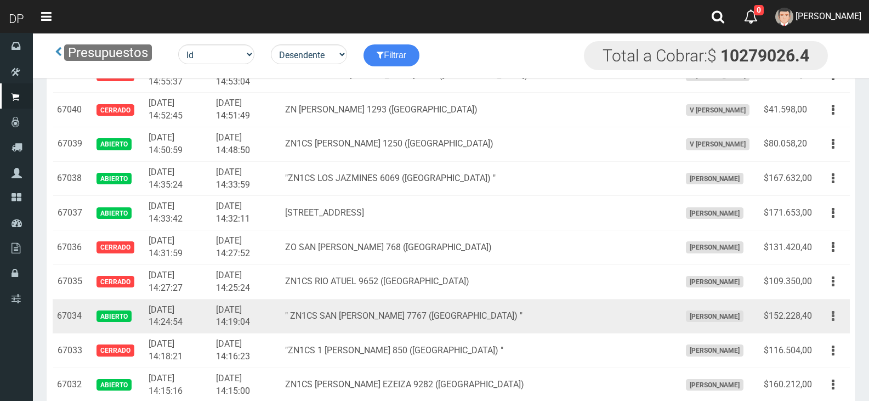
click at [831, 314] on button "button" at bounding box center [833, 316] width 25 height 19
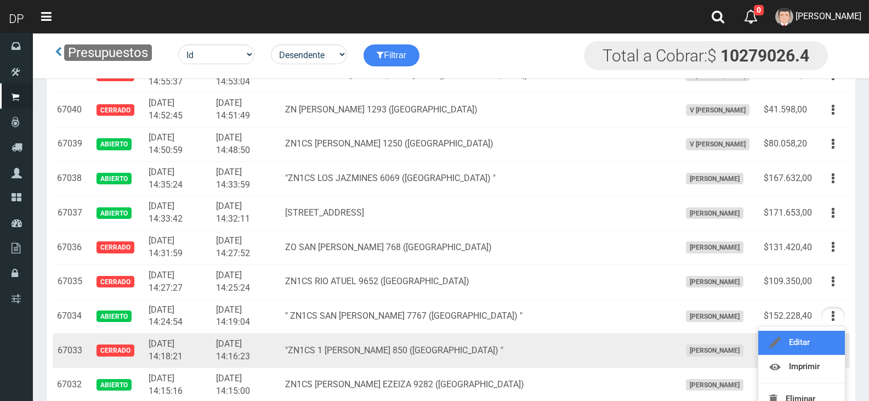
click at [819, 342] on link "Editar" at bounding box center [801, 343] width 87 height 24
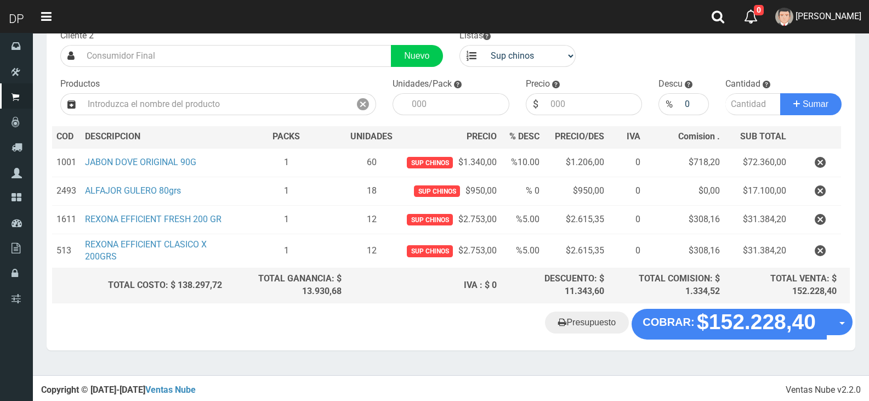
scroll to position [75, 0]
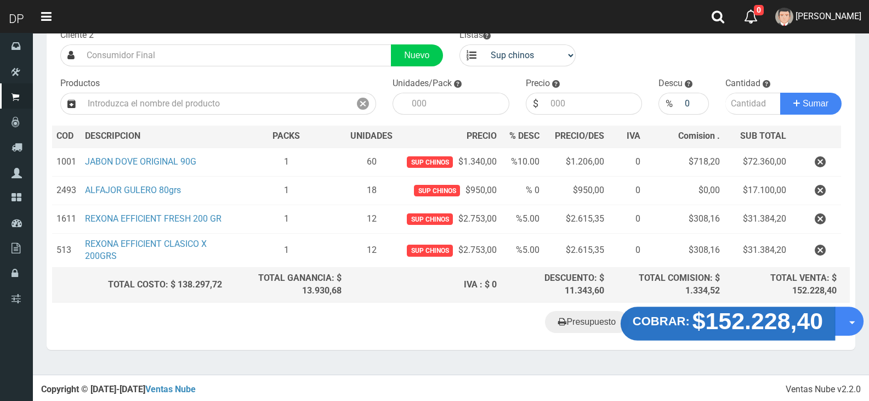
click at [729, 324] on strong "$152.228,40" at bounding box center [758, 321] width 131 height 26
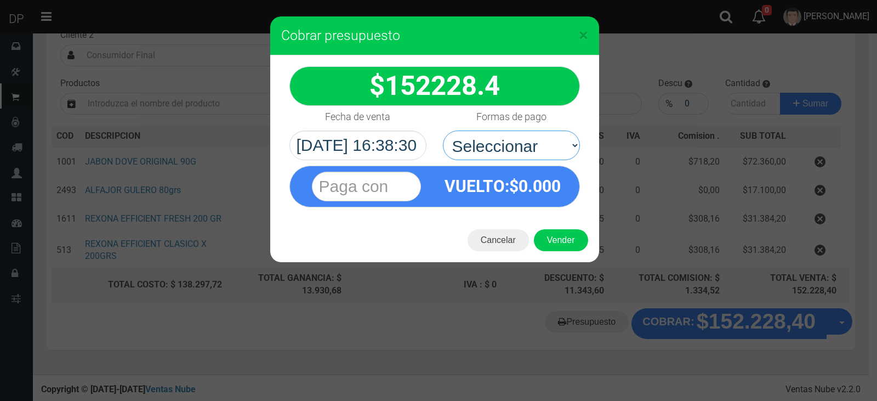
click at [480, 156] on select "Seleccionar Efectivo Tarjeta de Crédito Depósito Débito" at bounding box center [511, 146] width 137 height 30
select select "Efectivo"
click at [443, 131] on select "Seleccionar Efectivo Tarjeta de Crédito Depósito Débito" at bounding box center [511, 146] width 137 height 30
click at [565, 243] on button "Vender" at bounding box center [561, 240] width 54 height 22
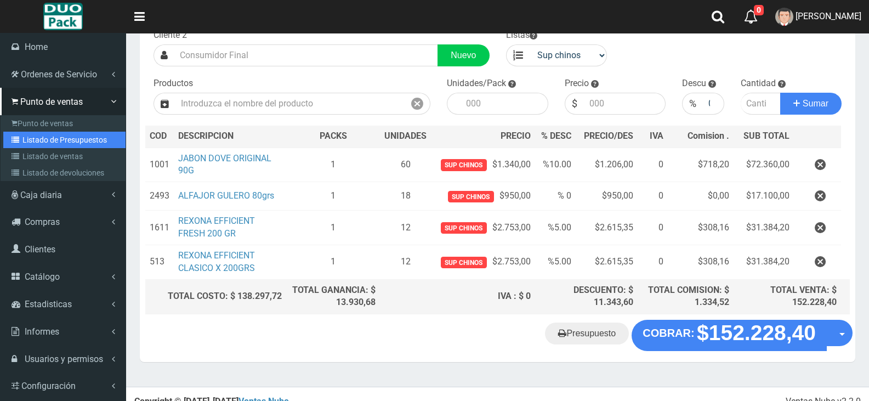
click at [46, 138] on link "Listado de Presupuestos" at bounding box center [64, 140] width 122 height 16
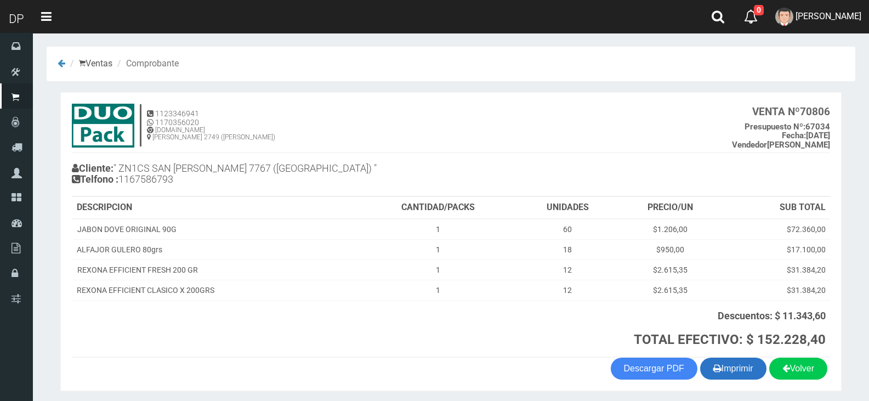
click at [748, 369] on button "Imprimir" at bounding box center [733, 369] width 66 height 22
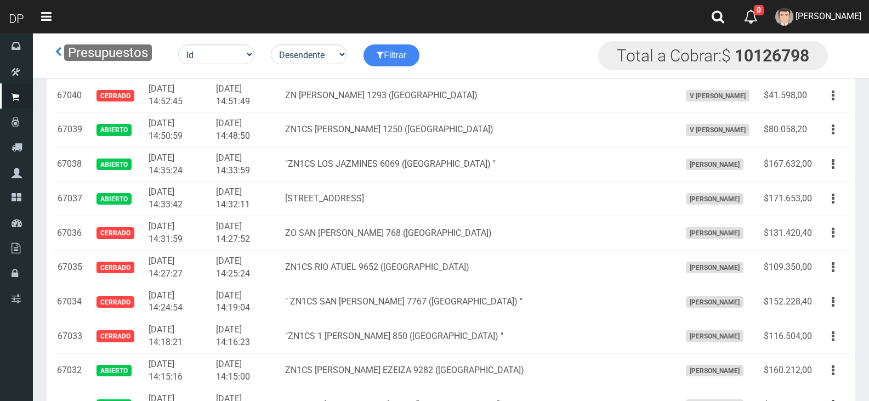
scroll to position [1692, 0]
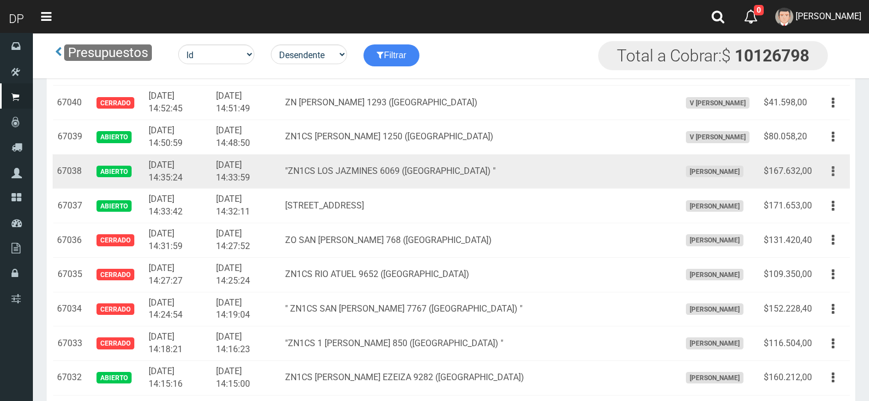
click at [836, 171] on button "button" at bounding box center [833, 171] width 25 height 19
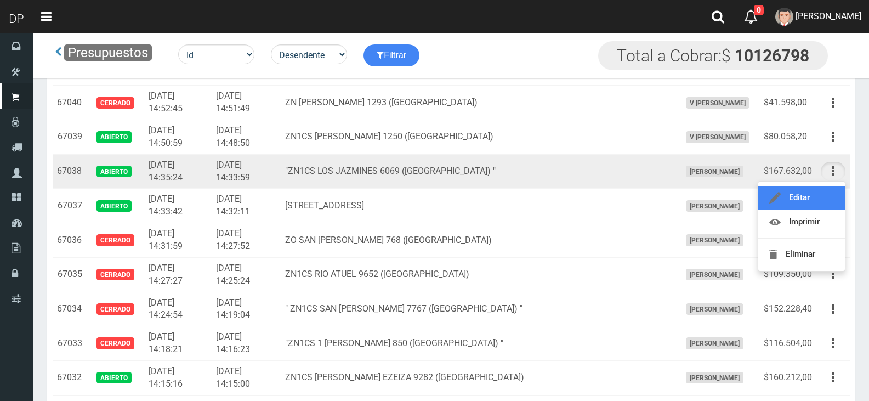
click at [806, 197] on link "Editar" at bounding box center [801, 198] width 87 height 24
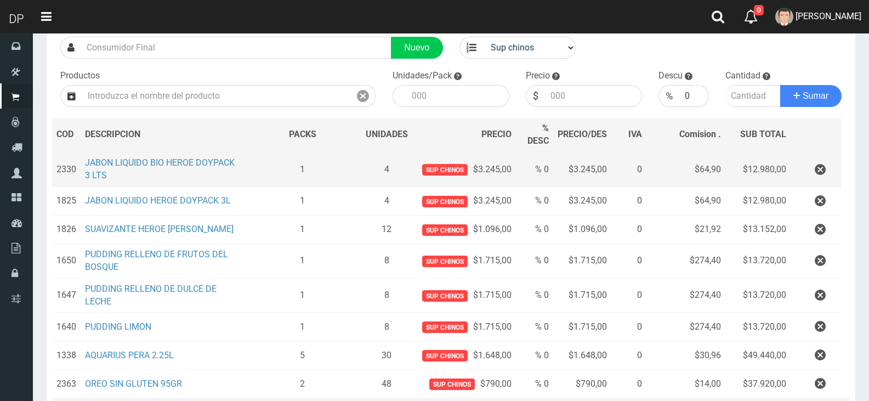
scroll to position [219, 0]
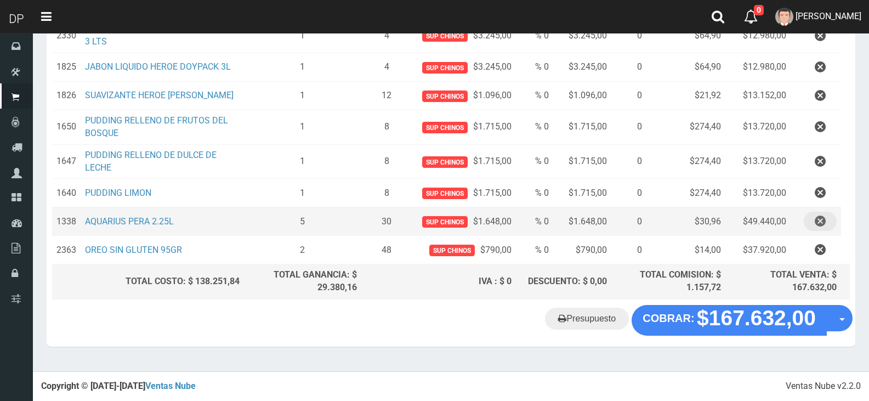
click at [824, 225] on icon "button" at bounding box center [820, 221] width 11 height 19
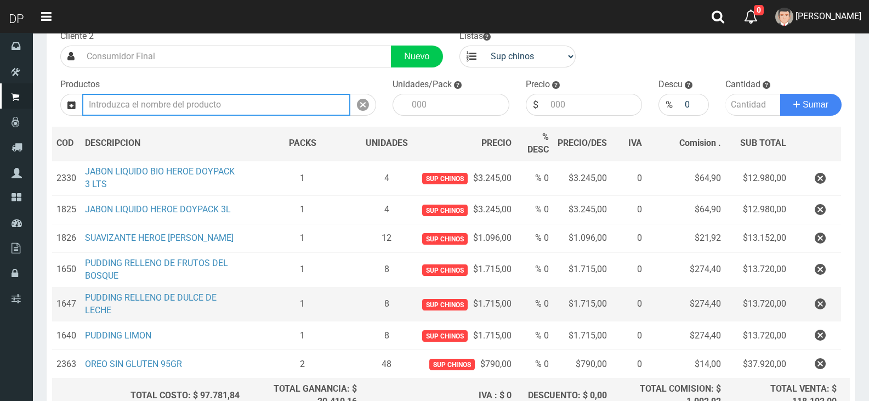
scroll to position [191, 0]
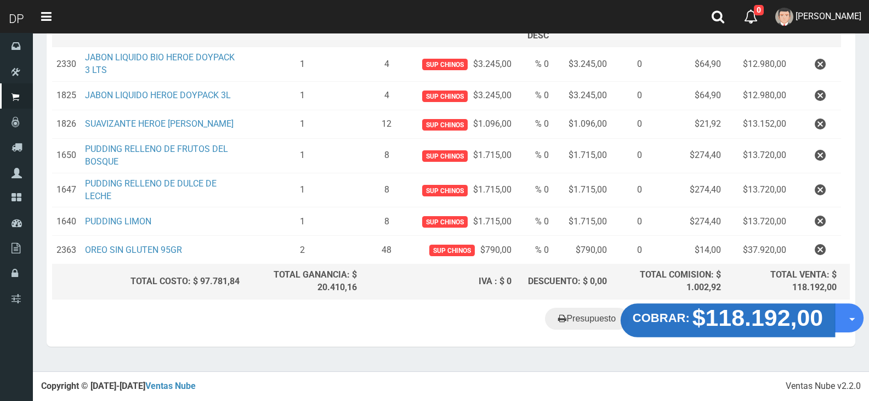
click at [753, 320] on strong "$118.192,00" at bounding box center [758, 318] width 131 height 26
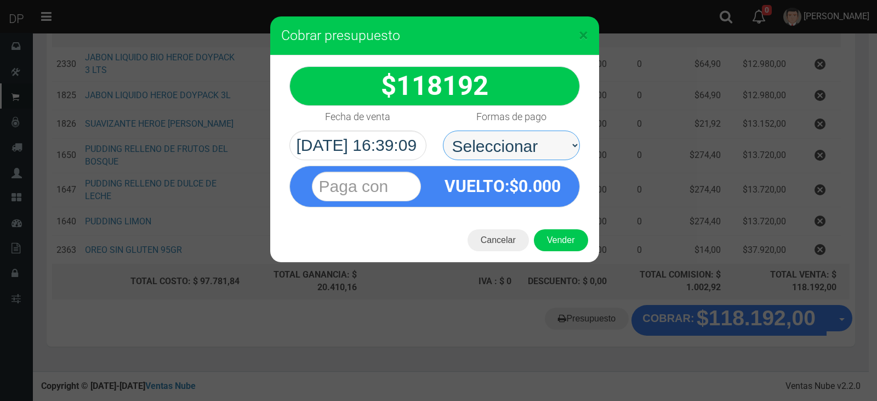
click at [489, 145] on select "Seleccionar Efectivo Tarjeta de Crédito Depósito Débito" at bounding box center [511, 146] width 137 height 30
select select "Efectivo"
click at [443, 131] on select "Seleccionar Efectivo Tarjeta de Crédito Depósito Débito" at bounding box center [511, 146] width 137 height 30
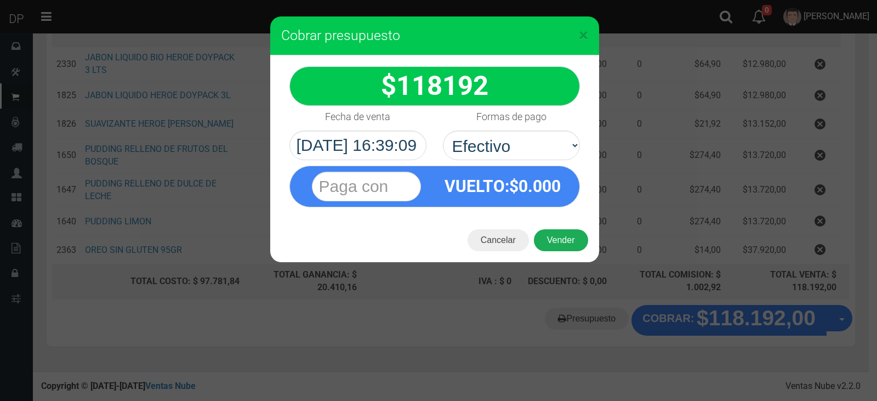
click at [552, 242] on button "Vender" at bounding box center [561, 240] width 54 height 22
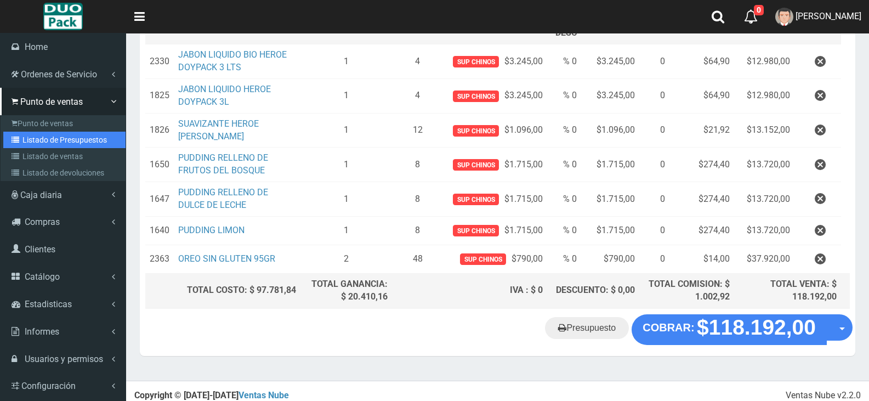
click at [50, 143] on link "Listado de Presupuestos" at bounding box center [64, 140] width 122 height 16
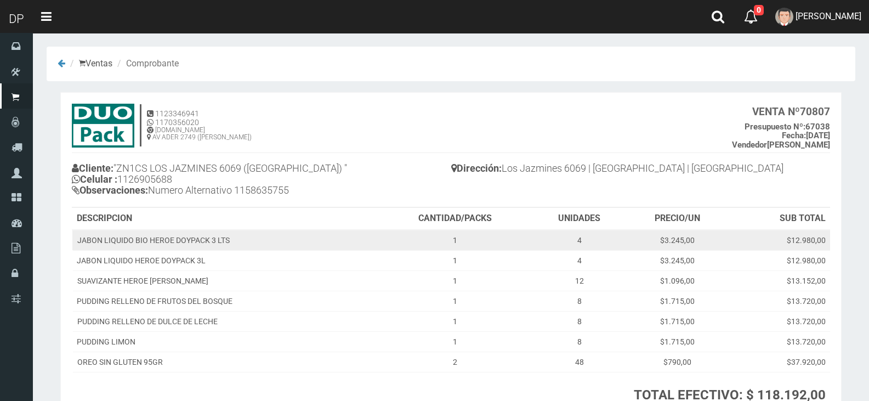
scroll to position [94, 0]
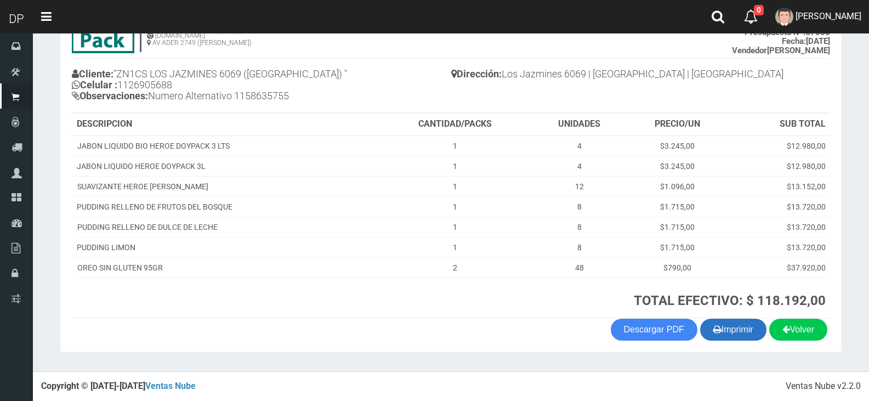
click at [732, 332] on button "Imprimir" at bounding box center [733, 330] width 66 height 22
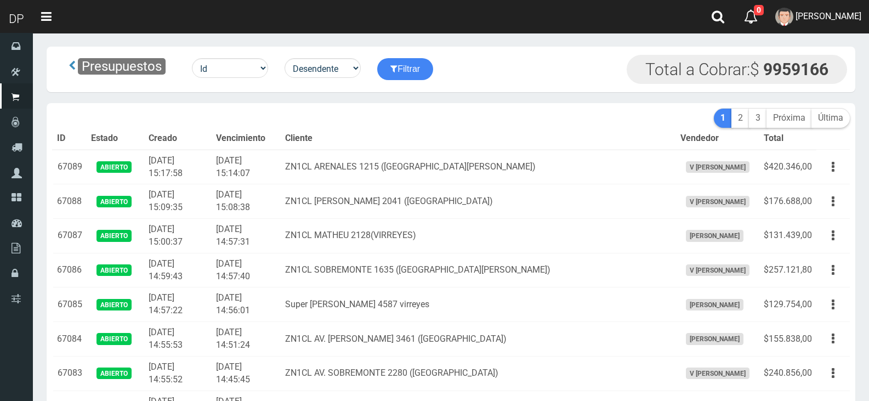
scroll to position [1720, 0]
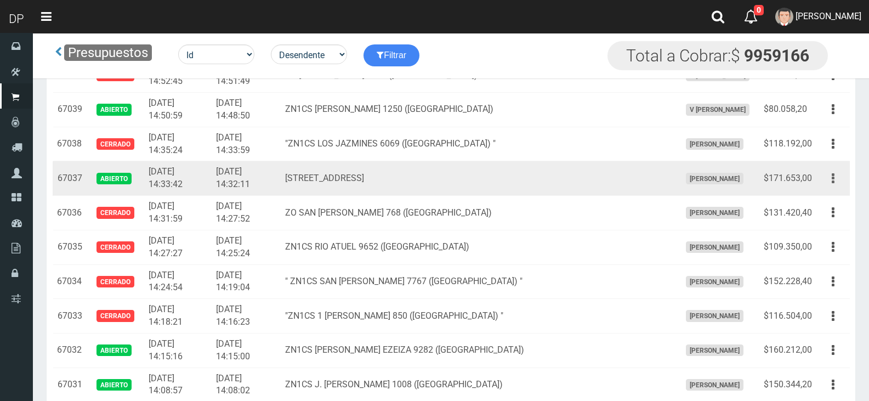
click at [835, 177] on button "button" at bounding box center [833, 178] width 25 height 19
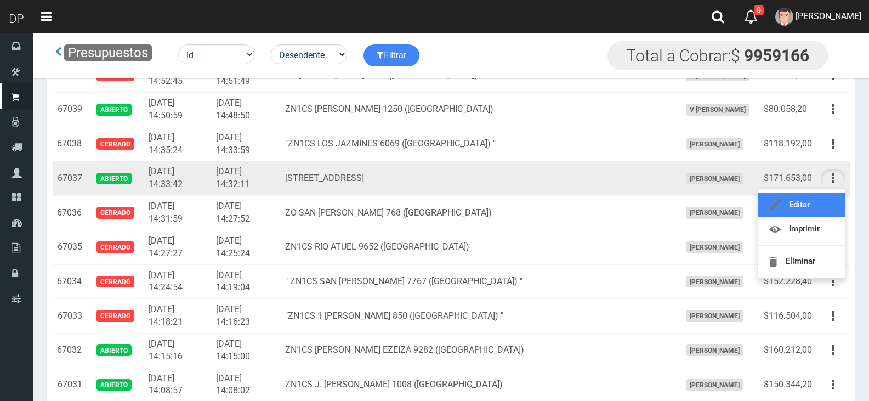
click at [811, 197] on link "Editar" at bounding box center [801, 205] width 87 height 24
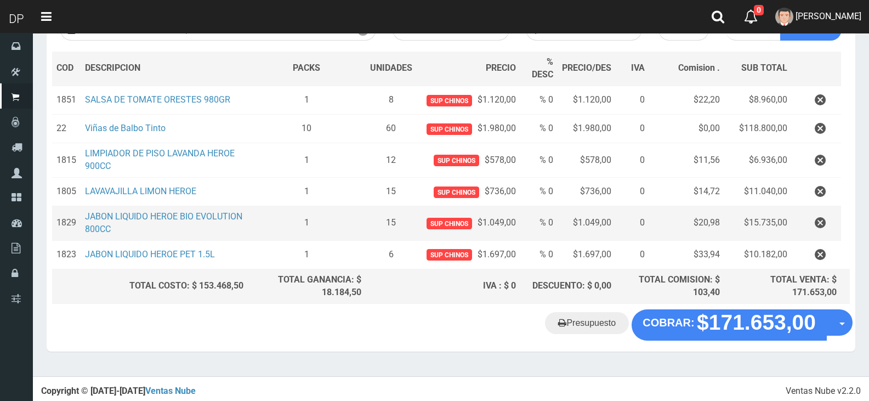
scroll to position [150, 0]
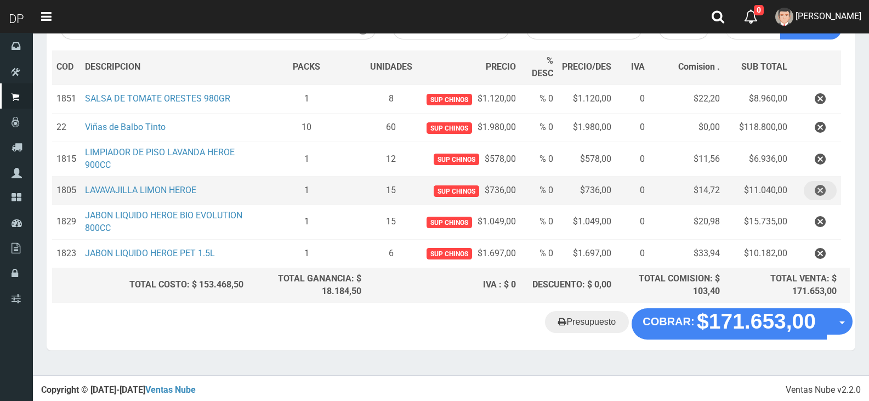
click at [819, 188] on icon "button" at bounding box center [820, 190] width 11 height 19
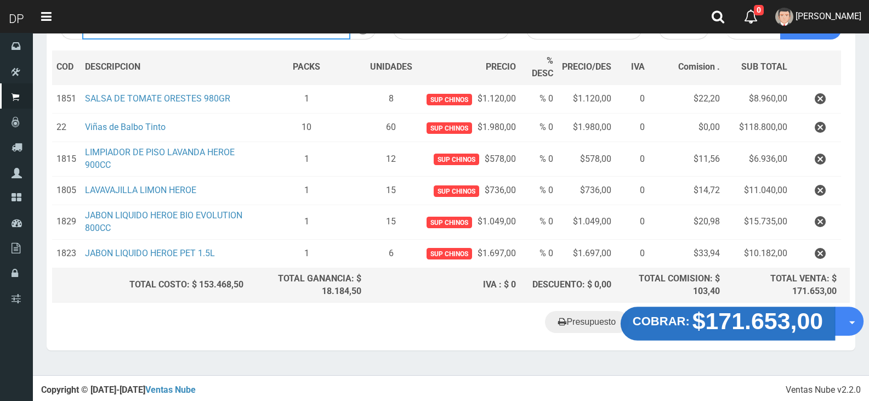
scroll to position [122, 0]
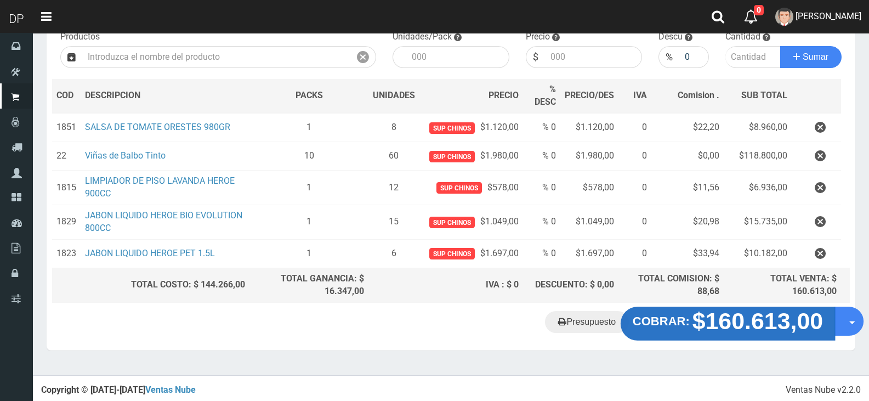
click at [721, 317] on strong "$160.613,00" at bounding box center [758, 321] width 131 height 26
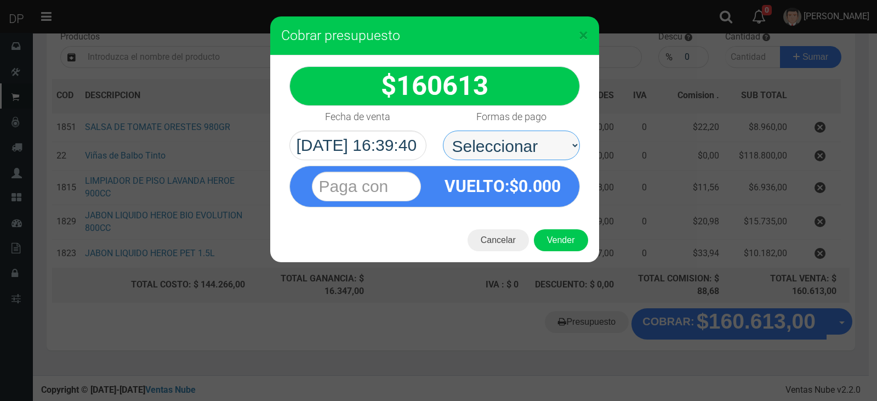
click at [554, 159] on select "Seleccionar Efectivo Tarjeta de Crédito Depósito Débito" at bounding box center [511, 146] width 137 height 30
select select "Efectivo"
click at [443, 131] on select "Seleccionar Efectivo Tarjeta de Crédito Depósito Débito" at bounding box center [511, 146] width 137 height 30
click at [565, 228] on div "Cancelar Vender" at bounding box center [434, 240] width 329 height 44
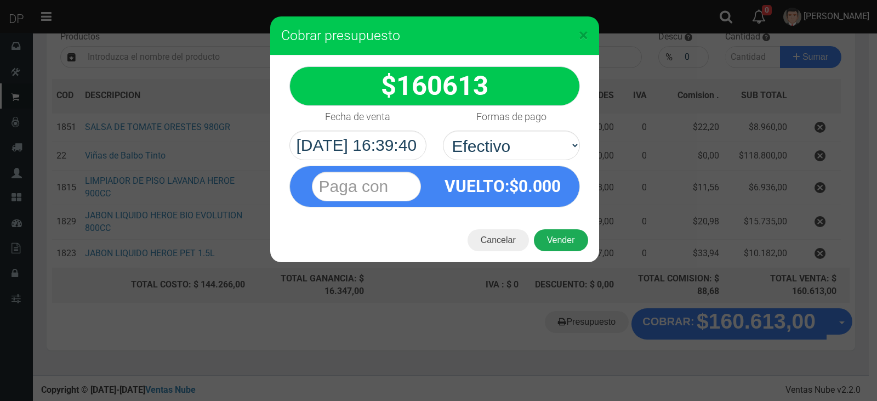
click at [569, 236] on button "Vender" at bounding box center [561, 240] width 54 height 22
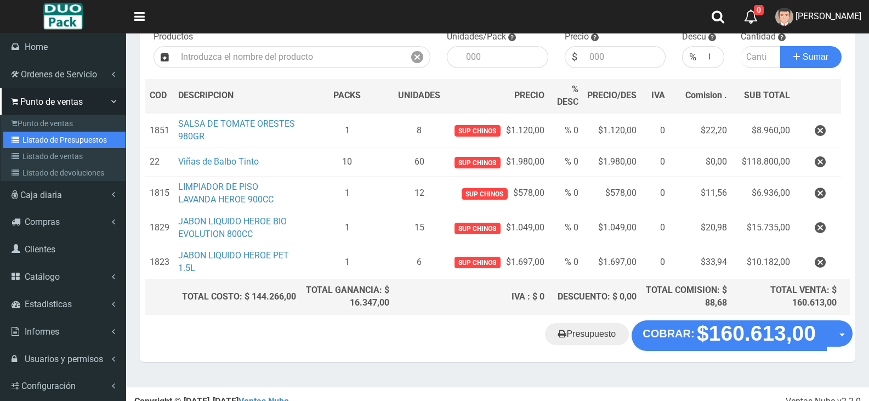
click at [56, 143] on link "Listado de Presupuestos" at bounding box center [64, 140] width 122 height 16
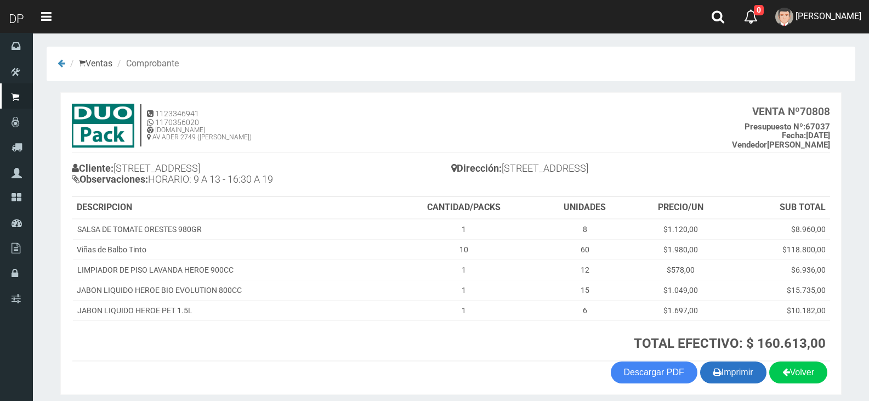
click at [728, 366] on button "Imprimir" at bounding box center [733, 372] width 66 height 22
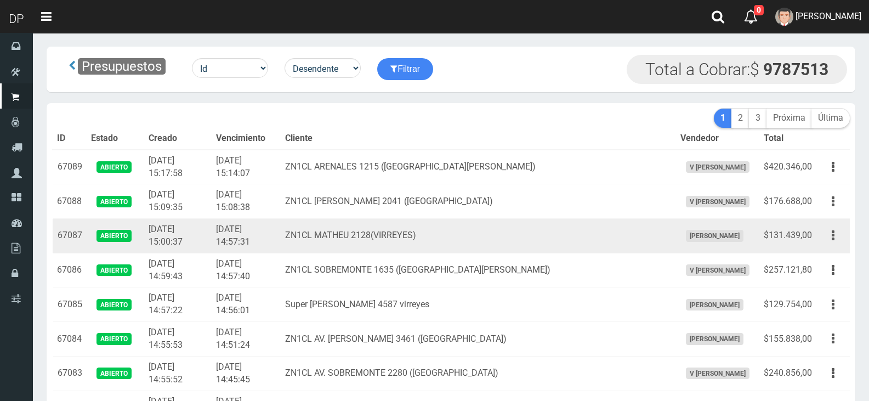
scroll to position [998, 0]
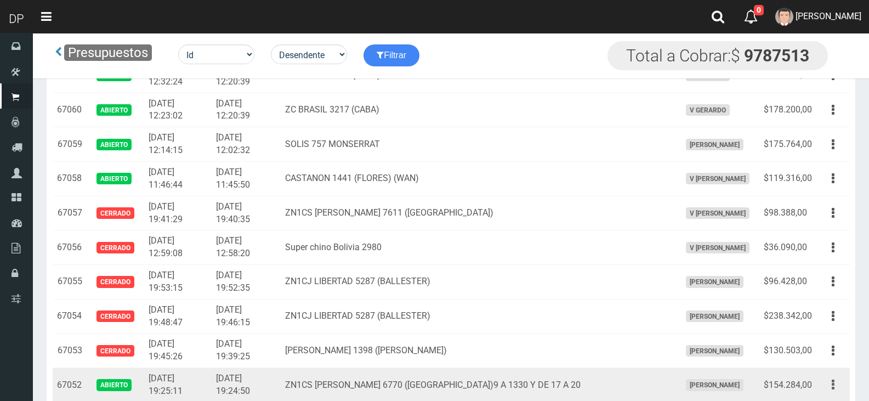
click at [835, 387] on button "button" at bounding box center [833, 384] width 25 height 19
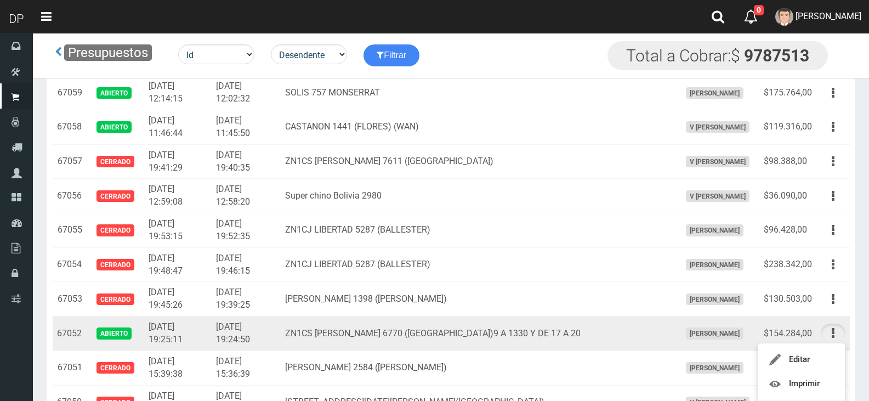
scroll to position [1107, 0]
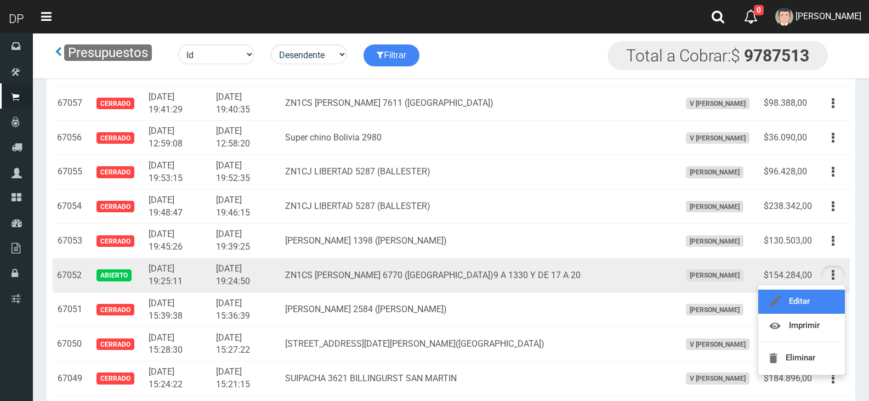
click at [793, 305] on link "Editar" at bounding box center [801, 302] width 87 height 24
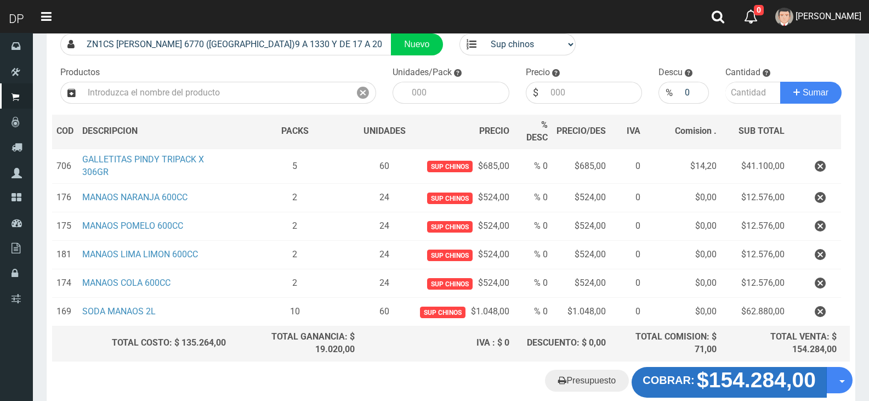
scroll to position [145, 0]
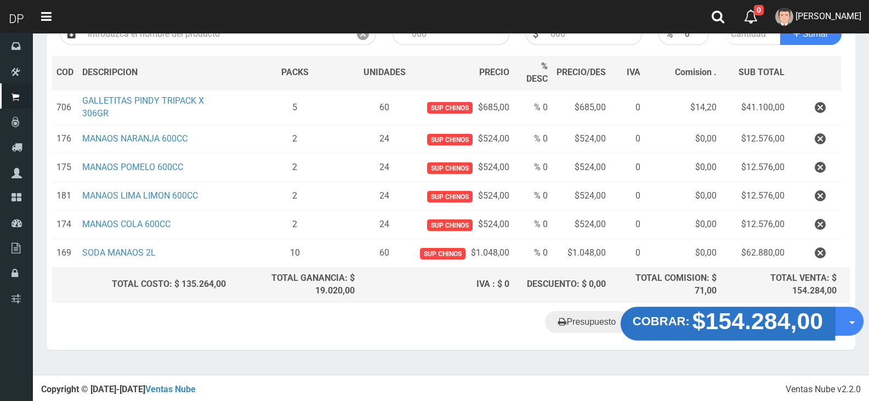
click at [761, 315] on strong "$154.284,00" at bounding box center [758, 321] width 131 height 26
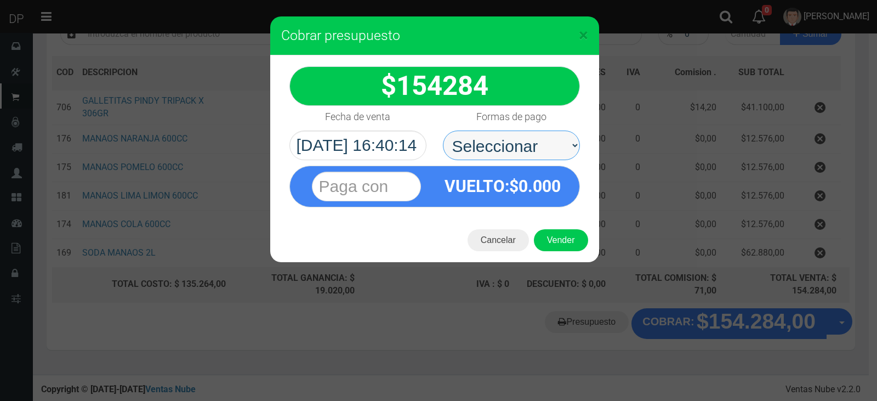
drag, startPoint x: 513, startPoint y: 160, endPoint x: 523, endPoint y: 157, distance: 9.9
click at [518, 145] on select "Seleccionar Efectivo Tarjeta de Crédito Depósito Débito" at bounding box center [511, 146] width 137 height 30
select select "Efectivo"
click at [443, 131] on select "Seleccionar Efectivo Tarjeta de Crédito Depósito Débito" at bounding box center [511, 146] width 137 height 30
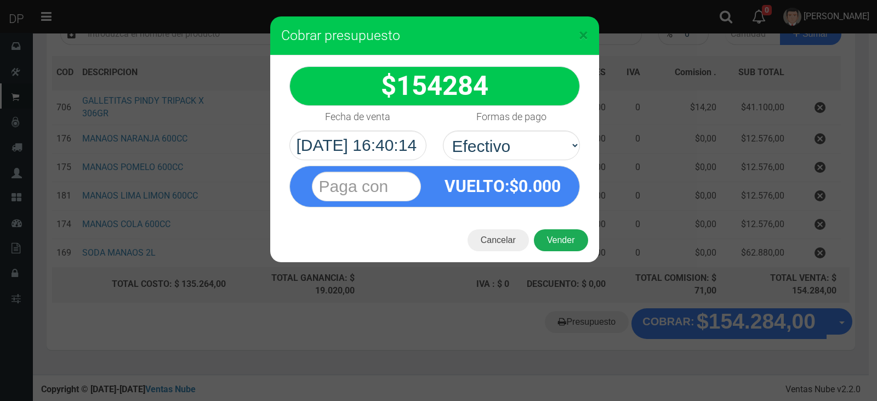
click at [559, 239] on button "Vender" at bounding box center [561, 240] width 54 height 22
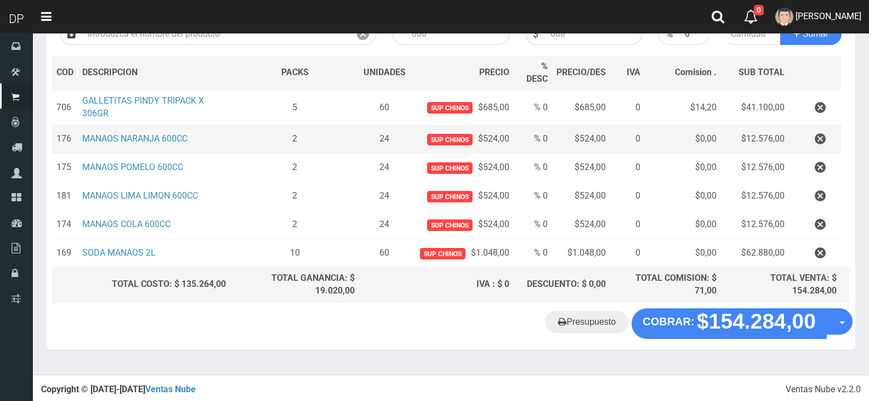
scroll to position [0, 0]
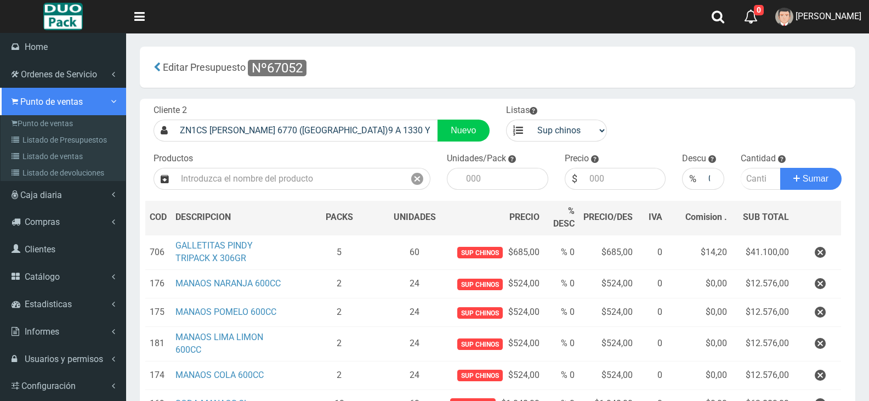
click at [35, 103] on span "Punto de ventas" at bounding box center [51, 102] width 63 height 10
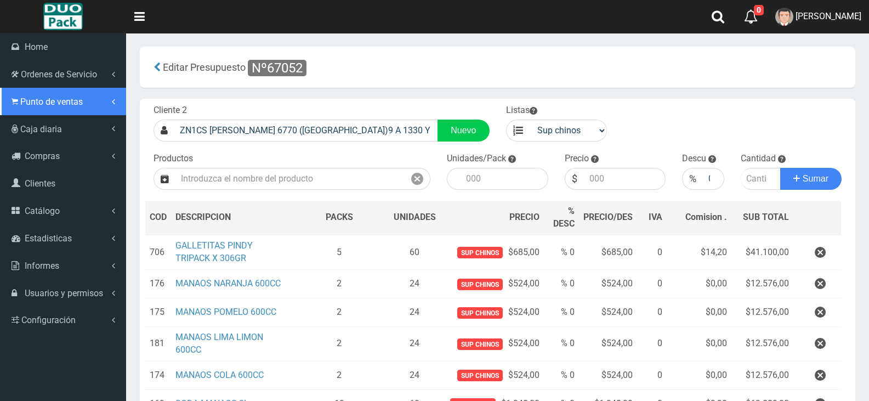
click at [44, 100] on span "Punto de ventas" at bounding box center [51, 102] width 63 height 10
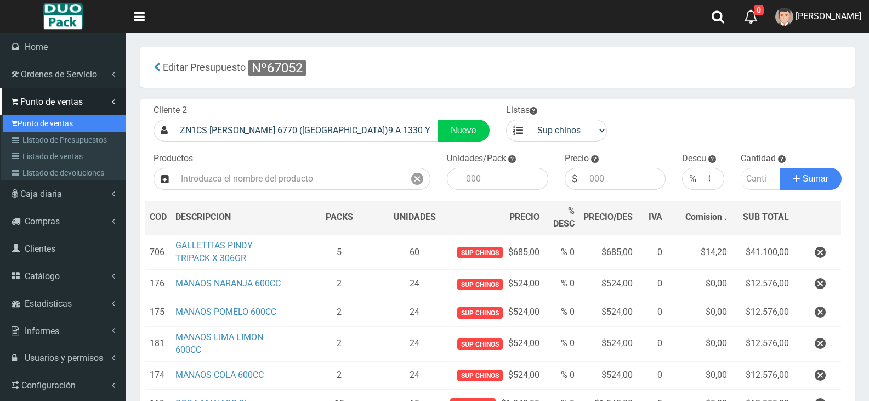
click at [52, 123] on link "Punto de ventas" at bounding box center [64, 123] width 122 height 16
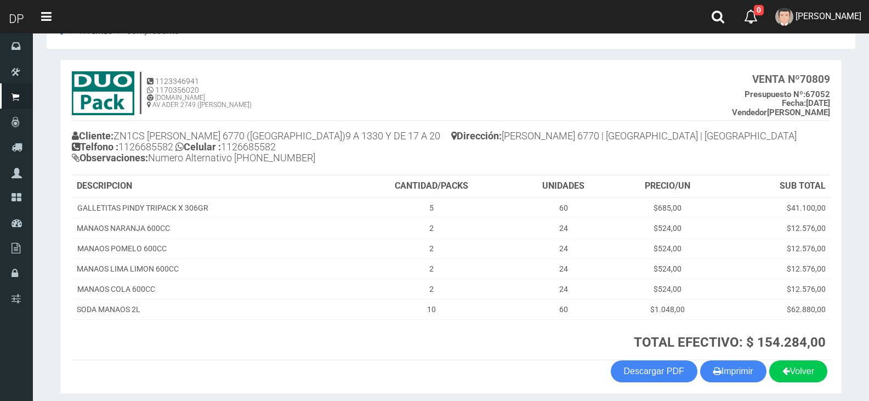
scroll to position [74, 0]
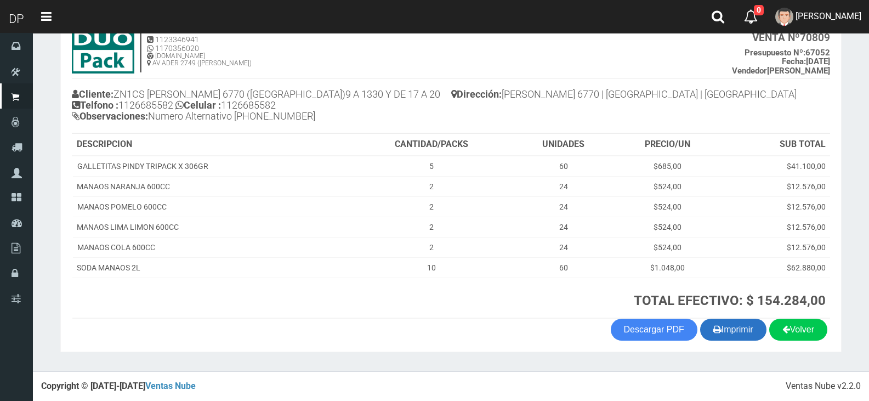
click at [715, 332] on icon "button" at bounding box center [717, 328] width 8 height 15
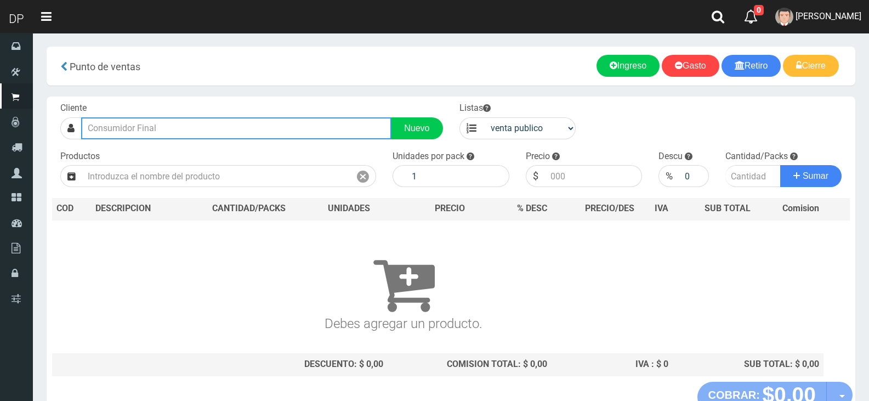
click at [146, 133] on input "text" at bounding box center [236, 128] width 310 height 22
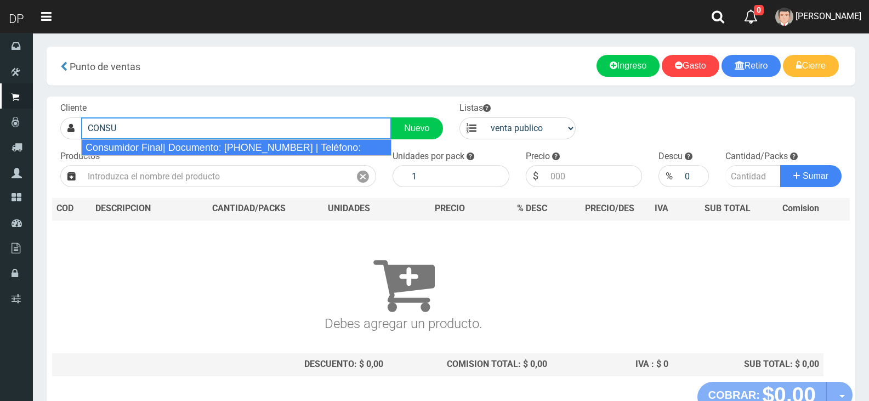
click at [140, 147] on div "Consumidor Final| Documento: 65466464 | Teléfono:" at bounding box center [236, 147] width 310 height 16
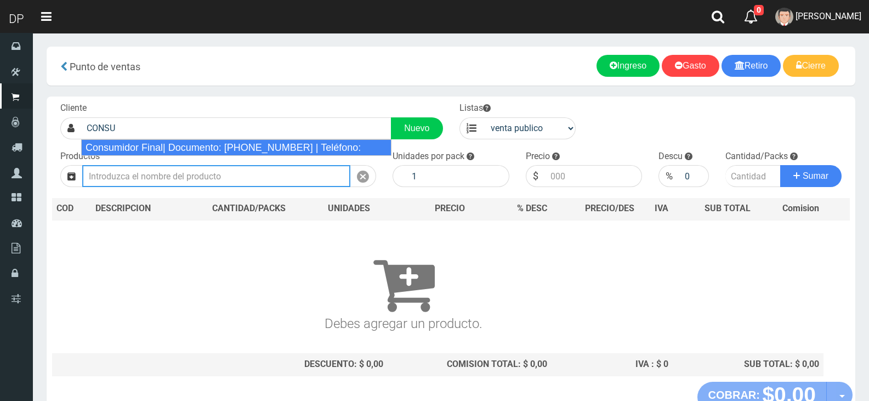
type input "Consumidor Final| Documento: 65466464 | Teléfono:"
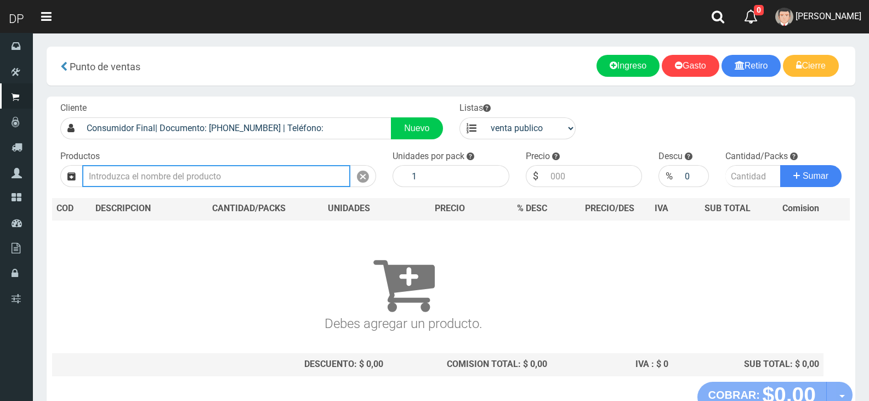
click at [154, 178] on input "text" at bounding box center [216, 176] width 268 height 22
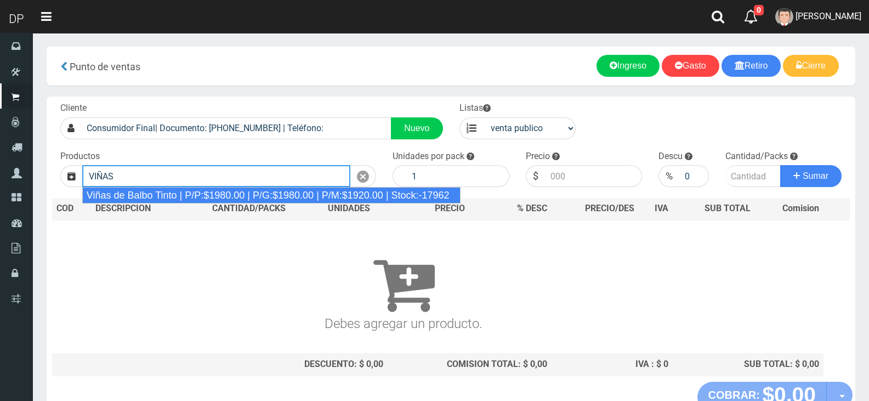
click at [158, 195] on div "Viñas de Balbo Tinto | P/P:$1980.00 | P/G:$1980.00 | P/M:$1920.00 | Stock:-17962" at bounding box center [271, 195] width 378 height 16
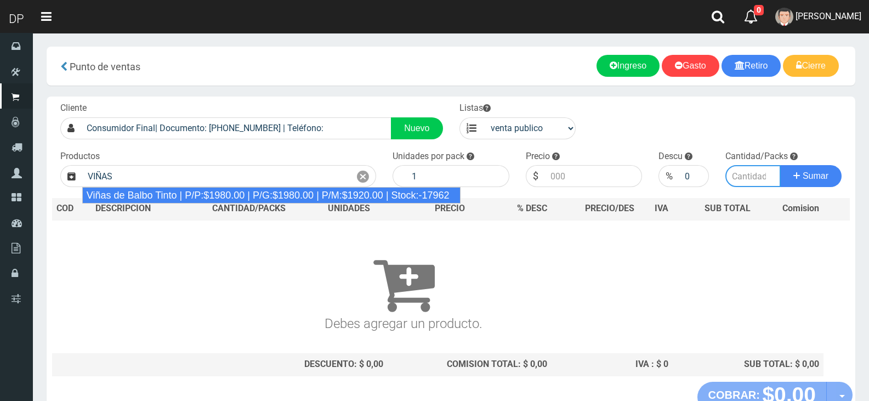
type input "Viñas de Balbo Tinto | P/P:$1980.00 | P/G:$1980.00 | P/M:$1920.00 | Stock:-17962"
type input "6"
type input "1980.00"
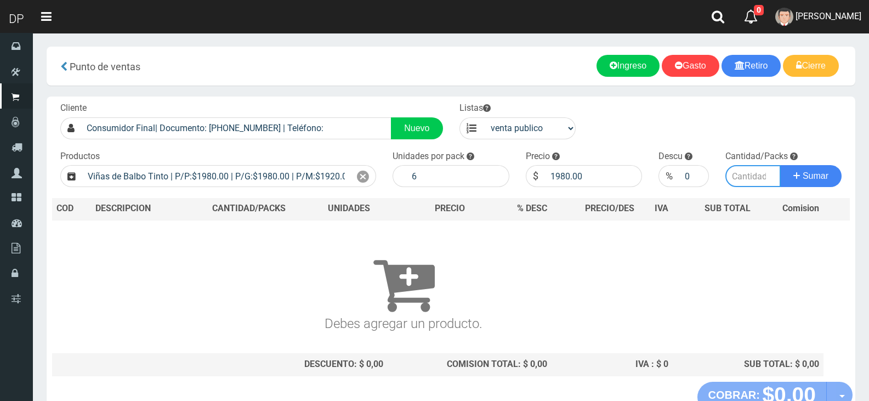
click at [742, 178] on input "number" at bounding box center [754, 176] width 56 height 22
type input "4"
click at [824, 175] on span "Sumar" at bounding box center [816, 175] width 26 height 9
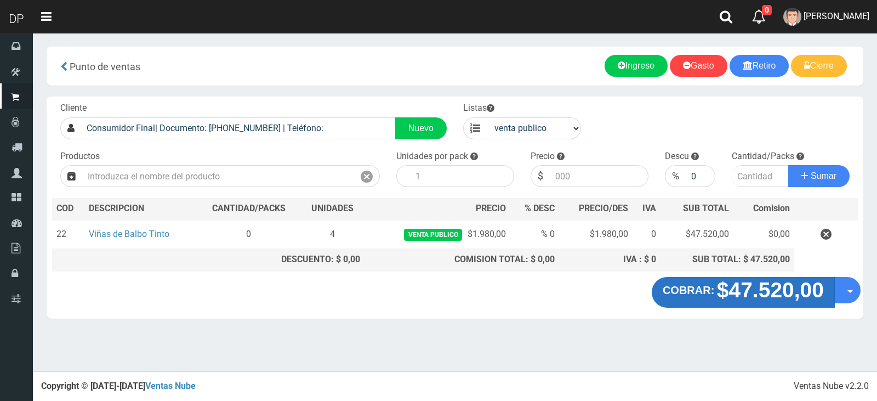
click at [727, 301] on strong "$47.520,00" at bounding box center [770, 290] width 107 height 24
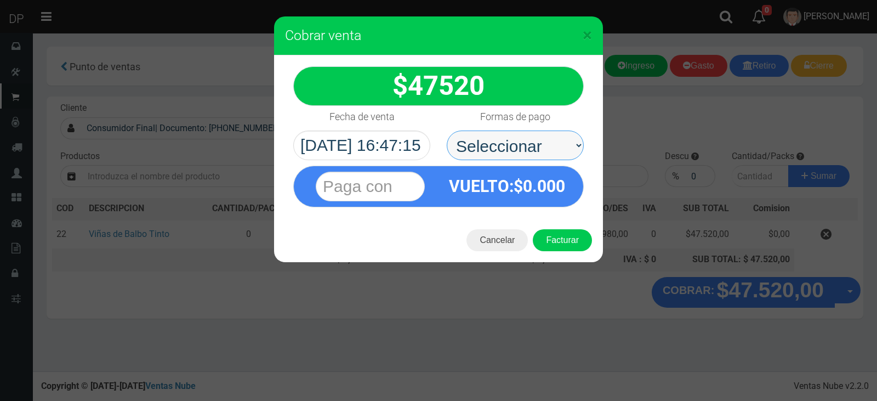
click at [509, 153] on select "Seleccionar Efectivo Tarjeta de Crédito Depósito Débito" at bounding box center [515, 146] width 137 height 30
select select "Efectivo"
click at [447, 131] on select "Seleccionar Efectivo Tarjeta de Crédito Depósito Débito" at bounding box center [515, 146] width 137 height 30
click at [571, 245] on button "Facturar" at bounding box center [562, 240] width 59 height 22
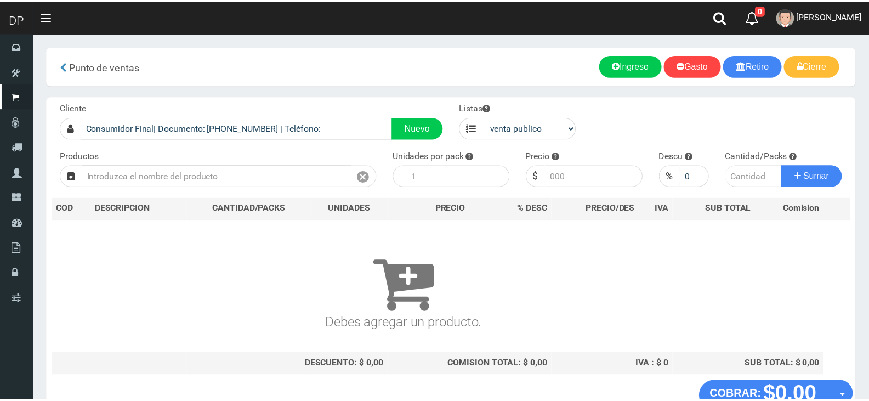
scroll to position [7, 0]
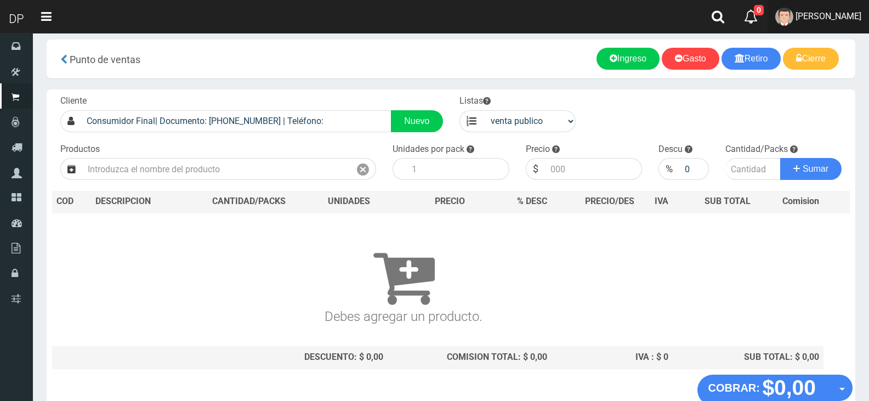
click at [813, 15] on span "[PERSON_NAME]" at bounding box center [829, 16] width 66 height 10
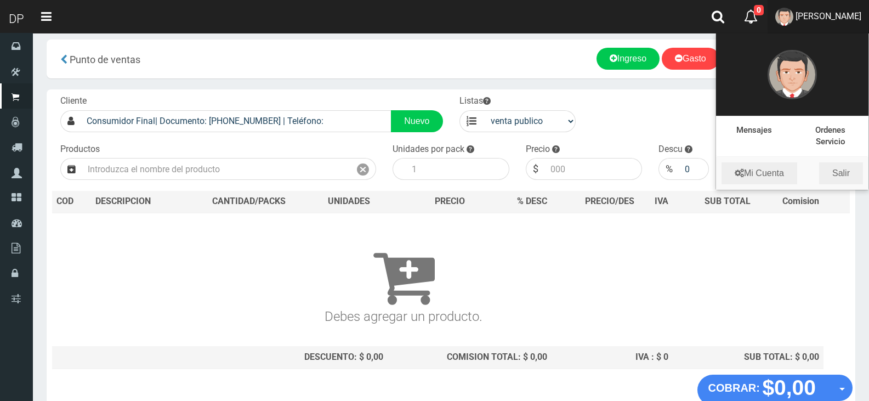
drag, startPoint x: 846, startPoint y: 159, endPoint x: 849, endPoint y: 172, distance: 13.6
click at [846, 160] on li "Mi Cuenta Salir" at bounding box center [792, 173] width 152 height 33
click at [849, 172] on div "Cantidad/Packs Sumar" at bounding box center [783, 161] width 133 height 37
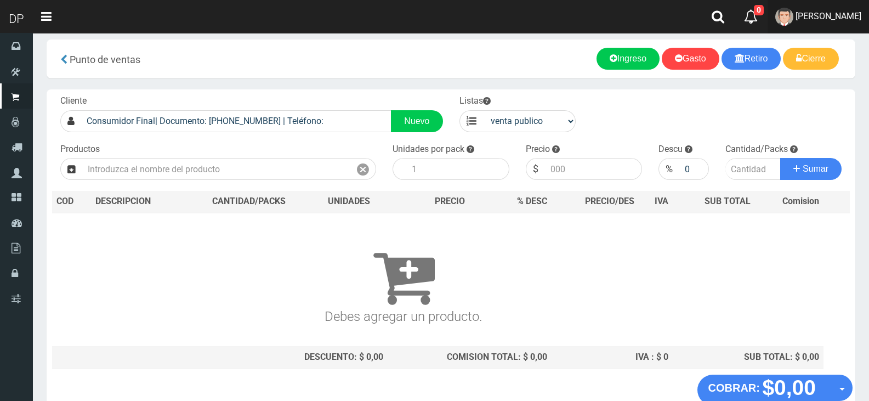
click at [797, 13] on span "[PERSON_NAME]" at bounding box center [829, 16] width 66 height 10
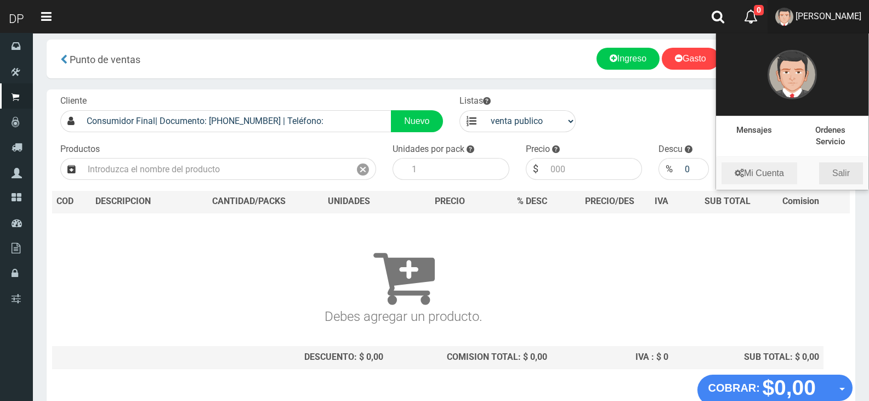
click at [850, 169] on link "Salir" at bounding box center [841, 173] width 44 height 22
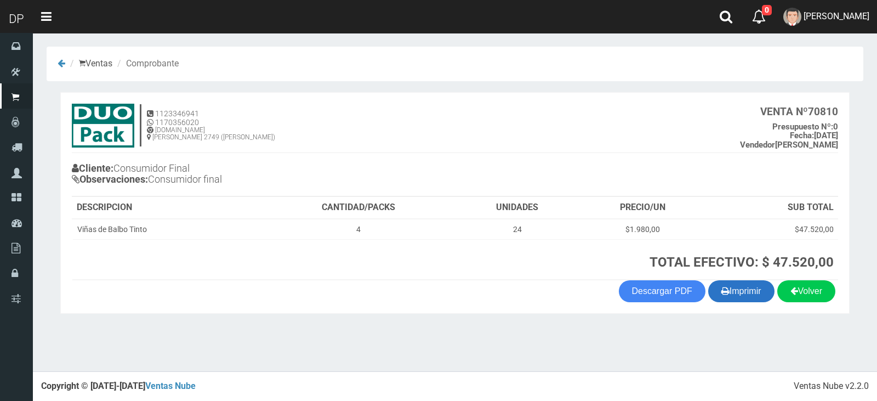
click at [746, 289] on button "Imprimir" at bounding box center [742, 291] width 66 height 22
